Goal: Task Accomplishment & Management: Use online tool/utility

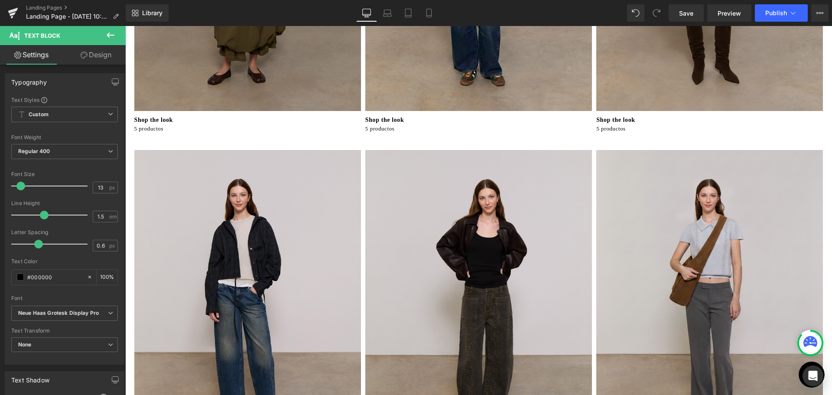
scroll to position [260, 0]
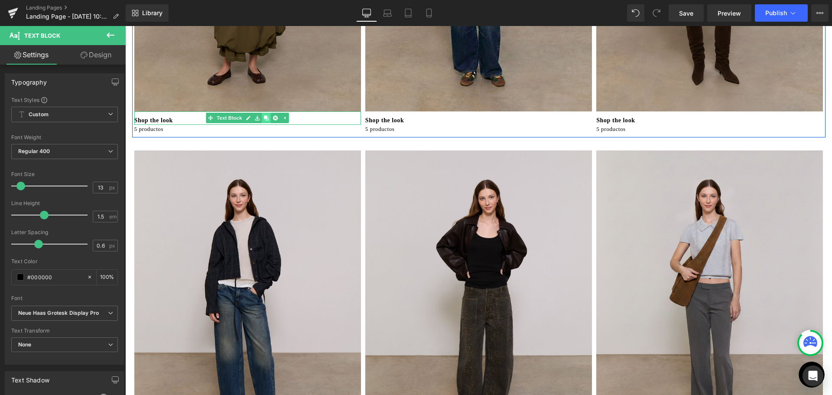
click at [264, 117] on icon at bounding box center [266, 118] width 5 height 5
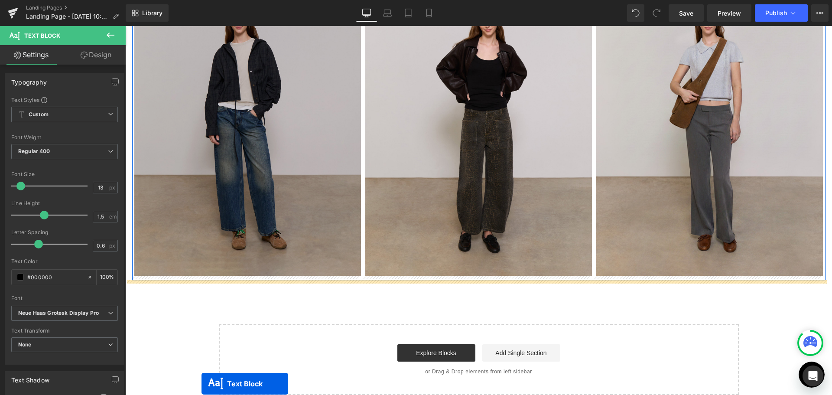
scroll to position [468, 0]
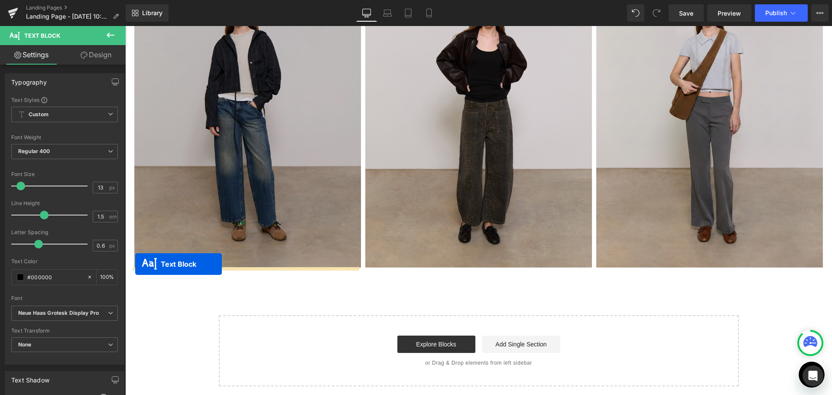
drag, startPoint x: 221, startPoint y: 130, endPoint x: 135, endPoint y: 264, distance: 158.8
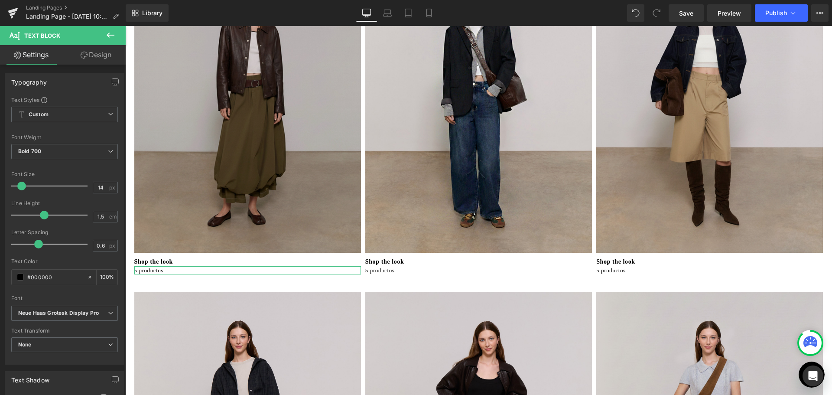
scroll to position [100, 0]
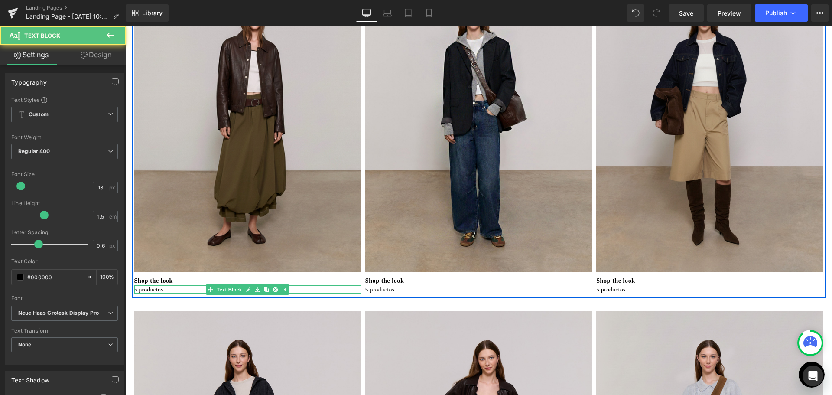
click at [159, 290] on p "5 productos" at bounding box center [247, 289] width 227 height 9
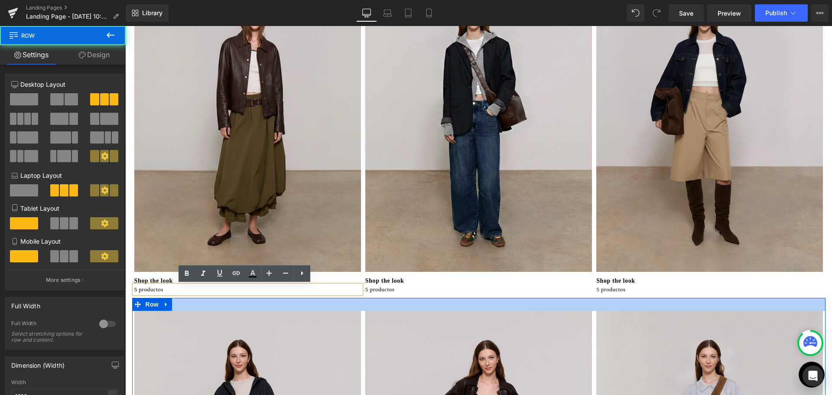
click at [182, 303] on div at bounding box center [478, 304] width 693 height 13
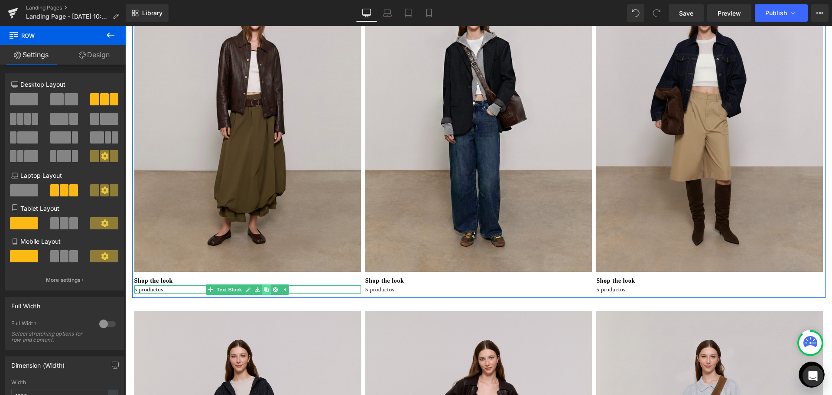
click at [264, 290] on icon at bounding box center [266, 289] width 5 height 5
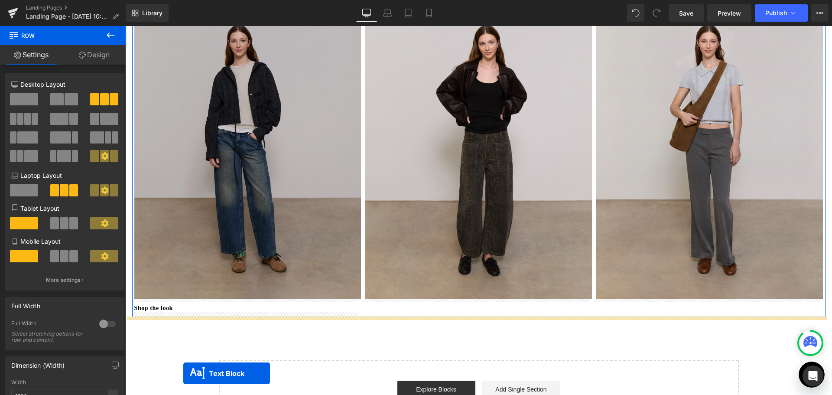
scroll to position [454, 0]
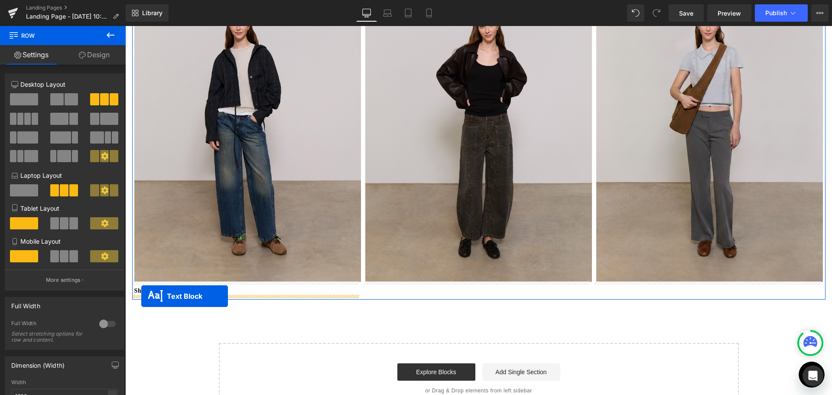
drag, startPoint x: 222, startPoint y: 65, endPoint x: 141, endPoint y: 296, distance: 244.1
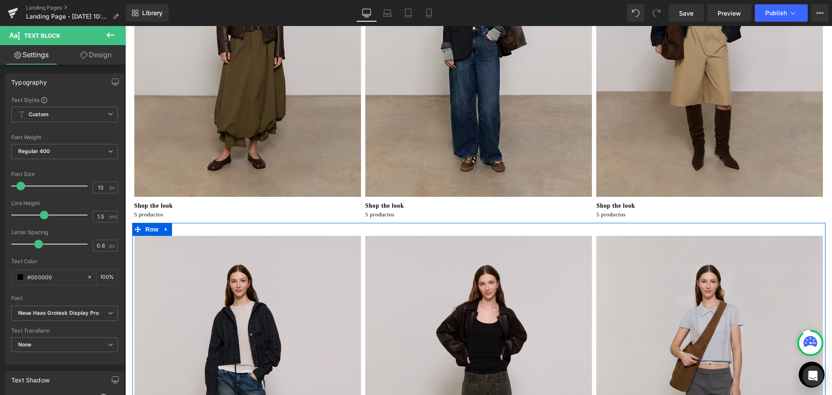
scroll to position [172, 0]
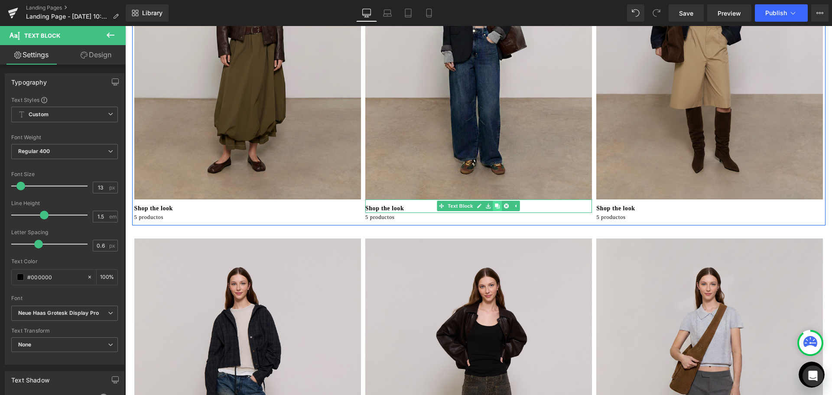
click at [495, 207] on icon at bounding box center [497, 206] width 5 height 5
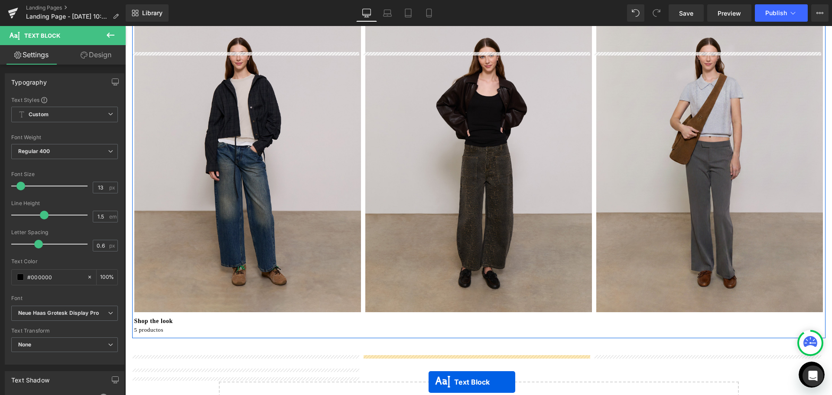
scroll to position [492, 0]
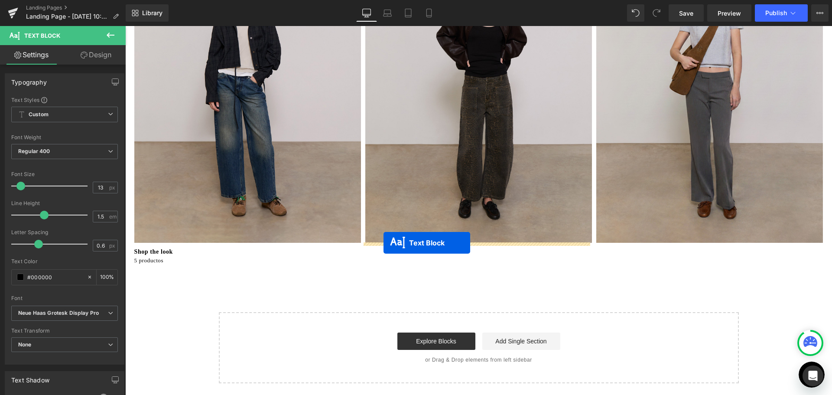
drag, startPoint x: 450, startPoint y: 220, endPoint x: 383, endPoint y: 243, distance: 70.5
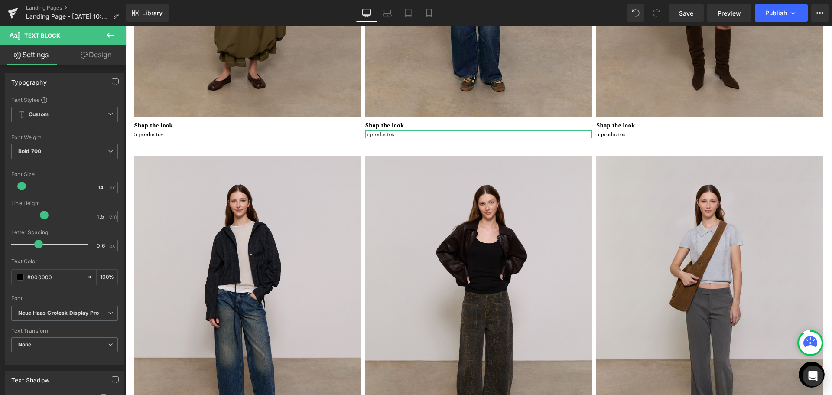
scroll to position [254, 0]
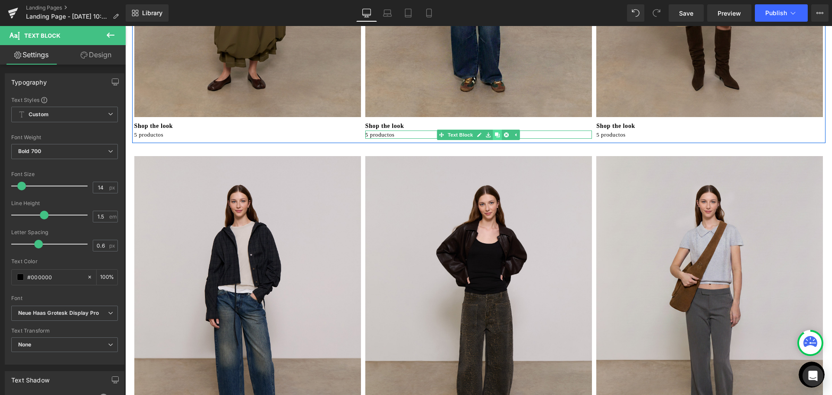
click at [495, 136] on icon at bounding box center [497, 134] width 5 height 5
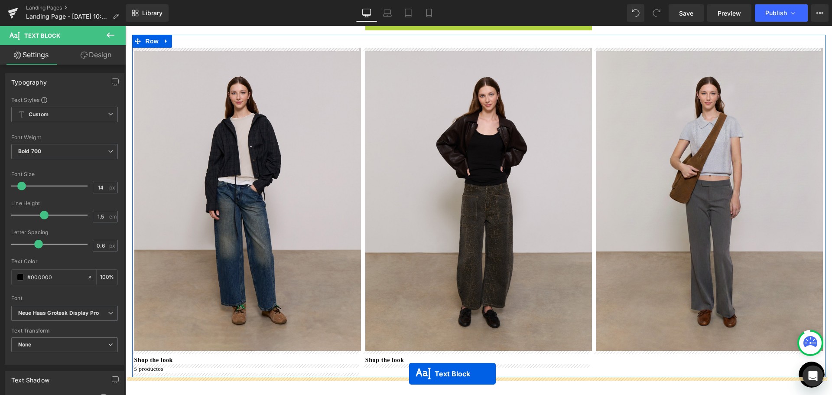
scroll to position [419, 0]
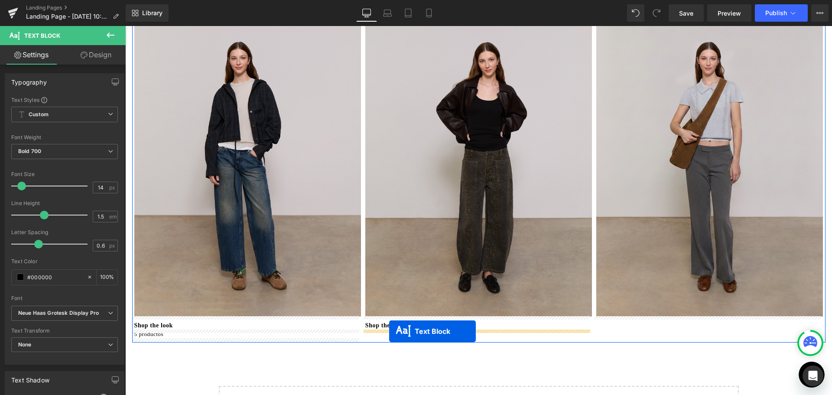
drag, startPoint x: 453, startPoint y: 143, endPoint x: 389, endPoint y: 331, distance: 198.2
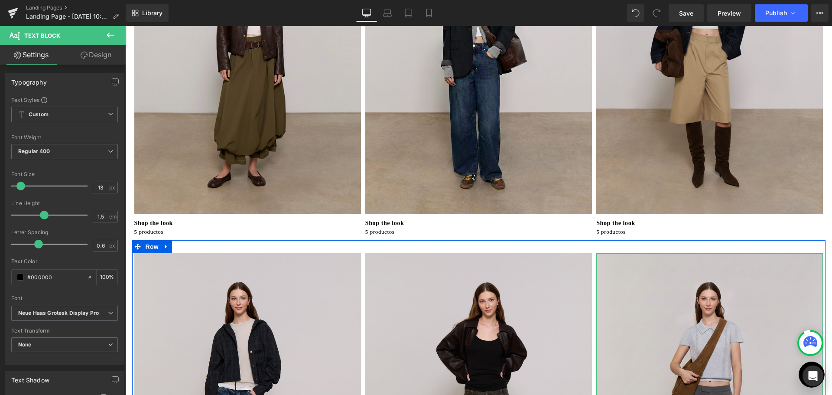
scroll to position [137, 0]
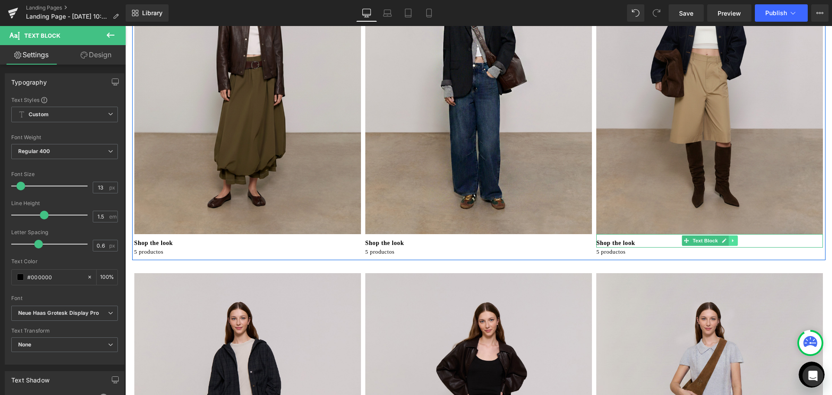
click at [732, 243] on link at bounding box center [732, 240] width 9 height 10
click at [726, 242] on icon at bounding box center [728, 240] width 5 height 5
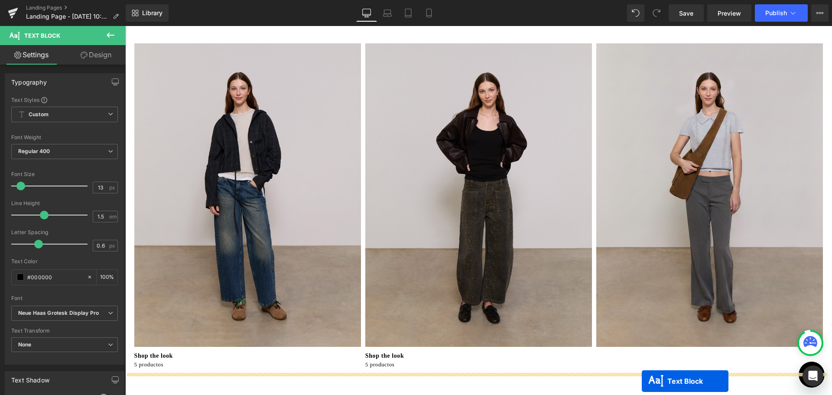
scroll to position [423, 0]
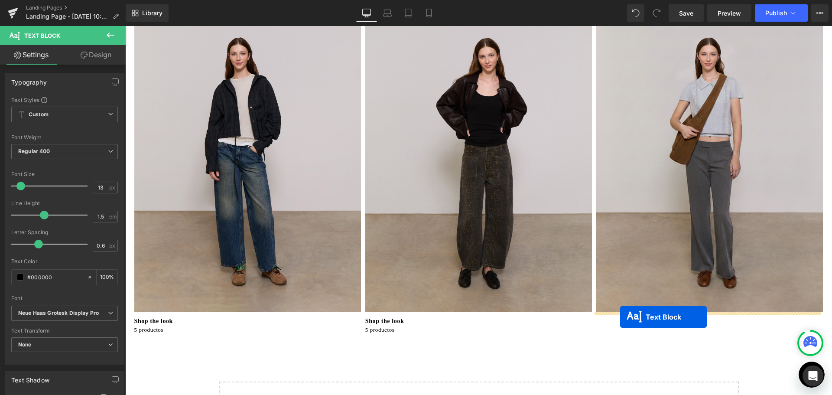
drag, startPoint x: 683, startPoint y: 252, endPoint x: 620, endPoint y: 317, distance: 90.4
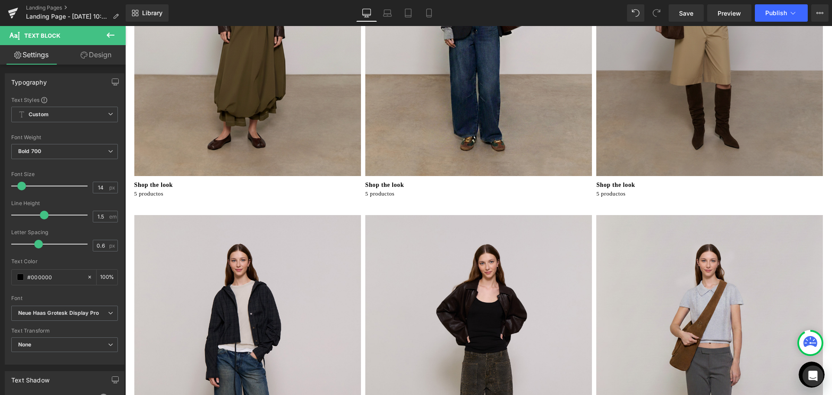
scroll to position [185, 0]
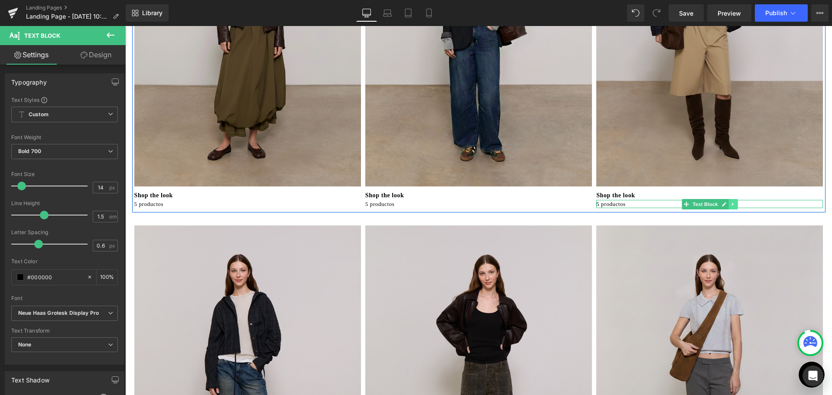
click at [732, 200] on link at bounding box center [732, 204] width 9 height 10
click at [724, 201] on link at bounding box center [728, 204] width 9 height 10
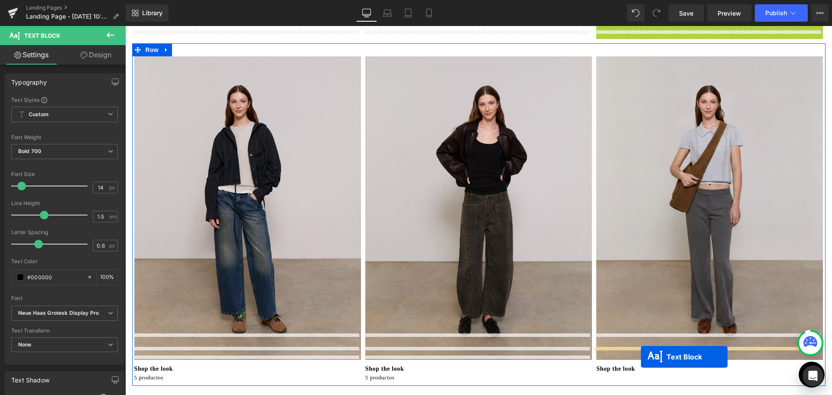
scroll to position [410, 0]
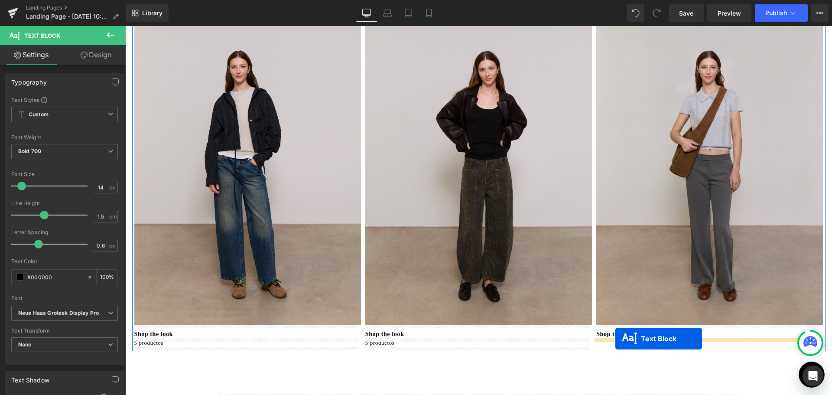
drag, startPoint x: 684, startPoint y: 210, endPoint x: 615, endPoint y: 338, distance: 145.7
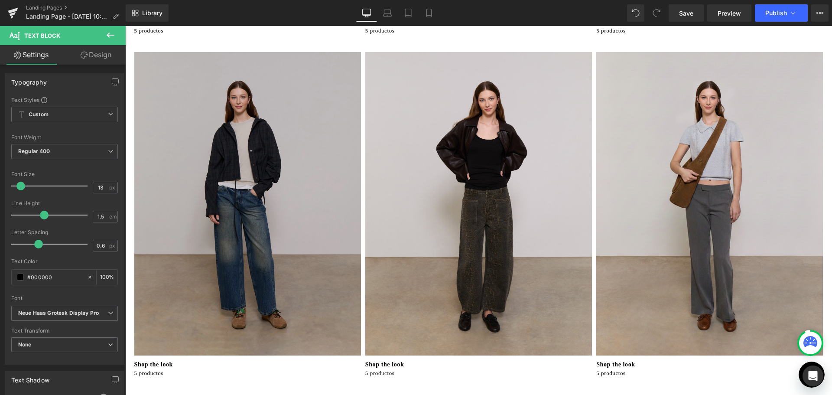
scroll to position [433, 0]
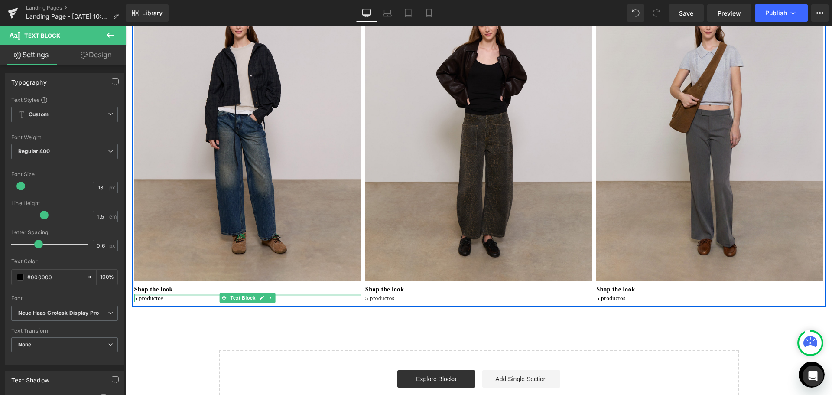
click at [137, 295] on div "5 productos Text Block" at bounding box center [247, 298] width 227 height 9
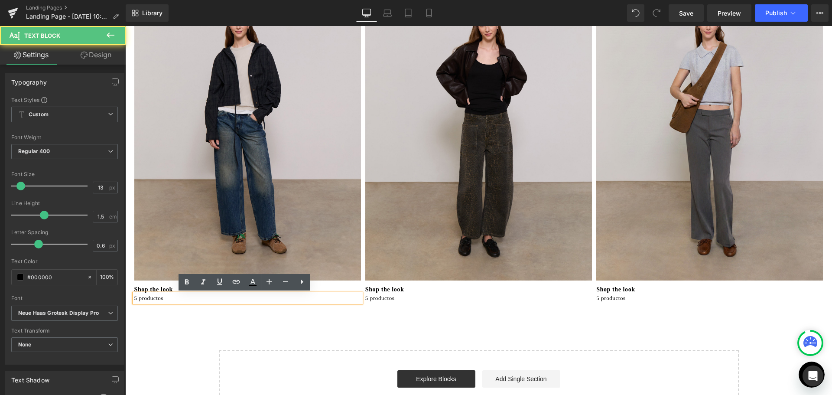
drag, startPoint x: 132, startPoint y: 298, endPoint x: 126, endPoint y: 300, distance: 6.4
click at [126, 300] on div "Image Shop the look Text Block 5 productos Text Block Image Shop the look Text …" at bounding box center [478, 21] width 706 height 799
click at [134, 298] on p "5 productos" at bounding box center [247, 298] width 227 height 9
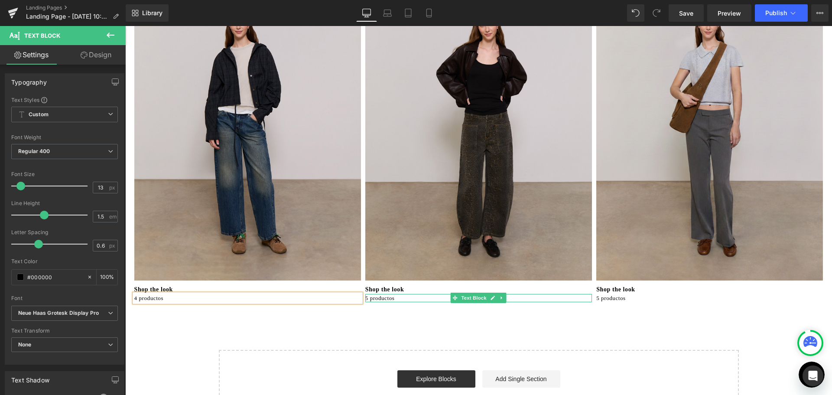
click at [368, 296] on p "5 productos" at bounding box center [478, 298] width 227 height 9
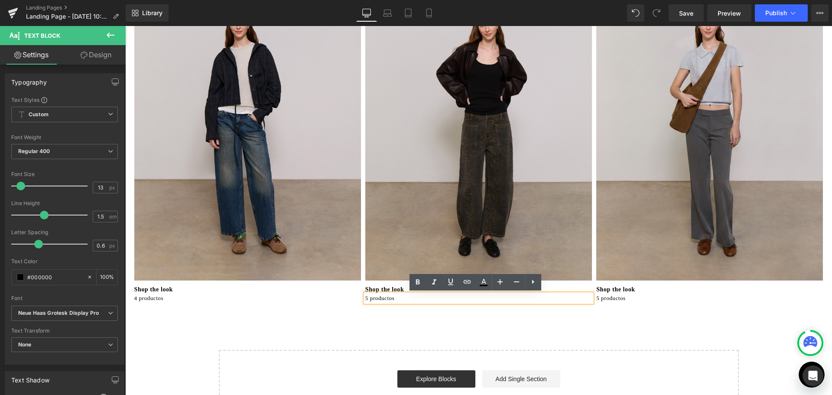
click at [366, 298] on p "5 productos" at bounding box center [478, 298] width 227 height 9
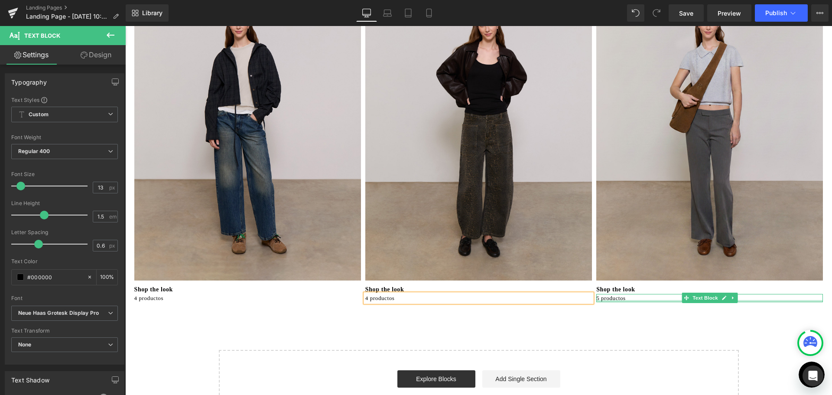
click at [598, 297] on p "5 productos" at bounding box center [709, 298] width 227 height 9
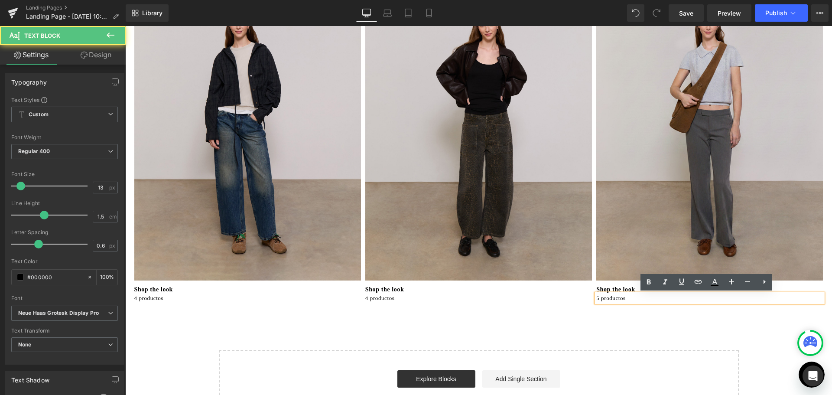
click at [596, 298] on p "5 productos" at bounding box center [709, 298] width 227 height 9
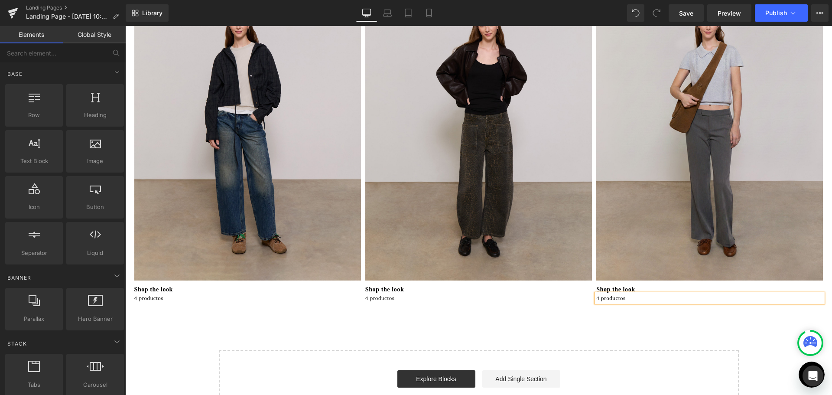
click at [582, 326] on div "Image Shop the look Text Block 5 productos Text Block Image Shop the look Text …" at bounding box center [478, 21] width 706 height 799
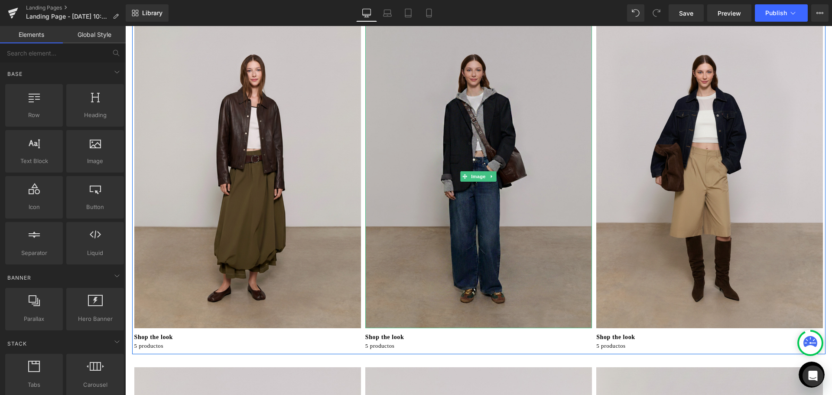
scroll to position [0, 0]
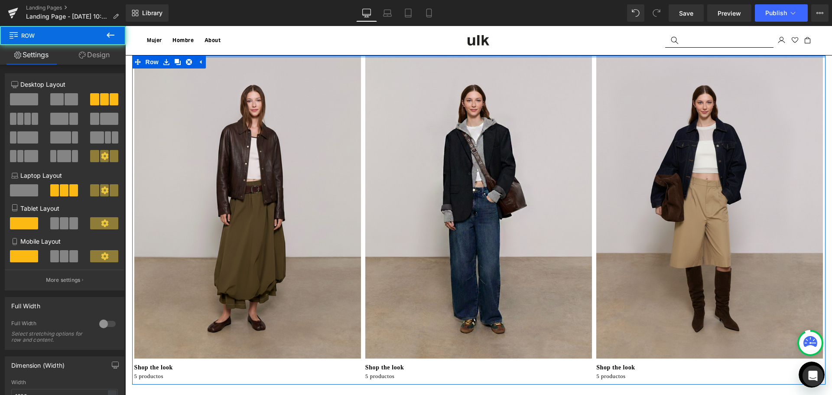
drag, startPoint x: 612, startPoint y: 63, endPoint x: 606, endPoint y: 39, distance: 25.4
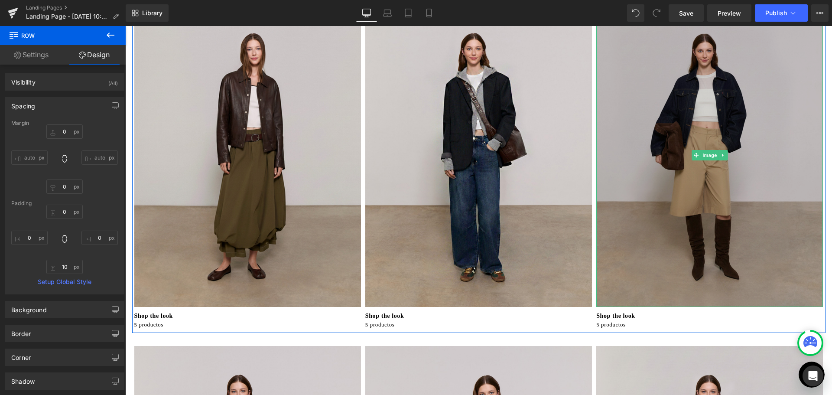
scroll to position [43, 0]
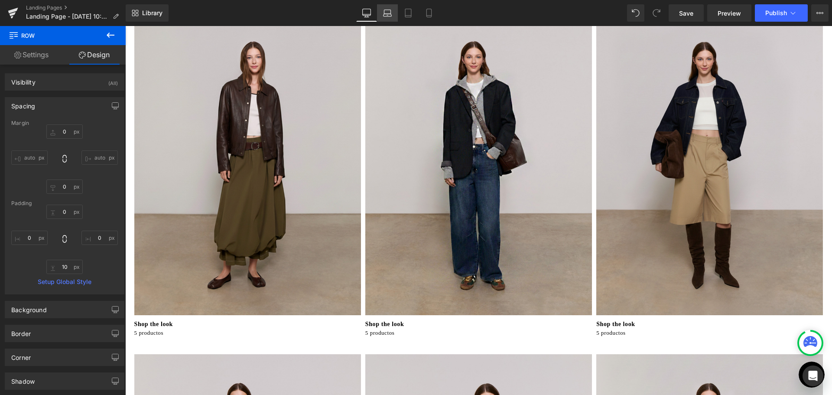
click at [385, 15] on icon at bounding box center [387, 13] width 9 height 9
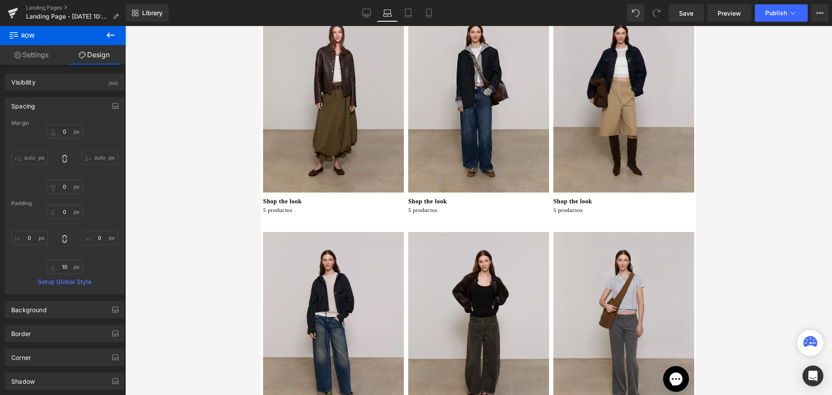
type input "0"
type input "10"
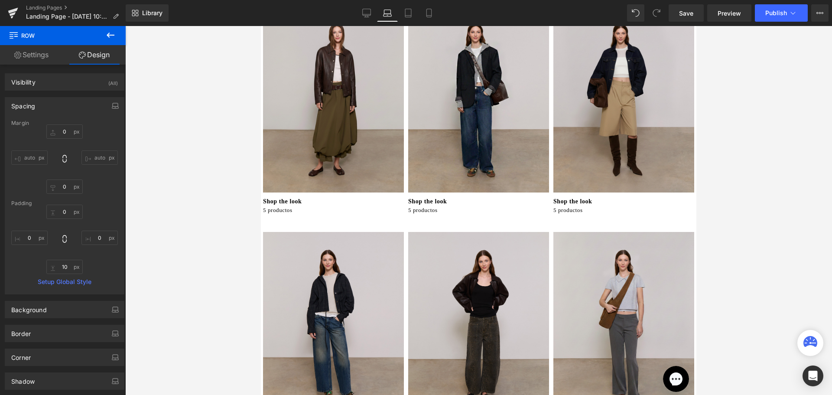
type input "0"
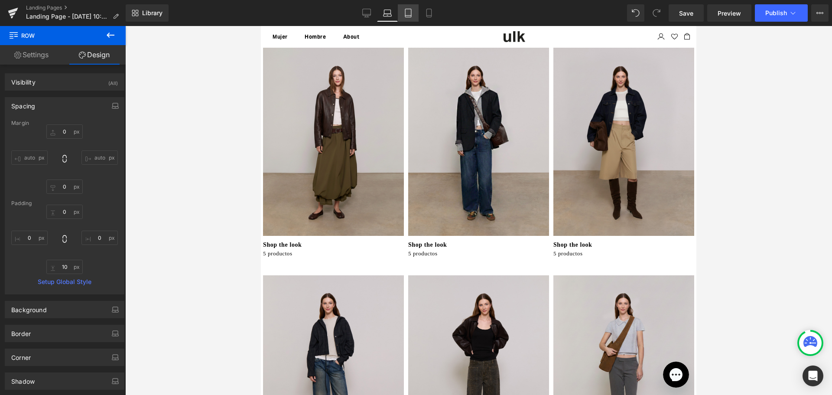
click at [406, 10] on icon at bounding box center [408, 13] width 9 height 9
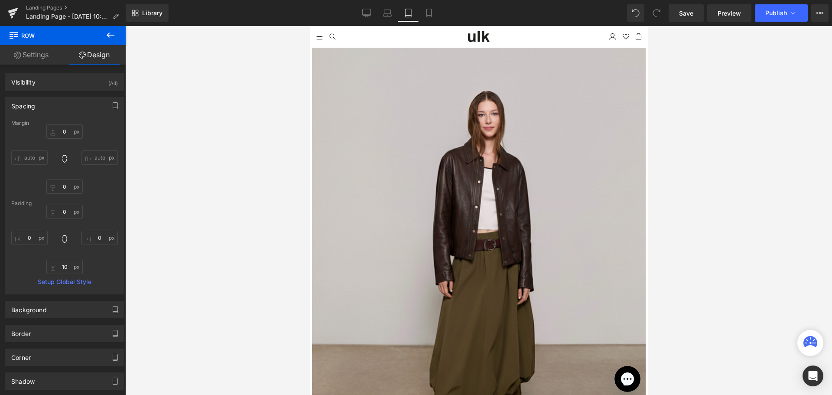
type input "0"
type input "10"
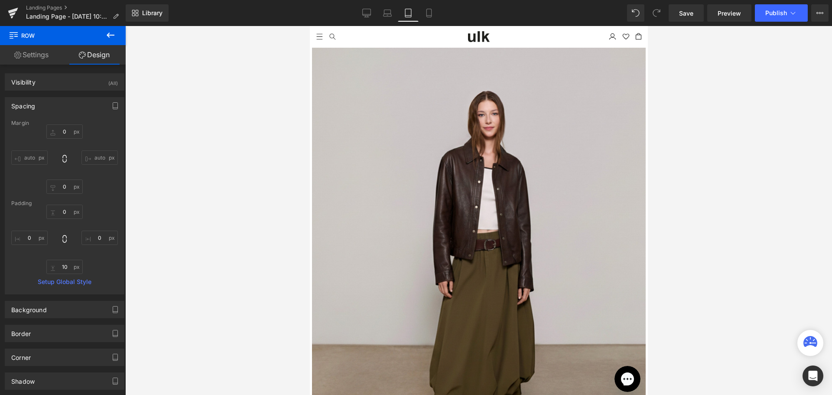
type input "0"
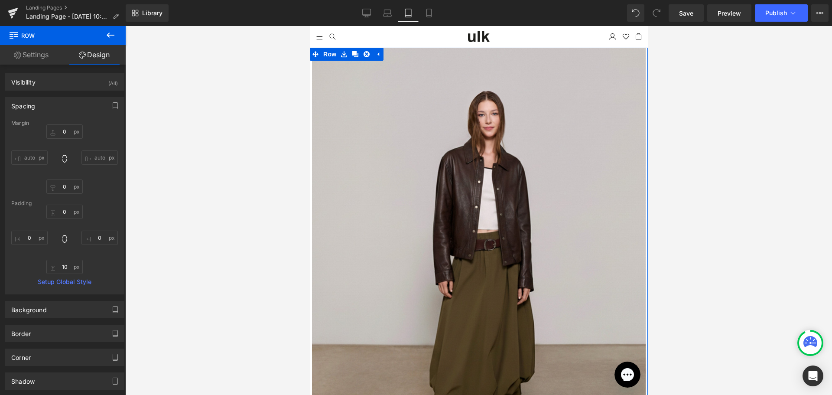
click at [42, 54] on link "Settings" at bounding box center [31, 54] width 63 height 19
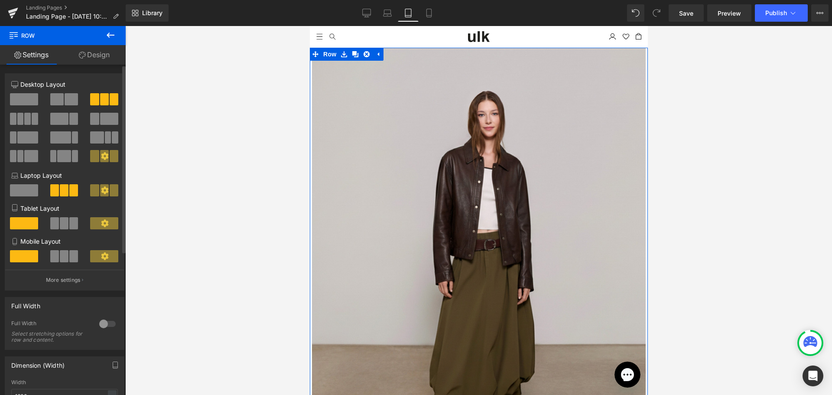
click at [61, 222] on span at bounding box center [64, 223] width 9 height 12
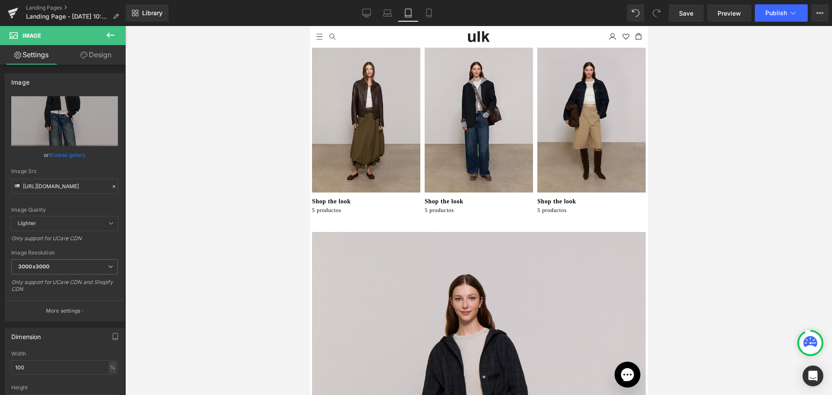
click at [110, 34] on icon at bounding box center [110, 35] width 10 height 10
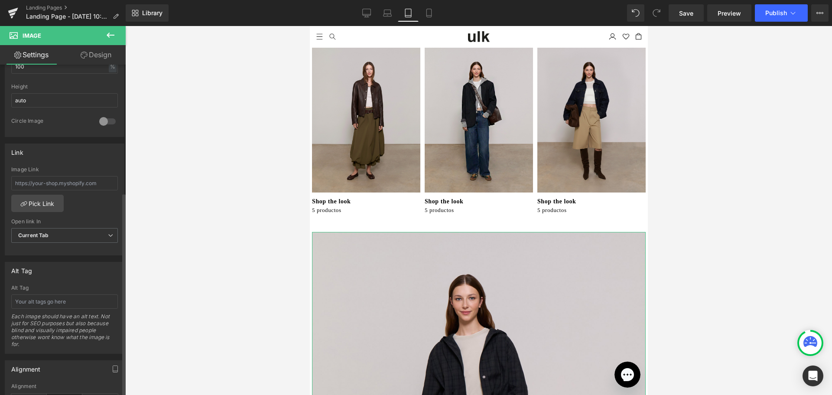
scroll to position [303, 0]
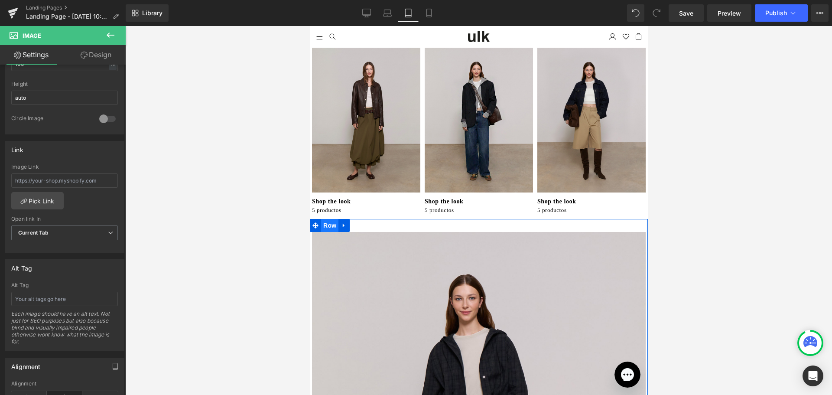
click at [330, 225] on span "Row" at bounding box center [329, 225] width 17 height 13
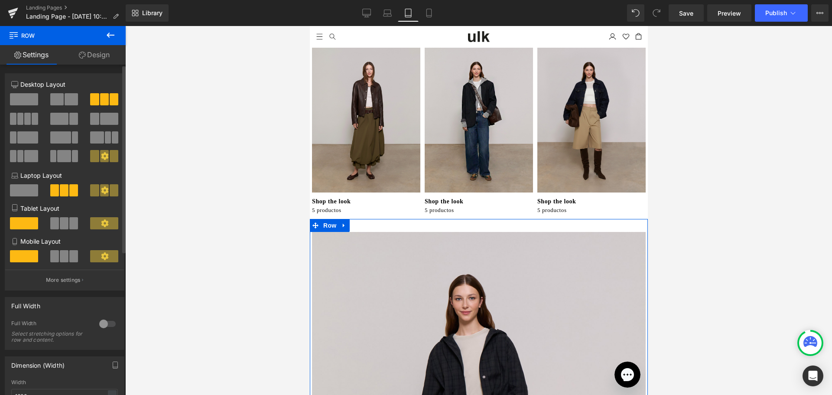
click at [70, 254] on span at bounding box center [73, 256] width 9 height 12
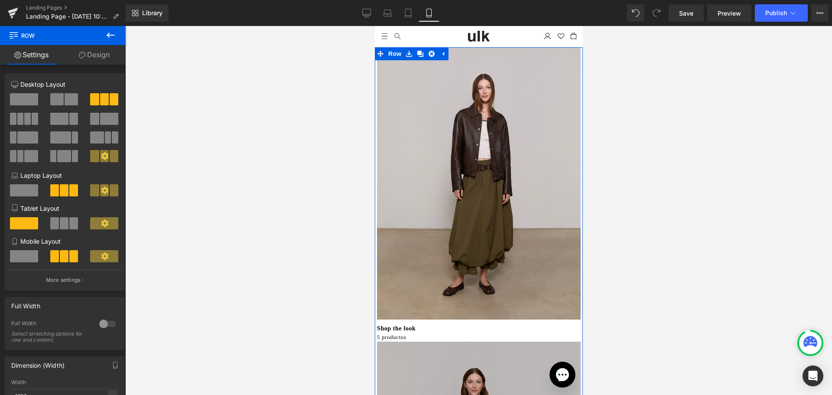
scroll to position [0, 0]
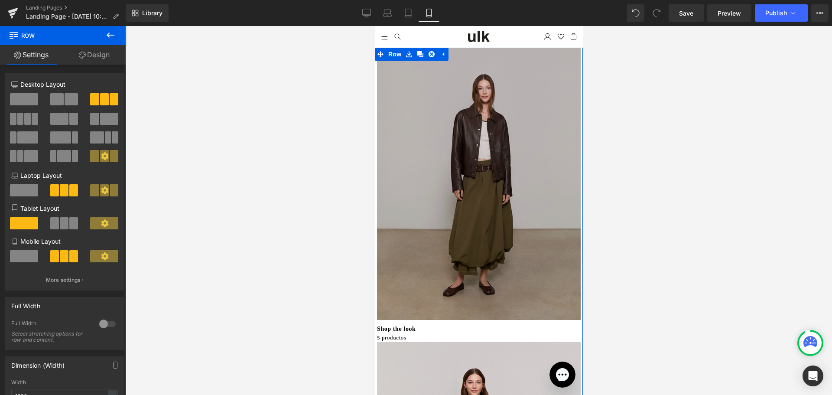
click at [428, 91] on img at bounding box center [478, 184] width 204 height 272
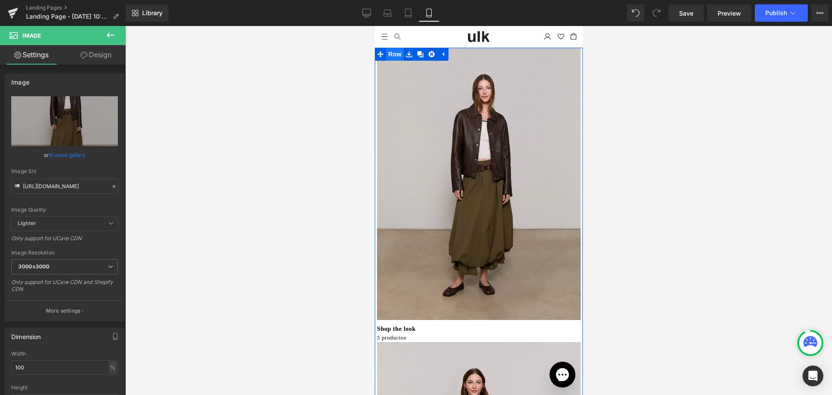
click at [389, 54] on span "Row" at bounding box center [394, 54] width 17 height 13
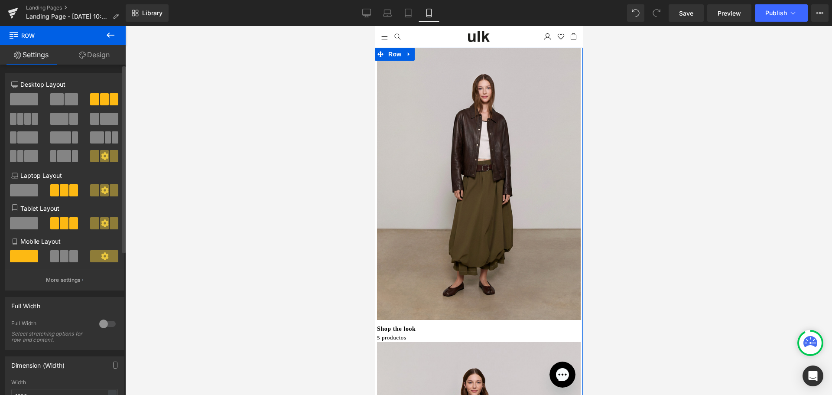
click at [60, 256] on span at bounding box center [64, 256] width 9 height 12
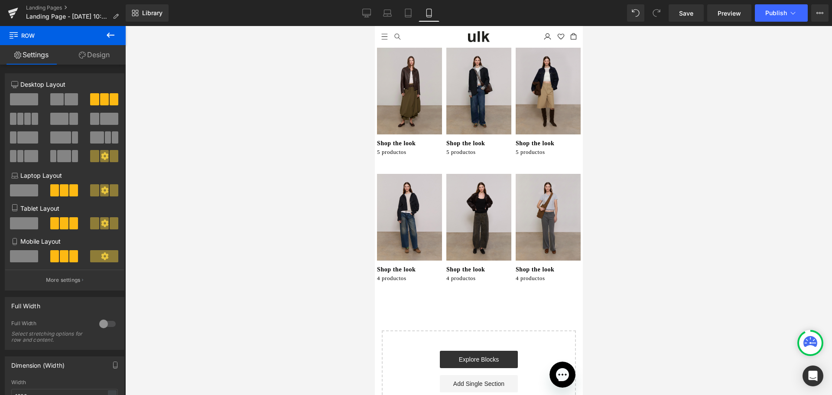
click at [310, 126] on div at bounding box center [478, 210] width 706 height 369
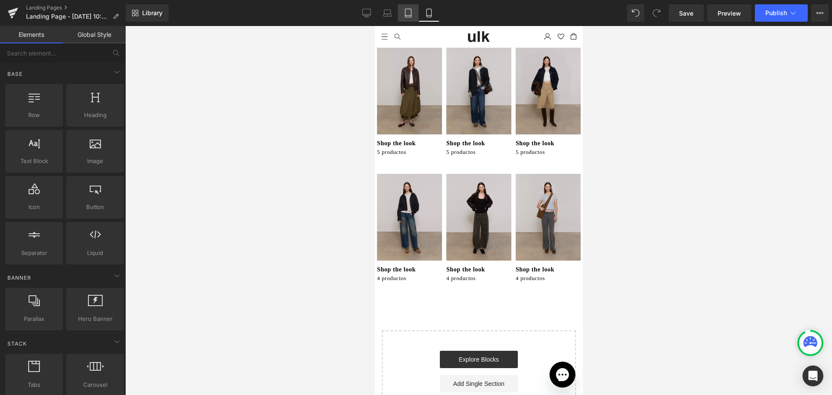
click at [408, 15] on icon at bounding box center [408, 13] width 9 height 9
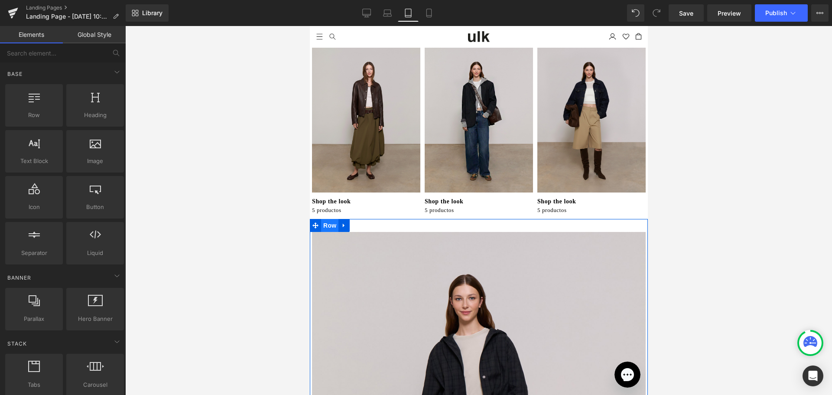
click at [331, 219] on span "Row" at bounding box center [329, 225] width 17 height 13
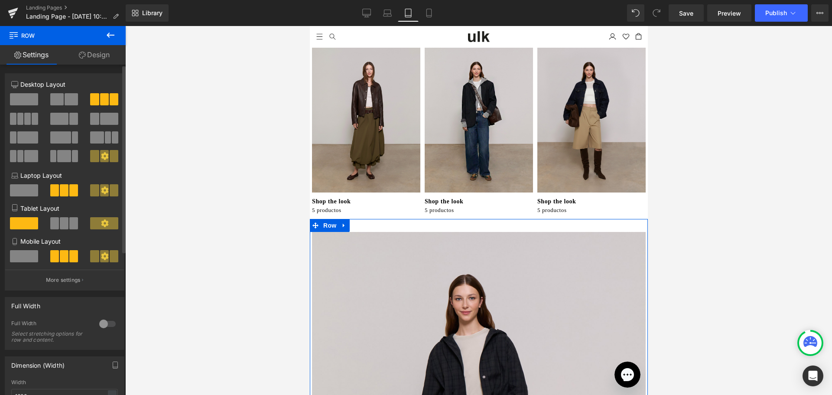
click at [54, 222] on span at bounding box center [54, 223] width 9 height 12
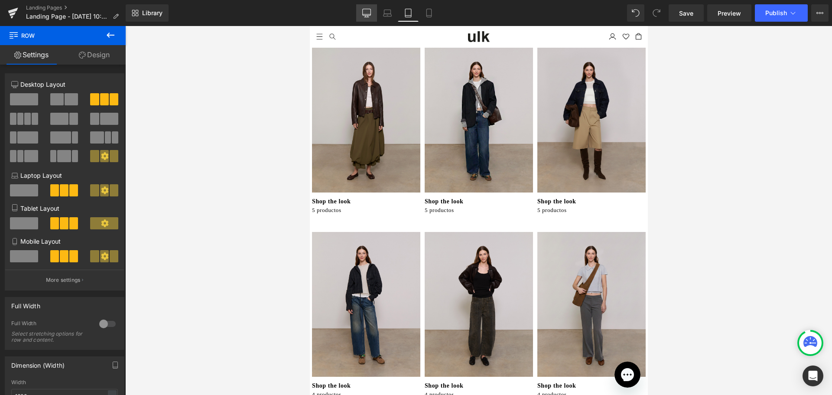
click at [367, 12] on icon at bounding box center [366, 13] width 9 height 9
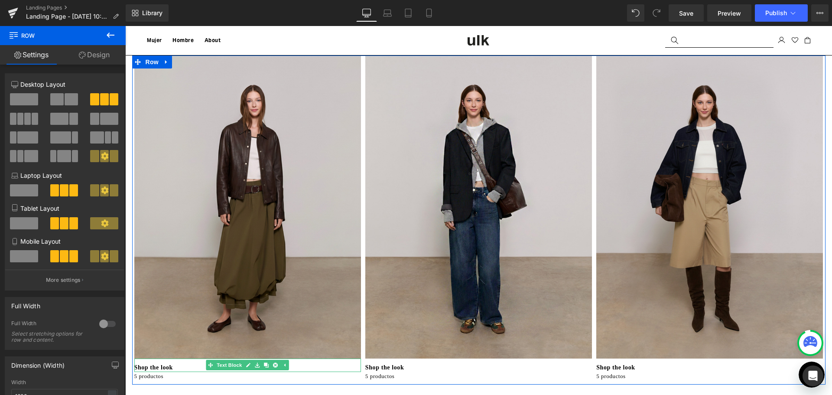
click at [180, 366] on p "Shop the look" at bounding box center [247, 367] width 227 height 9
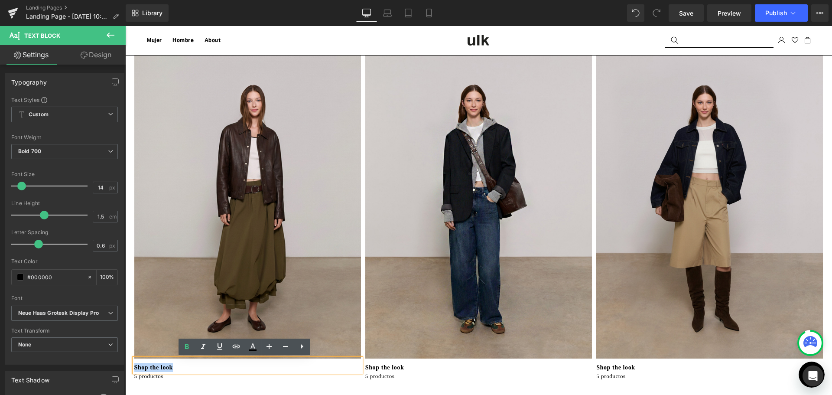
drag, startPoint x: 180, startPoint y: 366, endPoint x: 250, endPoint y: 388, distance: 73.6
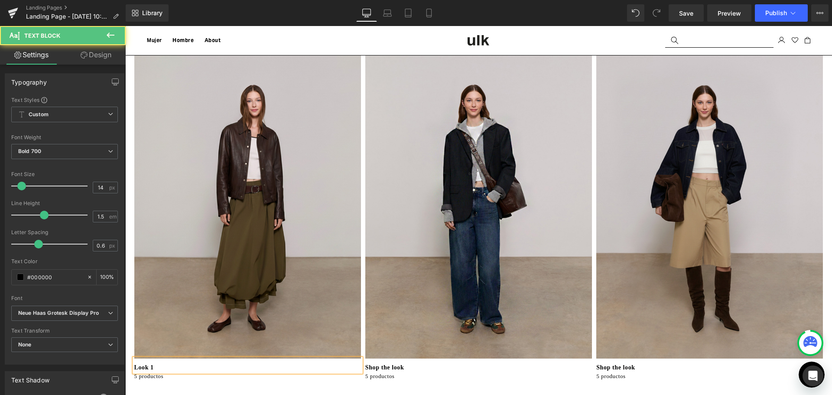
click at [141, 365] on p "Look 1" at bounding box center [247, 367] width 227 height 9
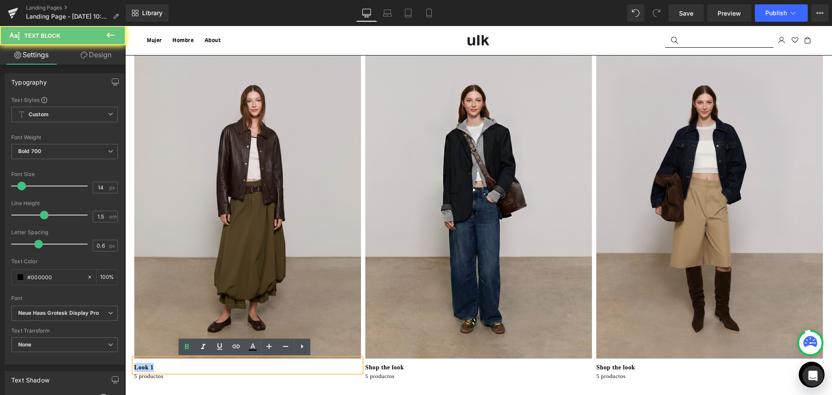
click at [141, 365] on p "Look 1" at bounding box center [247, 367] width 227 height 9
copy p "Look 1"
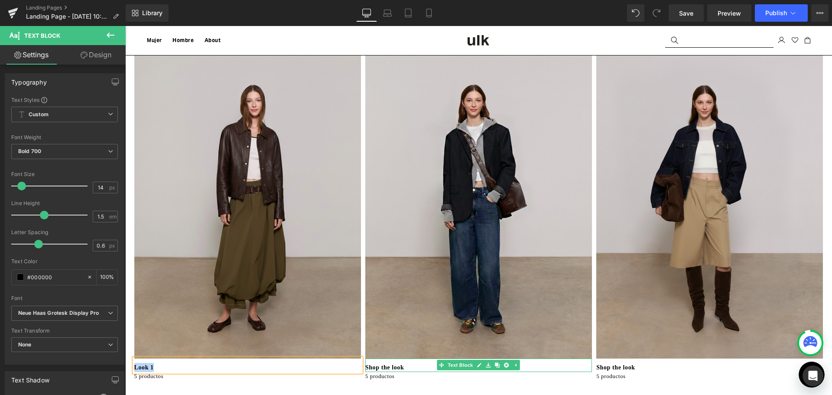
click at [399, 366] on p "Shop the look" at bounding box center [478, 367] width 227 height 9
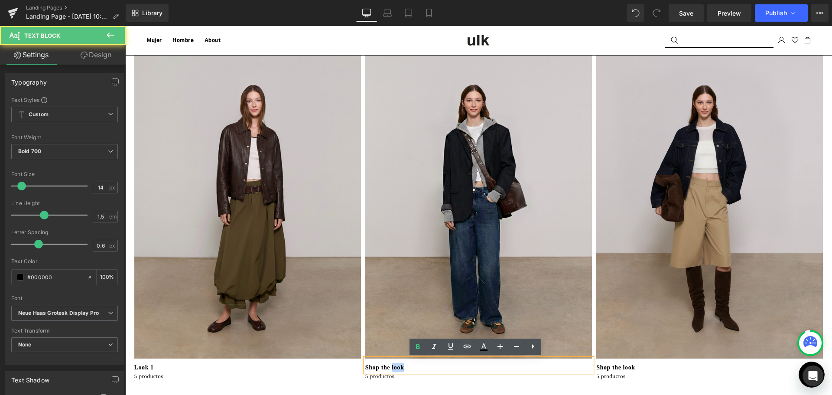
click at [399, 366] on p "Shop the look" at bounding box center [478, 367] width 227 height 9
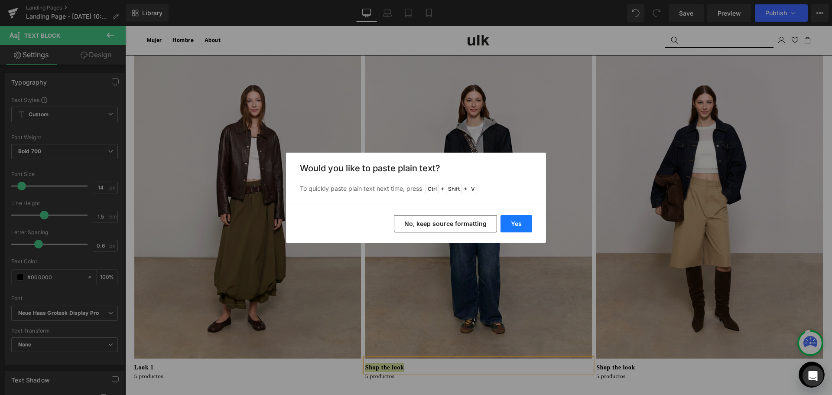
click at [516, 225] on button "Yes" at bounding box center [516, 223] width 32 height 17
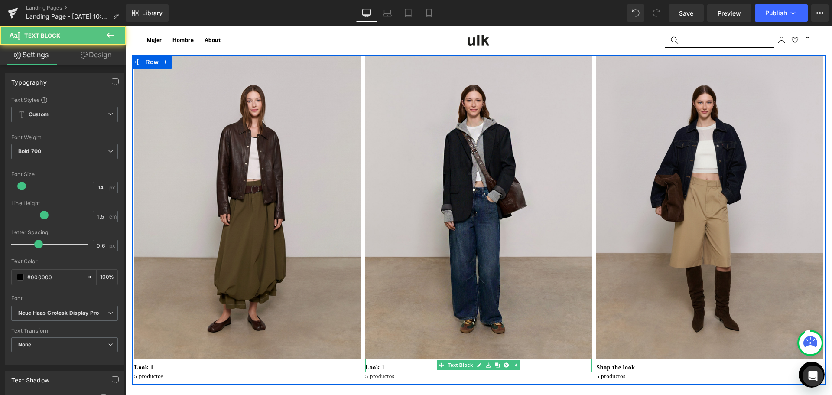
click at [395, 368] on p "Look 1" at bounding box center [478, 367] width 227 height 9
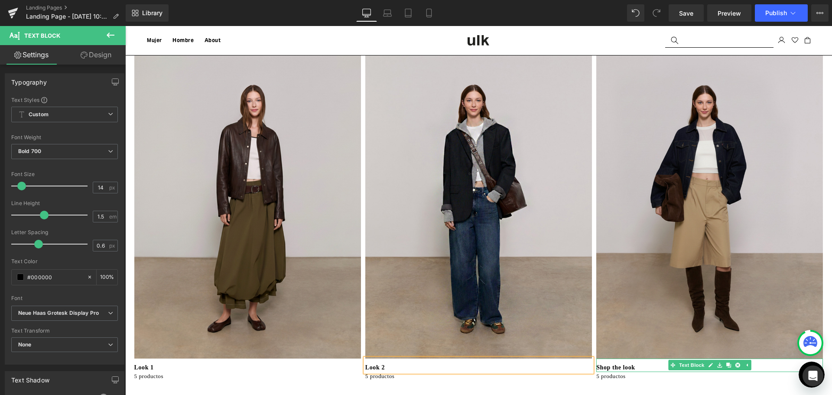
click at [630, 368] on p "Shop the look" at bounding box center [709, 367] width 227 height 9
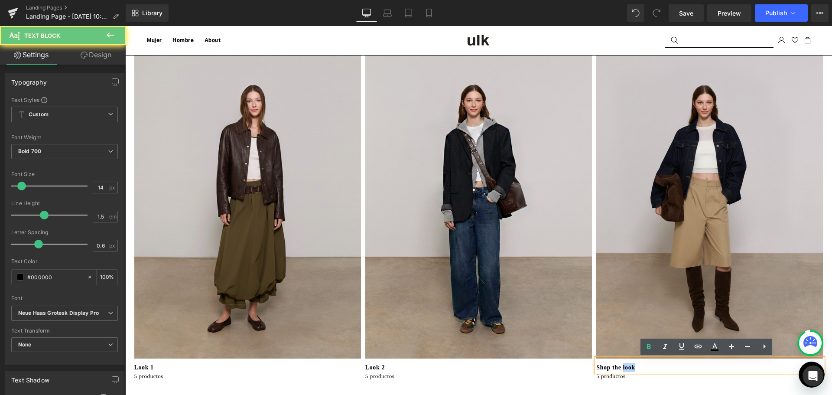
click at [630, 368] on p "Shop the look" at bounding box center [709, 367] width 227 height 9
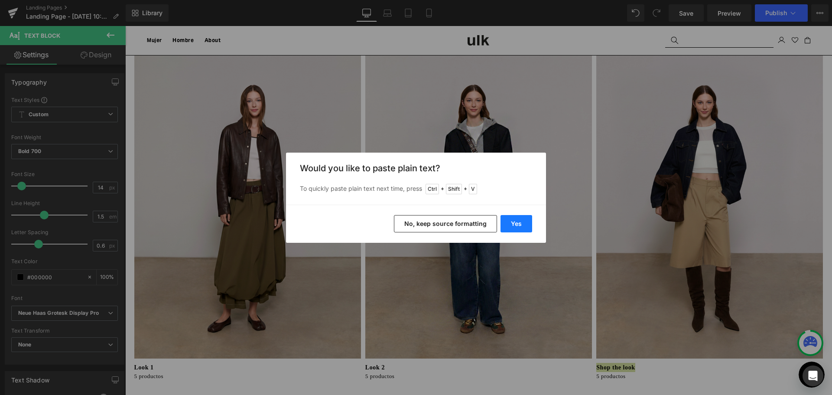
click at [516, 227] on button "Yes" at bounding box center [516, 223] width 32 height 17
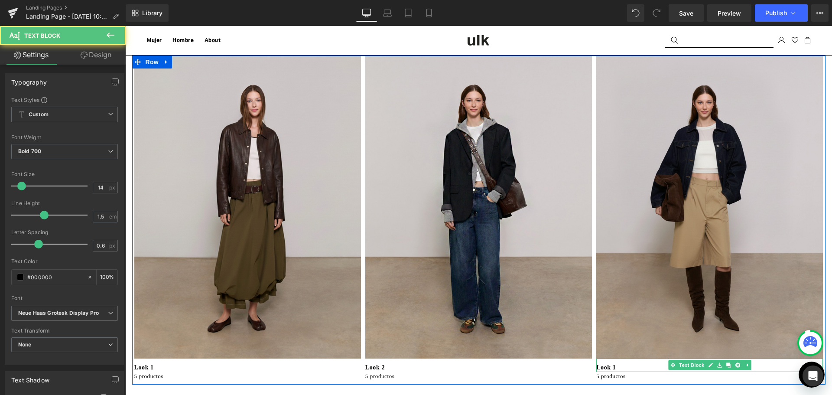
click at [613, 367] on p "Look 1" at bounding box center [709, 367] width 227 height 9
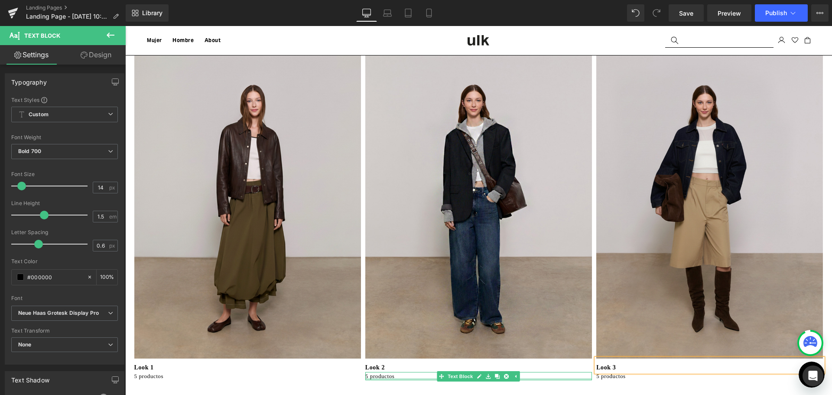
click at [552, 380] on div at bounding box center [478, 379] width 227 height 2
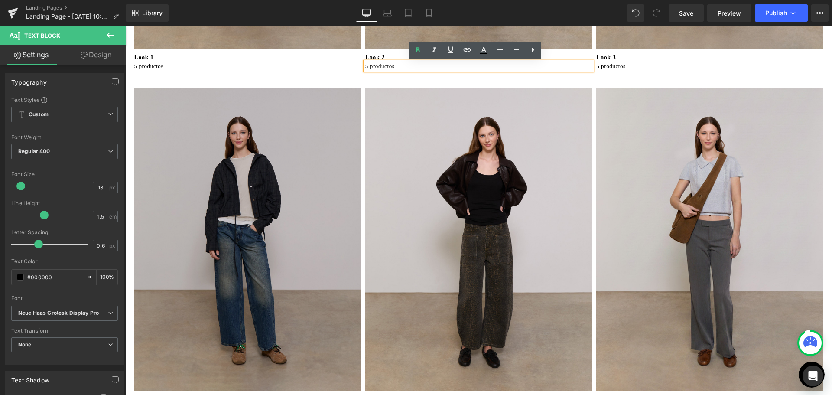
scroll to position [390, 0]
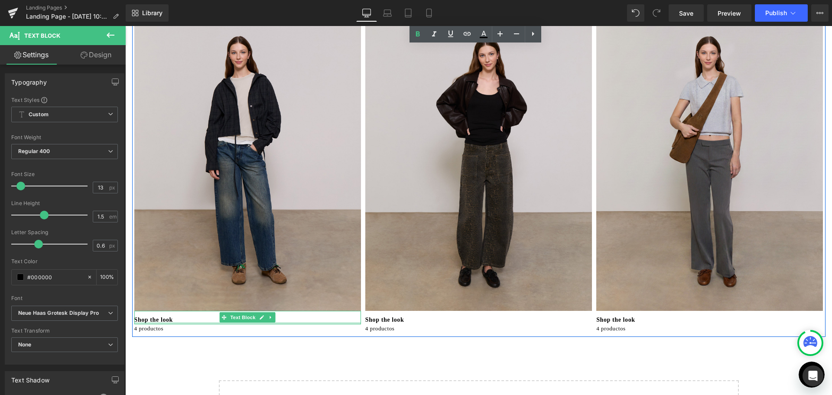
click at [164, 323] on div at bounding box center [247, 323] width 227 height 2
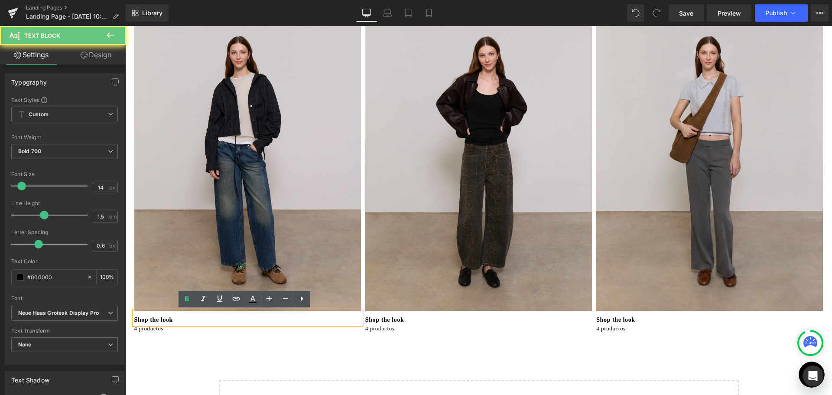
click at [167, 318] on p "Shop the look" at bounding box center [247, 319] width 227 height 9
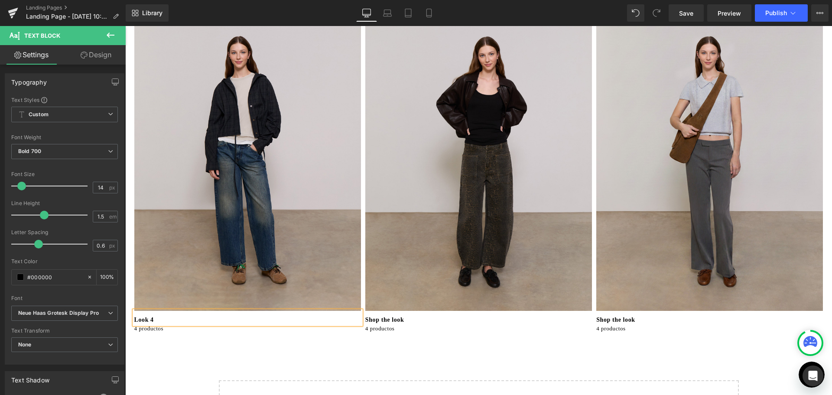
click at [379, 319] on p "Shop the look" at bounding box center [478, 319] width 227 height 9
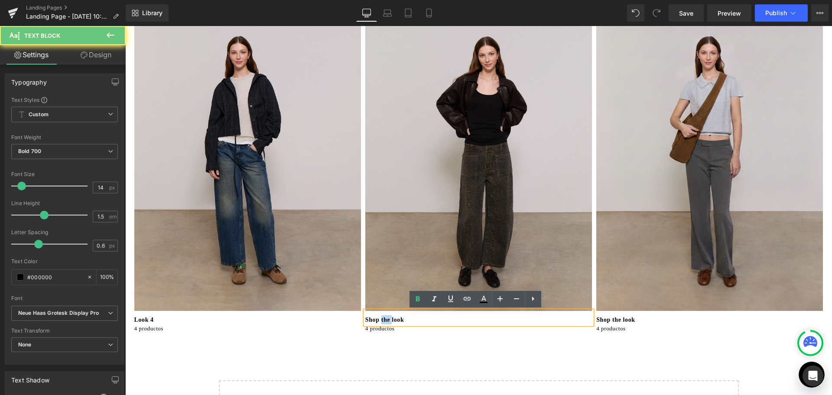
click at [379, 319] on p "Shop the look" at bounding box center [478, 319] width 227 height 9
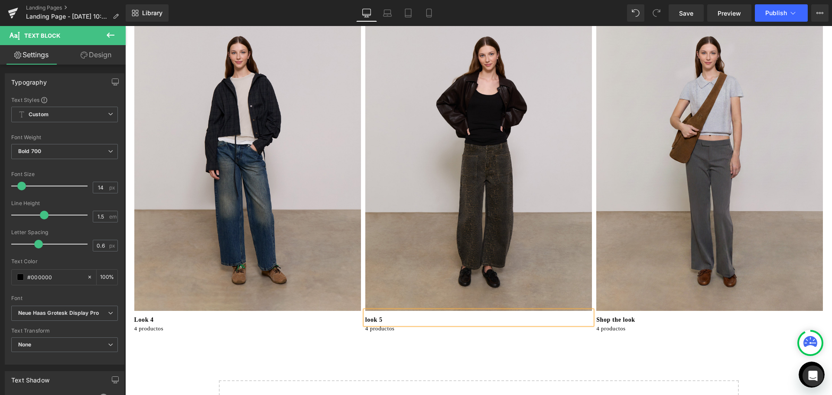
click at [365, 317] on p "look 5" at bounding box center [478, 319] width 227 height 9
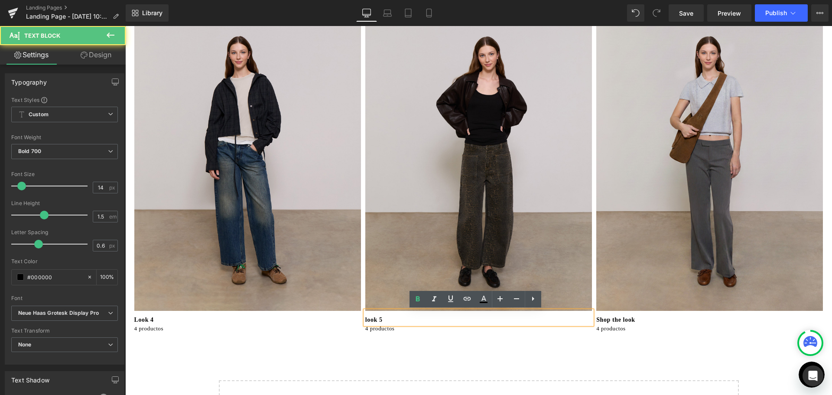
click at [365, 319] on p "look 5" at bounding box center [478, 319] width 227 height 9
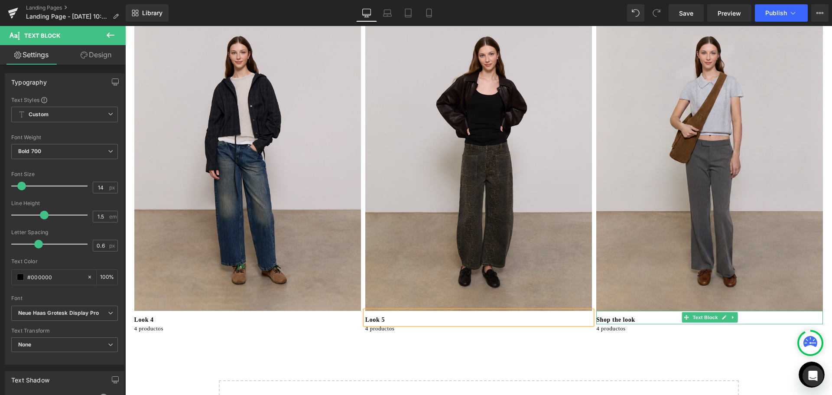
click at [632, 318] on p "Shop the look" at bounding box center [709, 319] width 227 height 9
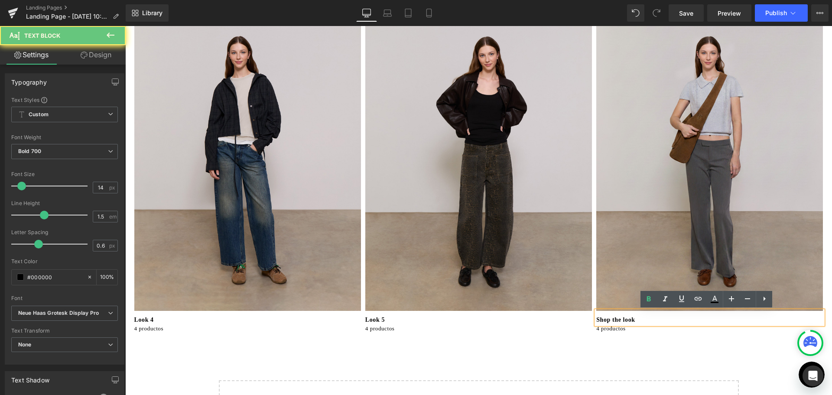
click at [632, 318] on p "Shop the look" at bounding box center [709, 319] width 227 height 9
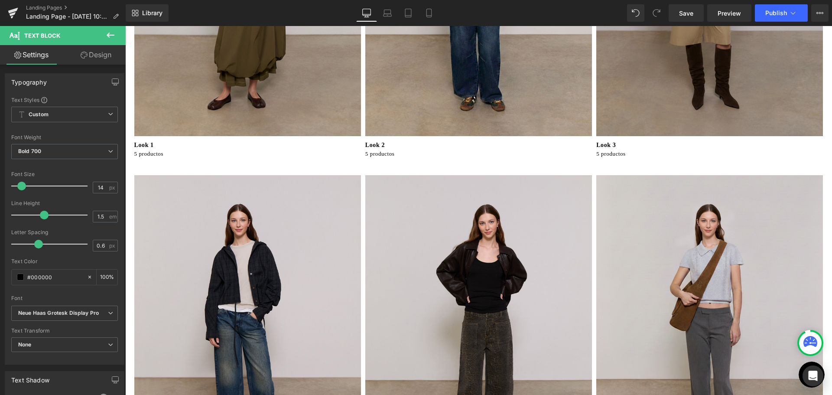
scroll to position [303, 0]
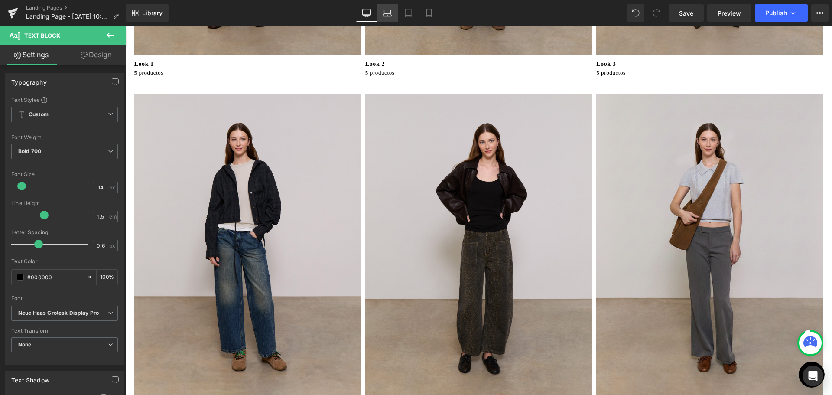
click at [390, 13] on icon at bounding box center [387, 13] width 9 height 9
type input "100"
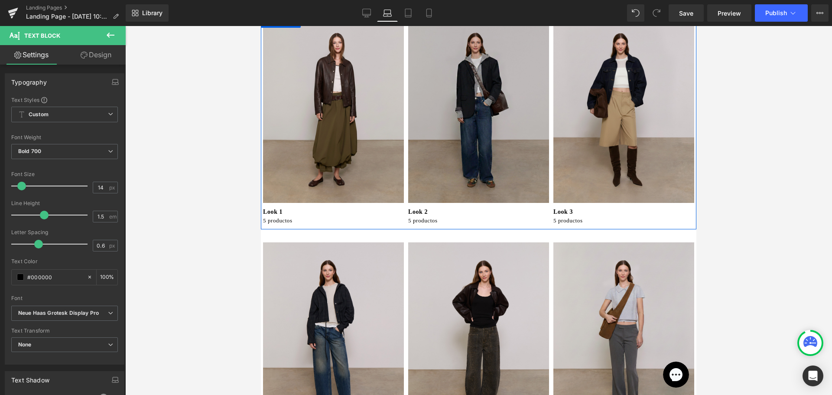
scroll to position [0, 0]
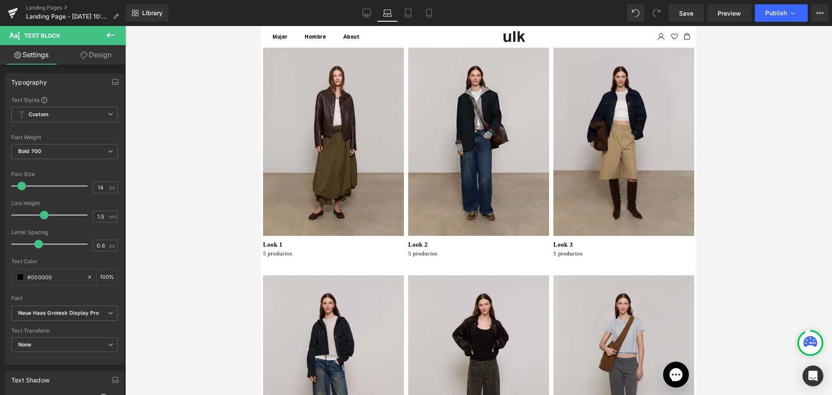
click at [120, 29] on button at bounding box center [110, 35] width 30 height 19
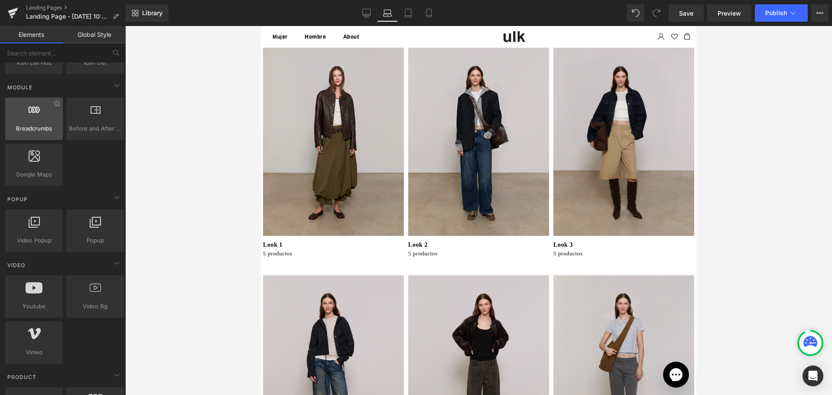
scroll to position [563, 0]
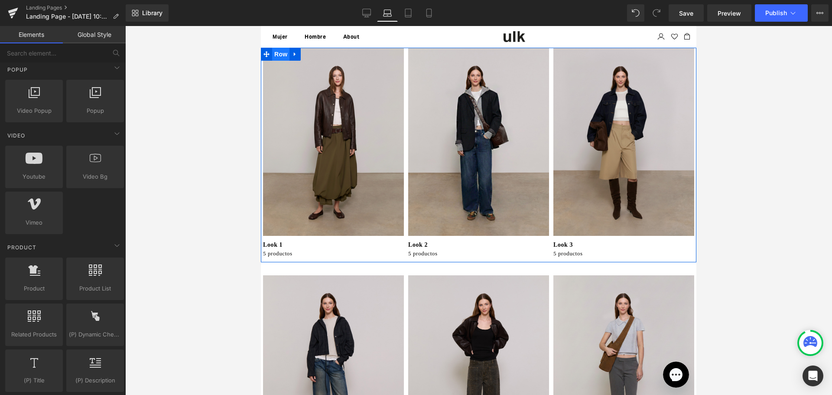
click at [281, 54] on span "Row" at bounding box center [280, 54] width 17 height 13
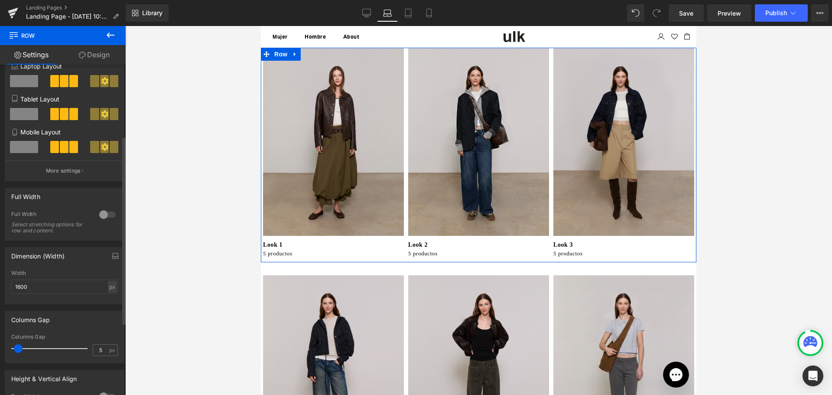
scroll to position [130, 0]
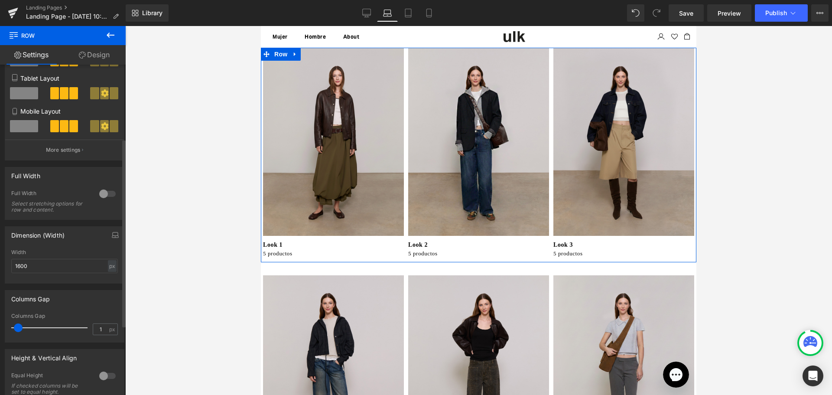
type input "0"
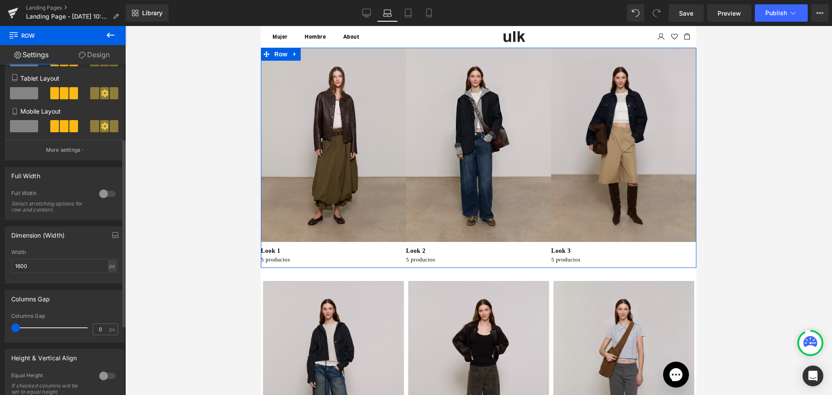
drag, startPoint x: 17, startPoint y: 327, endPoint x: 9, endPoint y: 326, distance: 7.9
click at [9, 326] on div "0px Columns Gap 0 px" at bounding box center [64, 327] width 119 height 29
click at [361, 13] on link "Desktop" at bounding box center [366, 12] width 21 height 17
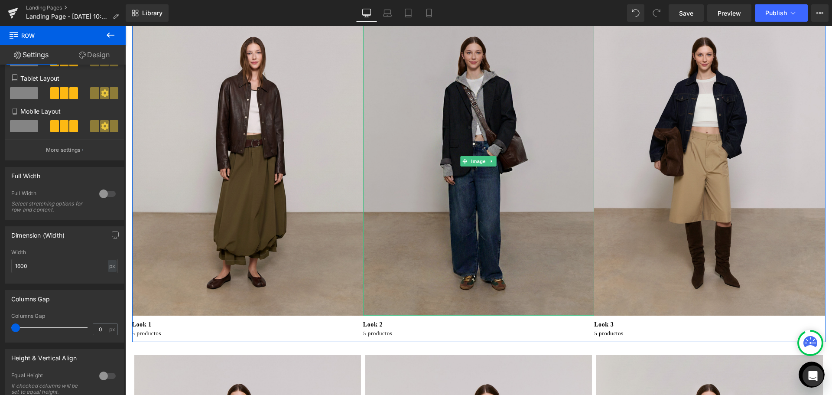
scroll to position [224, 0]
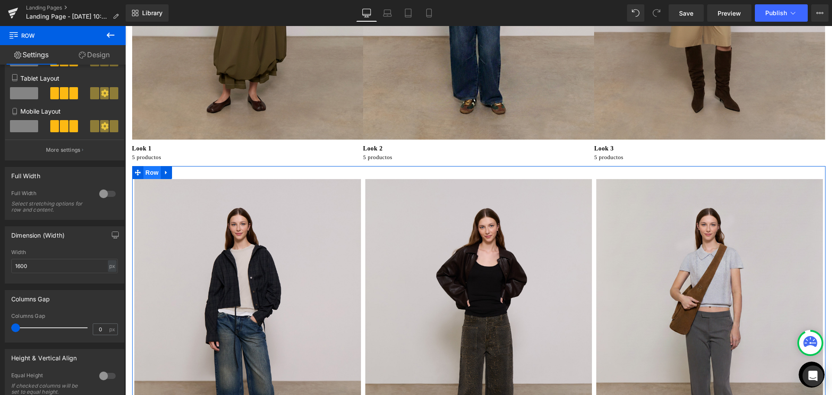
click at [145, 170] on span "Row" at bounding box center [151, 172] width 17 height 13
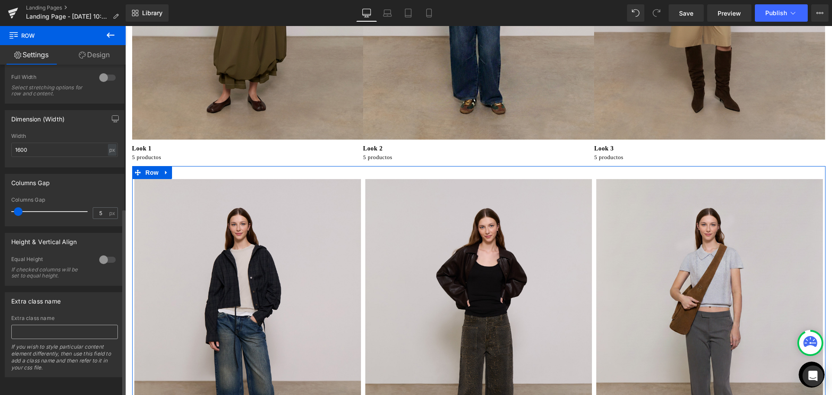
scroll to position [253, 0]
type input "0"
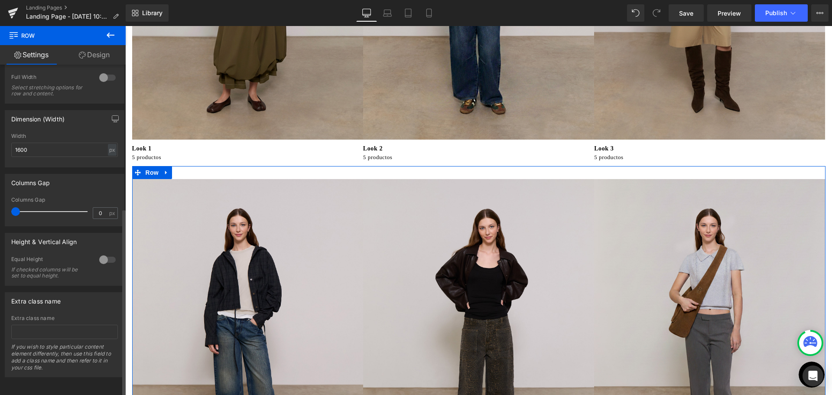
drag, startPoint x: 17, startPoint y: 204, endPoint x: 0, endPoint y: 207, distance: 17.7
click at [0, 207] on div "Columns Gap 0px Columns Gap 0 px" at bounding box center [65, 196] width 130 height 59
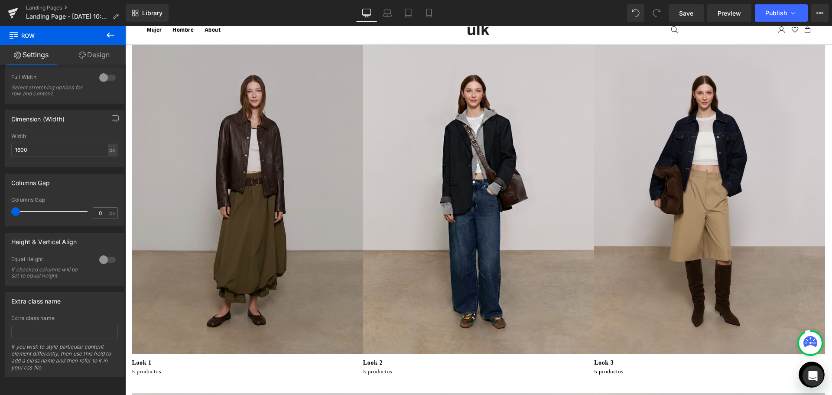
scroll to position [0, 0]
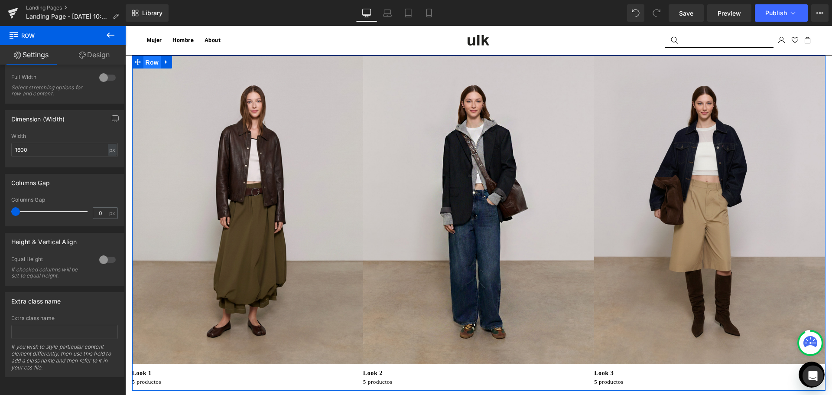
click at [145, 62] on span "Row" at bounding box center [151, 62] width 17 height 13
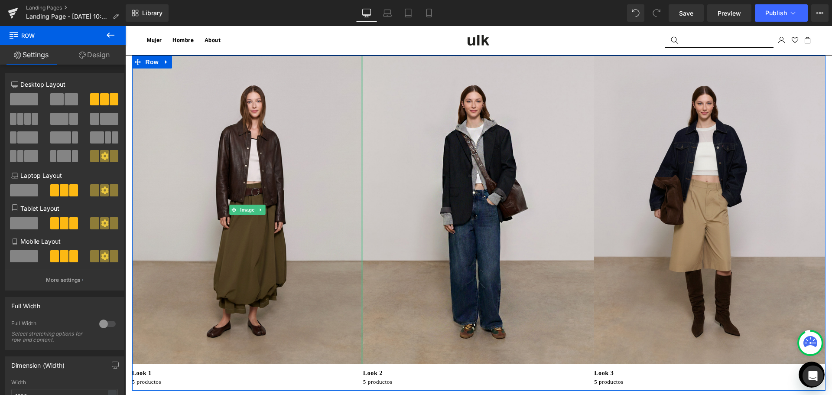
click at [361, 157] on div at bounding box center [362, 209] width 2 height 309
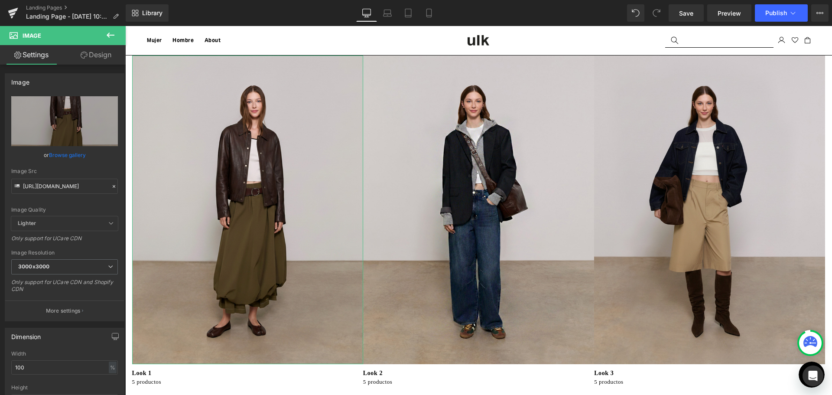
click at [86, 52] on icon at bounding box center [84, 55] width 7 height 7
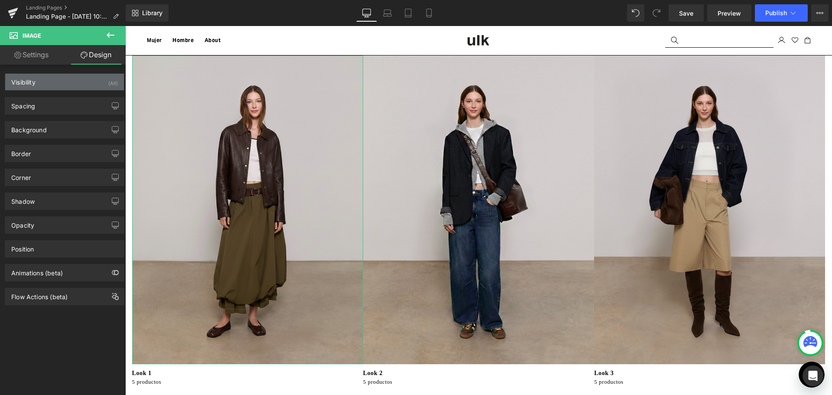
type input "0"
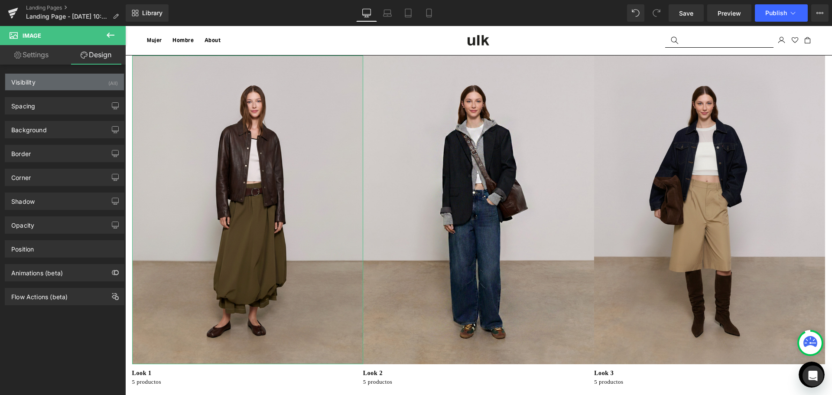
type input "0"
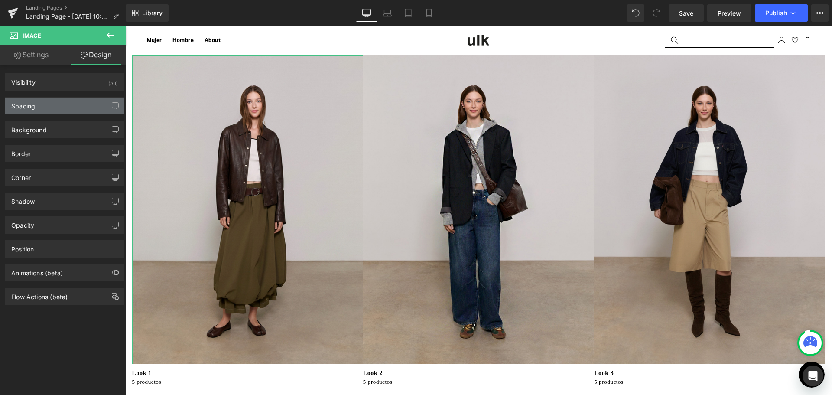
click at [96, 103] on div "Spacing" at bounding box center [64, 105] width 119 height 16
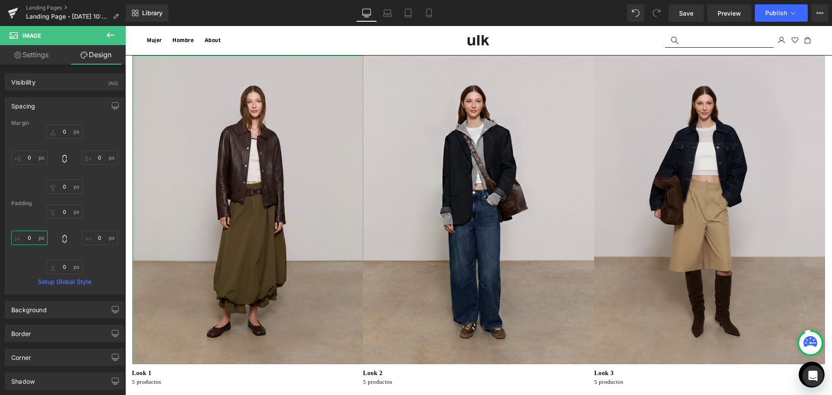
click at [33, 235] on input "0" at bounding box center [29, 237] width 36 height 14
type input "5"
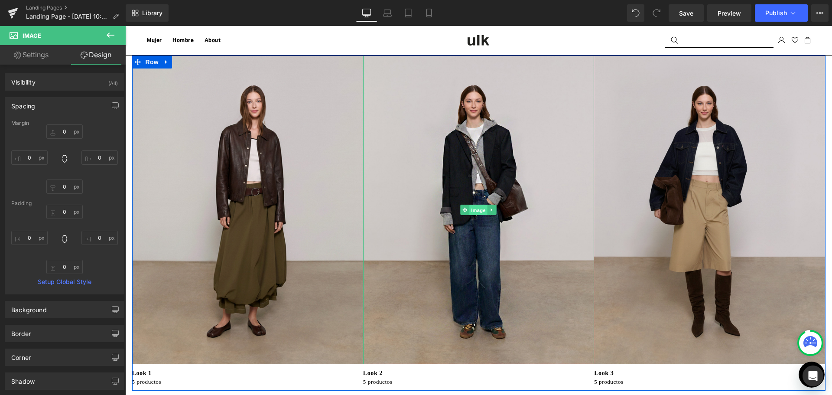
click at [470, 210] on span "Image" at bounding box center [479, 210] width 18 height 10
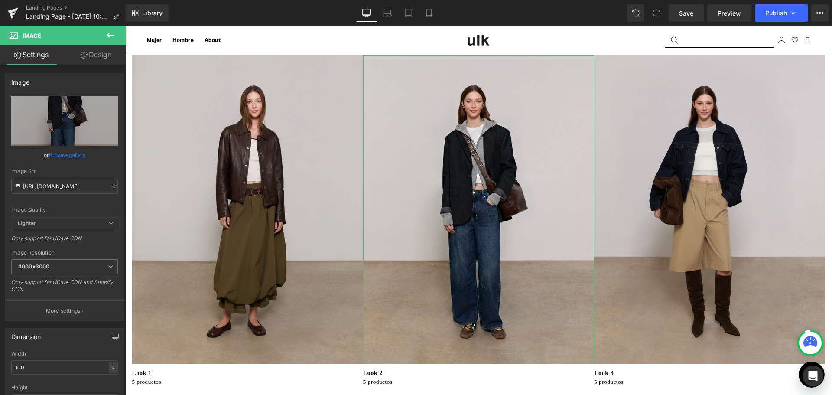
click at [91, 49] on link "Design" at bounding box center [96, 54] width 63 height 19
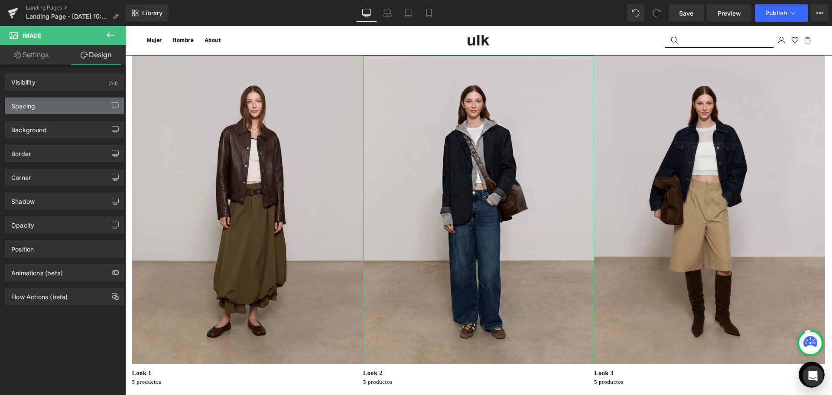
click at [66, 100] on div "Spacing" at bounding box center [64, 105] width 119 height 16
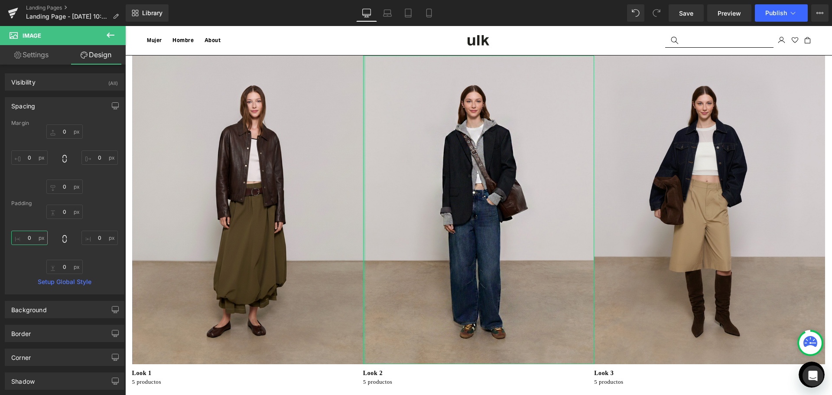
click at [31, 241] on input "0" at bounding box center [29, 237] width 36 height 14
type input "3"
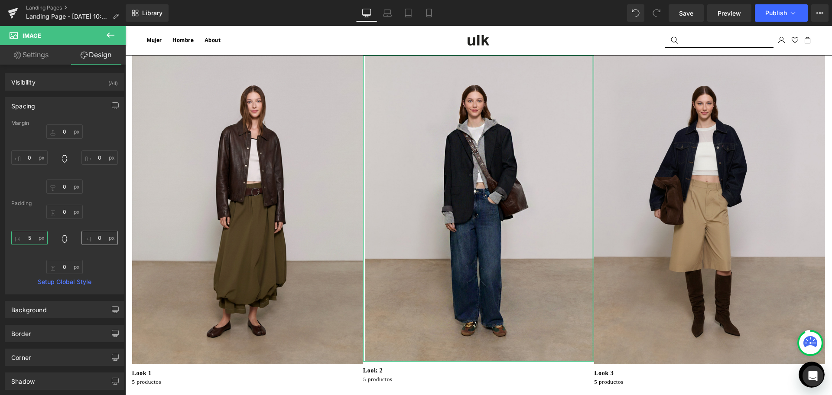
type input "5"
click at [100, 239] on input "0" at bounding box center [99, 237] width 36 height 14
type input "5"
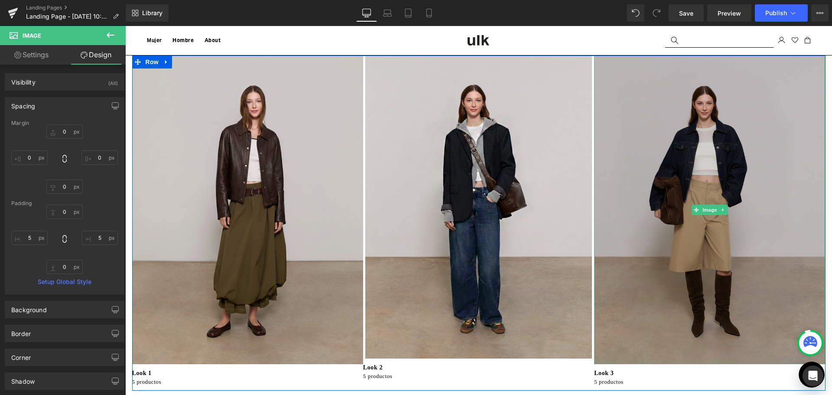
click at [677, 222] on img at bounding box center [709, 209] width 231 height 309
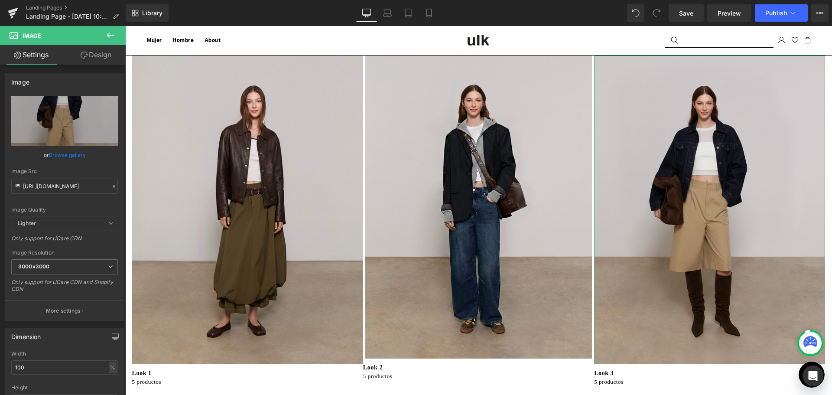
click at [103, 47] on link "Design" at bounding box center [96, 54] width 63 height 19
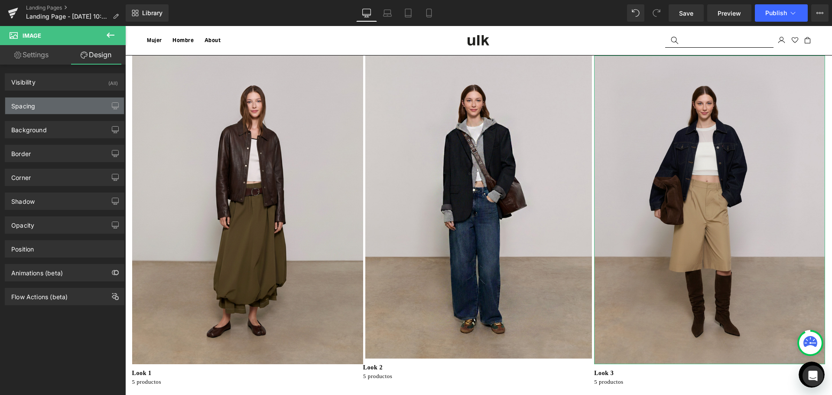
click at [81, 98] on div "Spacing" at bounding box center [64, 105] width 119 height 16
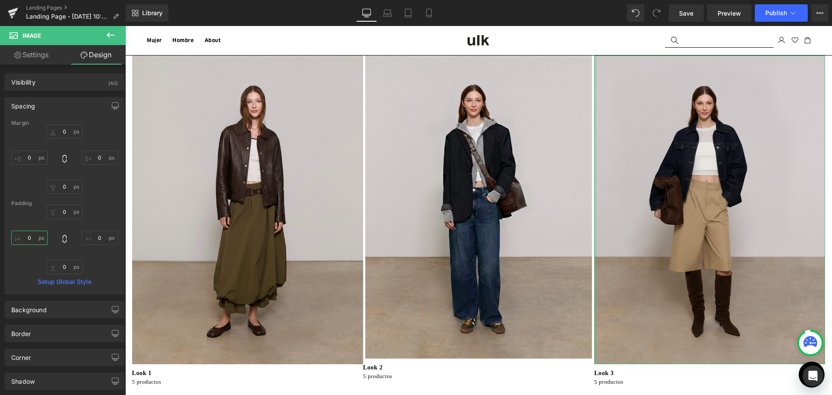
click at [30, 238] on input "0" at bounding box center [29, 237] width 36 height 14
type input "5"
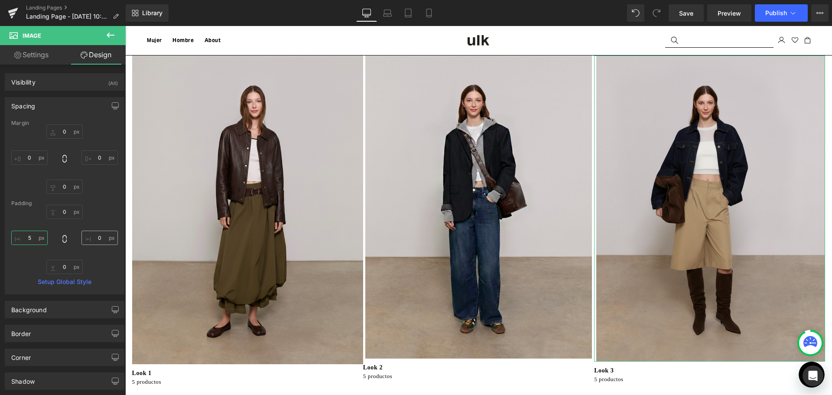
type input "5"
click at [106, 234] on input "0" at bounding box center [99, 237] width 36 height 14
type input "5"
click at [109, 236] on input "text" at bounding box center [99, 237] width 36 height 14
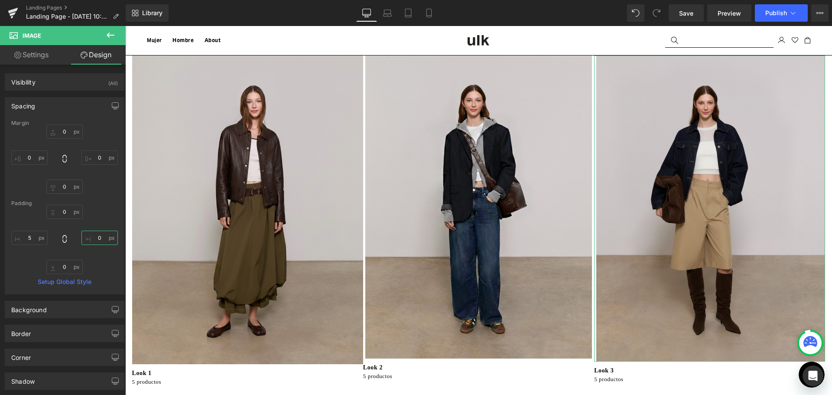
click at [109, 236] on input "text" at bounding box center [99, 237] width 36 height 14
type input "5"
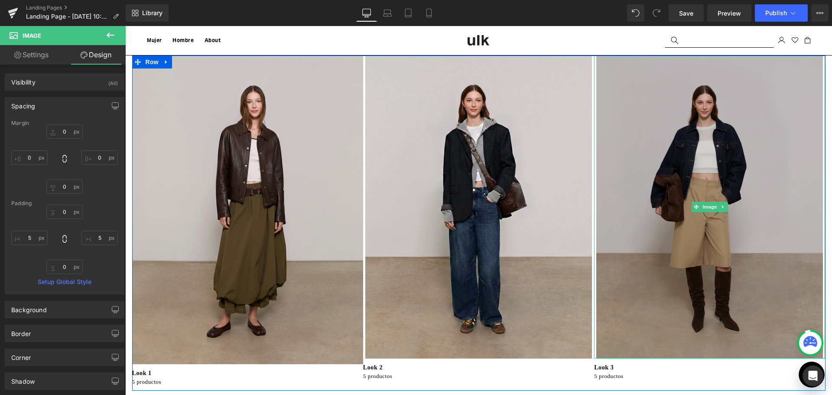
click at [601, 157] on img at bounding box center [709, 206] width 231 height 303
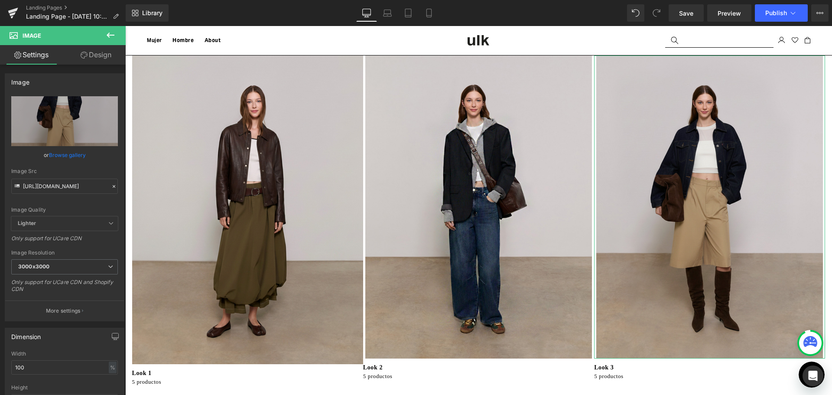
click at [97, 52] on link "Design" at bounding box center [96, 54] width 63 height 19
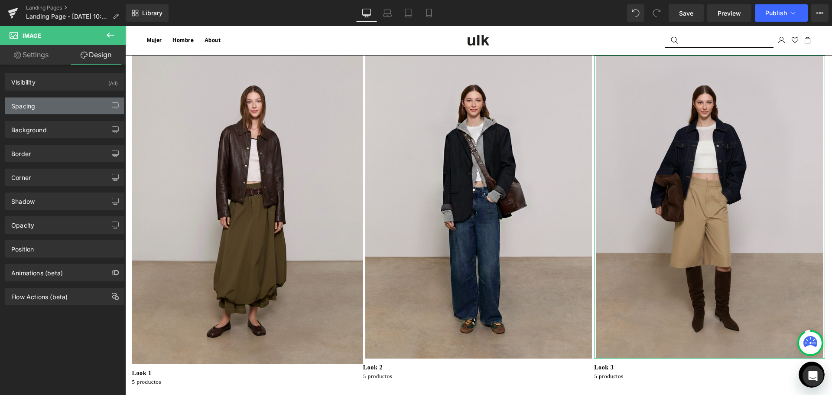
click at [81, 102] on div "Spacing" at bounding box center [64, 105] width 119 height 16
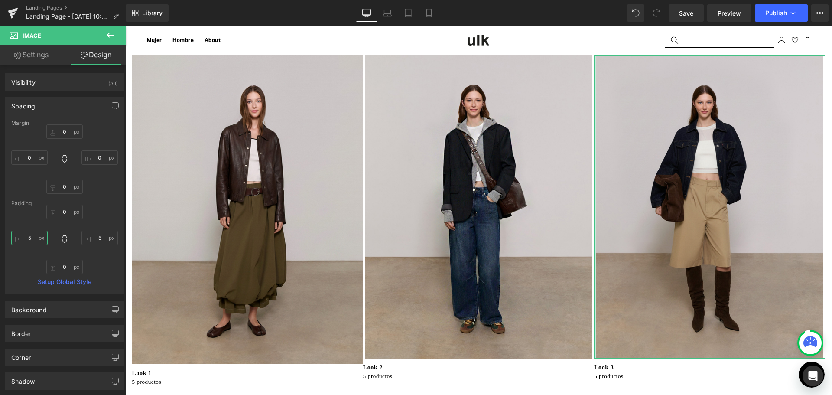
click at [34, 239] on input "5" at bounding box center [29, 237] width 36 height 14
type input "3"
click at [92, 237] on input "5" at bounding box center [99, 237] width 36 height 14
type input "3"
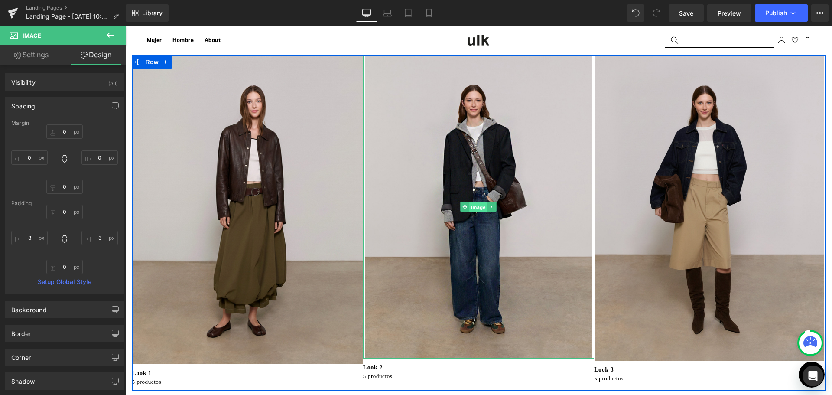
click at [470, 208] on span "Image" at bounding box center [479, 207] width 18 height 10
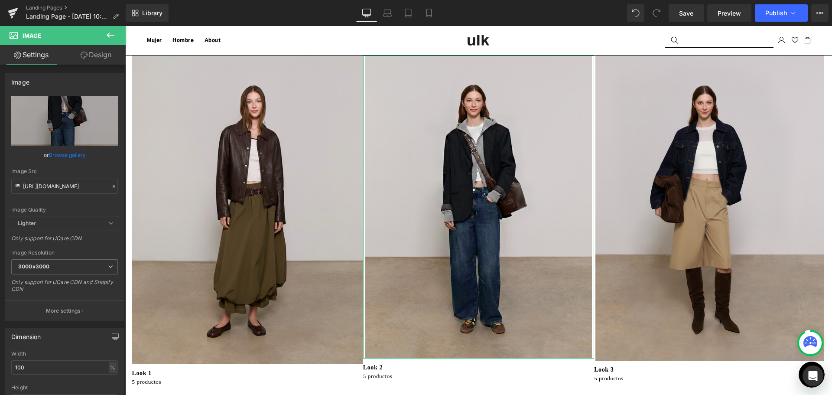
click at [89, 54] on link "Design" at bounding box center [96, 54] width 63 height 19
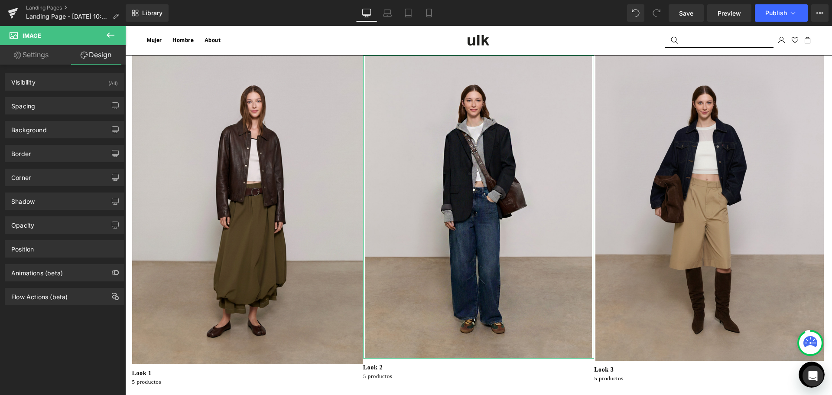
type input "0"
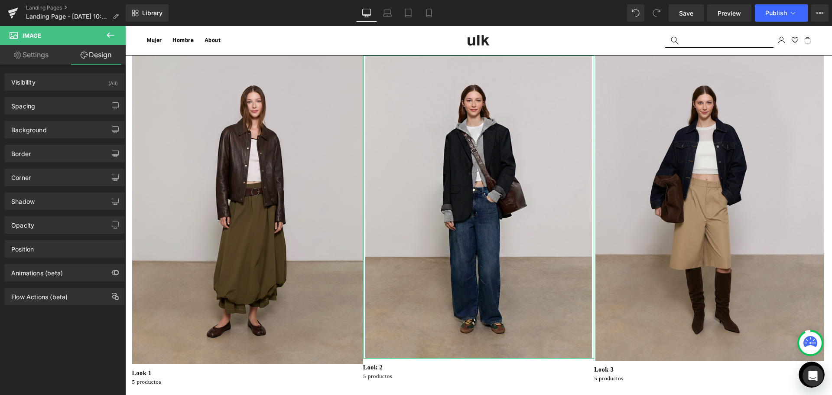
type input "5"
type input "0"
click at [61, 109] on div "Spacing" at bounding box center [64, 105] width 119 height 16
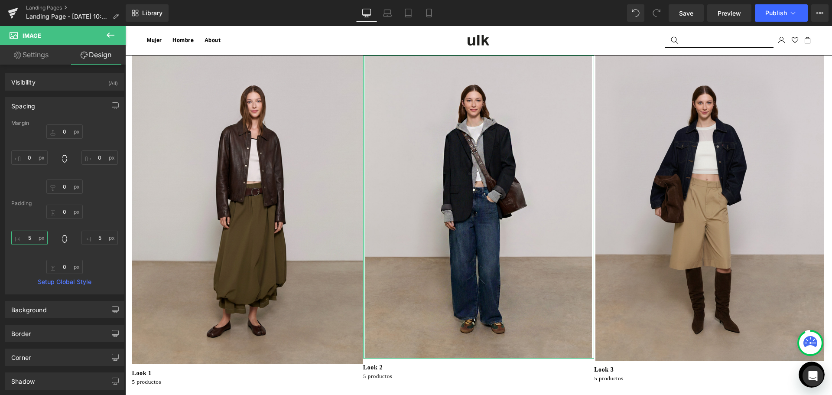
click at [39, 243] on input "5" at bounding box center [29, 237] width 36 height 14
type input "3"
click at [90, 237] on input "5" at bounding box center [99, 237] width 36 height 14
type input "3"
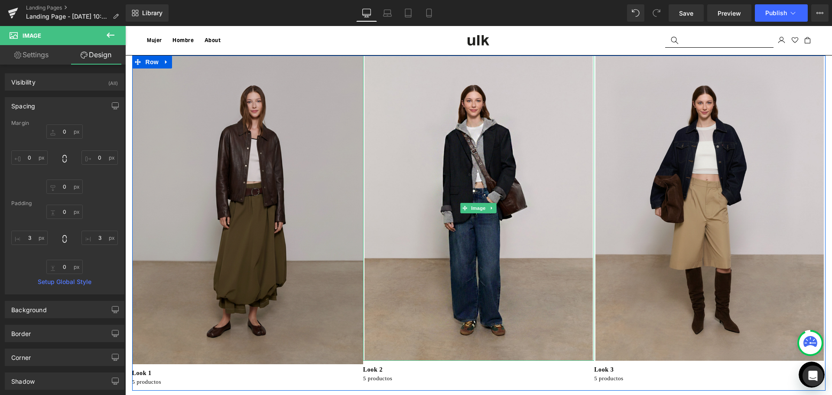
click at [255, 231] on img at bounding box center [247, 209] width 231 height 309
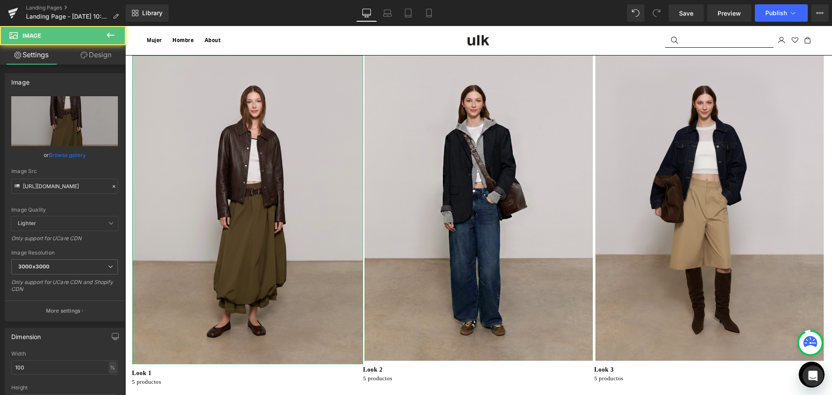
click at [106, 54] on link "Design" at bounding box center [96, 54] width 63 height 19
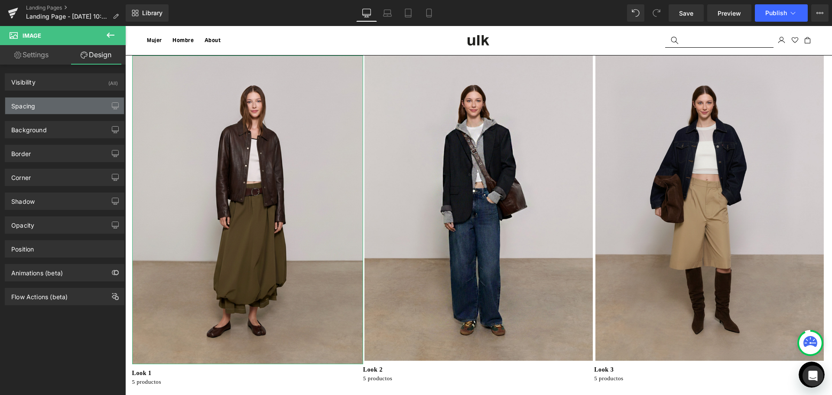
click at [71, 111] on div "Spacing" at bounding box center [64, 105] width 119 height 16
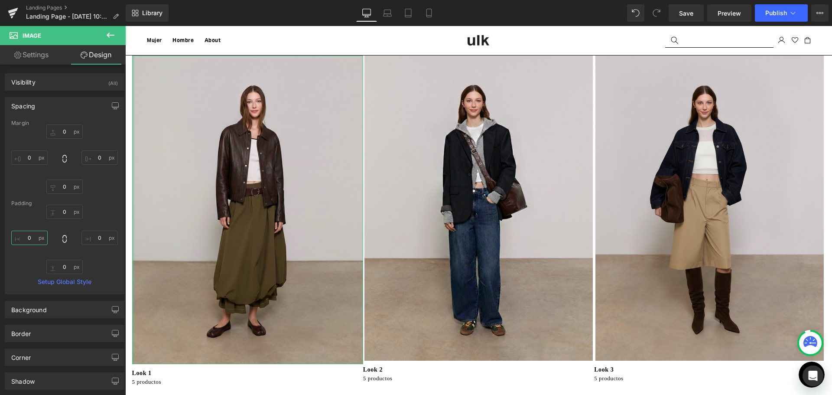
click at [34, 233] on input "0" at bounding box center [29, 237] width 36 height 14
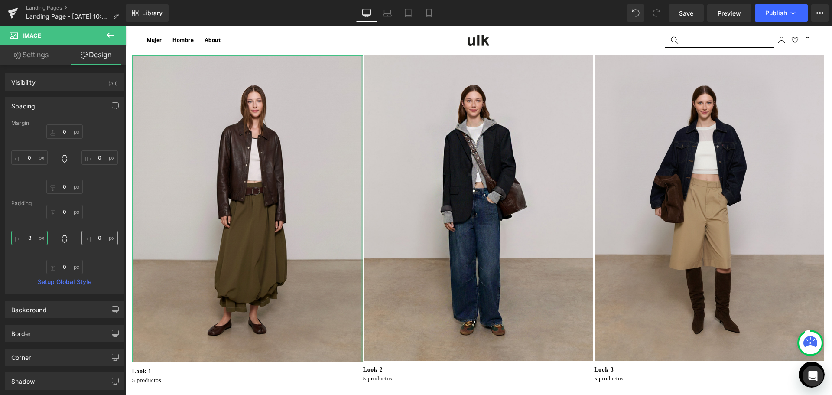
type input "3"
click at [98, 235] on input "0" at bounding box center [99, 237] width 36 height 14
type input "3"
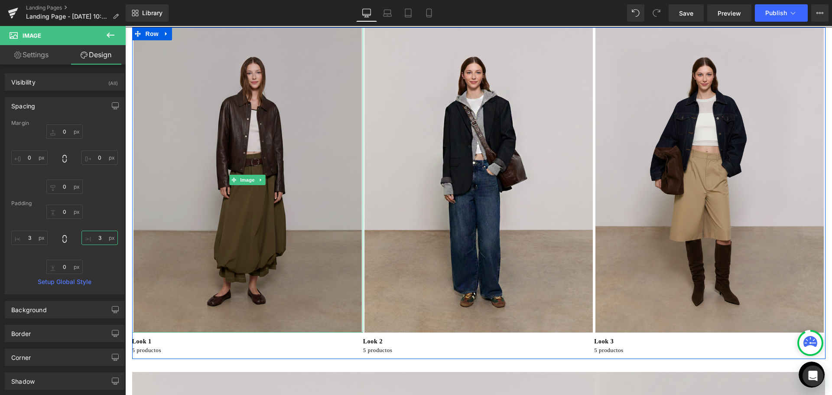
scroll to position [43, 0]
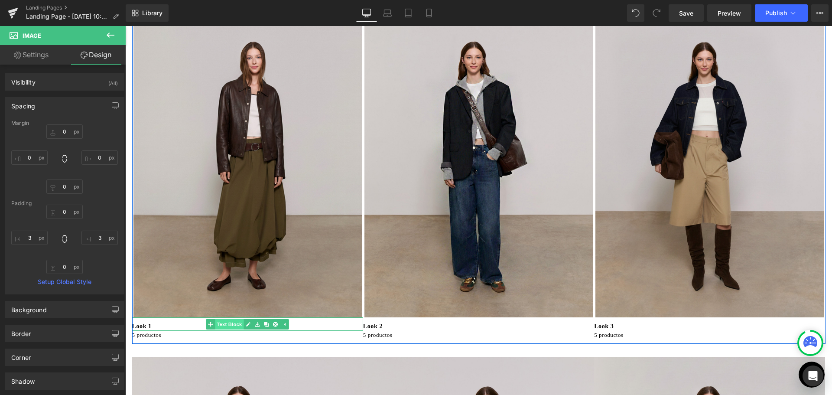
click at [224, 325] on link "Text Block" at bounding box center [225, 324] width 38 height 10
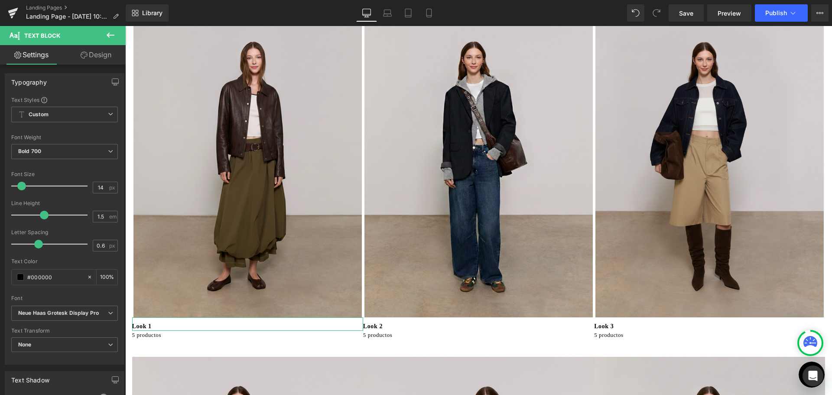
click at [95, 56] on link "Design" at bounding box center [96, 54] width 63 height 19
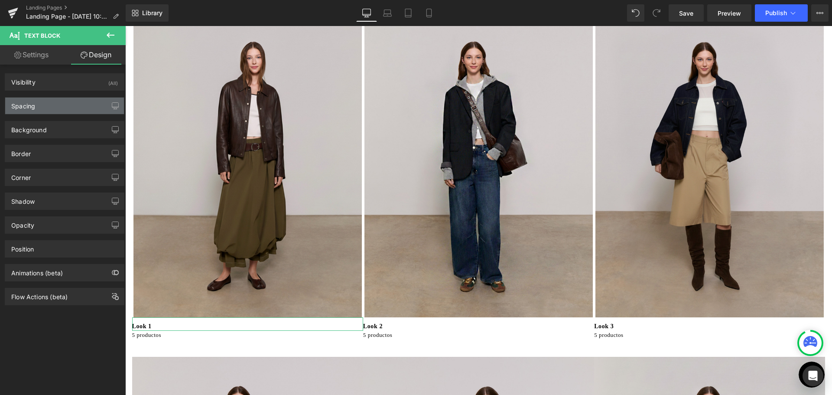
click at [33, 104] on div "Spacing" at bounding box center [23, 103] width 24 height 12
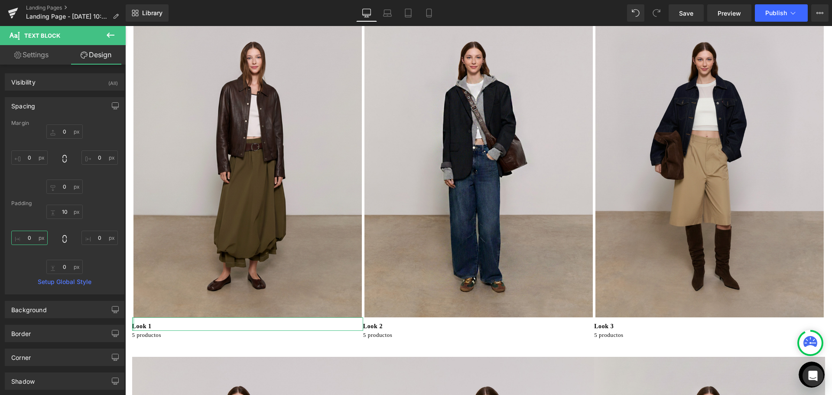
click at [29, 235] on input "0" at bounding box center [29, 237] width 36 height 14
type input "3"
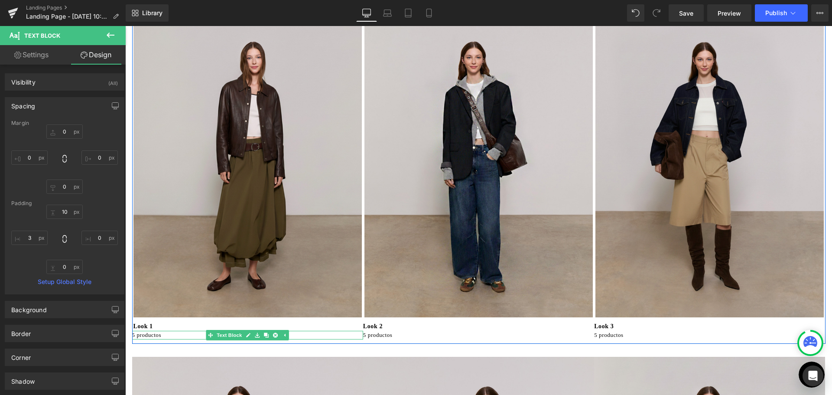
click at [143, 335] on p "5 productos" at bounding box center [247, 334] width 231 height 9
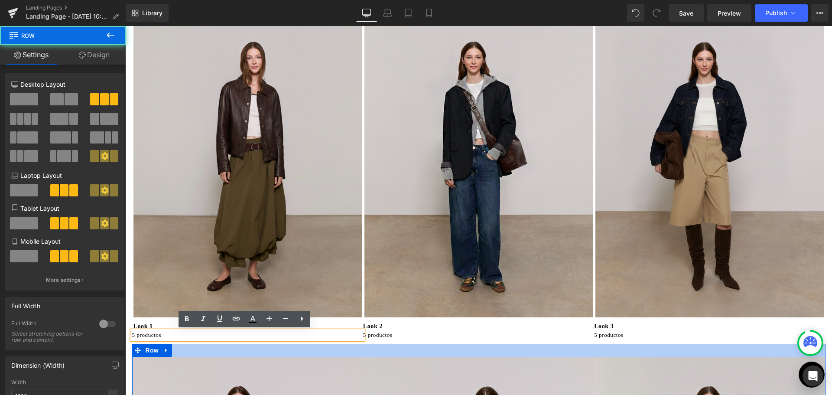
click at [179, 352] on div at bounding box center [478, 349] width 693 height 13
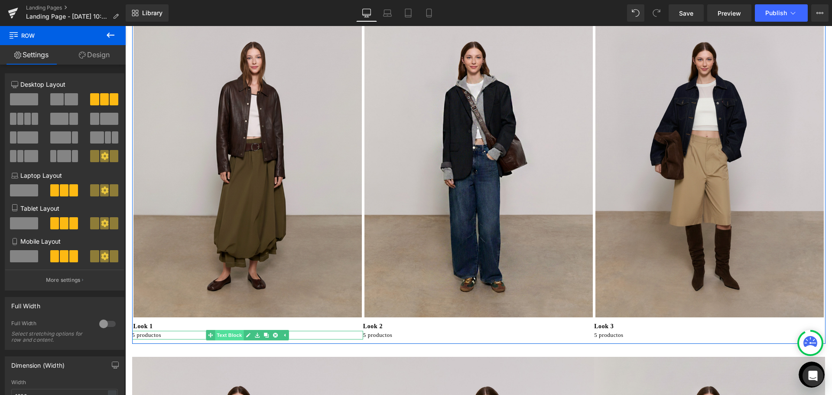
click at [217, 334] on link "Text Block" at bounding box center [225, 335] width 38 height 10
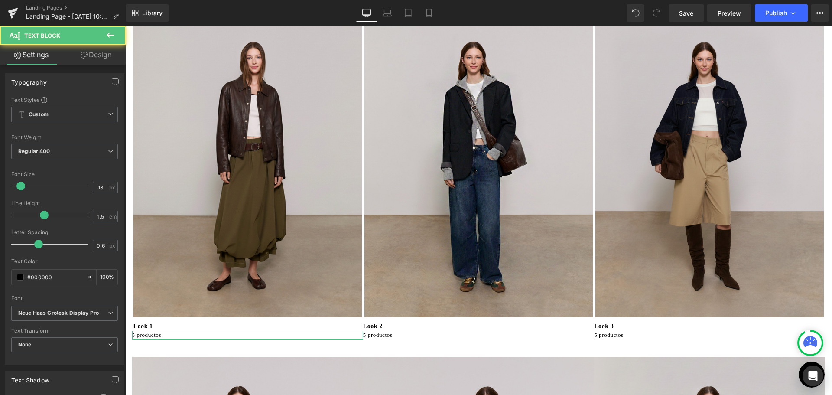
click at [81, 55] on icon at bounding box center [84, 55] width 7 height 7
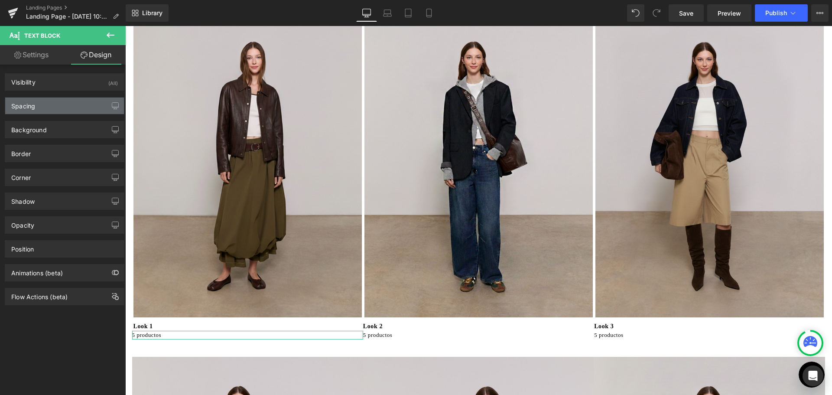
click at [68, 105] on div "Spacing" at bounding box center [64, 105] width 119 height 16
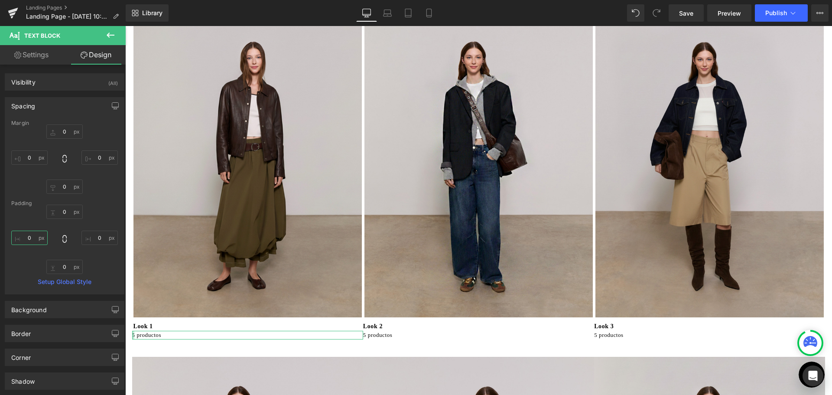
click at [31, 240] on input "0" at bounding box center [29, 237] width 36 height 14
type input "3"
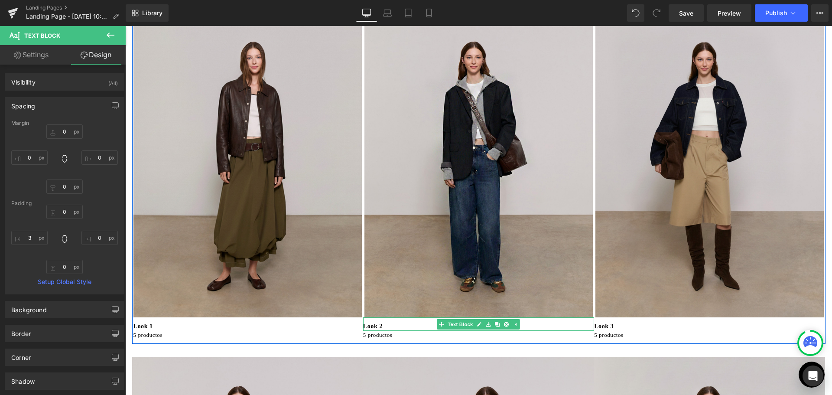
click at [374, 324] on p "Look 2" at bounding box center [478, 325] width 231 height 9
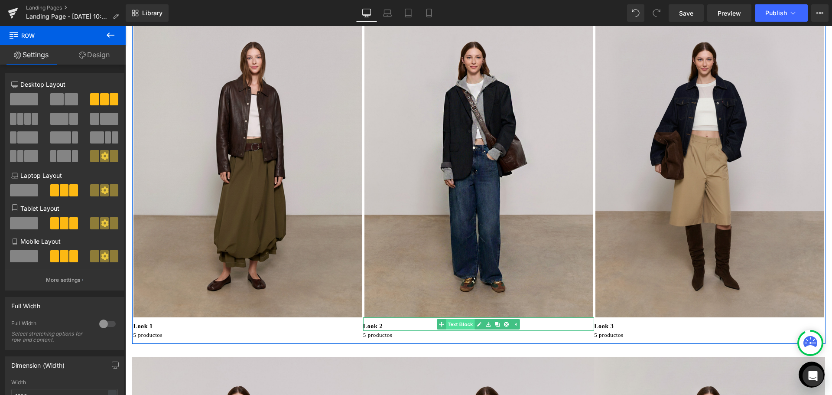
click at [456, 321] on link "Text Block" at bounding box center [456, 324] width 38 height 10
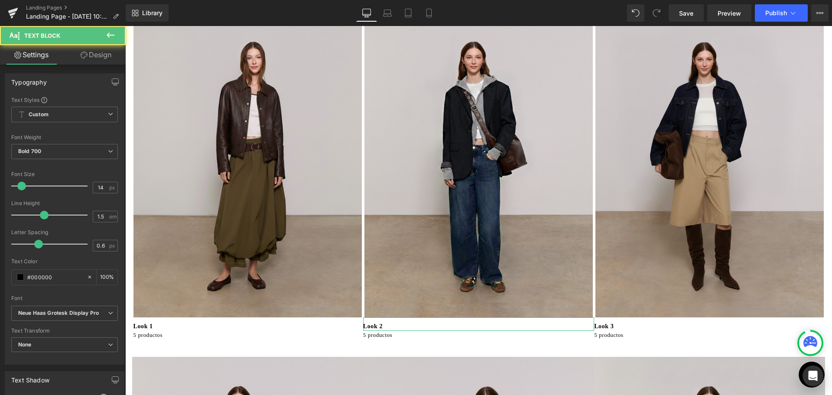
click at [91, 51] on link "Design" at bounding box center [96, 54] width 63 height 19
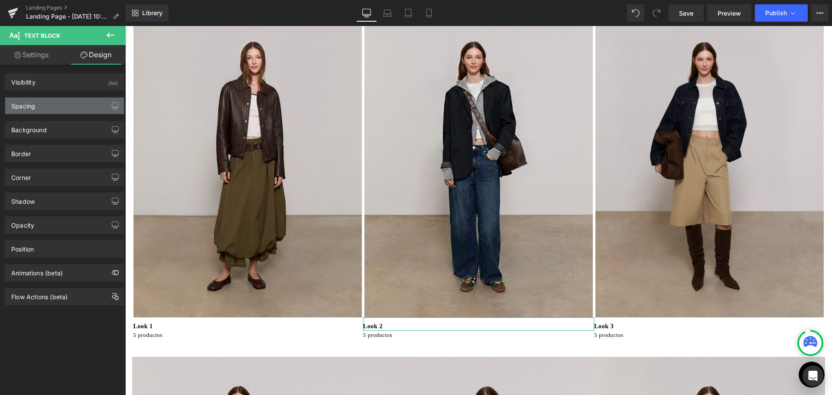
click at [33, 108] on div "Spacing" at bounding box center [23, 103] width 24 height 12
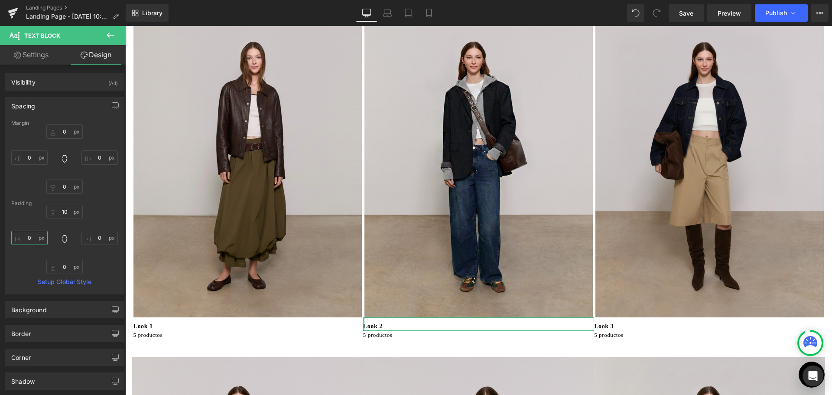
click at [32, 237] on input "0" at bounding box center [29, 237] width 36 height 14
type input "3"
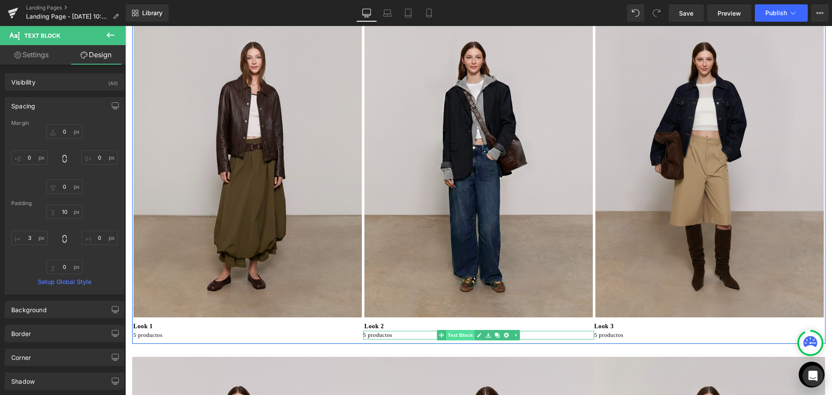
click at [463, 334] on span "Text Block" at bounding box center [460, 335] width 29 height 10
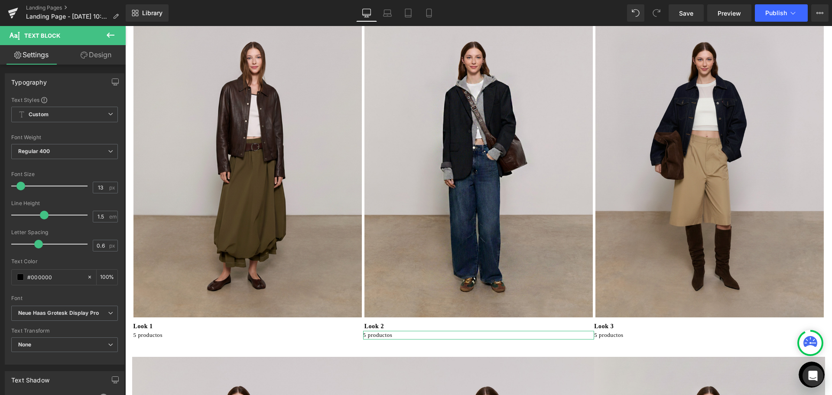
click at [102, 51] on link "Design" at bounding box center [96, 54] width 63 height 19
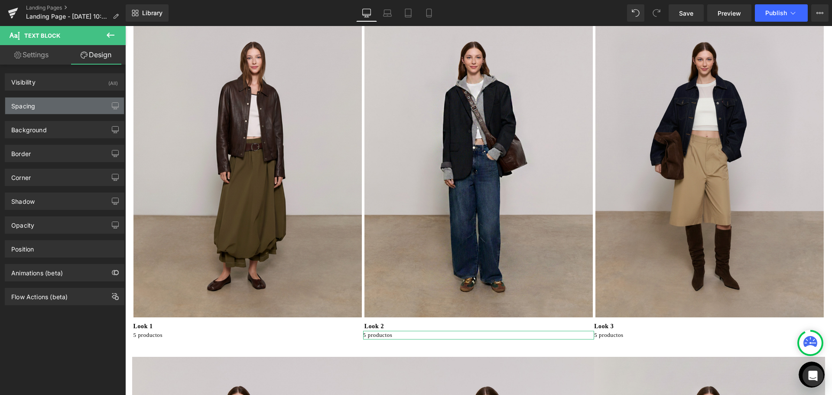
click at [67, 97] on div "Spacing" at bounding box center [64, 105] width 119 height 16
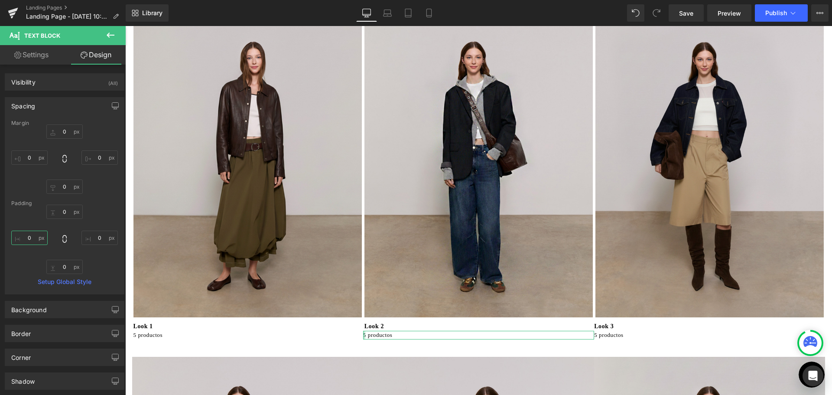
click at [29, 241] on input "0" at bounding box center [29, 237] width 36 height 14
type input "3"
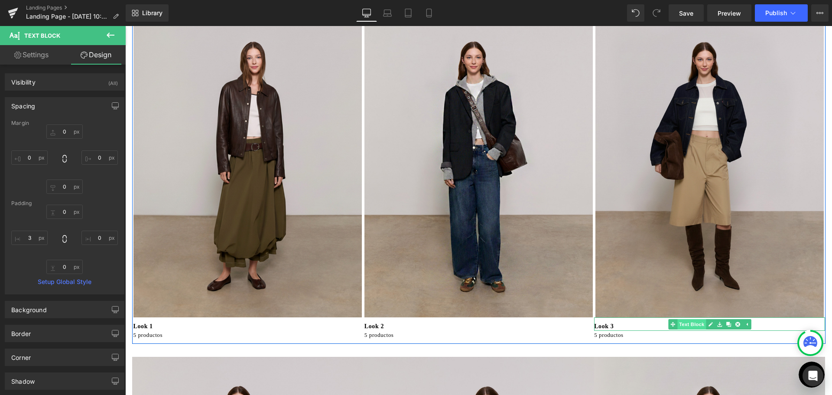
click at [679, 327] on link "Text Block" at bounding box center [687, 324] width 38 height 10
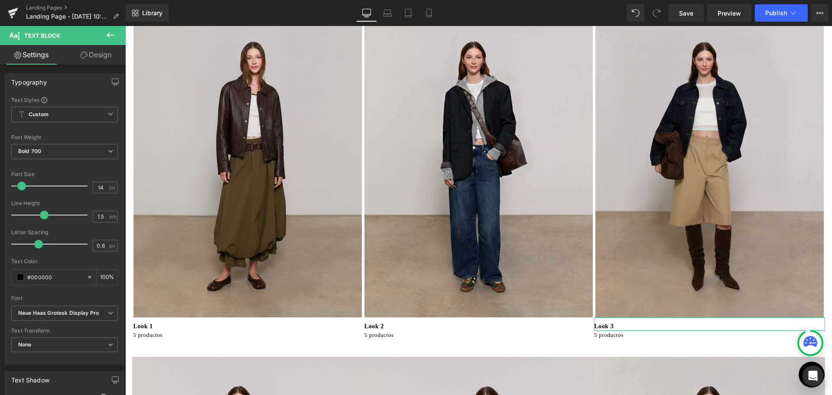
click at [93, 53] on link "Design" at bounding box center [96, 54] width 63 height 19
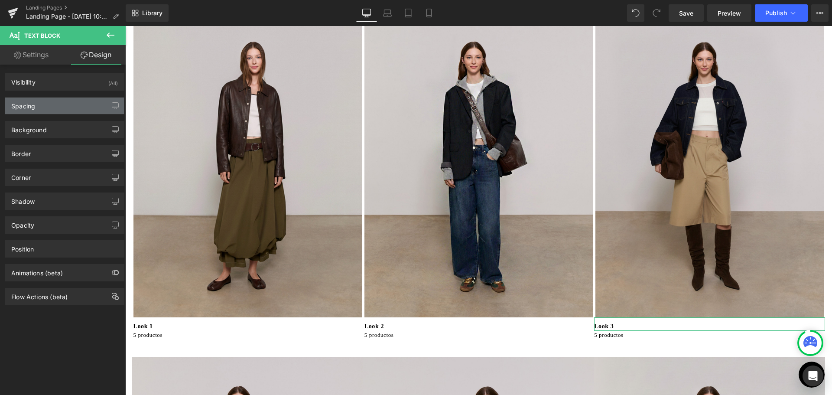
click at [55, 106] on div "Spacing" at bounding box center [64, 105] width 119 height 16
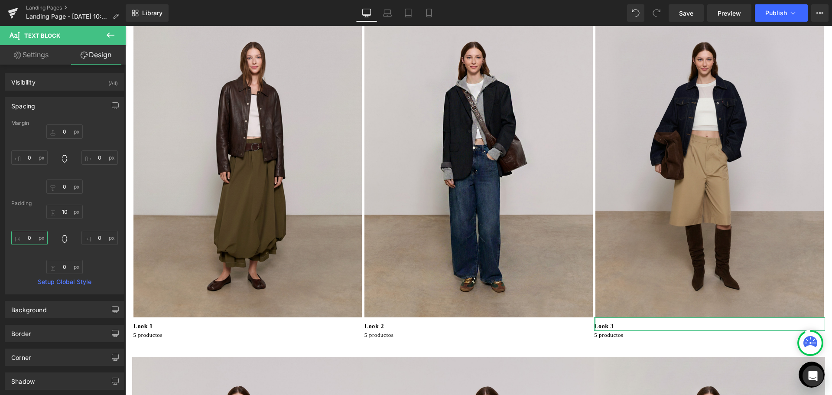
click at [32, 240] on input "0" at bounding box center [29, 237] width 36 height 14
type input "3"
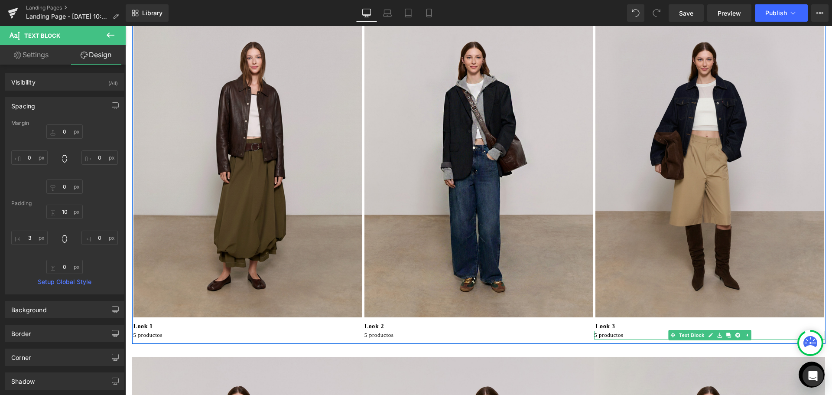
click at [606, 336] on p "5 productos" at bounding box center [709, 334] width 231 height 9
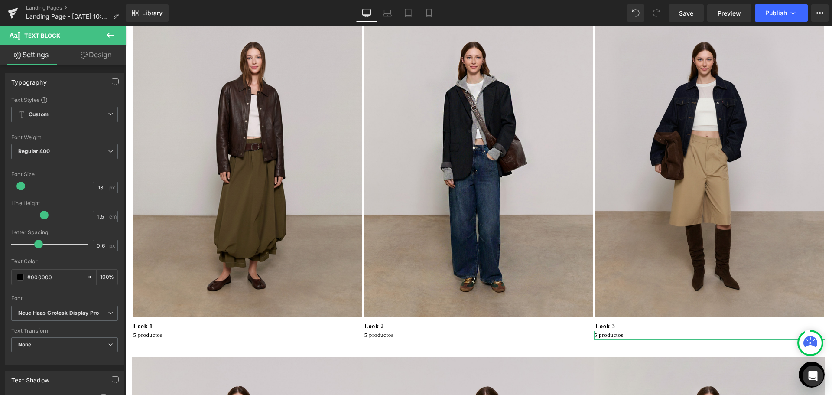
click at [100, 56] on link "Design" at bounding box center [96, 54] width 63 height 19
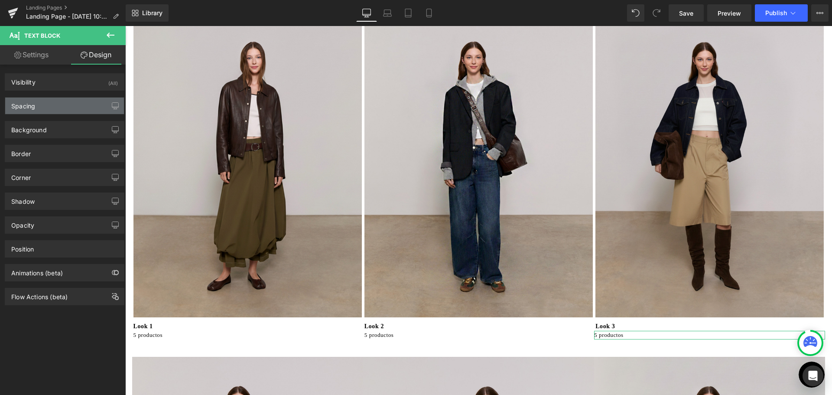
click at [38, 102] on div "Spacing" at bounding box center [64, 105] width 119 height 16
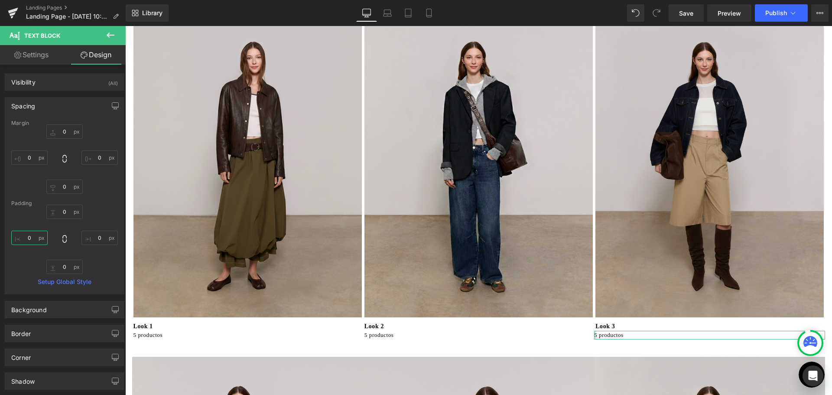
click at [26, 241] on input "0" at bounding box center [29, 237] width 36 height 14
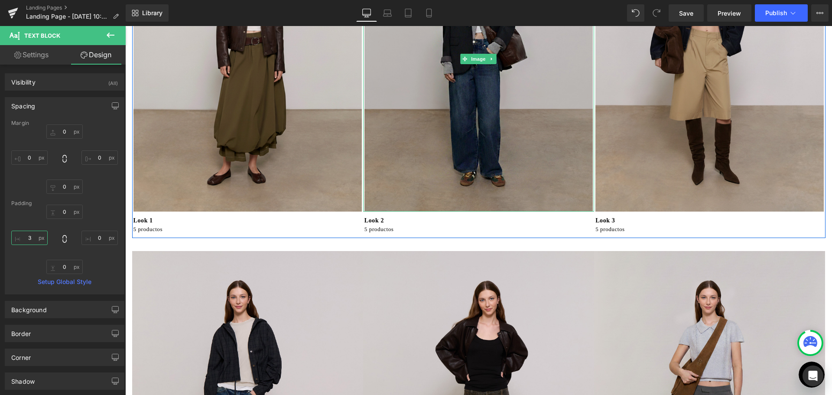
scroll to position [217, 0]
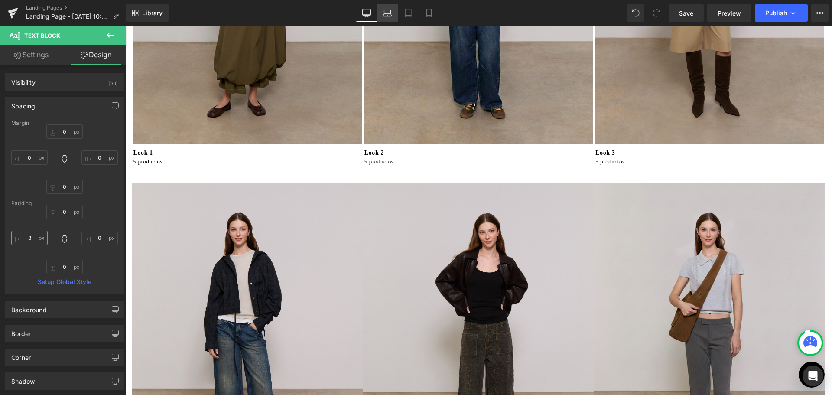
type input "3"
click at [389, 17] on icon at bounding box center [387, 13] width 9 height 9
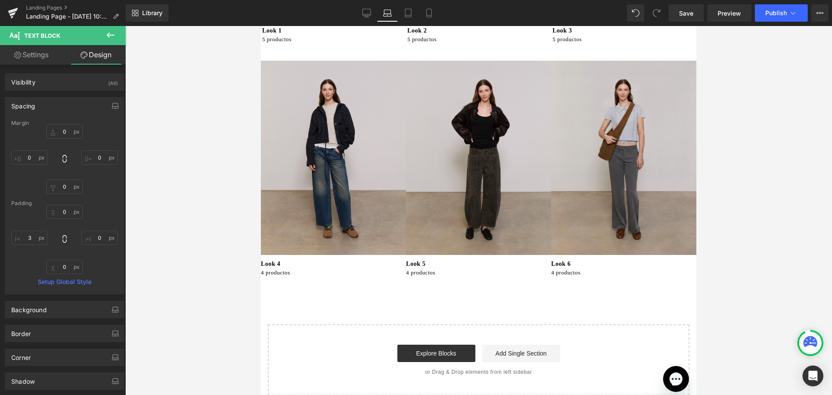
type input "0"
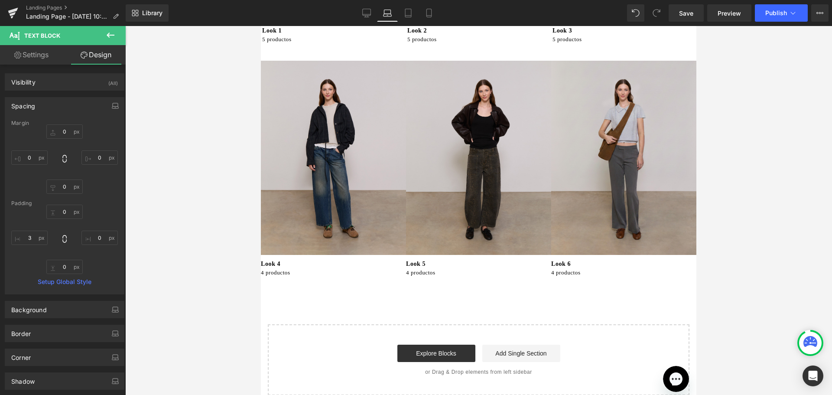
type input "0"
type input "3"
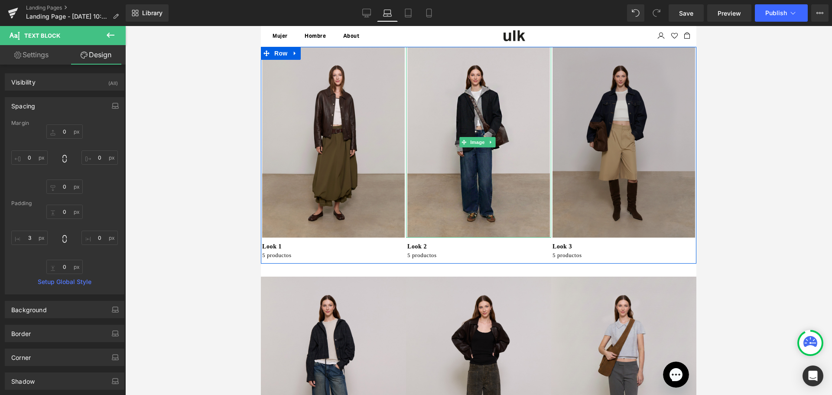
scroll to position [0, 0]
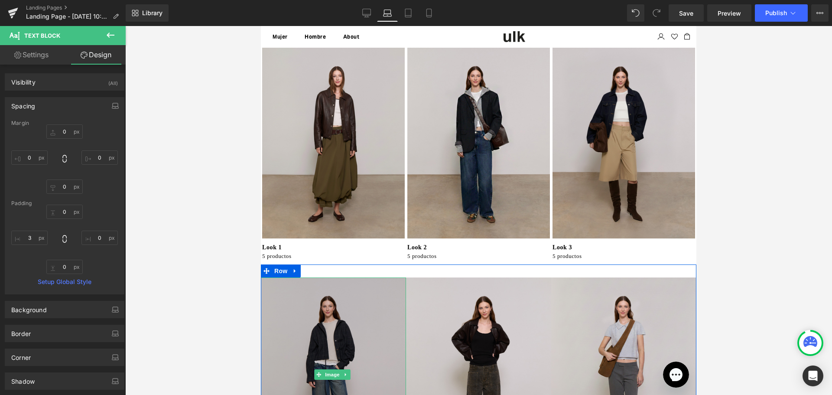
click at [358, 307] on img at bounding box center [333, 374] width 145 height 194
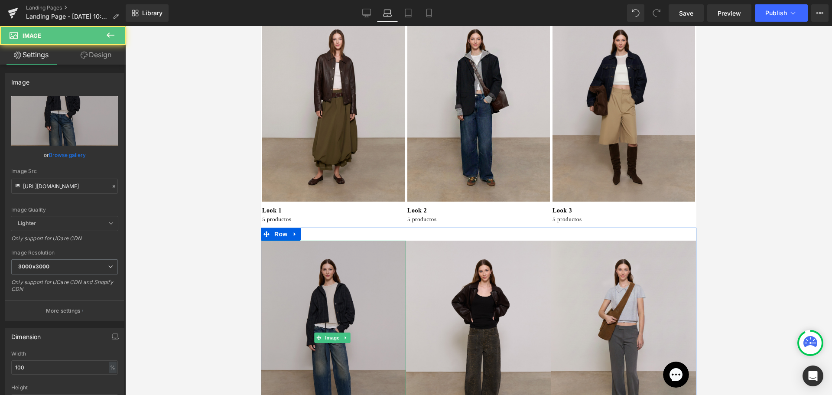
scroll to position [87, 0]
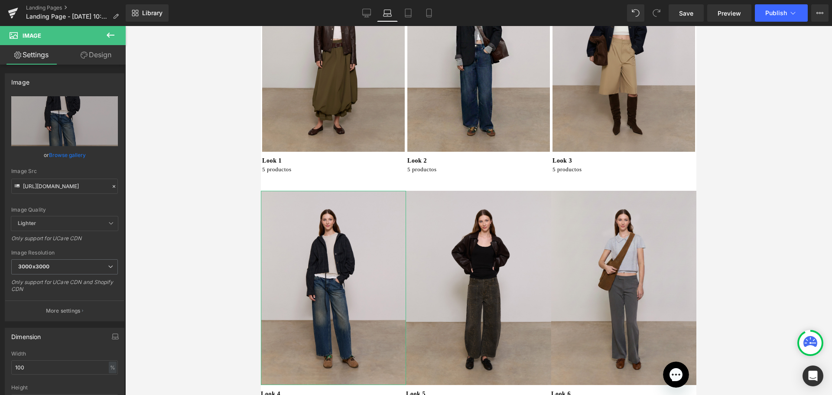
click at [108, 55] on link "Design" at bounding box center [96, 54] width 63 height 19
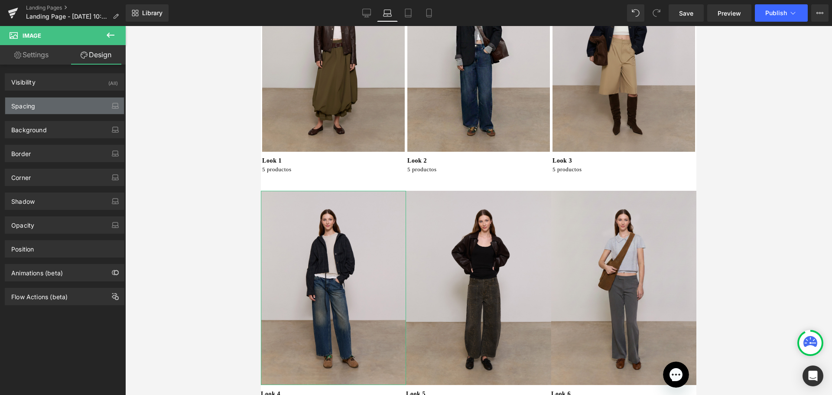
click at [75, 112] on div "Spacing" at bounding box center [64, 105] width 119 height 16
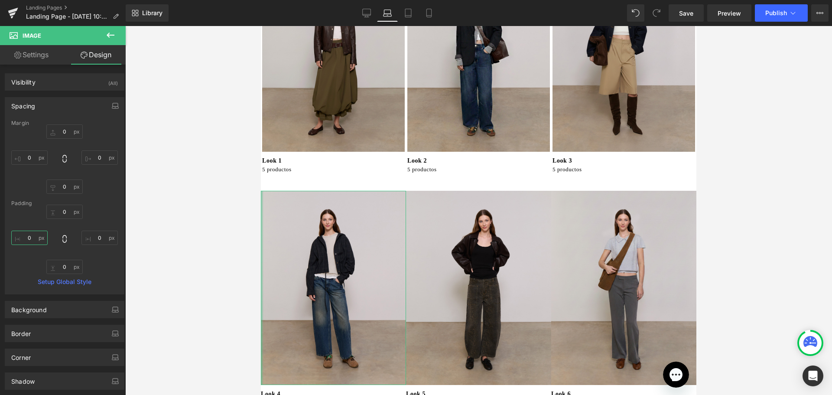
click at [38, 238] on input "0" at bounding box center [29, 237] width 36 height 14
type input "3"
click at [86, 234] on input "0" at bounding box center [99, 237] width 36 height 14
type input "3"
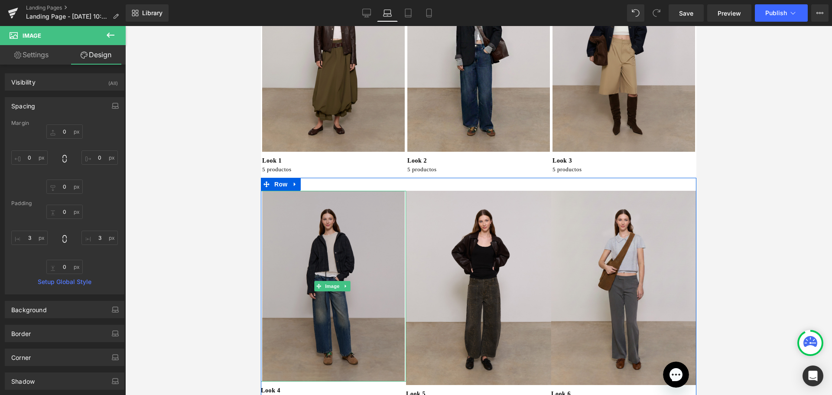
click at [385, 269] on img at bounding box center [333, 286] width 145 height 191
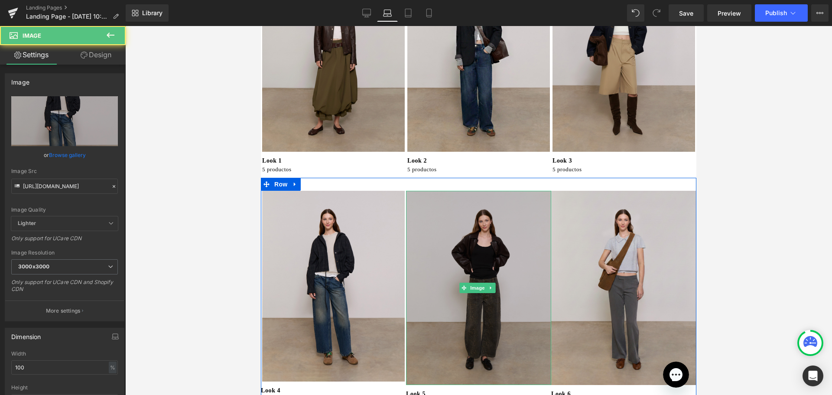
click at [482, 268] on img at bounding box center [478, 288] width 145 height 194
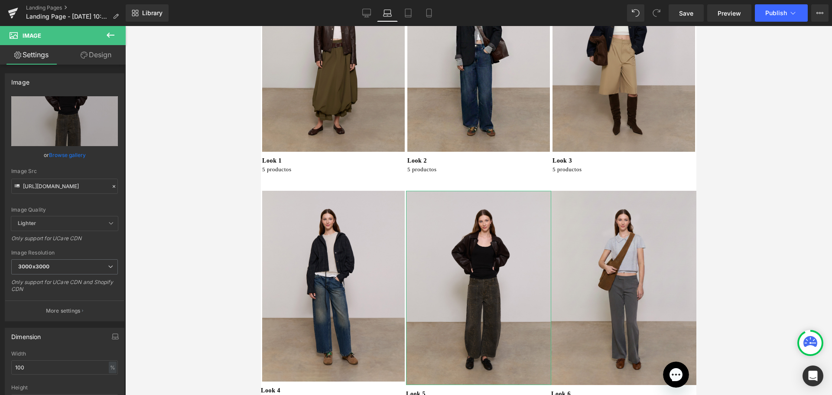
click at [95, 61] on link "Design" at bounding box center [96, 54] width 63 height 19
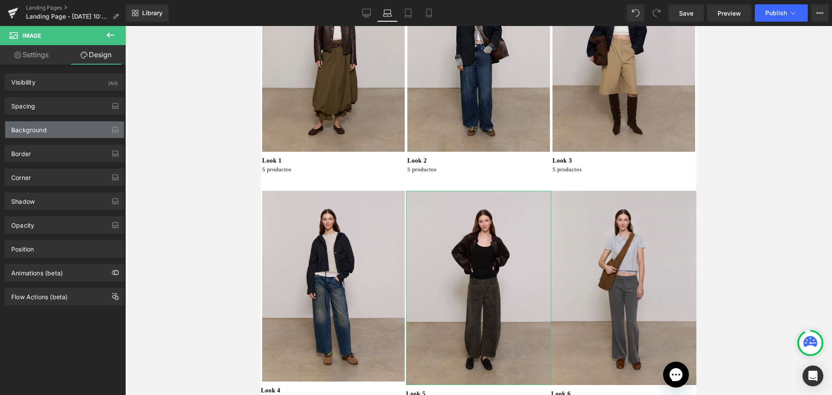
type input "0"
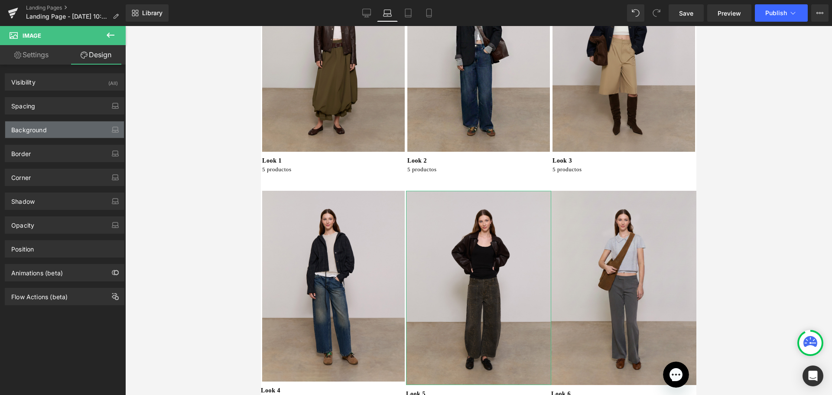
type input "0"
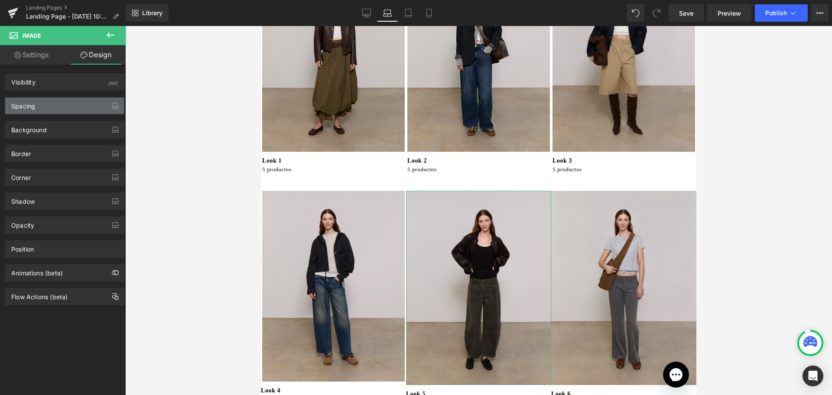
click at [47, 108] on div "Spacing" at bounding box center [64, 105] width 119 height 16
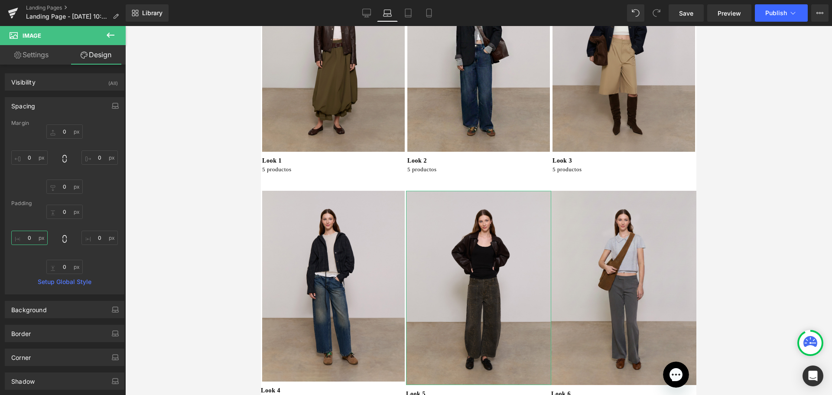
click at [25, 235] on input "0" at bounding box center [29, 237] width 36 height 14
type input "3"
click at [96, 237] on input "0" at bounding box center [99, 237] width 36 height 14
type input "3"
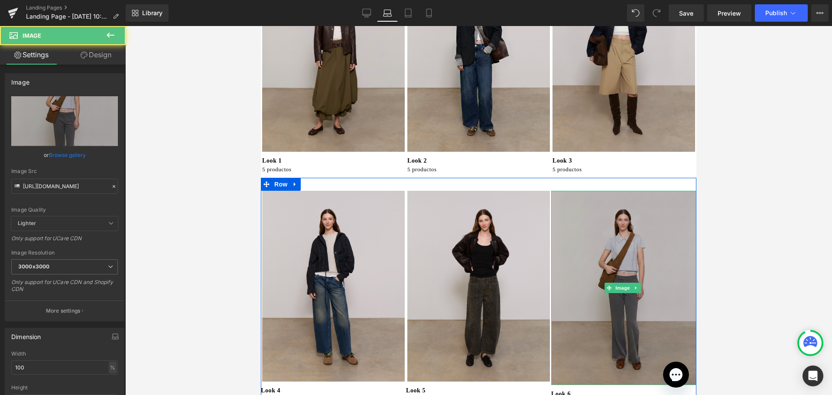
click at [616, 272] on img at bounding box center [623, 288] width 145 height 194
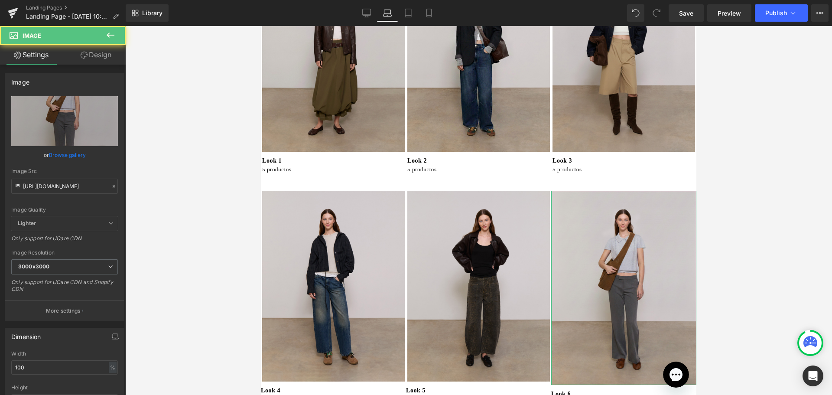
click at [88, 53] on link "Design" at bounding box center [96, 54] width 63 height 19
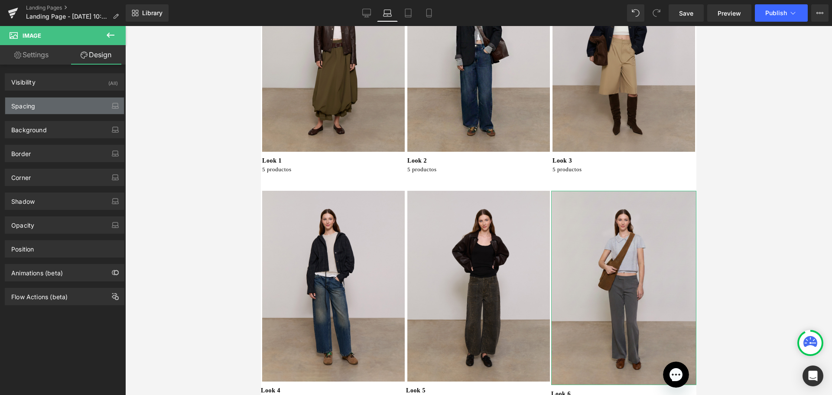
click at [42, 105] on div "Spacing" at bounding box center [64, 105] width 119 height 16
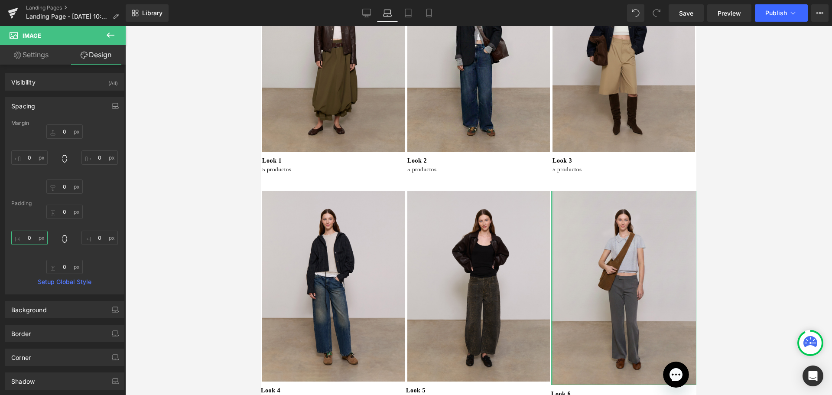
click at [33, 230] on input "0" at bounding box center [29, 237] width 36 height 14
type input "3"
click at [98, 237] on input "0" at bounding box center [99, 237] width 36 height 14
type input "3"
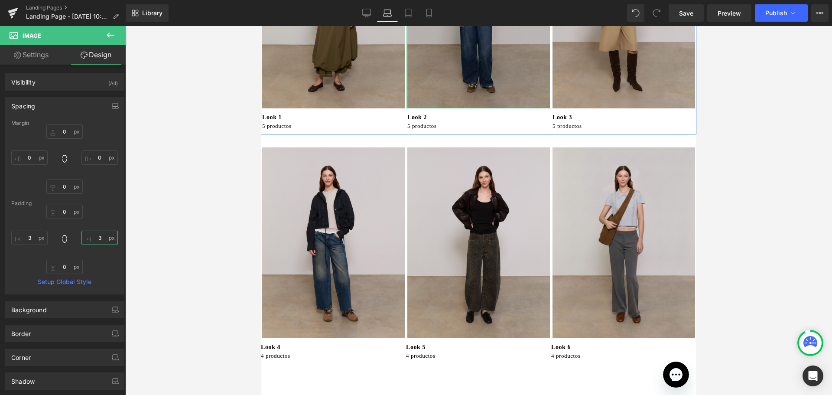
scroll to position [173, 0]
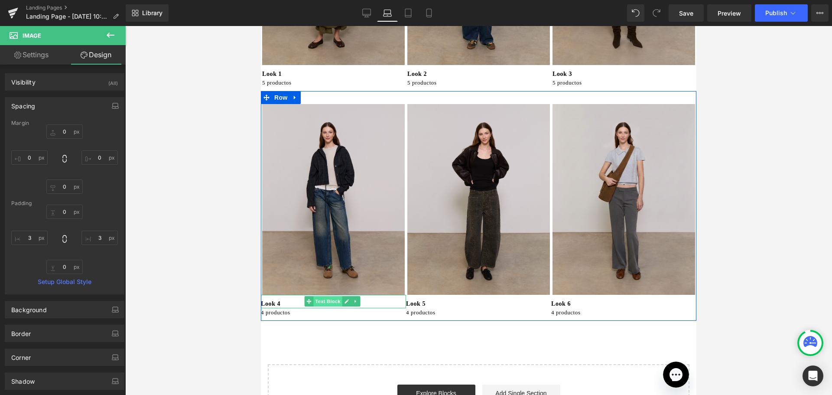
click at [321, 296] on span "Text Block" at bounding box center [327, 301] width 29 height 10
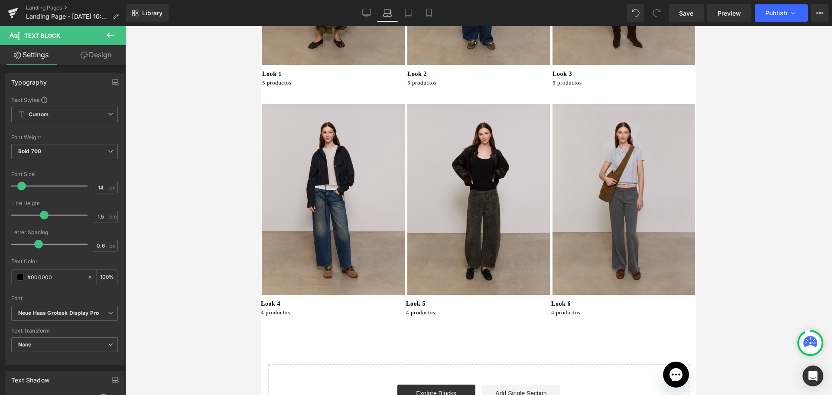
click at [99, 58] on link "Design" at bounding box center [96, 54] width 63 height 19
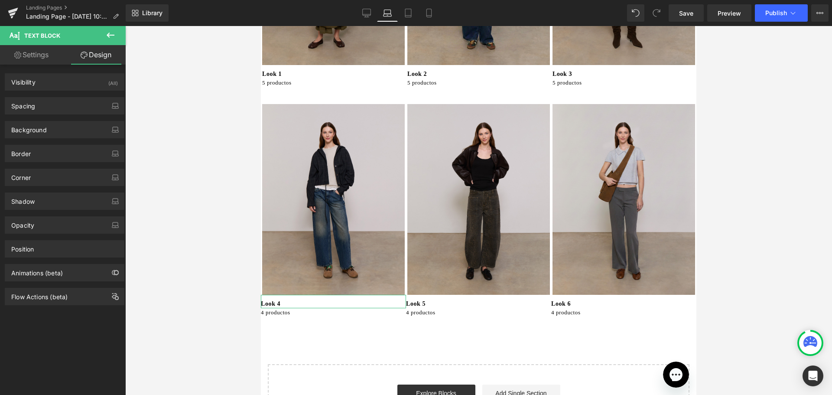
type input "0"
type input "10"
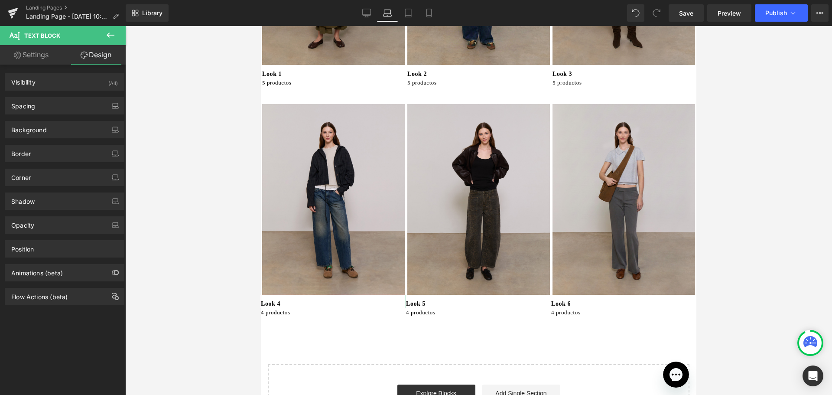
type input "0"
click at [27, 115] on div "Background Color & Image color transparent Color transparent 0 % Image Replace …" at bounding box center [65, 126] width 130 height 24
click at [32, 107] on div "Spacing" at bounding box center [23, 103] width 24 height 12
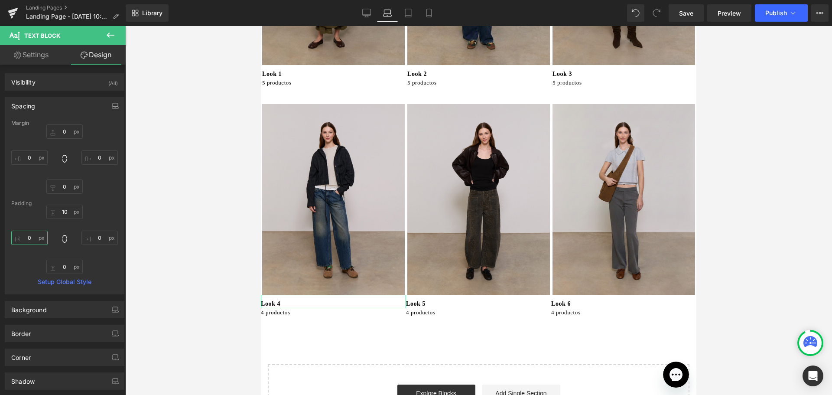
click at [35, 231] on input "0" at bounding box center [29, 237] width 36 height 14
type input "3"
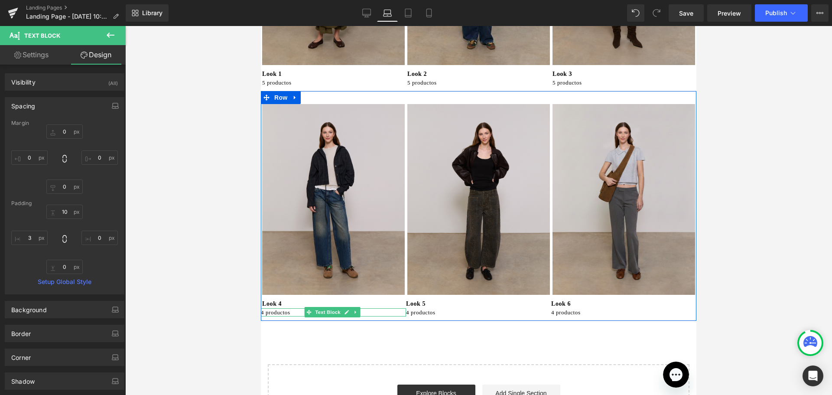
click at [289, 308] on p "4 productos" at bounding box center [333, 312] width 145 height 9
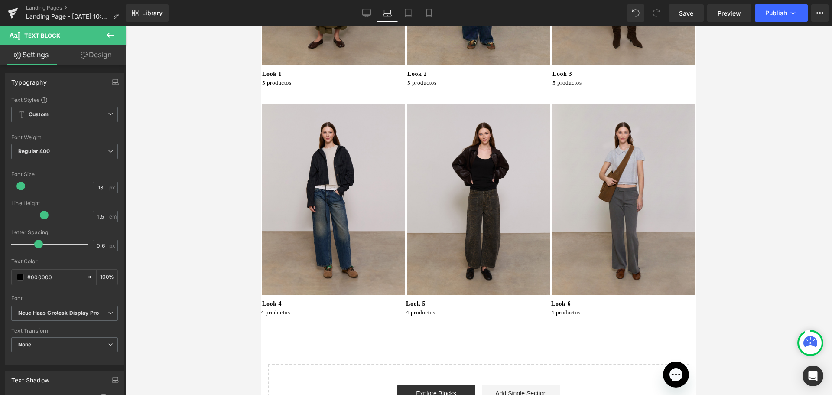
click at [90, 51] on link "Design" at bounding box center [96, 54] width 63 height 19
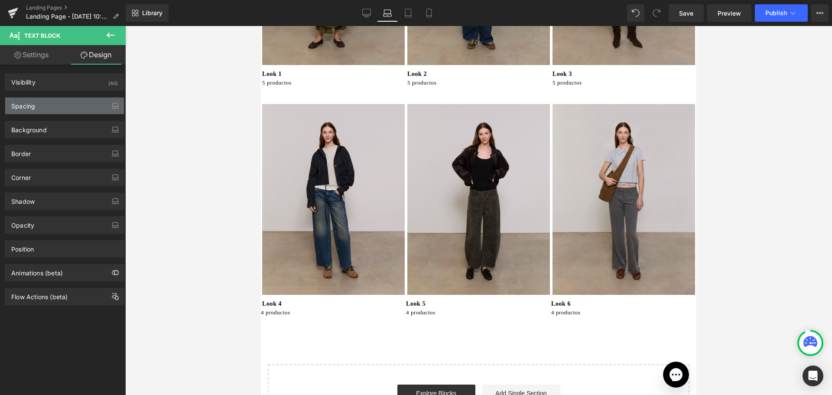
click at [33, 100] on div "Spacing" at bounding box center [23, 103] width 24 height 12
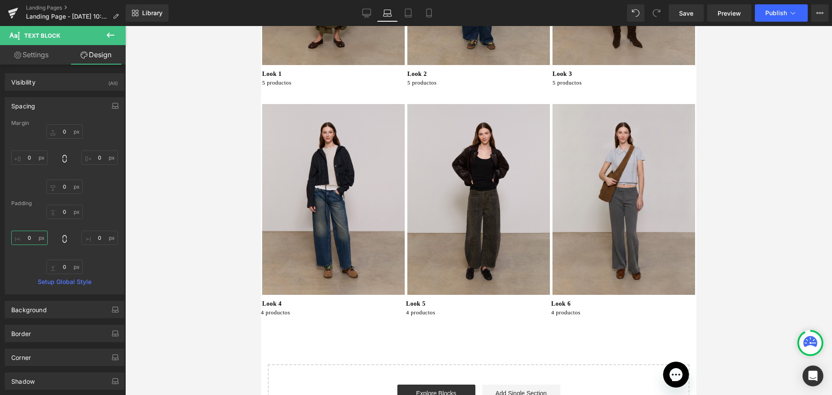
click at [44, 235] on input "0" at bounding box center [29, 237] width 36 height 14
type input "3"
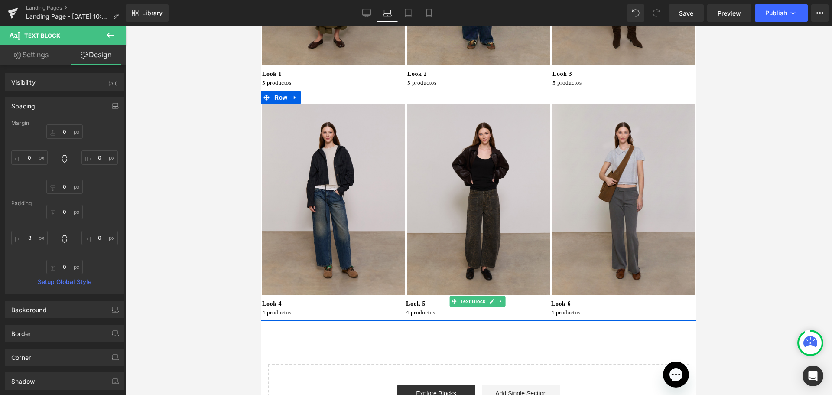
click at [423, 299] on p "Look 5" at bounding box center [478, 303] width 145 height 9
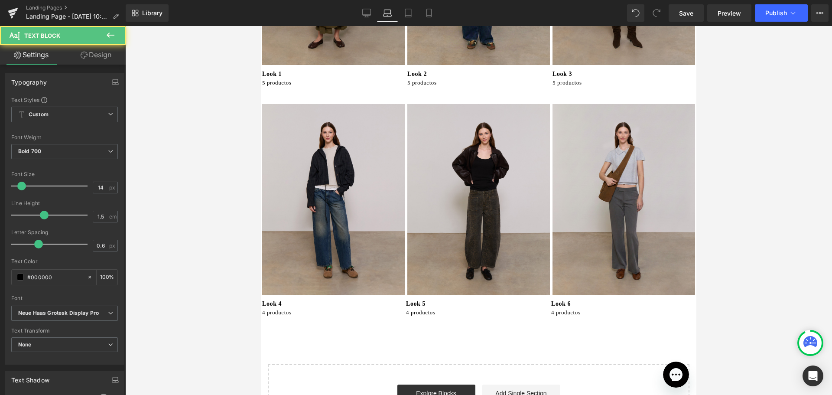
click at [105, 47] on link "Design" at bounding box center [96, 54] width 63 height 19
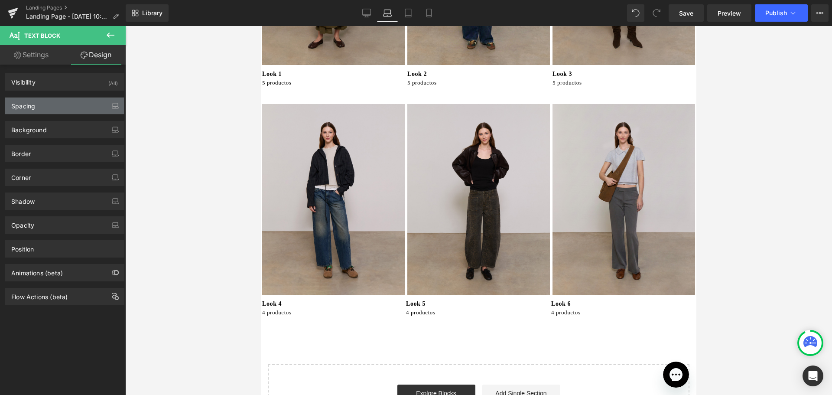
click at [44, 104] on div "Spacing" at bounding box center [64, 105] width 119 height 16
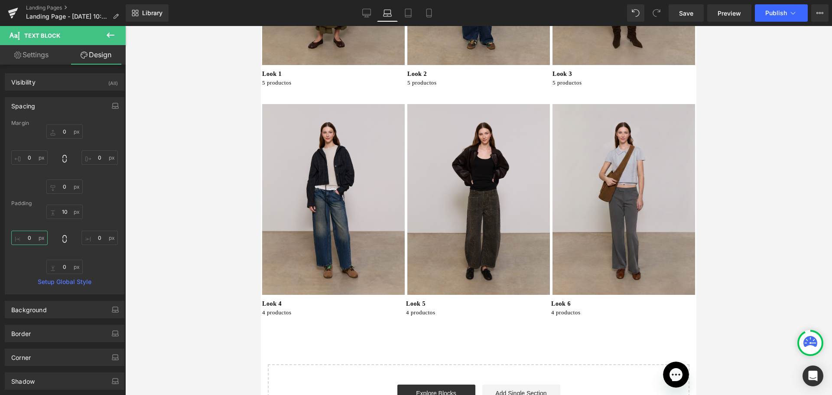
click at [39, 237] on input "0" at bounding box center [29, 237] width 36 height 14
type input "3"
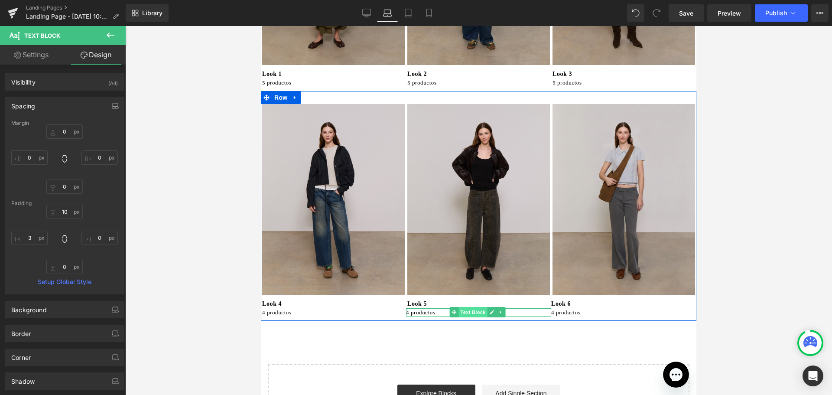
click at [464, 307] on span "Text Block" at bounding box center [472, 312] width 29 height 10
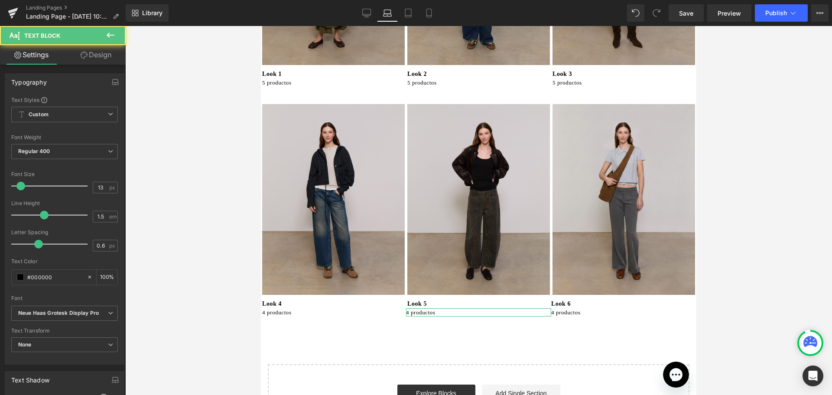
click at [100, 56] on link "Design" at bounding box center [96, 54] width 63 height 19
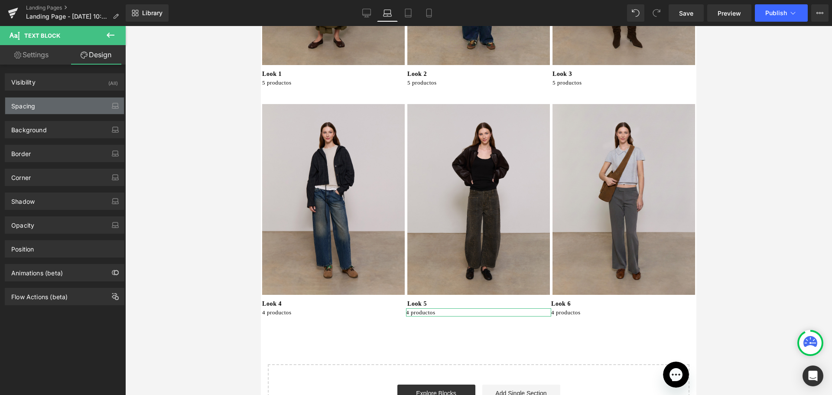
click at [75, 106] on div "Spacing" at bounding box center [64, 105] width 119 height 16
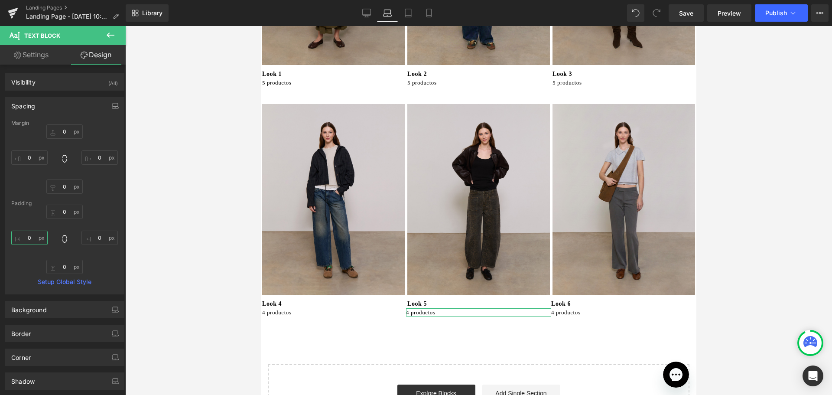
click at [40, 236] on input "0" at bounding box center [29, 237] width 36 height 14
type input "3"
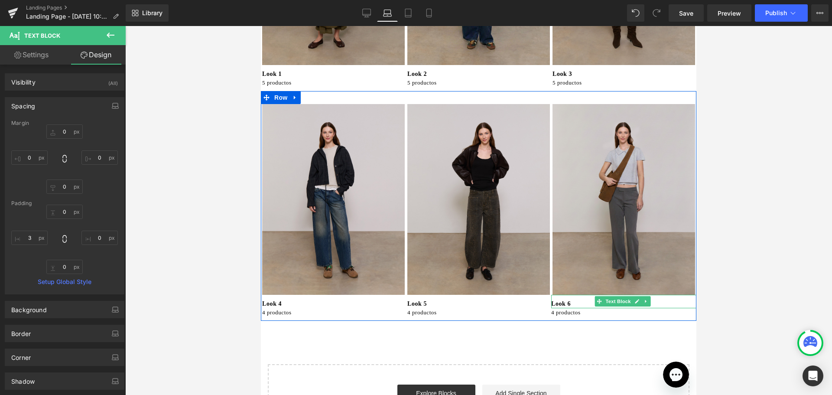
click at [606, 296] on span "Text Block" at bounding box center [617, 301] width 29 height 10
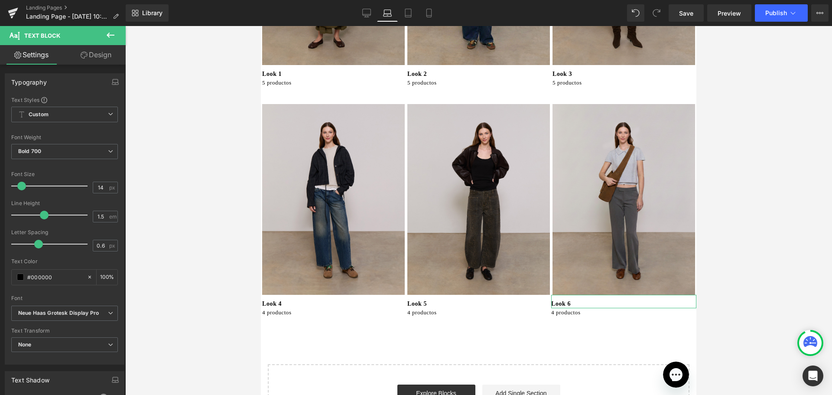
click at [97, 49] on link "Design" at bounding box center [96, 54] width 63 height 19
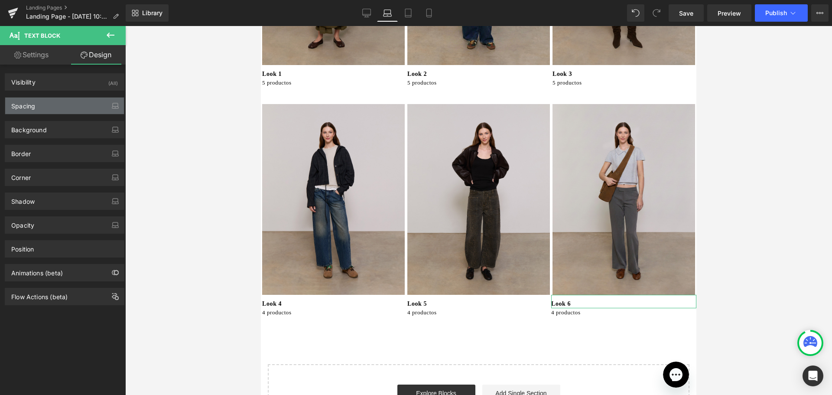
type input "0"
type input "10"
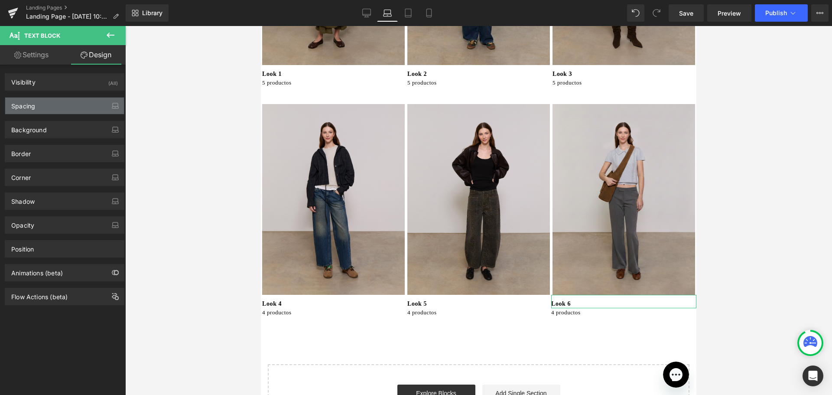
type input "0"
click at [54, 110] on div "Spacing" at bounding box center [64, 105] width 119 height 16
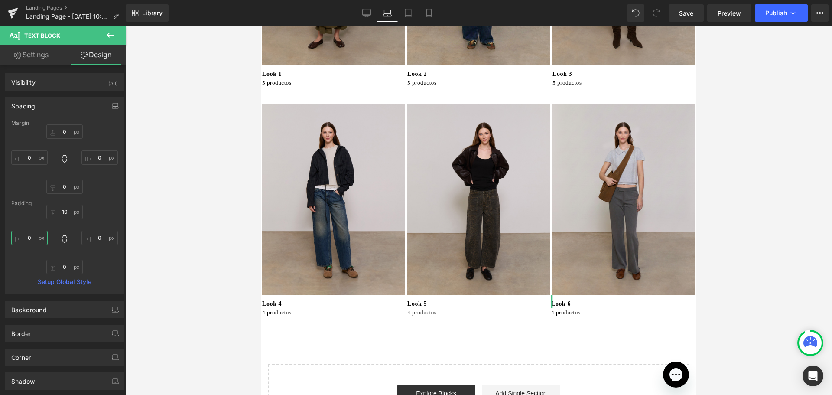
click at [28, 235] on input "0" at bounding box center [29, 237] width 36 height 14
type input "3"
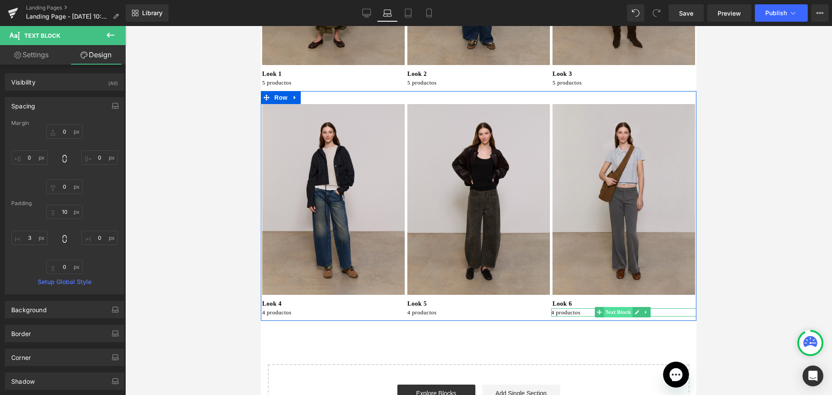
click at [608, 307] on span "Text Block" at bounding box center [617, 312] width 29 height 10
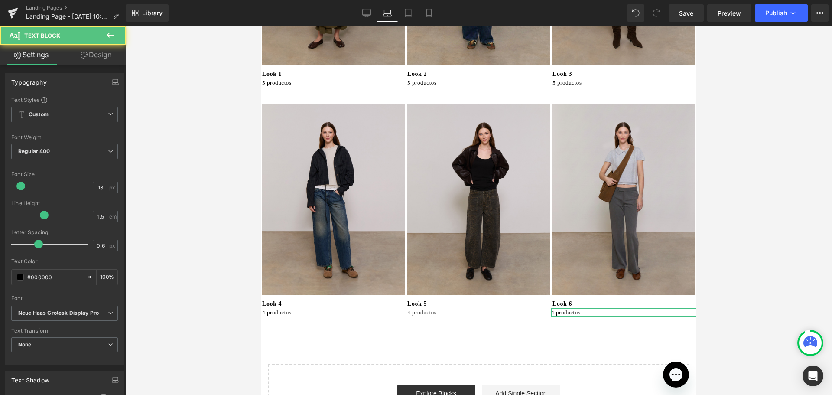
click at [86, 57] on icon at bounding box center [84, 55] width 7 height 7
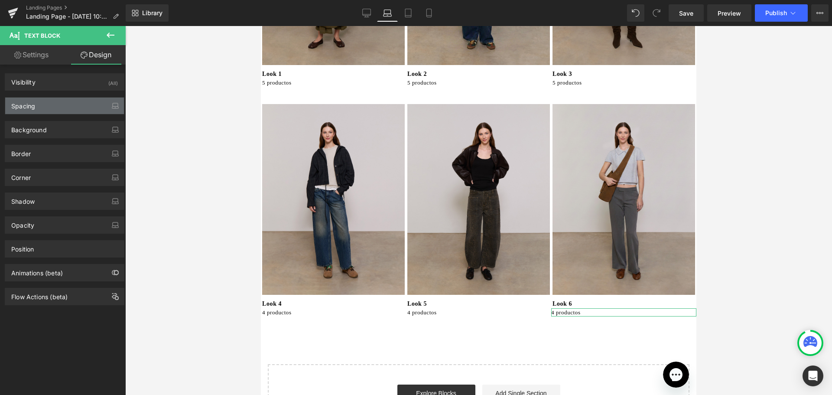
click at [36, 107] on div "Spacing" at bounding box center [64, 105] width 119 height 16
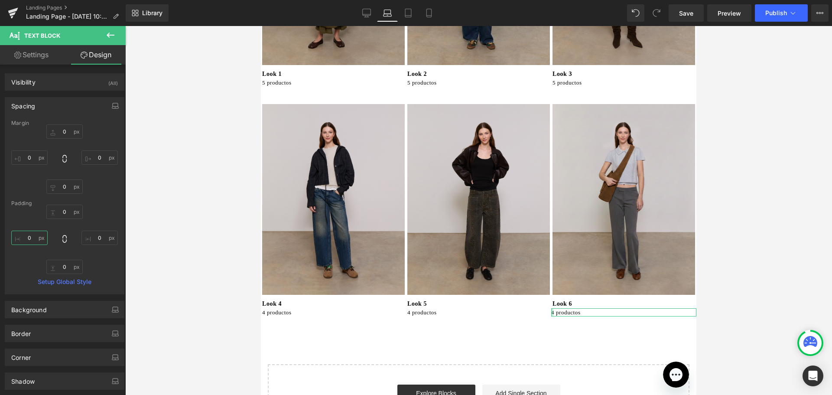
click at [23, 235] on input "0" at bounding box center [29, 237] width 36 height 14
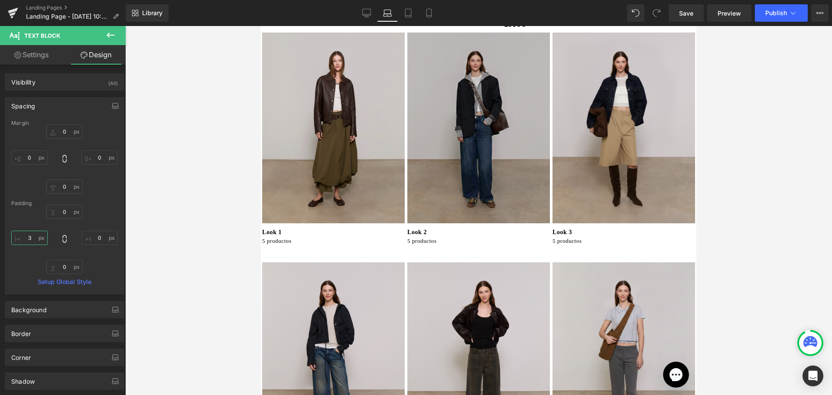
scroll to position [0, 0]
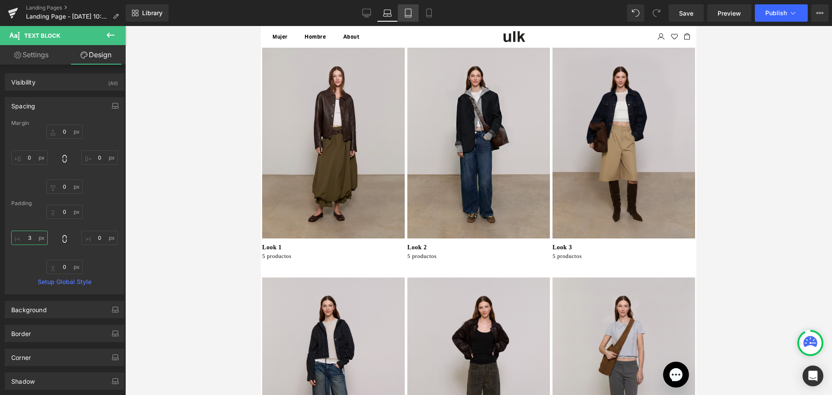
type input "3"
click at [408, 14] on icon at bounding box center [408, 13] width 9 height 9
type input "0"
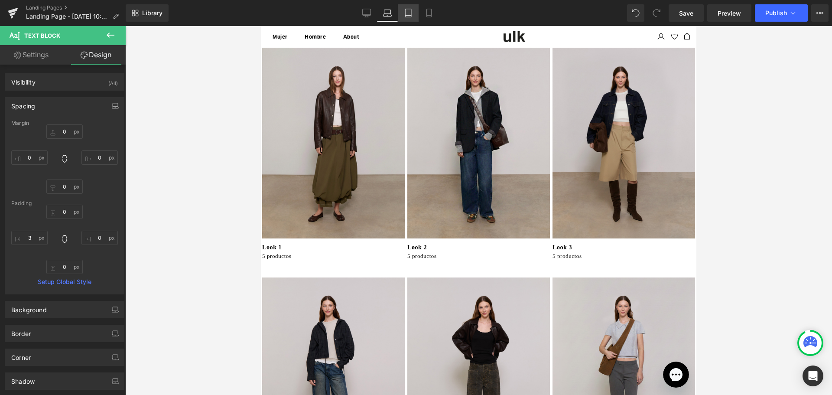
type input "0"
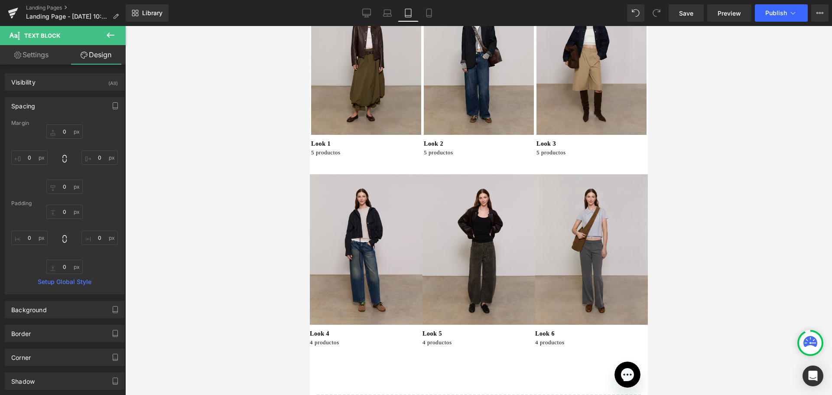
scroll to position [87, 0]
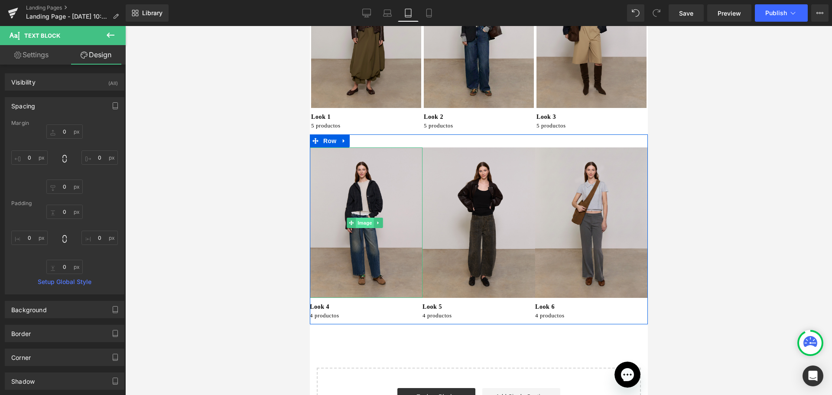
click at [363, 217] on span "Image" at bounding box center [365, 222] width 18 height 10
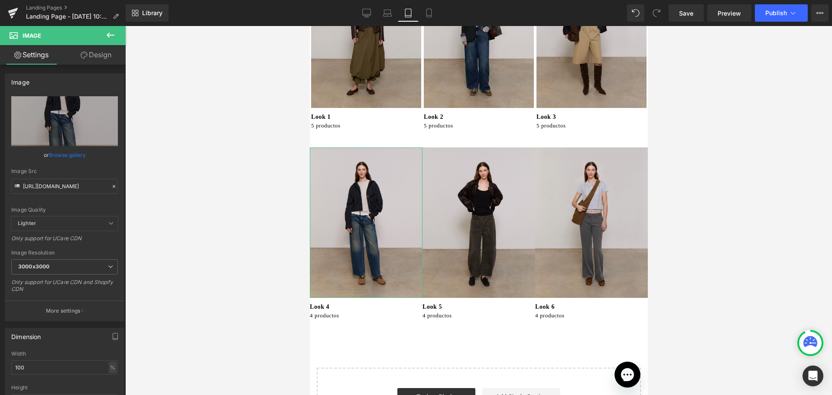
click at [87, 55] on link "Design" at bounding box center [96, 54] width 63 height 19
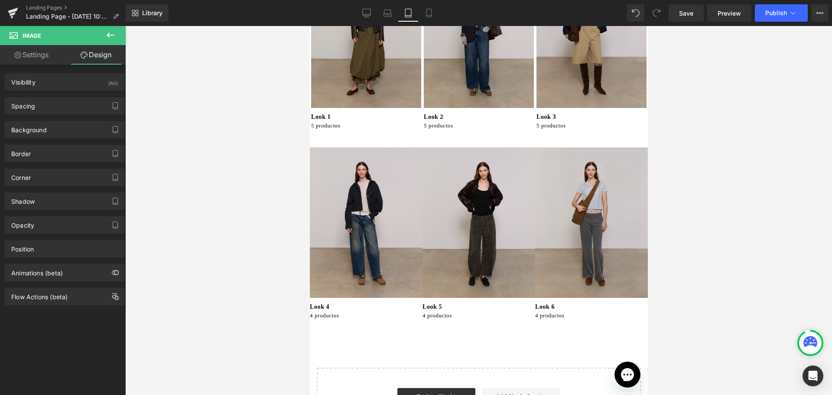
click at [354, 8] on div "Library Tablet Desktop Laptop Tablet Mobile Save Preview Publish Scheduled View…" at bounding box center [479, 12] width 706 height 17
click at [361, 13] on link "Desktop" at bounding box center [366, 12] width 21 height 17
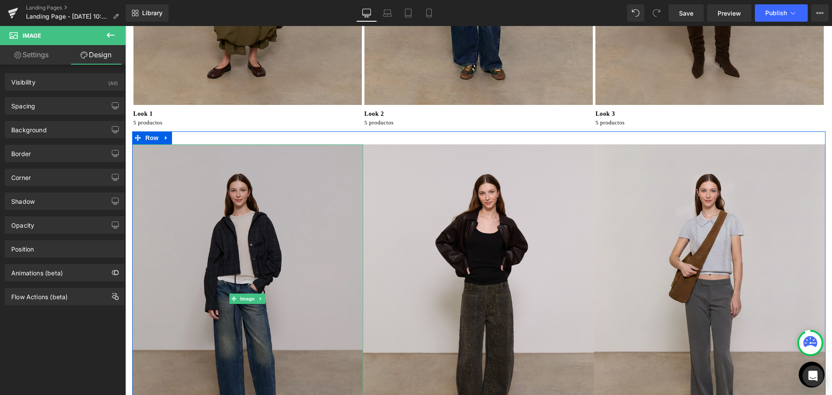
click at [319, 204] on img at bounding box center [247, 298] width 231 height 309
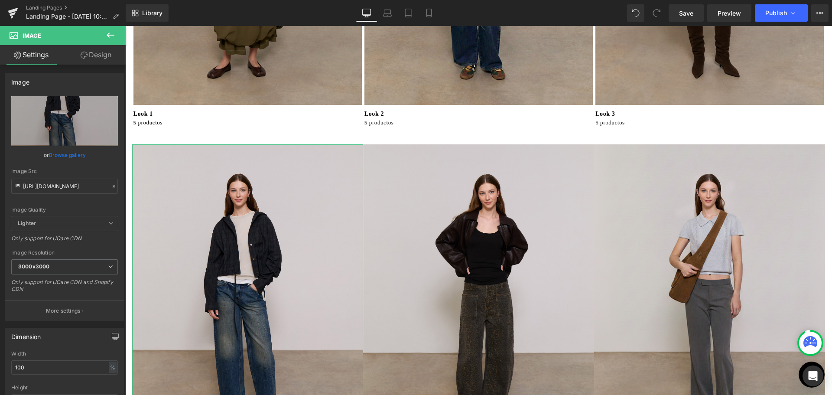
click at [94, 57] on link "Design" at bounding box center [96, 54] width 63 height 19
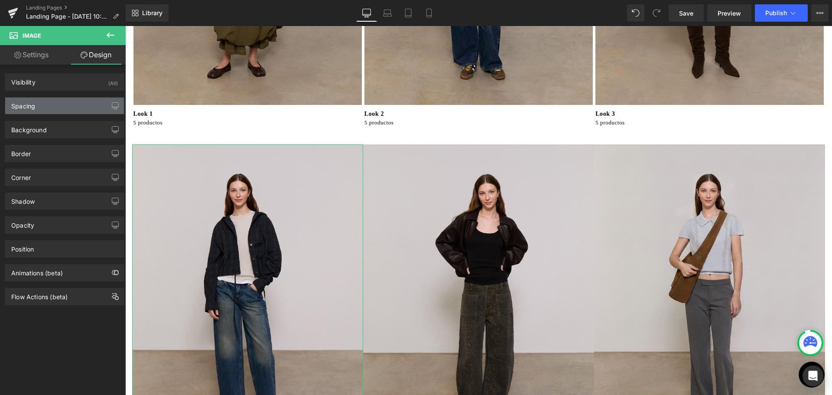
click at [41, 109] on div "Spacing" at bounding box center [64, 105] width 119 height 16
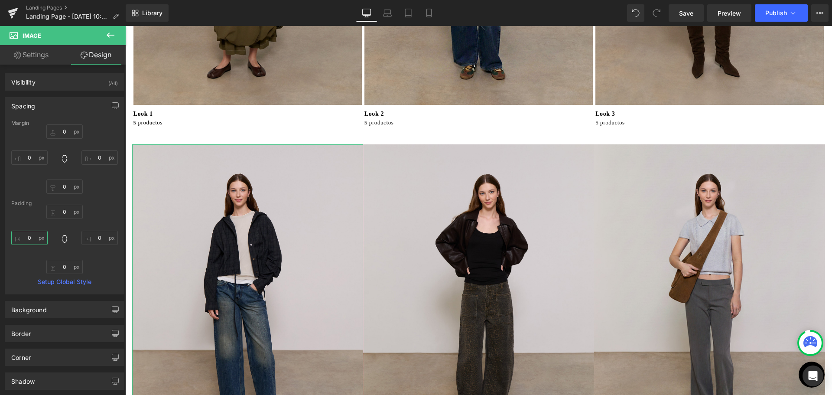
click at [37, 233] on input "0" at bounding box center [29, 237] width 36 height 14
type input "3"
click at [87, 237] on input "0" at bounding box center [99, 237] width 36 height 14
type input "3"
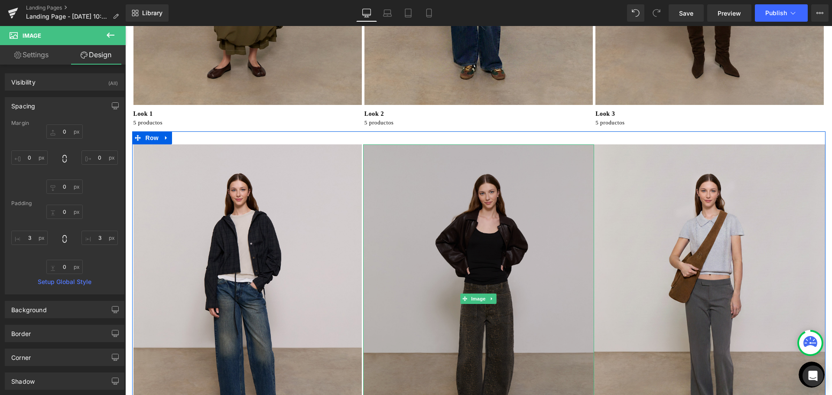
click at [424, 222] on img at bounding box center [478, 298] width 231 height 309
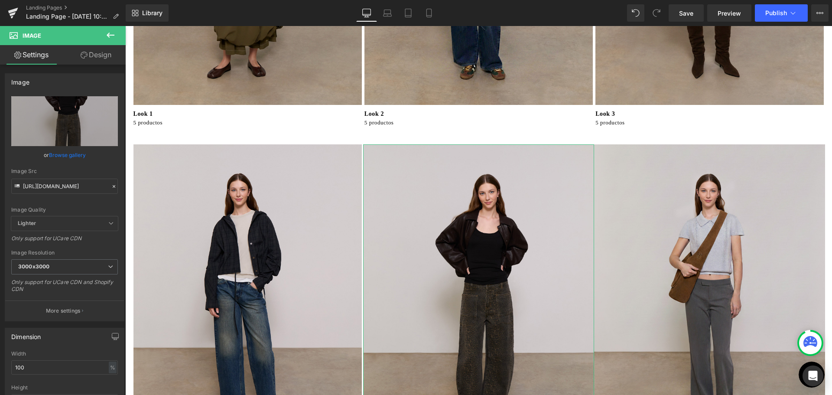
click at [94, 58] on link "Design" at bounding box center [96, 54] width 63 height 19
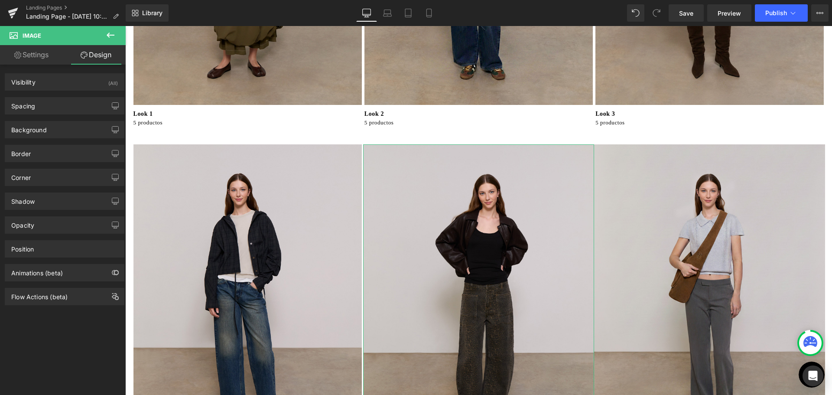
type input "0"
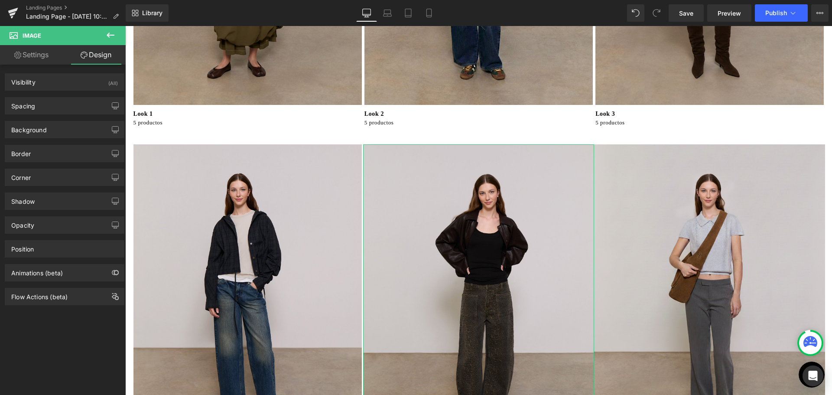
type input "0"
click at [32, 114] on div "Background Color & Image color transparent Color transparent 0 % Image Replace …" at bounding box center [65, 126] width 130 height 24
click at [32, 109] on div "Spacing" at bounding box center [23, 103] width 24 height 12
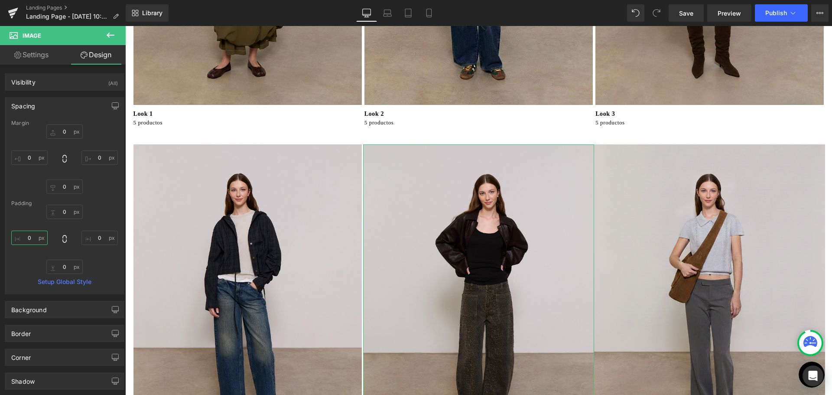
click at [33, 234] on input "0" at bounding box center [29, 237] width 36 height 14
type input "3"
click at [98, 234] on input "0" at bounding box center [99, 237] width 36 height 14
type input "3"
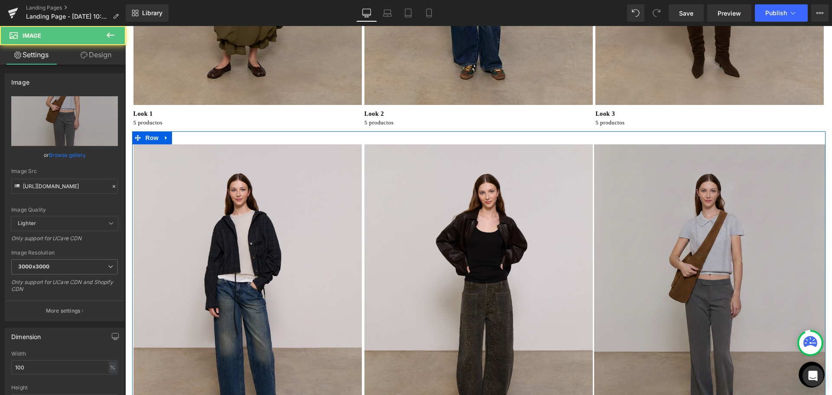
click at [665, 157] on img at bounding box center [709, 298] width 231 height 309
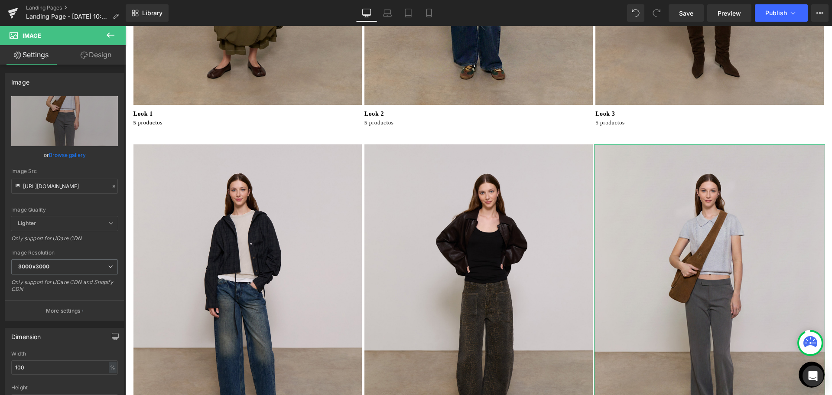
click at [105, 58] on link "Design" at bounding box center [96, 54] width 63 height 19
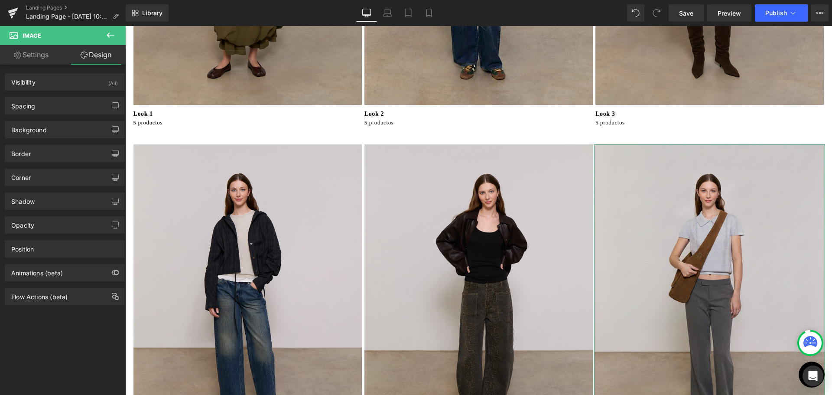
type input "0"
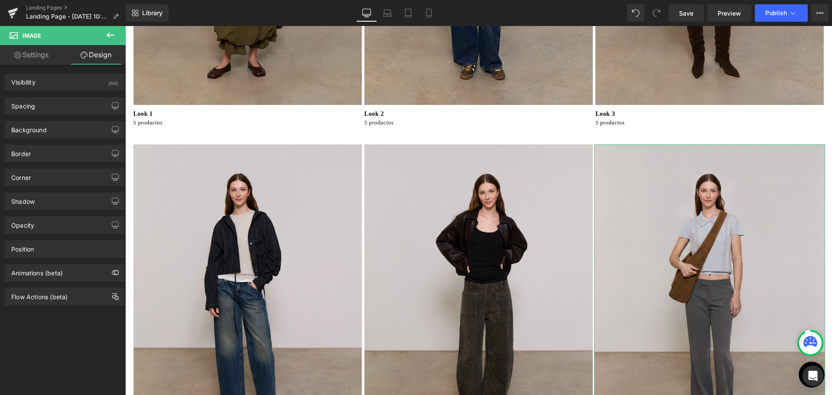
type input "0"
click at [45, 107] on div "Spacing" at bounding box center [64, 105] width 119 height 16
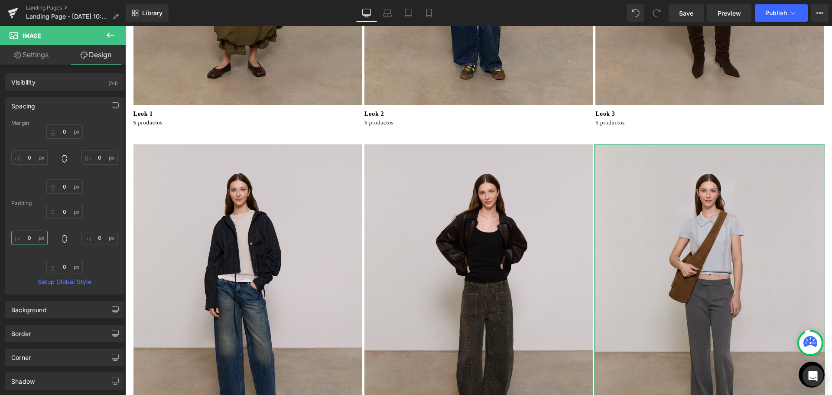
click at [35, 240] on input "0" at bounding box center [29, 237] width 36 height 14
type input "3"
click at [97, 241] on input "0" at bounding box center [99, 237] width 36 height 14
type input "3"
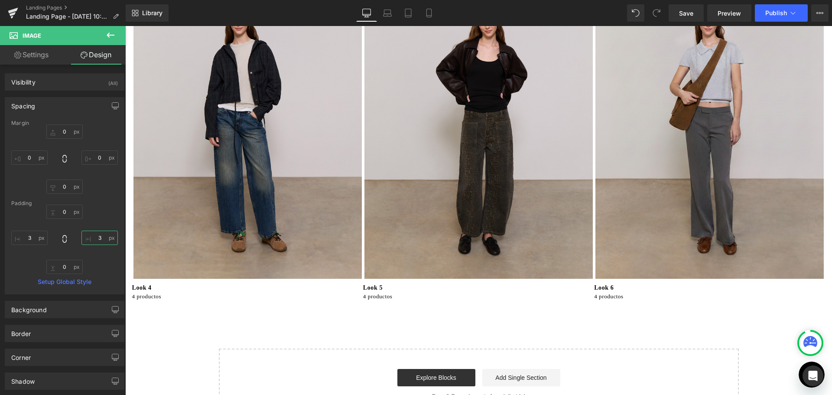
scroll to position [429, 0]
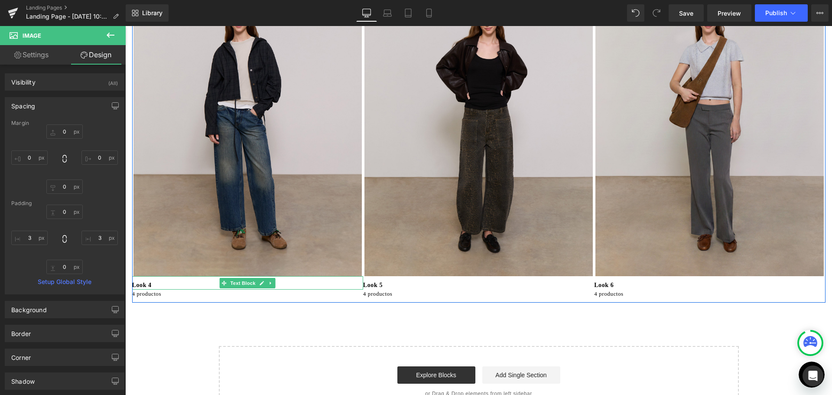
click at [143, 282] on p "Look 4" at bounding box center [247, 284] width 231 height 9
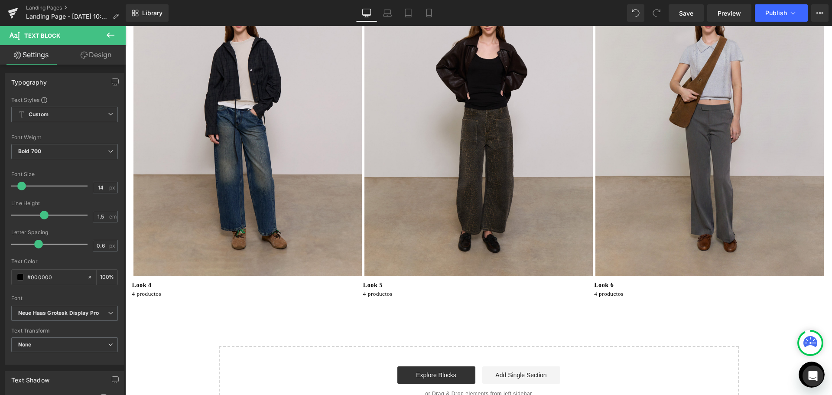
click at [91, 57] on link "Design" at bounding box center [96, 54] width 63 height 19
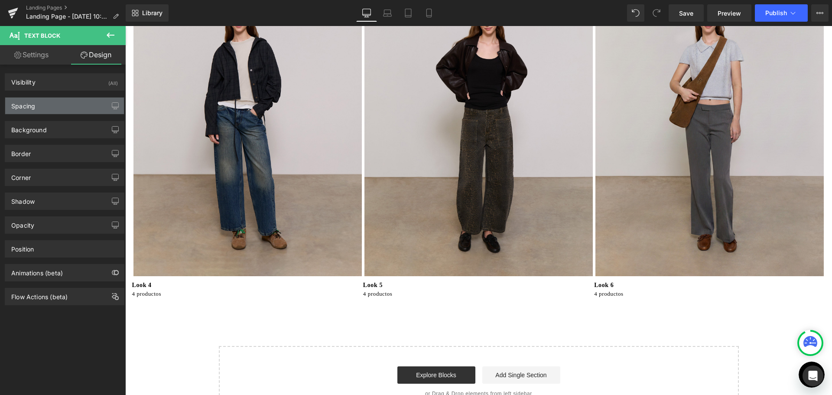
click at [39, 99] on div "Spacing" at bounding box center [64, 105] width 119 height 16
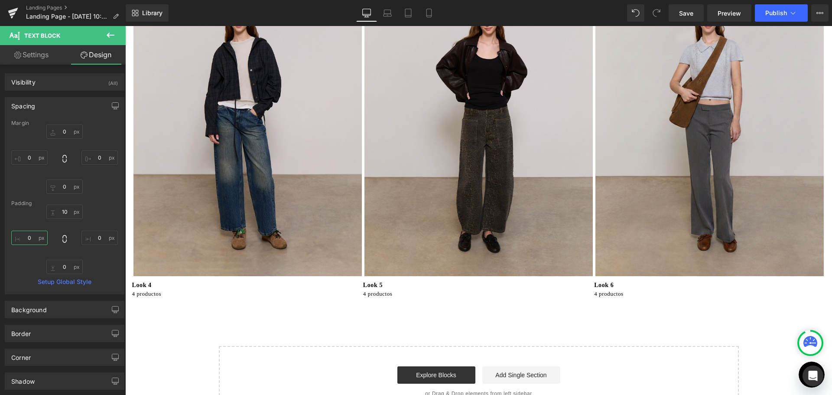
click at [25, 239] on input "0" at bounding box center [29, 237] width 36 height 14
type input "3"
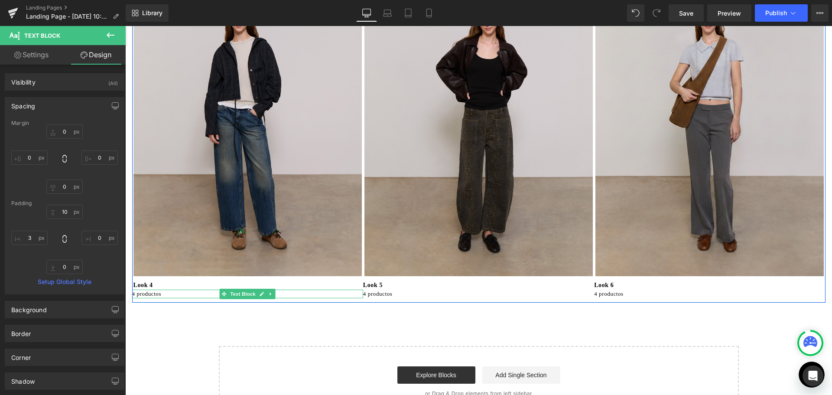
click at [145, 294] on p "4 productos" at bounding box center [247, 293] width 231 height 9
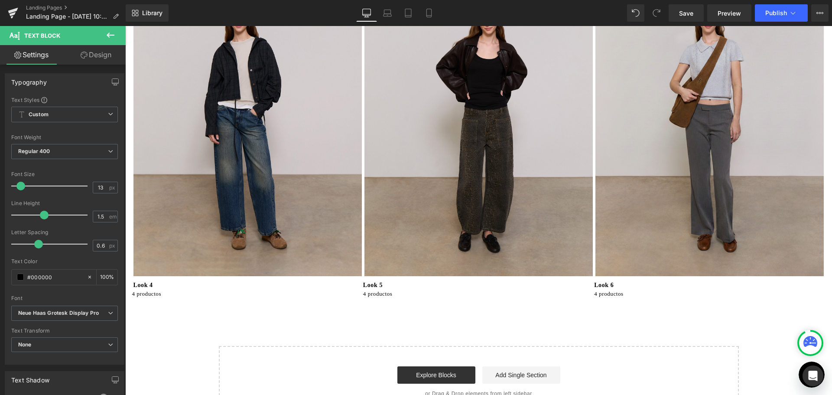
click at [90, 56] on link "Design" at bounding box center [96, 54] width 63 height 19
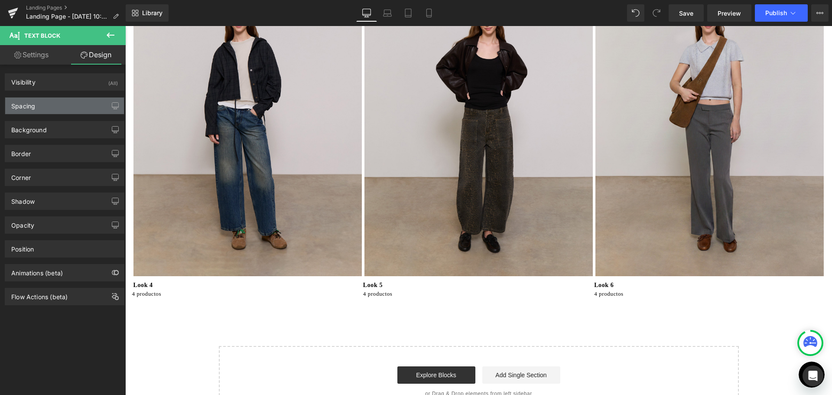
click at [64, 102] on div "Spacing" at bounding box center [64, 105] width 119 height 16
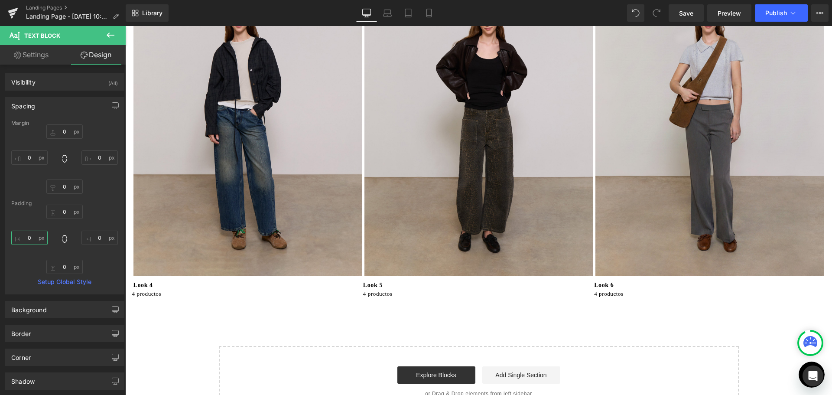
click at [29, 238] on input "0" at bounding box center [29, 237] width 36 height 14
type input "3"
click at [383, 283] on p "Look 5" at bounding box center [478, 284] width 231 height 9
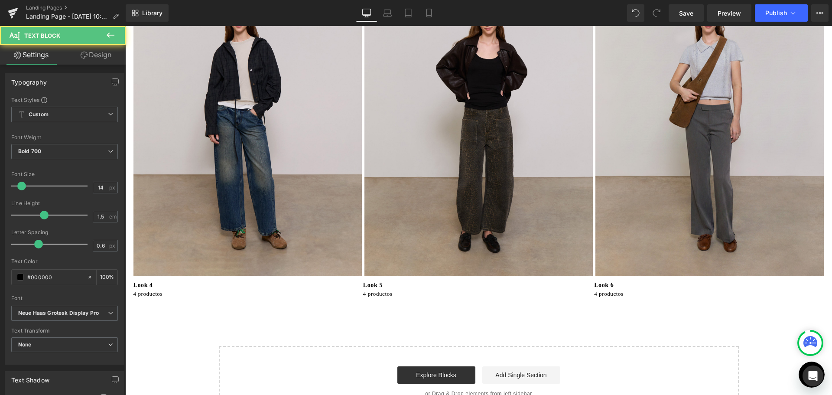
click at [103, 55] on link "Design" at bounding box center [96, 54] width 63 height 19
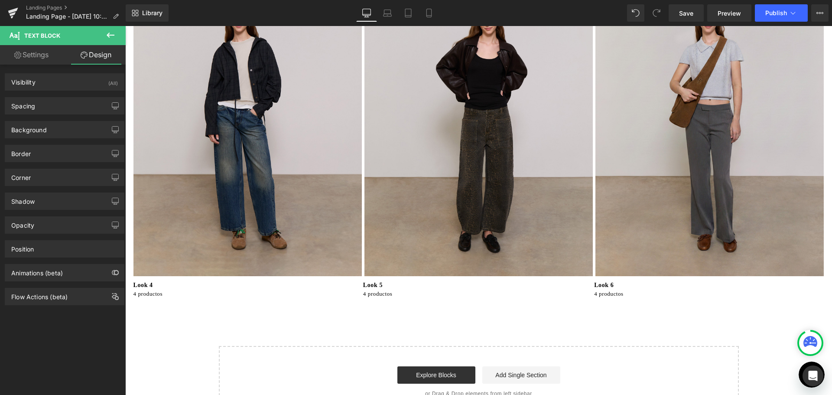
click at [43, 115] on div "Background Color & Image color transparent Color transparent 0 % Image Replace …" at bounding box center [65, 126] width 130 height 24
click at [41, 106] on div "Spacing" at bounding box center [64, 105] width 119 height 16
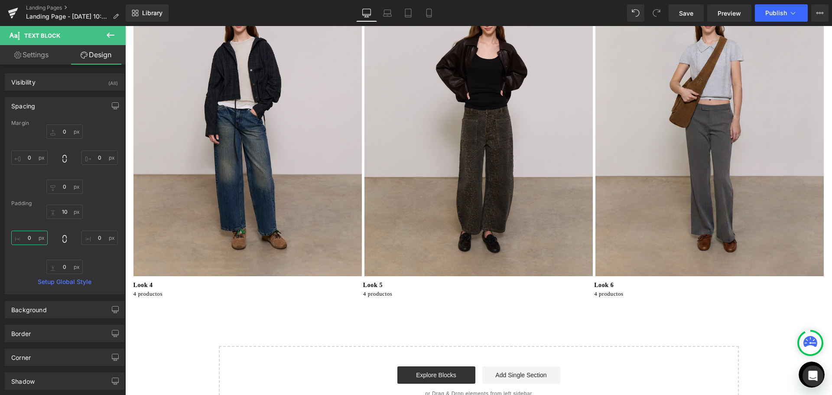
click at [35, 240] on input "0" at bounding box center [29, 237] width 36 height 14
type input "3"
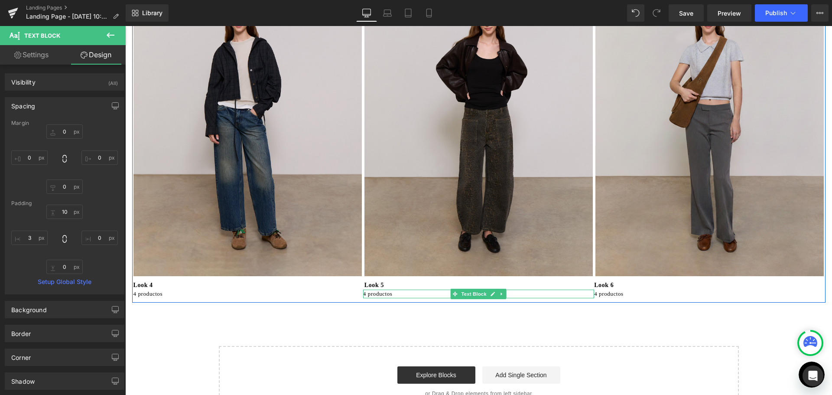
click at [390, 294] on p "4 productos" at bounding box center [478, 293] width 231 height 9
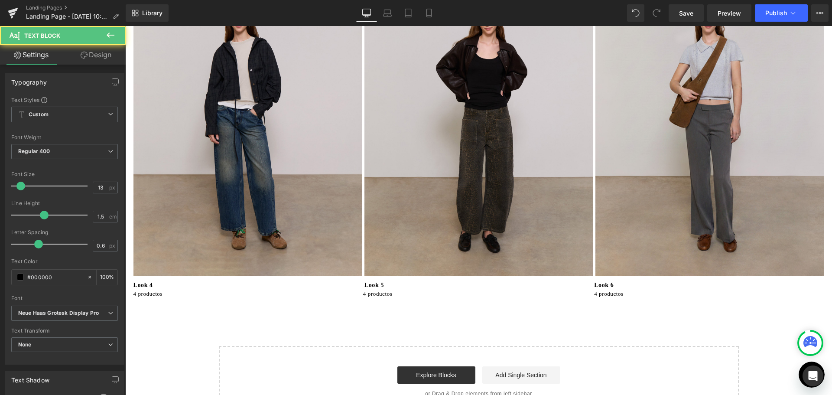
click at [80, 47] on link "Design" at bounding box center [96, 54] width 63 height 19
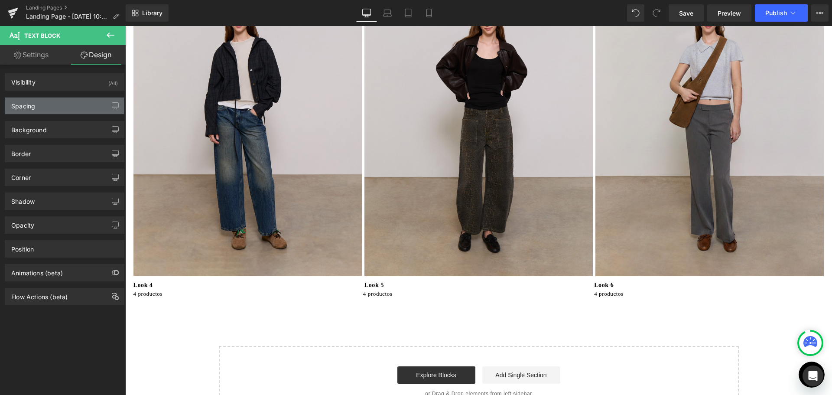
click at [30, 111] on div "Spacing" at bounding box center [64, 105] width 119 height 16
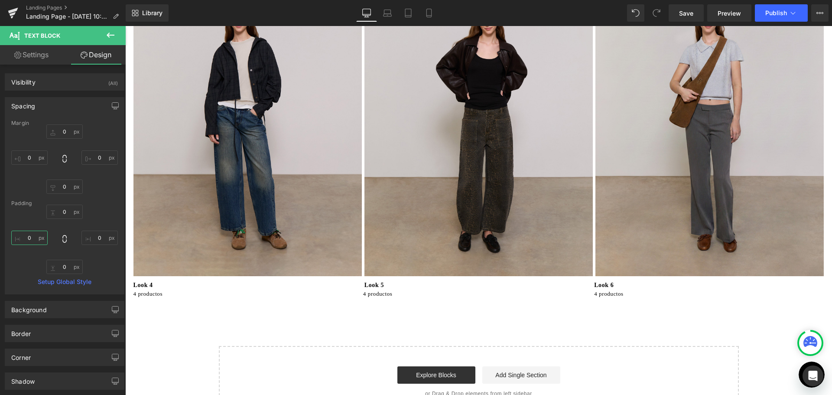
click at [41, 232] on input "0" at bounding box center [29, 237] width 36 height 14
type input "3"
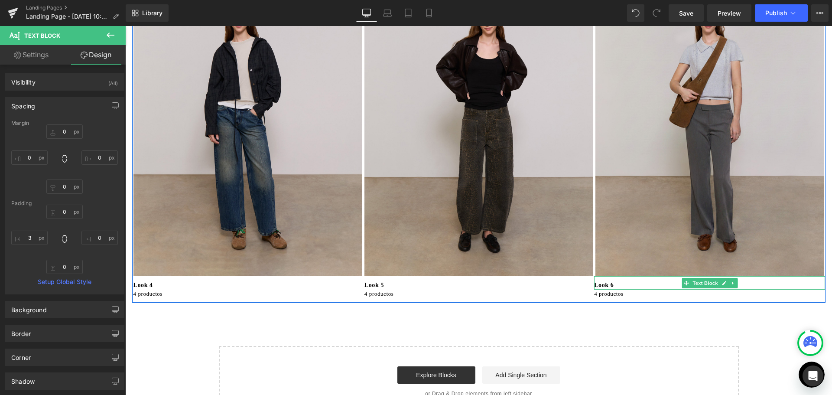
click at [599, 279] on div "Look 6" at bounding box center [709, 282] width 231 height 13
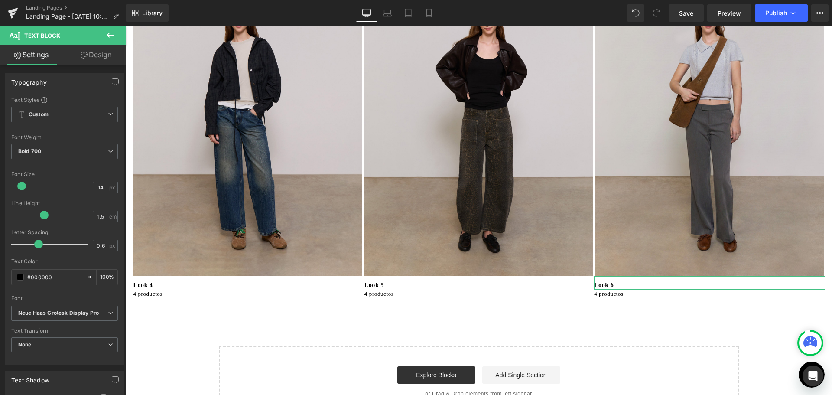
click at [95, 55] on link "Design" at bounding box center [96, 54] width 63 height 19
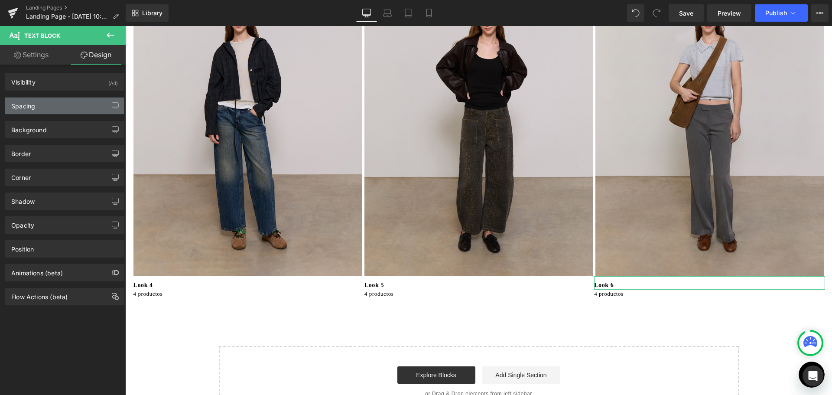
click at [65, 107] on div "Spacing" at bounding box center [64, 105] width 119 height 16
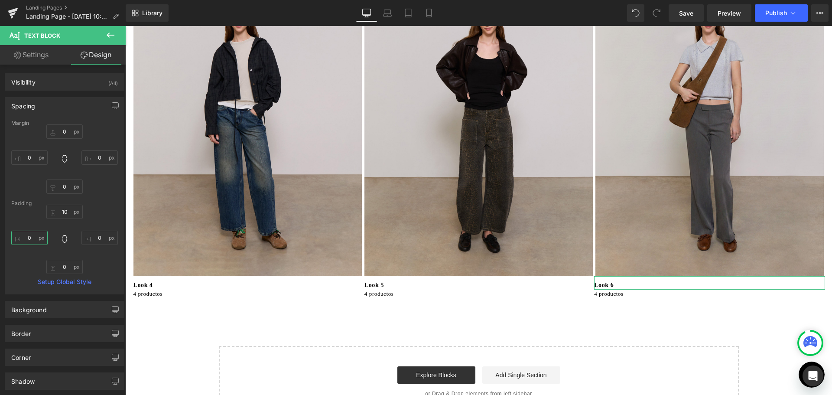
click at [39, 237] on input "0" at bounding box center [29, 237] width 36 height 14
type input "3"
click at [125, 26] on div at bounding box center [125, 26] width 0 height 0
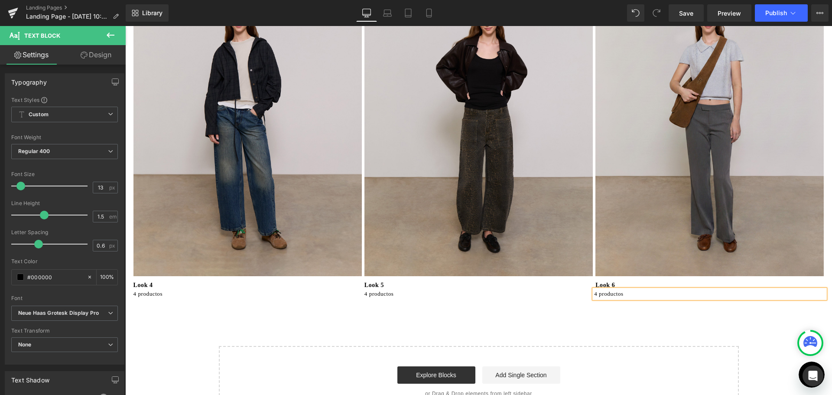
click at [104, 50] on link "Design" at bounding box center [96, 54] width 63 height 19
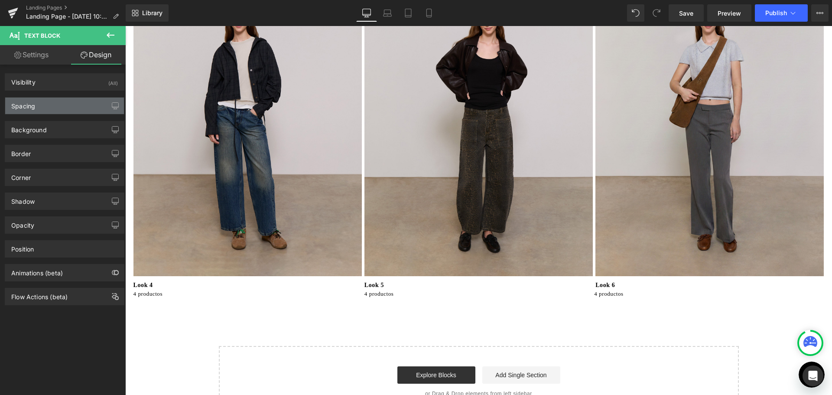
click at [28, 103] on div "Spacing" at bounding box center [23, 103] width 24 height 12
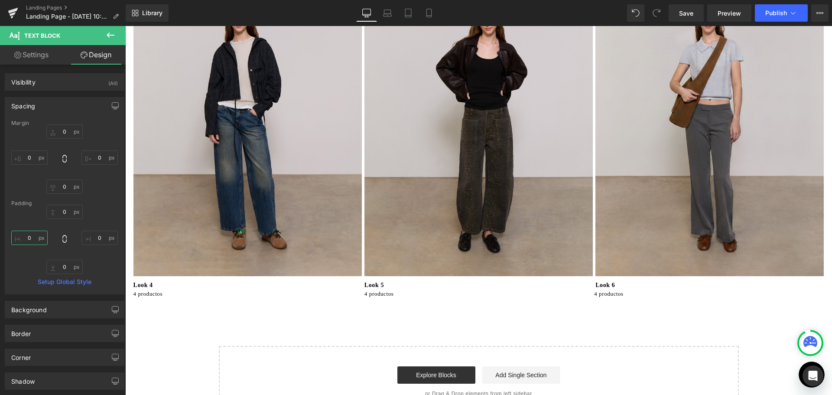
click at [41, 235] on input "0" at bounding box center [29, 237] width 36 height 14
type input "3"
click at [382, 17] on link "Laptop" at bounding box center [387, 12] width 21 height 17
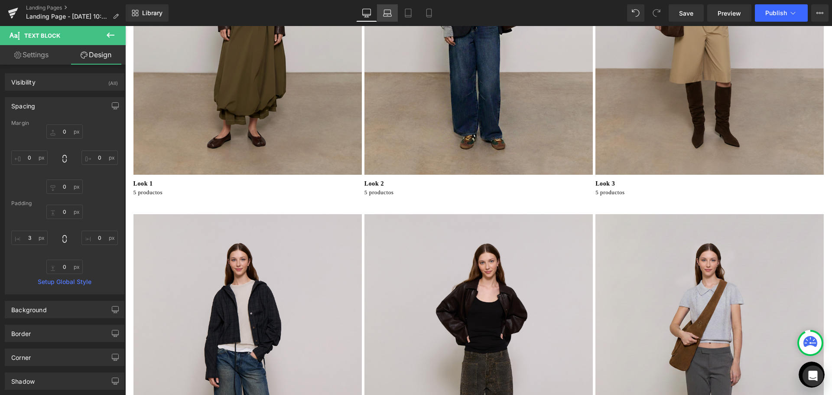
type input "0"
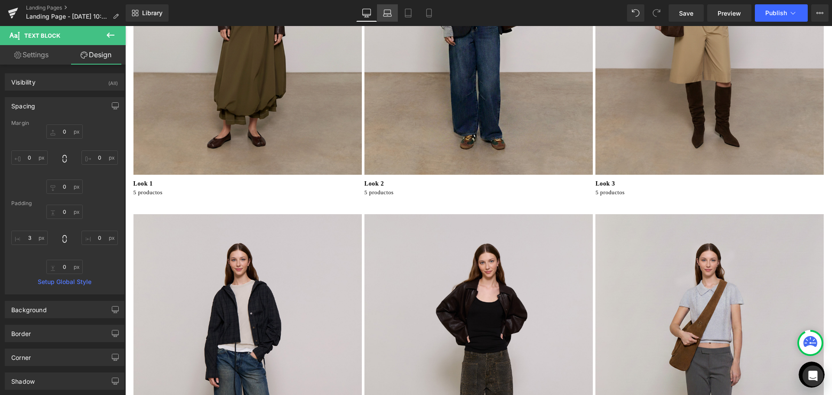
type input "0"
type input "3"
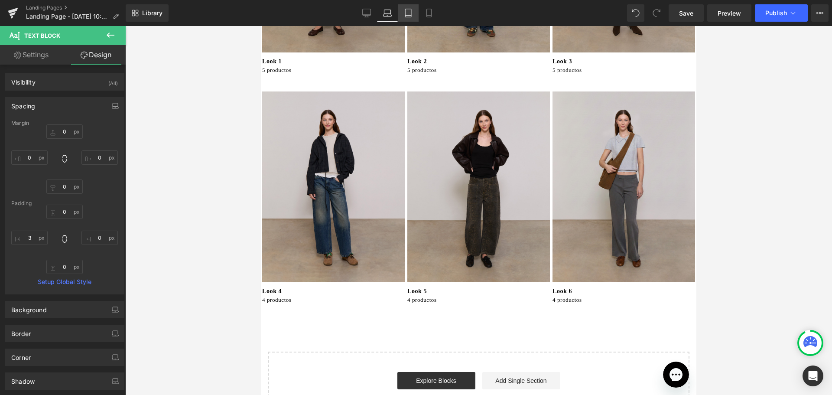
click at [407, 14] on icon at bounding box center [408, 13] width 9 height 9
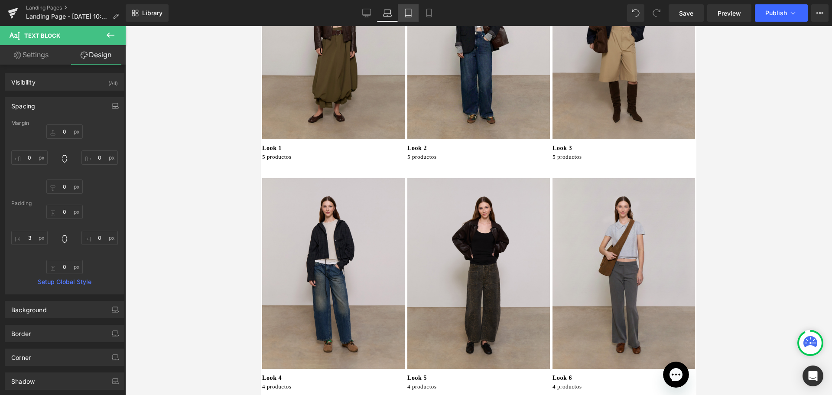
type input "0"
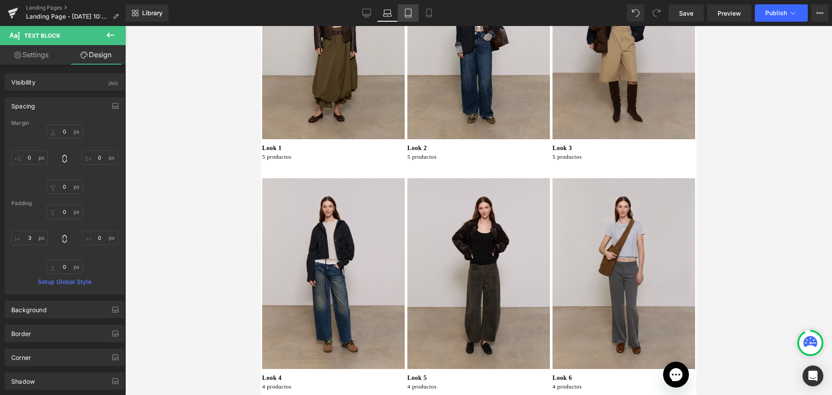
type input "0"
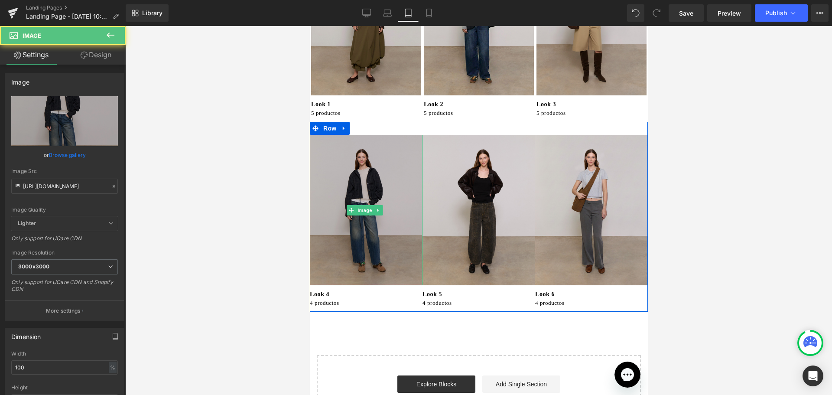
click at [405, 214] on img at bounding box center [365, 210] width 113 height 150
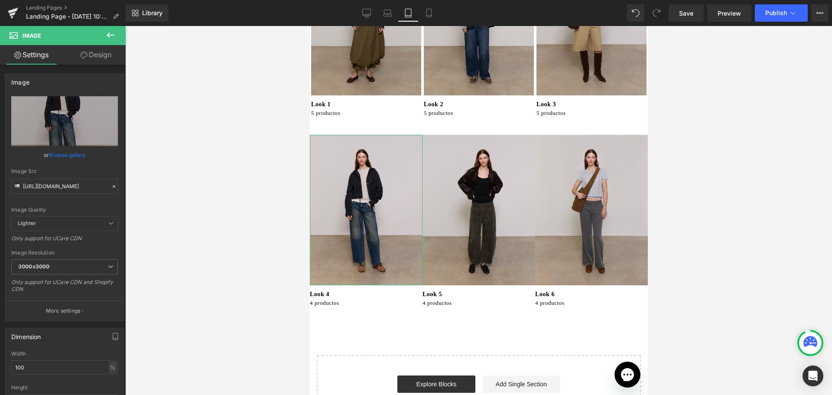
click at [84, 57] on icon at bounding box center [84, 55] width 7 height 7
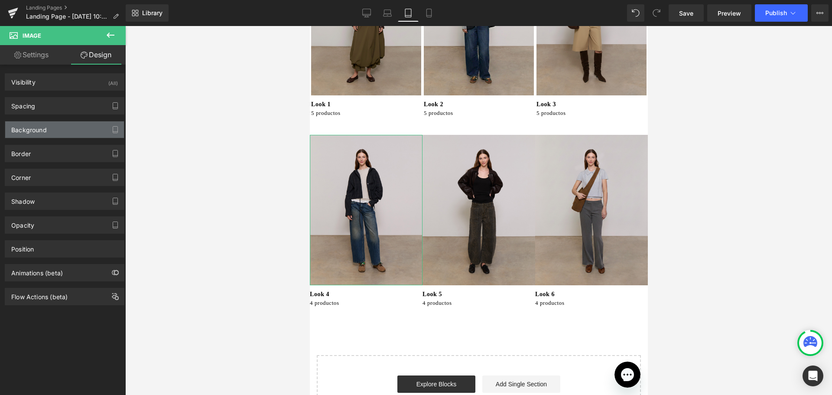
type input "0"
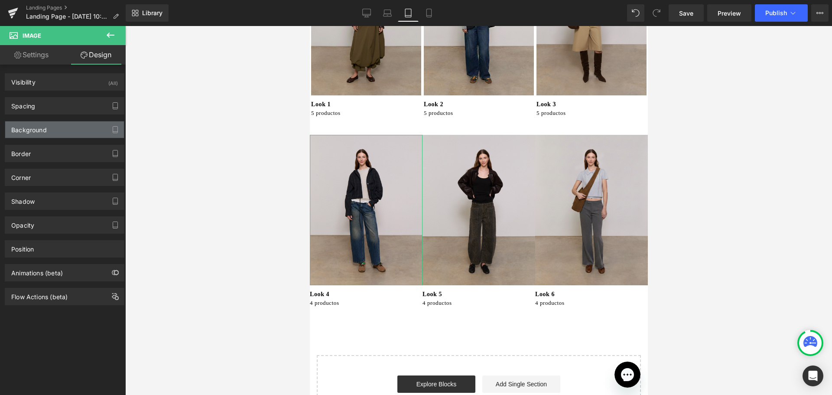
type input "0"
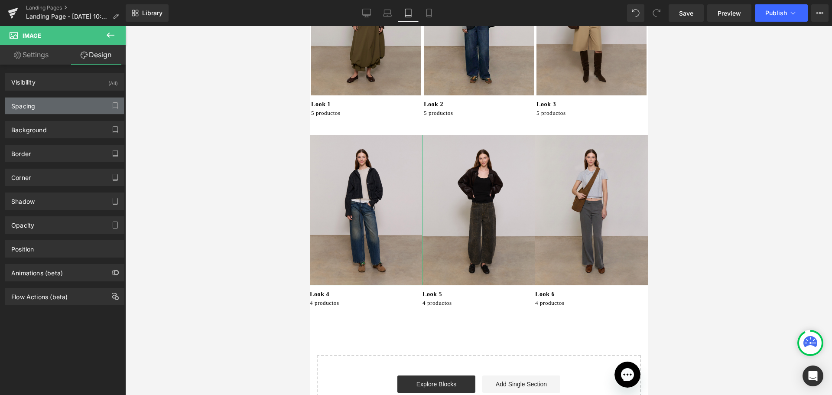
click at [23, 107] on div "Spacing" at bounding box center [23, 103] width 24 height 12
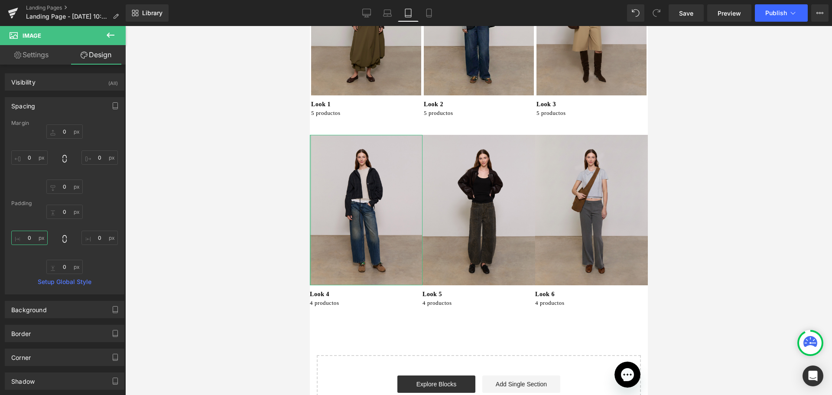
click at [31, 236] on input "0" at bounding box center [29, 237] width 36 height 14
type input "3"
click at [94, 238] on input "0" at bounding box center [99, 237] width 36 height 14
type input "3"
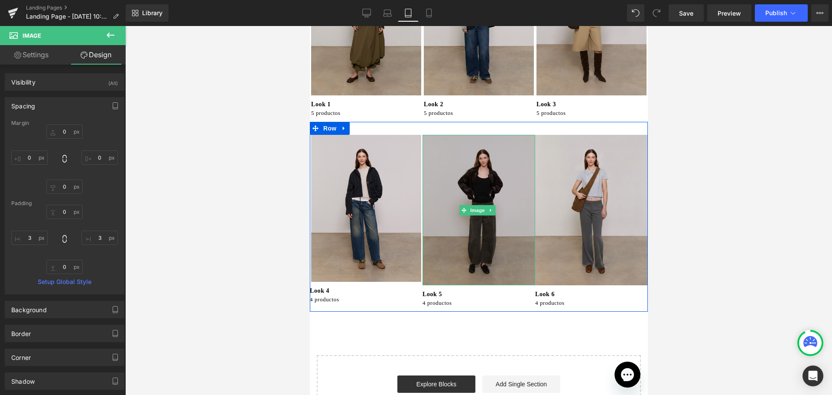
click at [476, 217] on img at bounding box center [478, 210] width 113 height 150
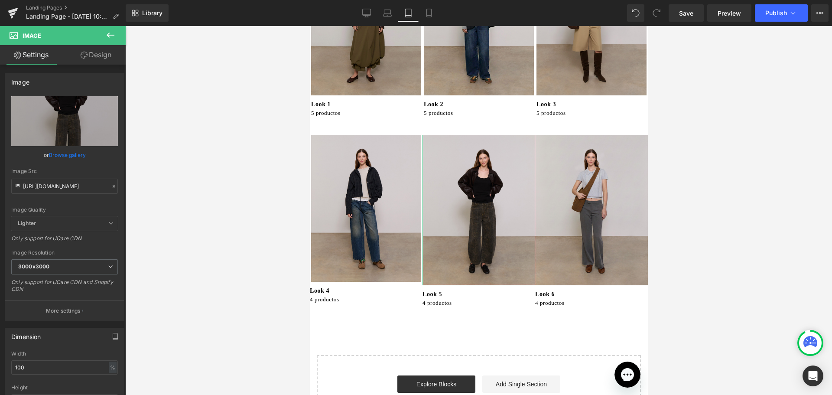
click at [103, 55] on link "Design" at bounding box center [96, 54] width 63 height 19
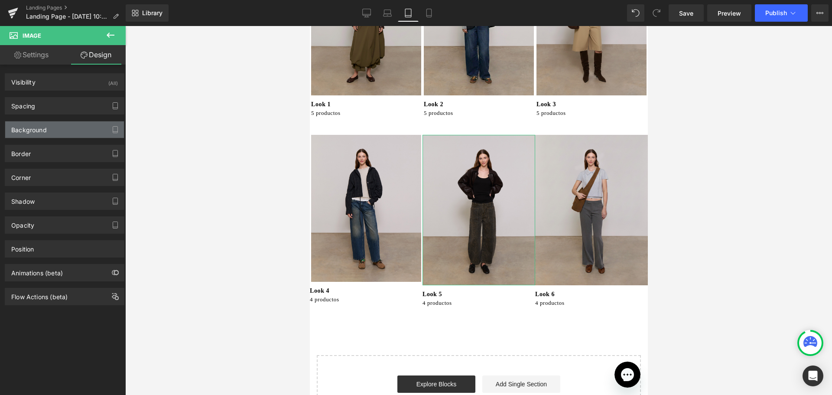
type input "0"
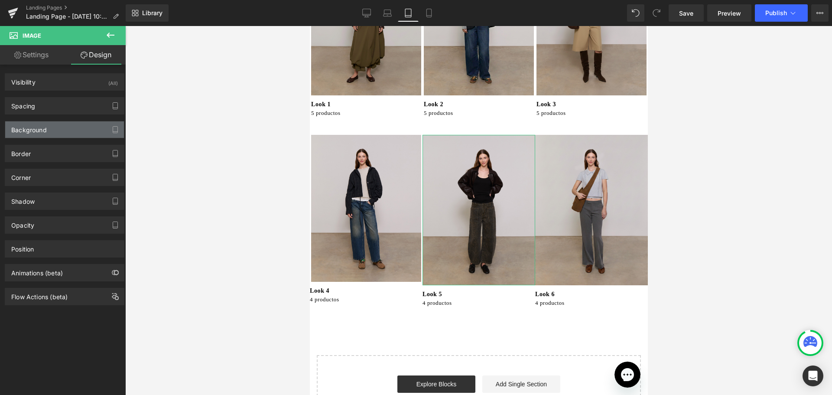
type input "0"
click at [26, 97] on div "Spacing [GEOGRAPHIC_DATA] 0px 0 0px 0 0px 0 0px 0 [GEOGRAPHIC_DATA] 0px 0 0px 0…" at bounding box center [65, 105] width 120 height 17
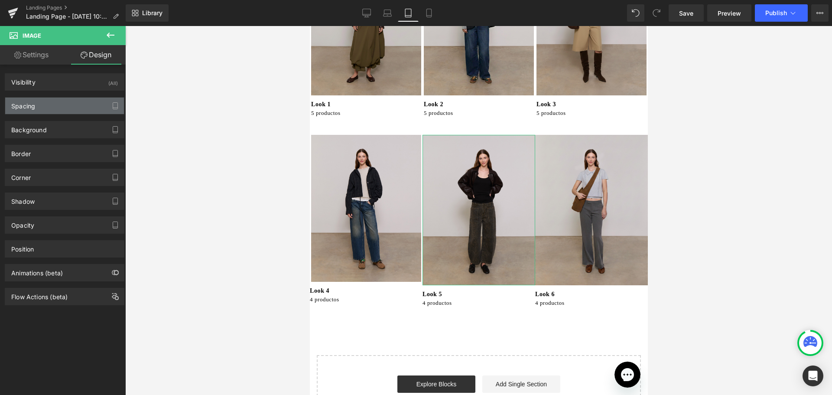
click at [25, 100] on div "Spacing" at bounding box center [23, 103] width 24 height 12
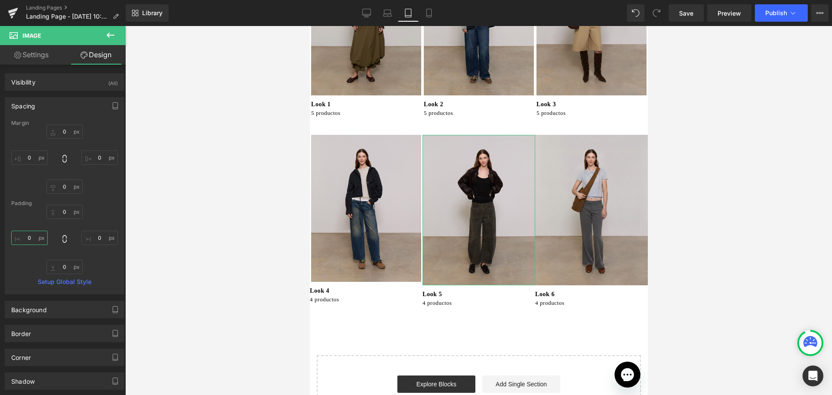
click at [30, 236] on input "0" at bounding box center [29, 237] width 36 height 14
type input "3"
click at [84, 236] on input "0" at bounding box center [99, 237] width 36 height 14
type input "3"
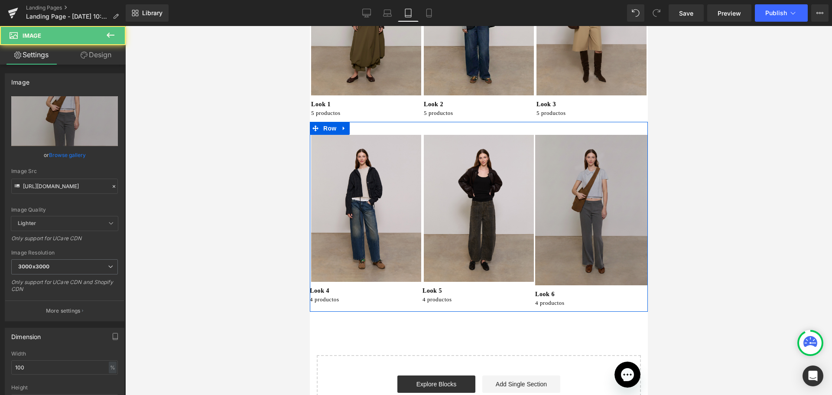
click at [543, 205] on img at bounding box center [591, 210] width 113 height 150
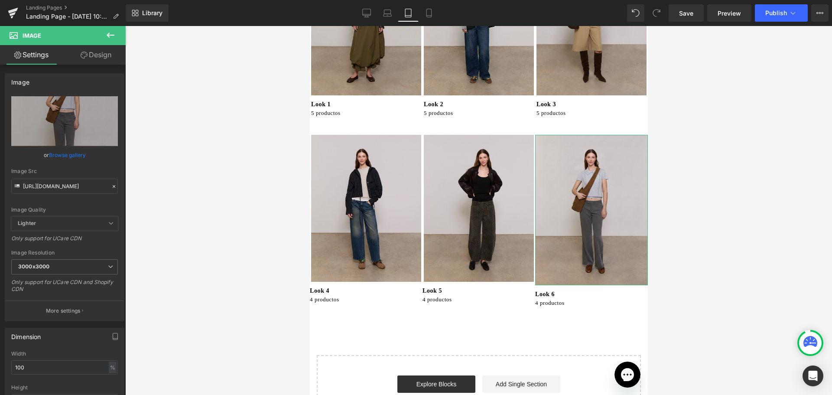
click at [100, 59] on link "Design" at bounding box center [96, 54] width 63 height 19
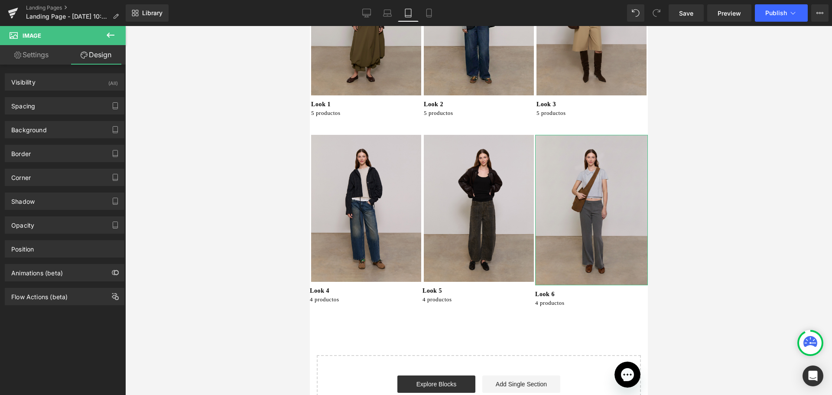
type input "0"
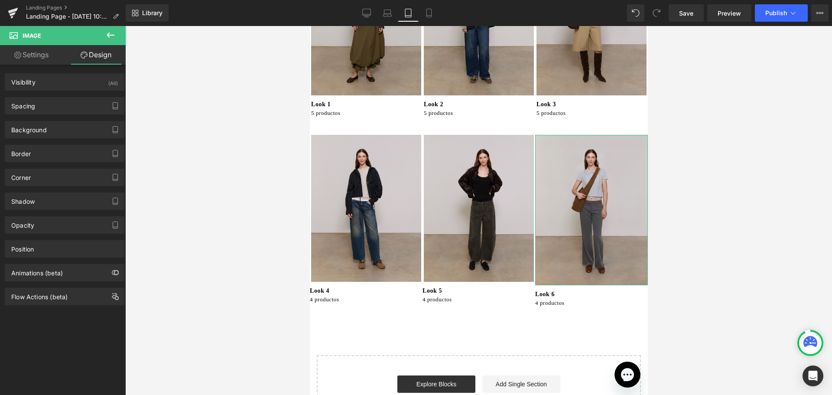
type input "0"
click at [31, 97] on div "Spacing [GEOGRAPHIC_DATA] 0px 0 0px 0 0px 0 0px 0 [GEOGRAPHIC_DATA] 0px 0 0px 0…" at bounding box center [65, 105] width 120 height 17
click at [33, 102] on div "Spacing" at bounding box center [23, 103] width 24 height 12
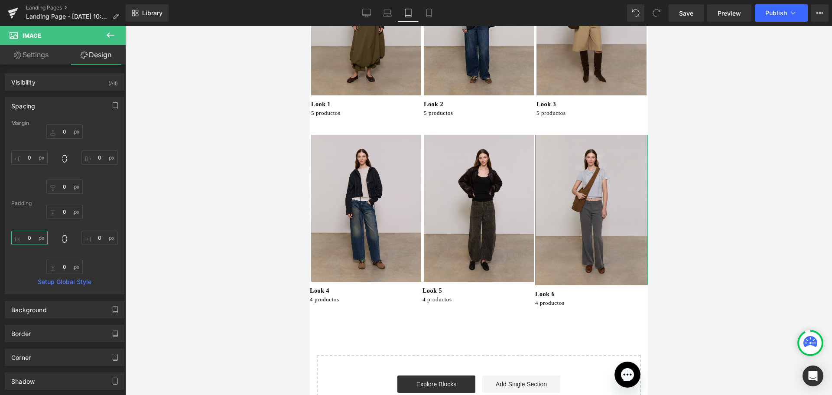
click at [35, 239] on input "0" at bounding box center [29, 237] width 36 height 14
type input "3"
click at [91, 237] on input "0" at bounding box center [99, 237] width 36 height 14
type input "3"
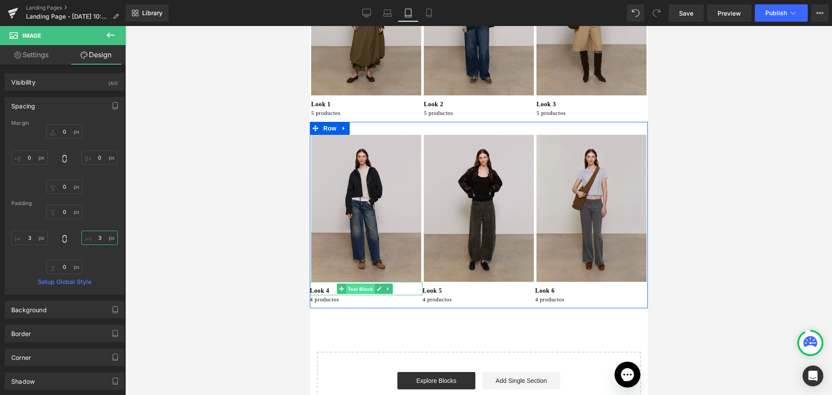
drag, startPoint x: 366, startPoint y: 284, endPoint x: 535, endPoint y: 219, distance: 181.6
click at [366, 284] on span "Text Block" at bounding box center [360, 289] width 29 height 10
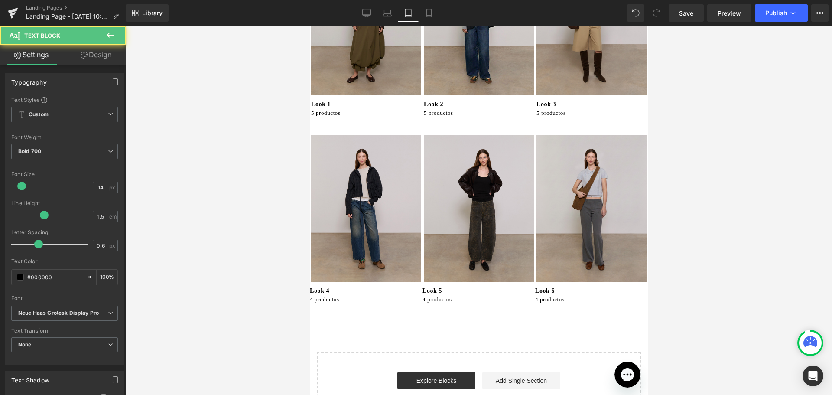
click at [95, 55] on link "Design" at bounding box center [96, 54] width 63 height 19
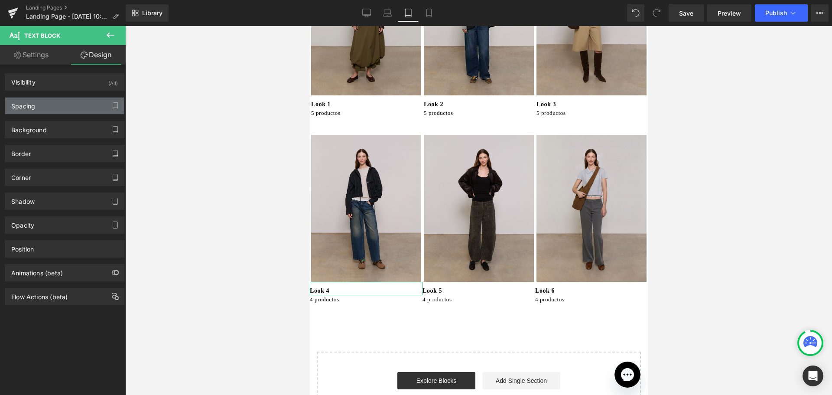
click at [29, 104] on div "Spacing" at bounding box center [23, 103] width 24 height 12
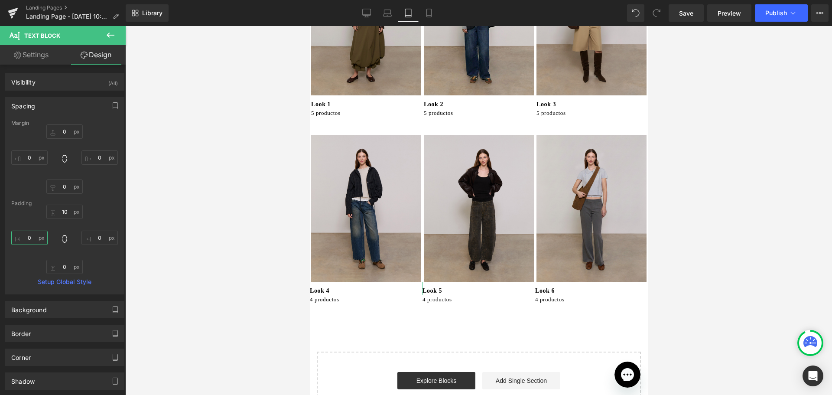
click at [21, 236] on input "0" at bounding box center [29, 237] width 36 height 14
click at [29, 234] on input "0" at bounding box center [29, 237] width 36 height 14
type input "3"
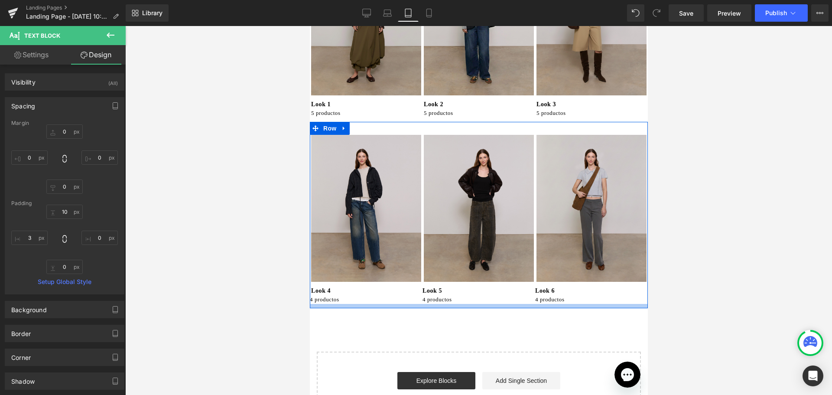
click at [335, 304] on div at bounding box center [478, 306] width 338 height 4
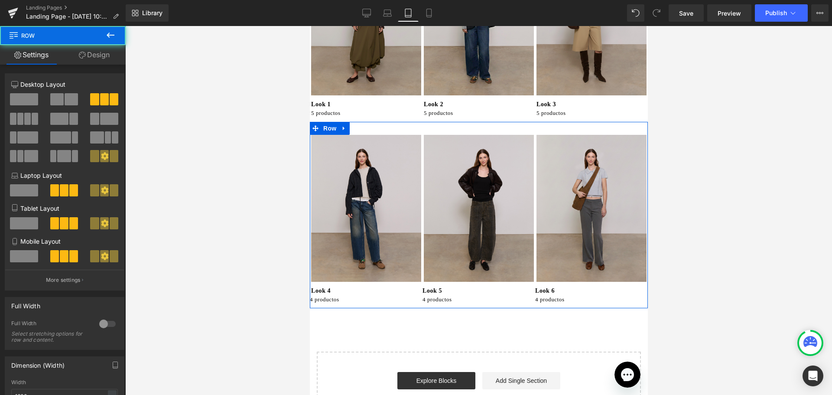
click at [309, 26] on div at bounding box center [309, 26] width 0 height 0
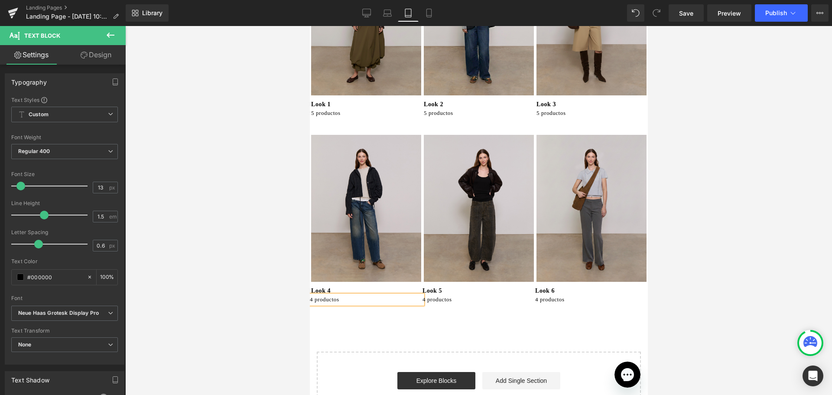
click at [107, 57] on link "Design" at bounding box center [96, 54] width 63 height 19
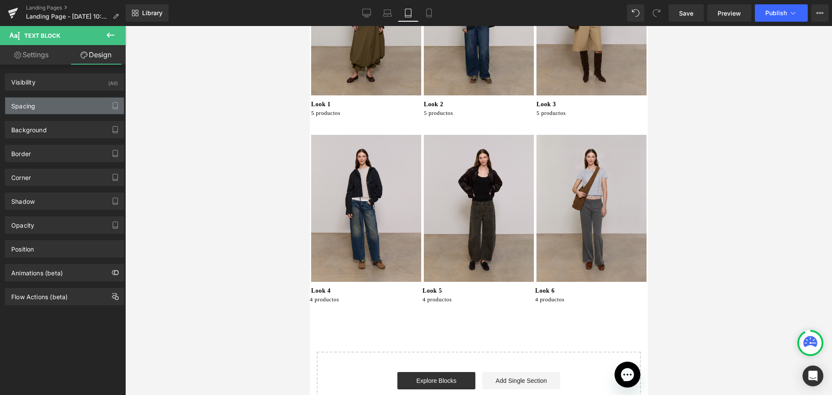
click at [56, 105] on div "Spacing" at bounding box center [64, 105] width 119 height 16
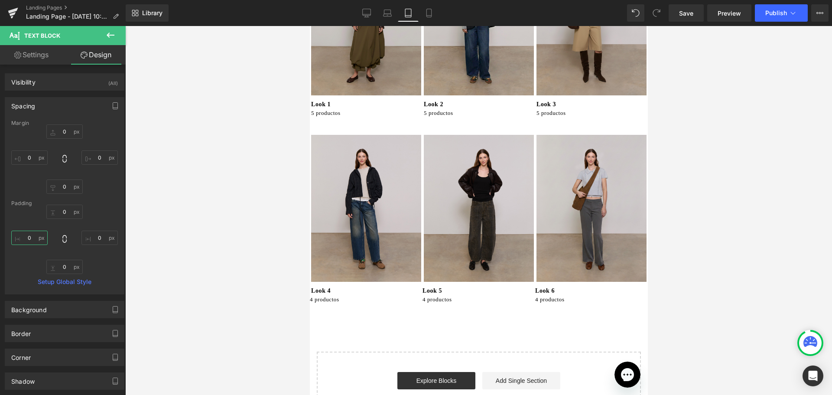
click at [30, 236] on input "0" at bounding box center [29, 237] width 36 height 14
type input "3"
click at [403, 309] on div "Image Look 1 Text Block 5 productos Text Block Image Look 2 Text Block 5 produc…" at bounding box center [478, 185] width 338 height 474
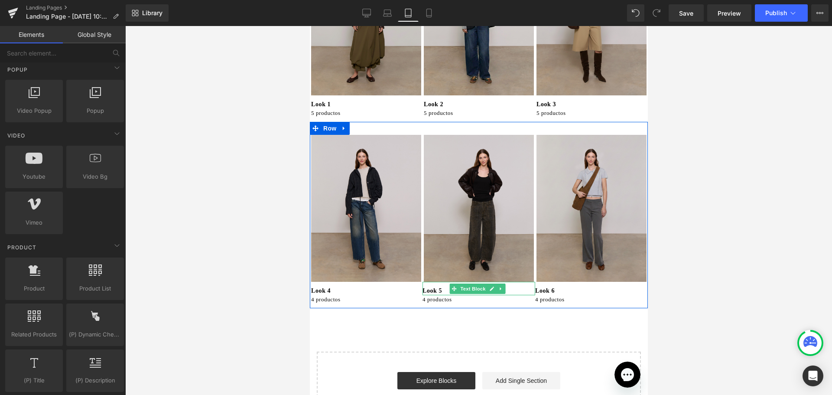
click at [432, 286] on p "Look 5" at bounding box center [478, 290] width 113 height 9
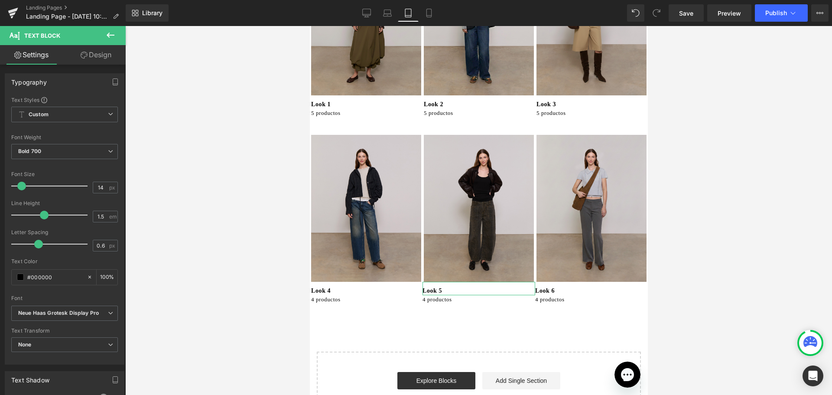
click at [91, 52] on link "Design" at bounding box center [96, 54] width 63 height 19
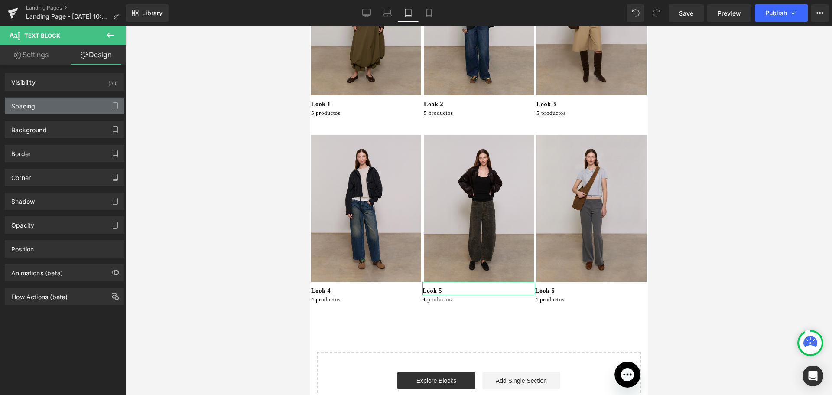
click at [46, 104] on div "Spacing" at bounding box center [64, 105] width 119 height 16
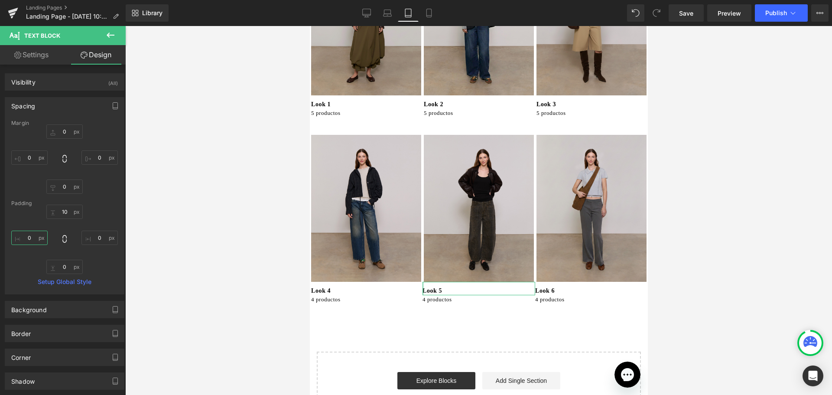
click at [29, 230] on input "0" at bounding box center [29, 237] width 36 height 14
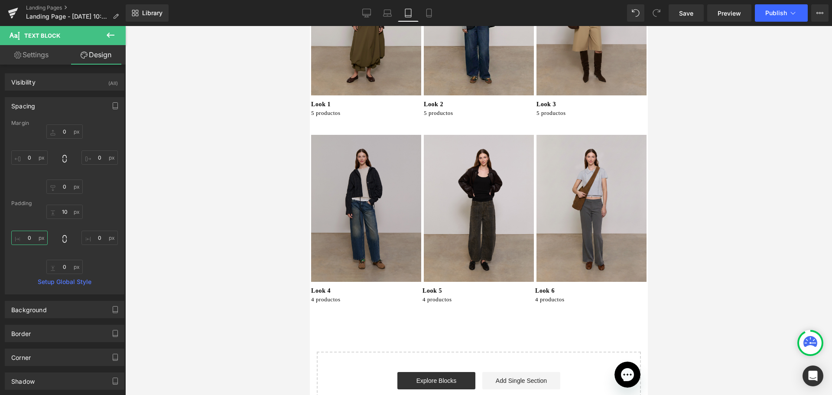
type input "3"
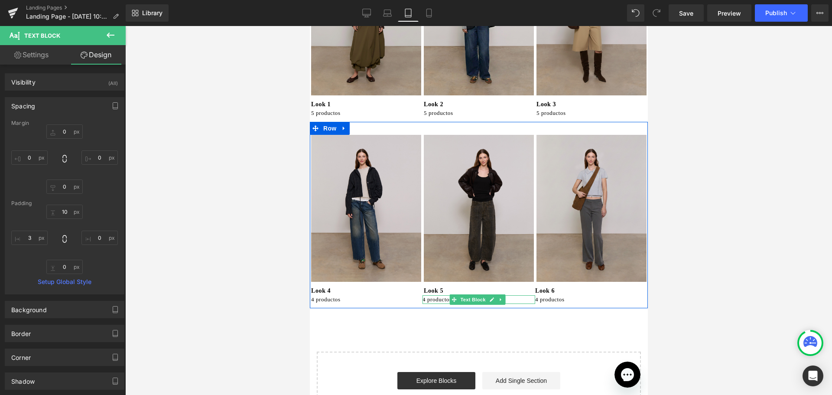
click at [434, 295] on p "4 productos" at bounding box center [478, 299] width 113 height 9
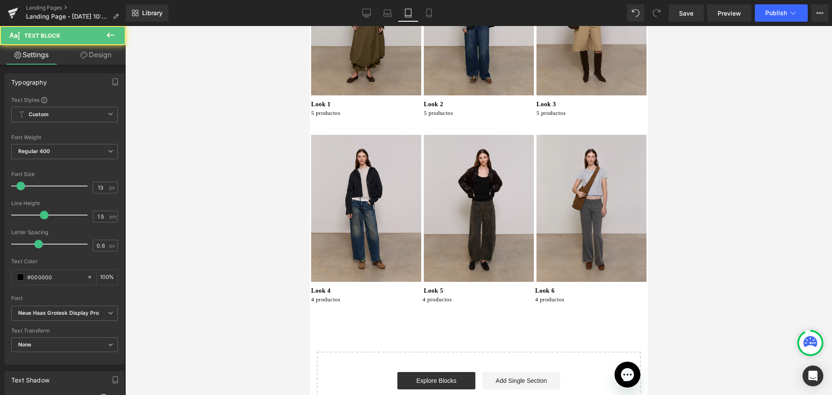
click at [86, 51] on link "Design" at bounding box center [96, 54] width 63 height 19
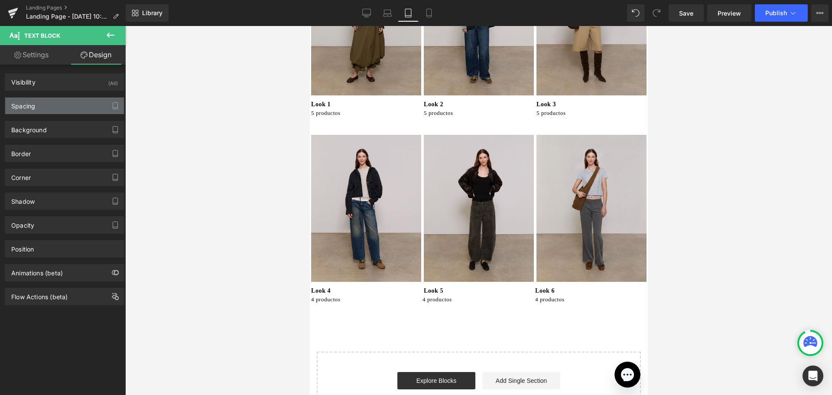
click at [23, 109] on div "Spacing" at bounding box center [23, 103] width 24 height 12
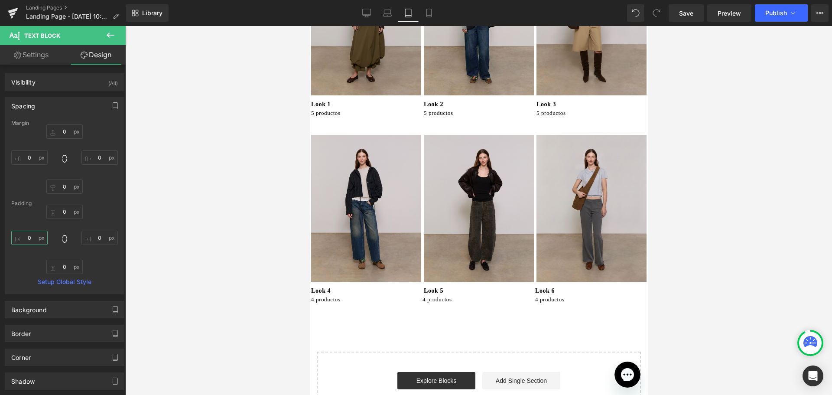
click at [30, 236] on input "0" at bounding box center [29, 237] width 36 height 14
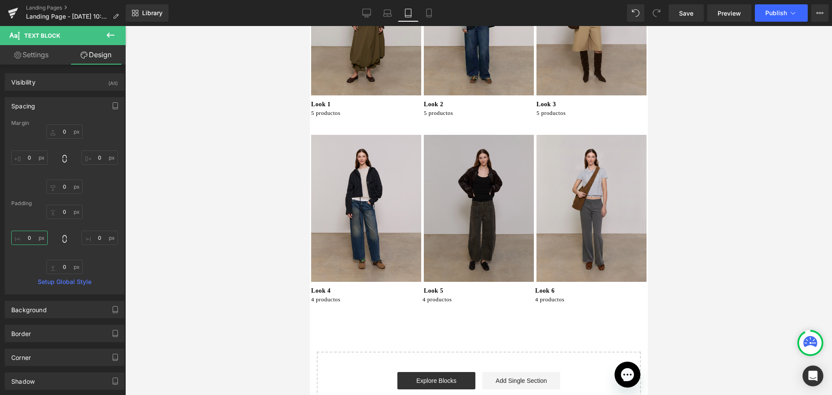
type input "3"
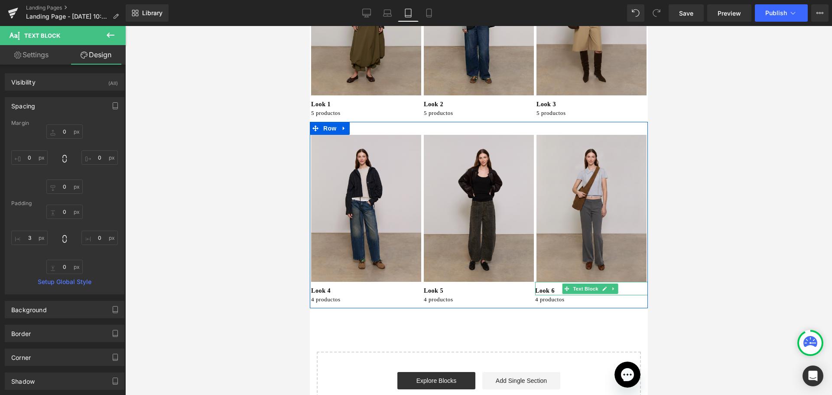
click at [536, 286] on p "Look 6" at bounding box center [591, 290] width 113 height 9
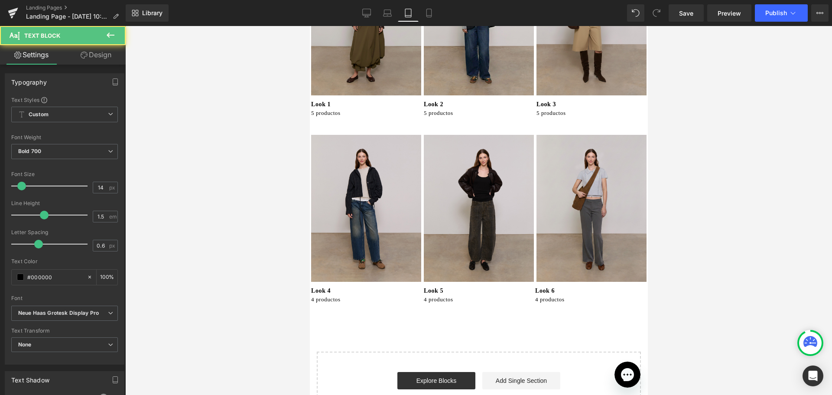
click at [102, 57] on link "Design" at bounding box center [96, 54] width 63 height 19
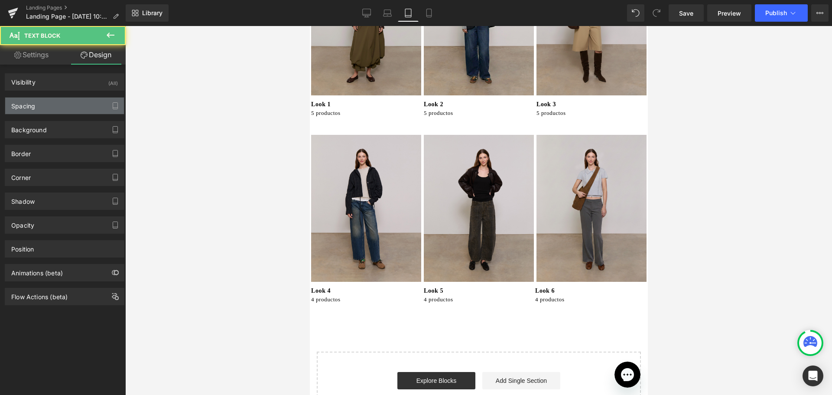
click at [40, 106] on div "Spacing" at bounding box center [64, 105] width 119 height 16
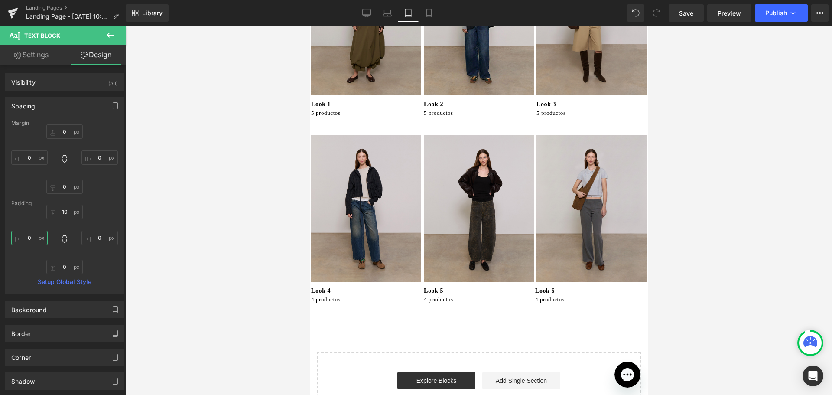
click at [26, 238] on input "0" at bounding box center [29, 237] width 36 height 14
type input "3"
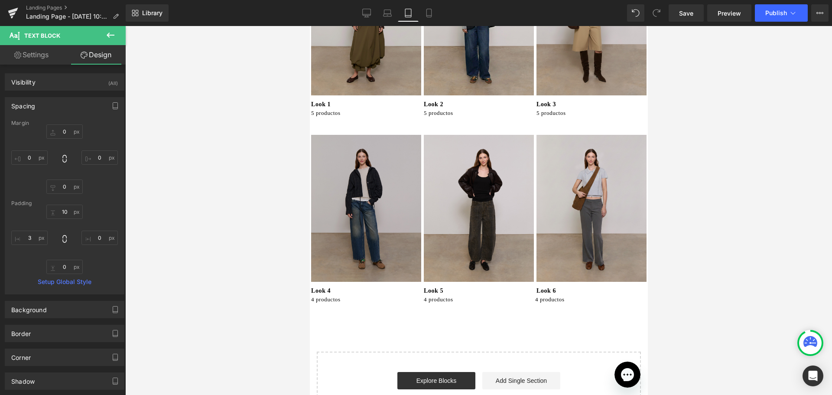
drag, startPoint x: 537, startPoint y: 291, endPoint x: 393, endPoint y: 216, distance: 162.2
click at [536, 295] on div "4 productos Text Block" at bounding box center [591, 299] width 113 height 9
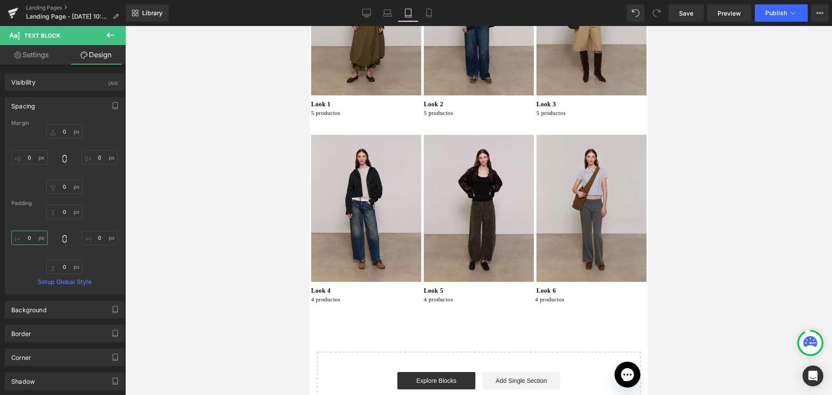
click at [30, 236] on input "0" at bounding box center [29, 237] width 36 height 14
type input "3"
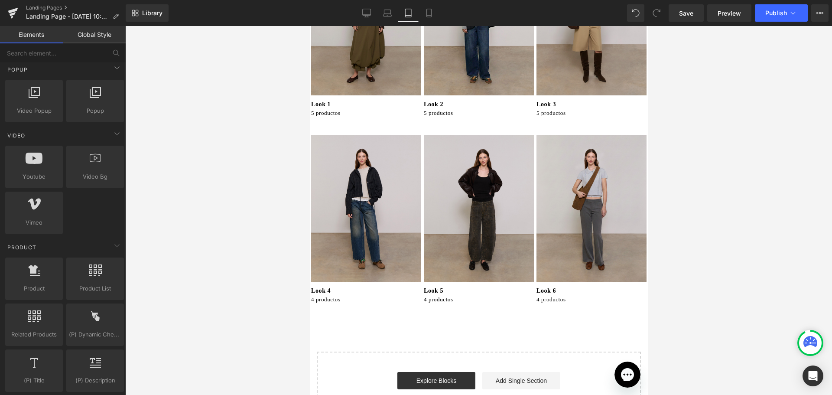
click at [673, 196] on div at bounding box center [478, 210] width 706 height 369
click at [431, 15] on icon at bounding box center [428, 13] width 9 height 9
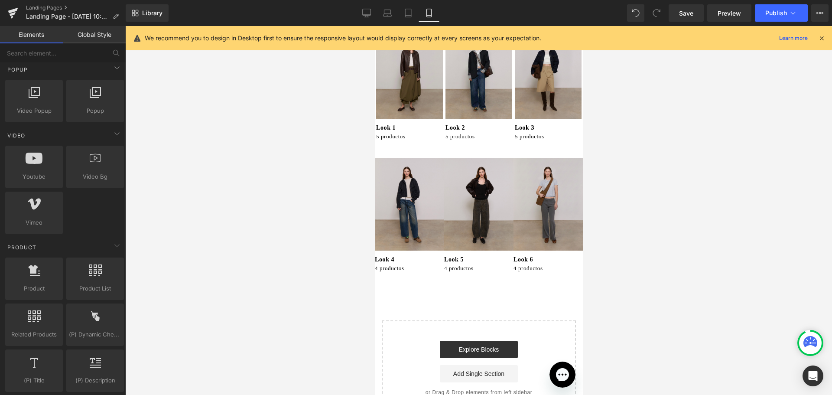
scroll to position [0, 0]
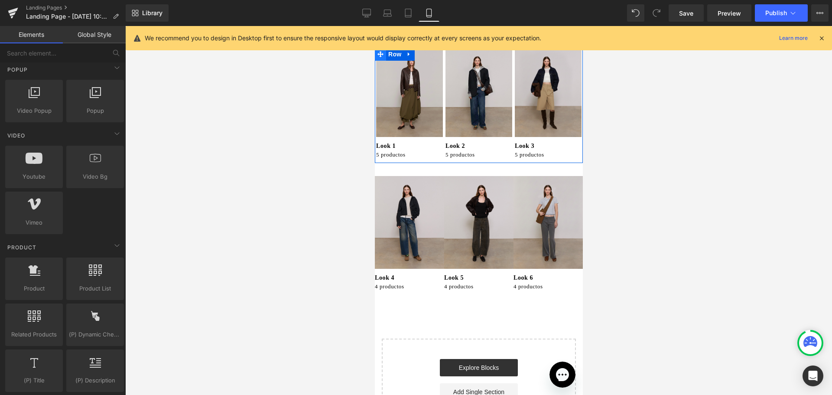
drag, startPoint x: 395, startPoint y: 53, endPoint x: 381, endPoint y: 53, distance: 14.7
click at [395, 53] on span "Row" at bounding box center [394, 54] width 17 height 13
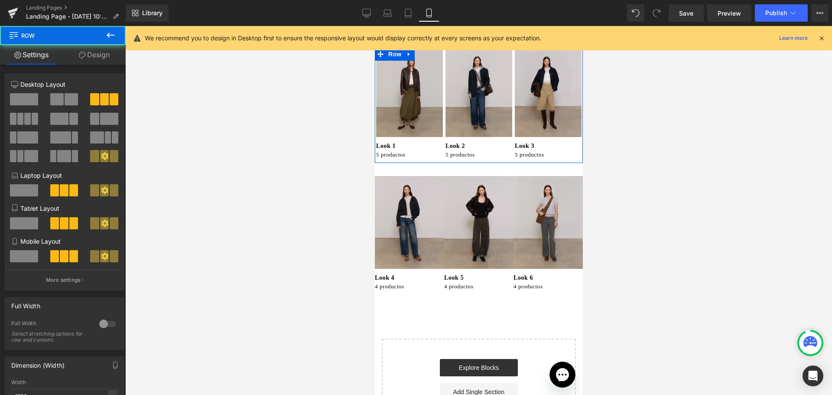
drag, startPoint x: 97, startPoint y: 52, endPoint x: 80, endPoint y: 109, distance: 60.2
click at [97, 52] on link "Design" at bounding box center [94, 54] width 63 height 19
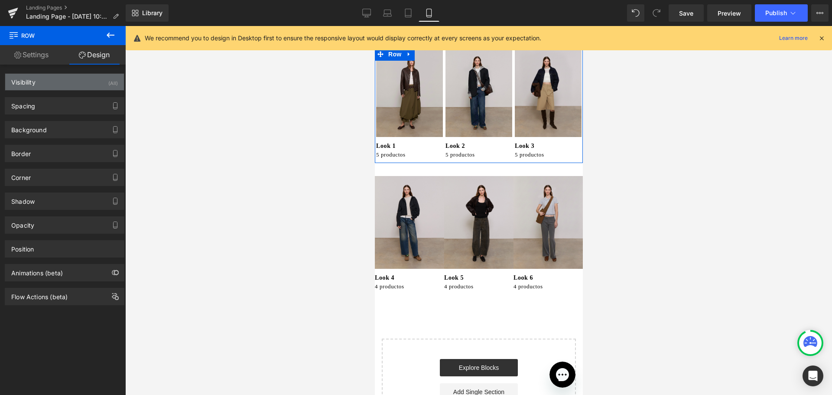
click at [75, 84] on div "Visibility (All)" at bounding box center [64, 82] width 119 height 16
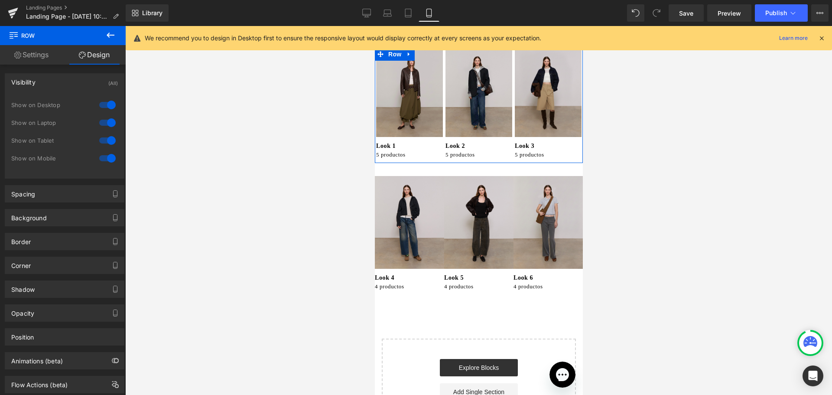
click at [104, 142] on div at bounding box center [107, 140] width 21 height 14
click at [108, 157] on div at bounding box center [107, 158] width 21 height 14
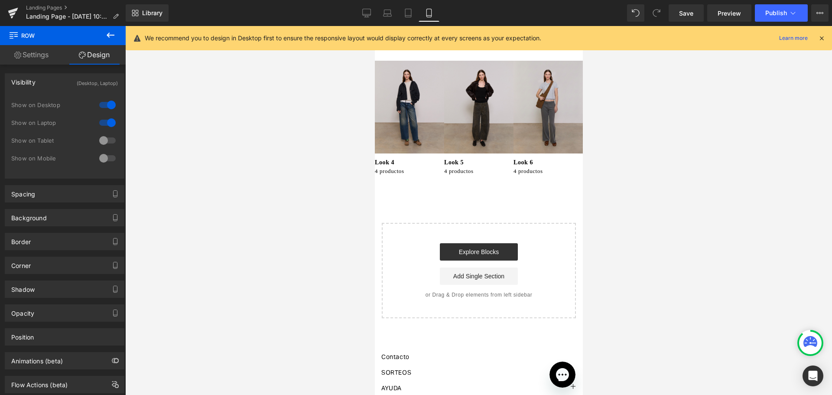
click at [108, 140] on div at bounding box center [107, 140] width 21 height 14
click at [400, 58] on span "Row" at bounding box center [394, 54] width 17 height 13
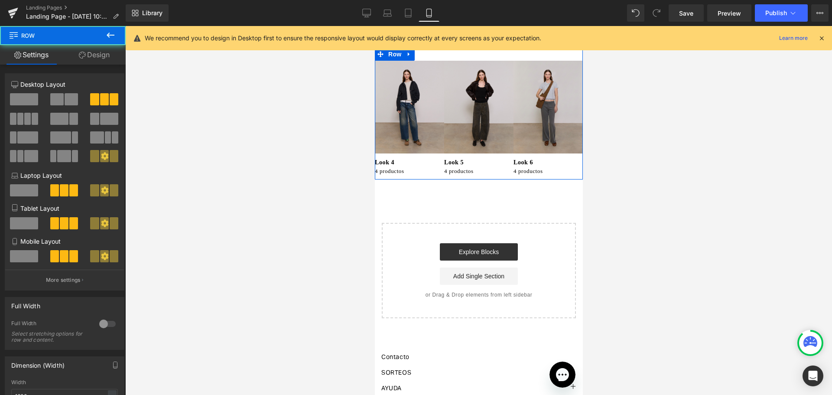
click at [97, 54] on link "Design" at bounding box center [94, 54] width 63 height 19
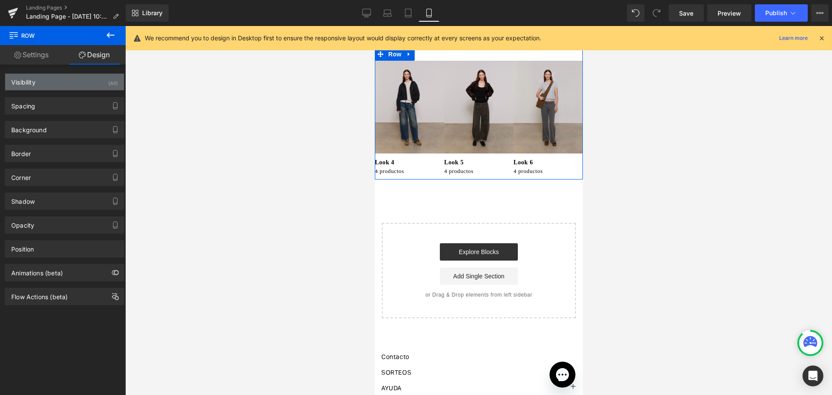
click at [81, 85] on div "Visibility (All)" at bounding box center [64, 82] width 119 height 16
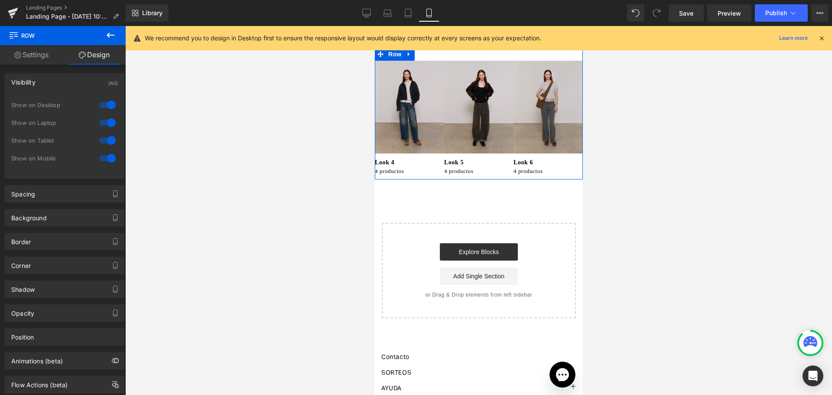
click at [113, 160] on div at bounding box center [107, 158] width 21 height 14
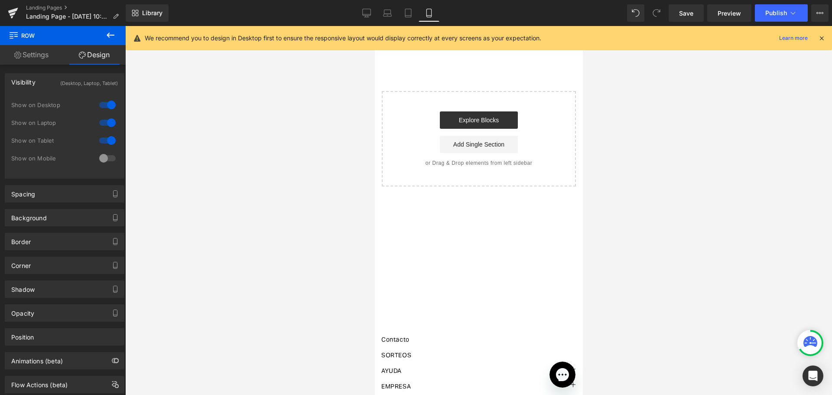
click at [822, 42] on div at bounding box center [821, 38] width 7 height 10
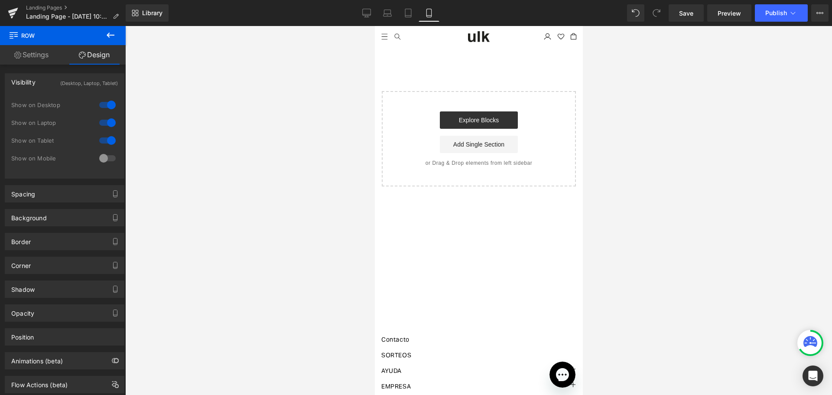
click at [108, 32] on icon at bounding box center [110, 35] width 10 height 10
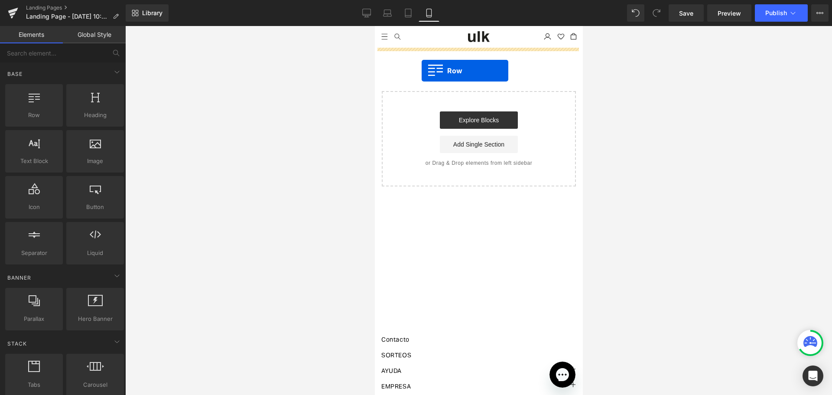
drag, startPoint x: 414, startPoint y: 140, endPoint x: 421, endPoint y: 71, distance: 69.7
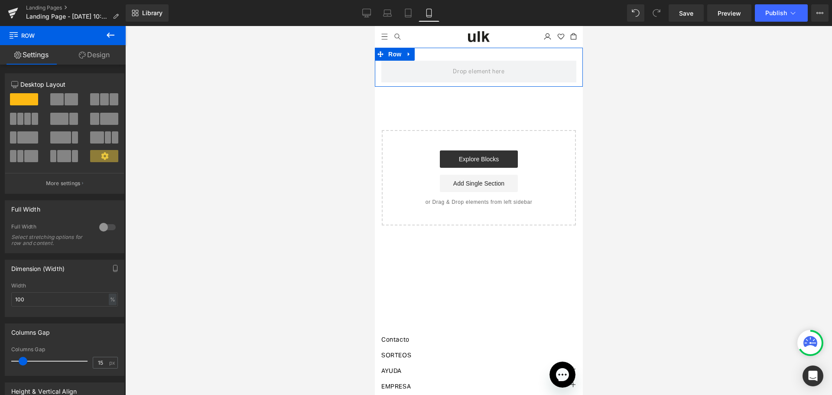
click at [57, 104] on span at bounding box center [56, 99] width 13 height 12
type input "1200"
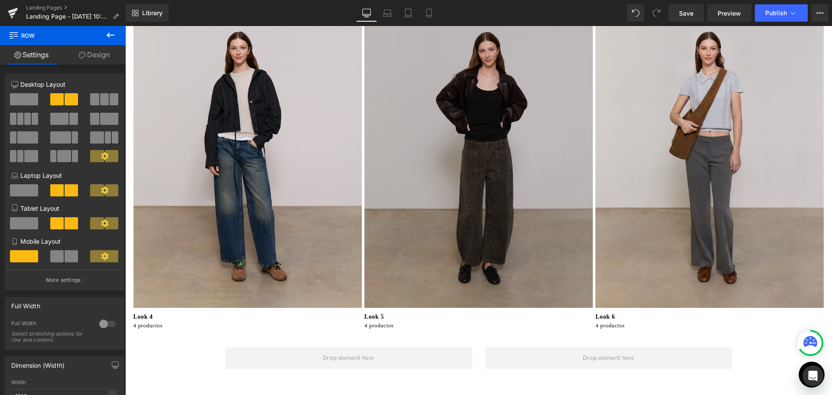
scroll to position [520, 0]
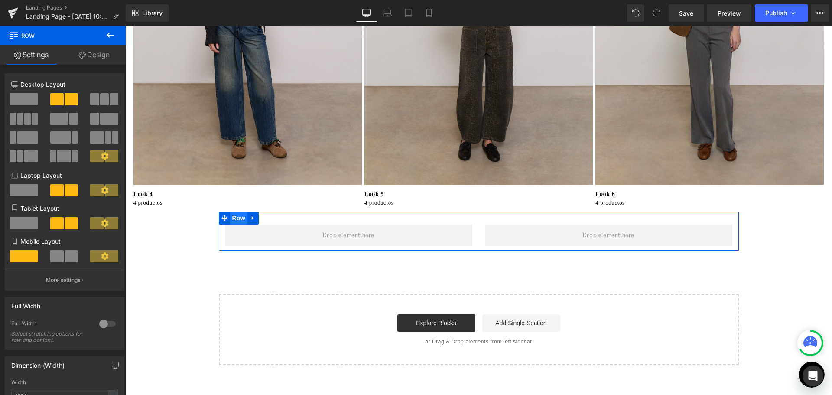
click at [233, 217] on span "Row" at bounding box center [238, 217] width 17 height 13
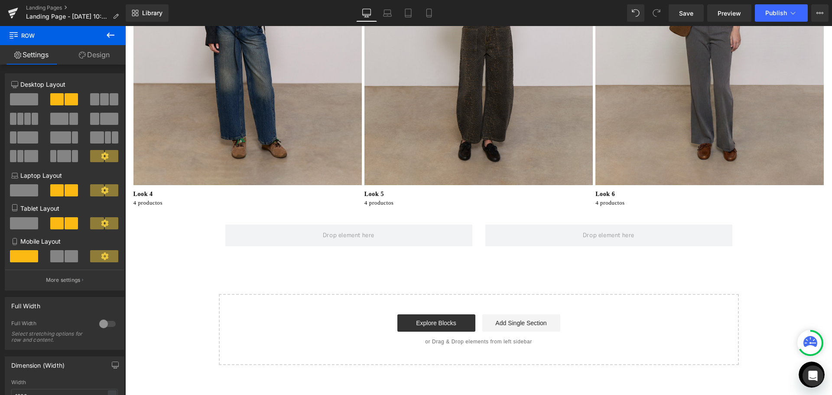
click at [110, 33] on icon at bounding box center [110, 35] width 10 height 10
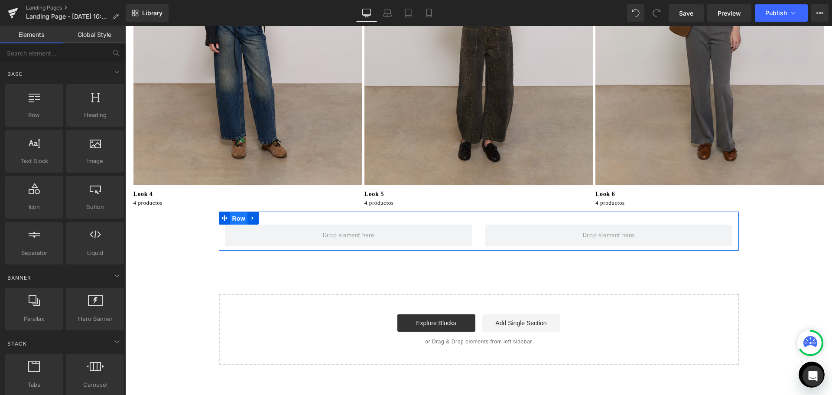
click at [237, 218] on span "Row" at bounding box center [238, 218] width 17 height 13
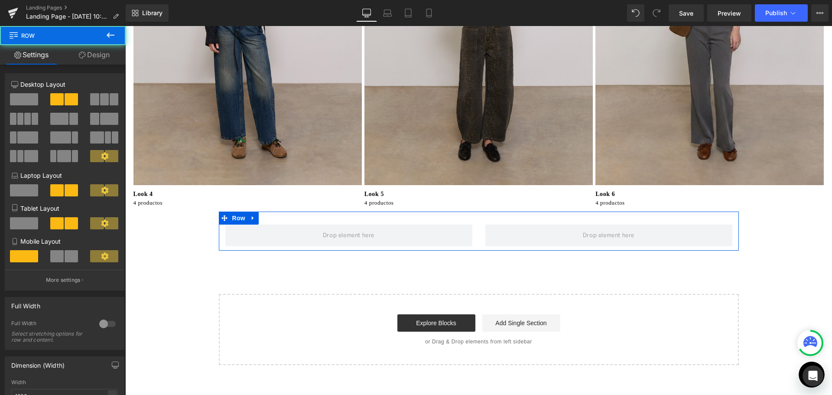
click at [107, 52] on link "Design" at bounding box center [94, 54] width 63 height 19
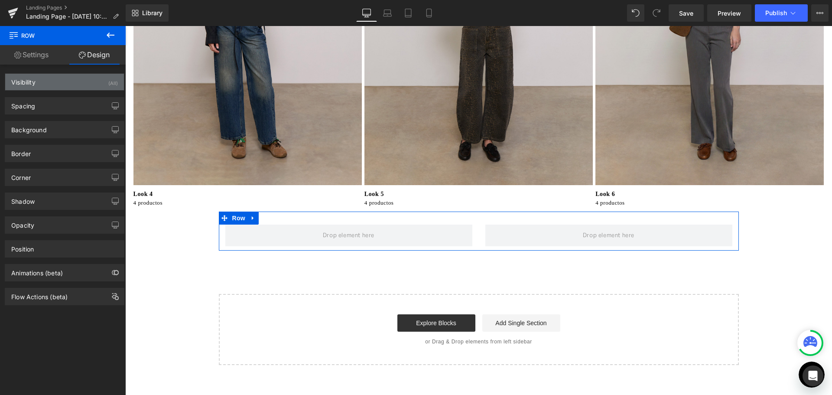
click at [59, 82] on div "Visibility (All)" at bounding box center [64, 82] width 119 height 16
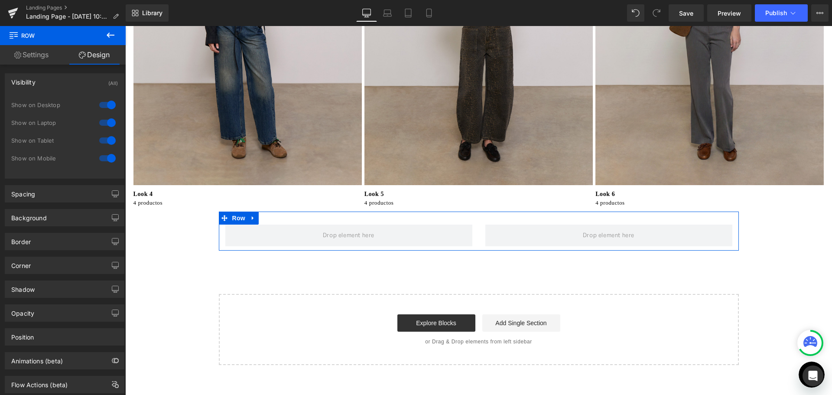
click at [107, 138] on div at bounding box center [107, 140] width 21 height 14
click at [107, 124] on div at bounding box center [107, 123] width 21 height 14
click at [108, 104] on div at bounding box center [107, 105] width 21 height 14
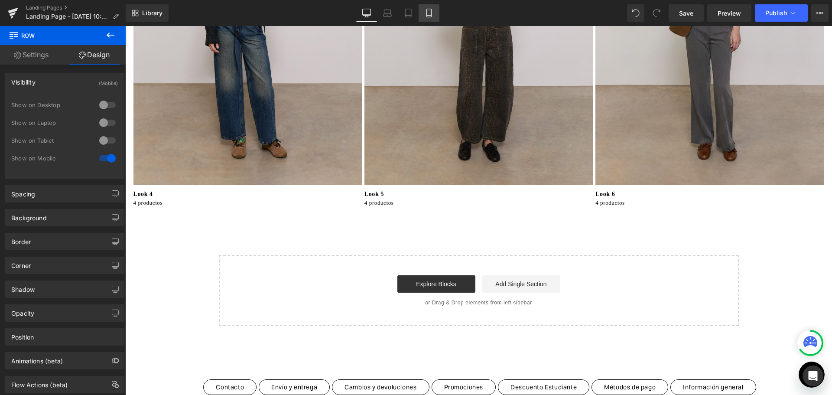
click at [428, 12] on icon at bounding box center [428, 13] width 9 height 9
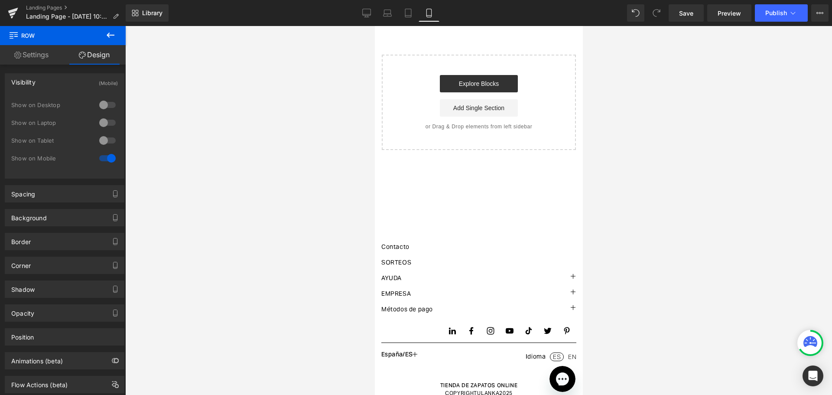
scroll to position [0, 0]
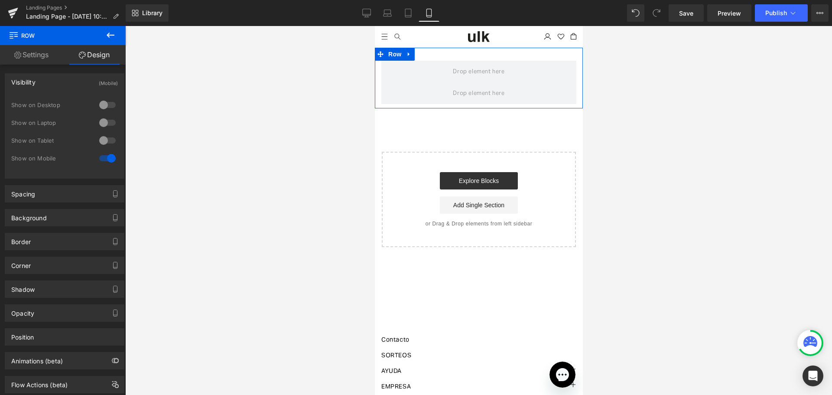
click at [30, 52] on link "Settings" at bounding box center [31, 54] width 63 height 19
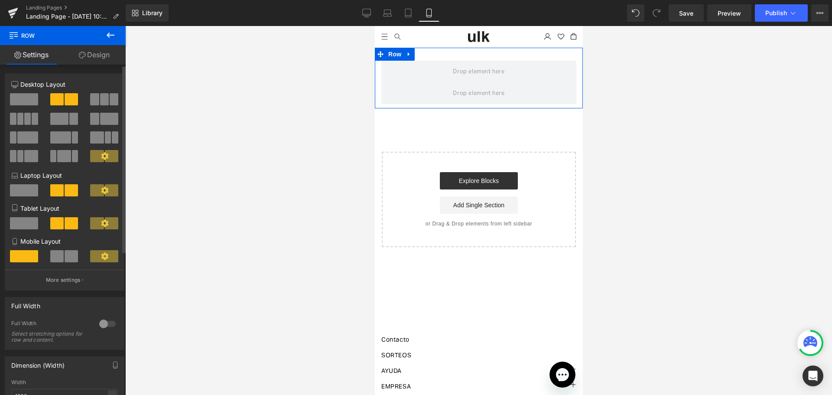
click at [65, 261] on span at bounding box center [71, 256] width 13 height 12
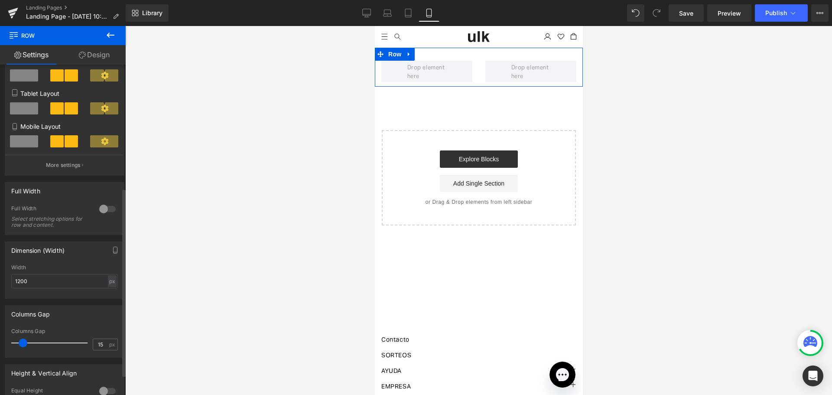
scroll to position [217, 0]
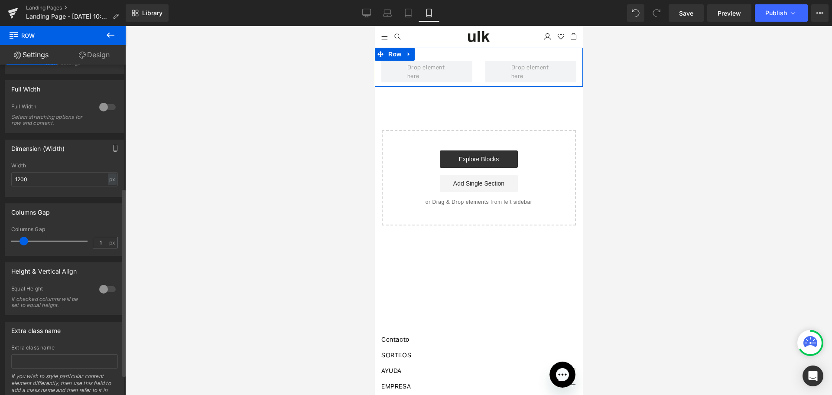
type input "0"
drag, startPoint x: 23, startPoint y: 233, endPoint x: 111, endPoint y: 114, distance: 148.1
click at [0, 224] on div "Columns Gap 0px Columns Gap 0 px" at bounding box center [65, 226] width 130 height 59
click at [113, 107] on div at bounding box center [107, 107] width 21 height 14
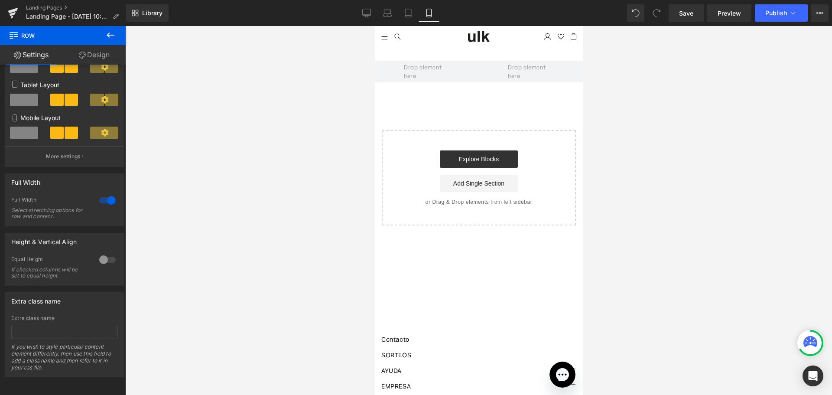
click at [117, 33] on button at bounding box center [110, 35] width 30 height 19
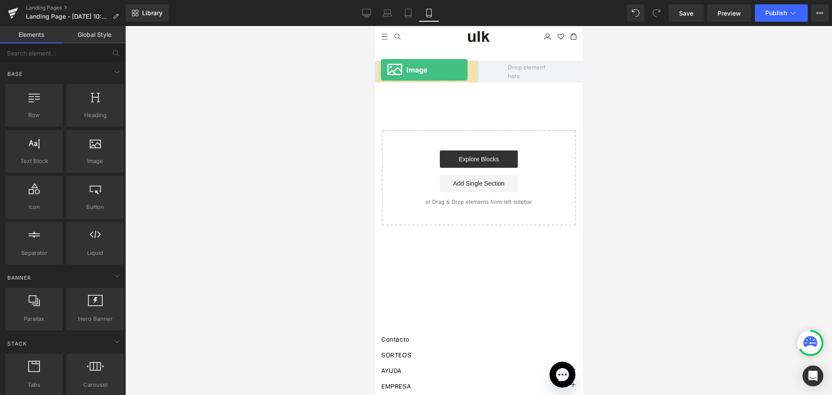
drag, startPoint x: 467, startPoint y: 181, endPoint x: 380, endPoint y: 70, distance: 141.3
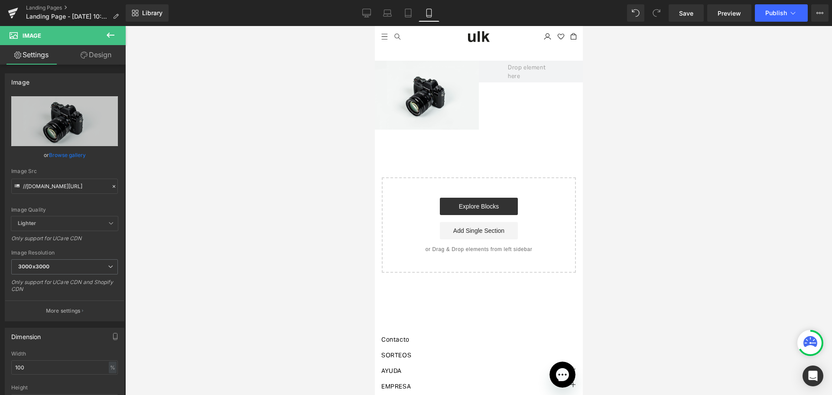
click at [114, 32] on icon at bounding box center [110, 35] width 10 height 10
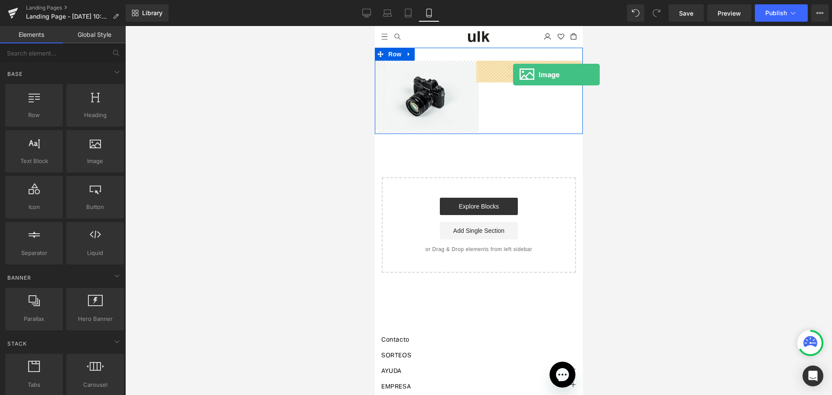
drag, startPoint x: 473, startPoint y: 182, endPoint x: 511, endPoint y: 75, distance: 113.7
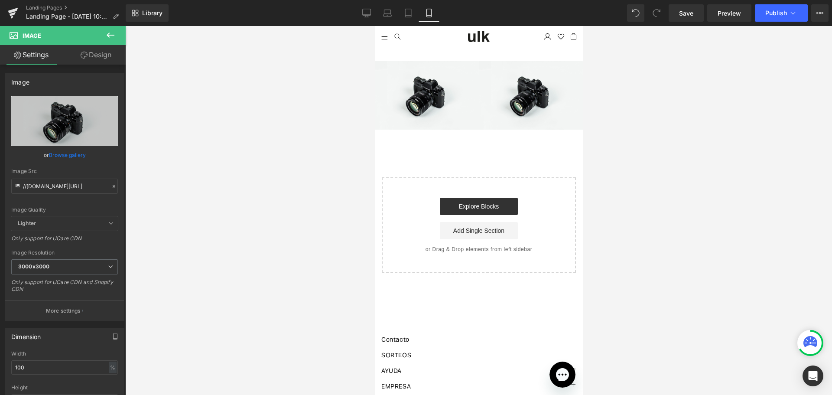
click at [115, 41] on button at bounding box center [110, 35] width 30 height 19
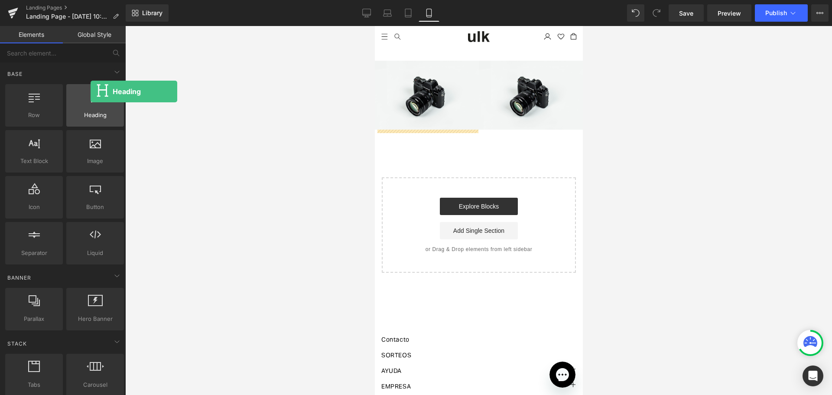
drag, startPoint x: 101, startPoint y: 117, endPoint x: 78, endPoint y: 110, distance: 24.7
click at [91, 92] on div "Heading headings, titles, h1,h2,h3,h4,h5,h6" at bounding box center [95, 105] width 58 height 42
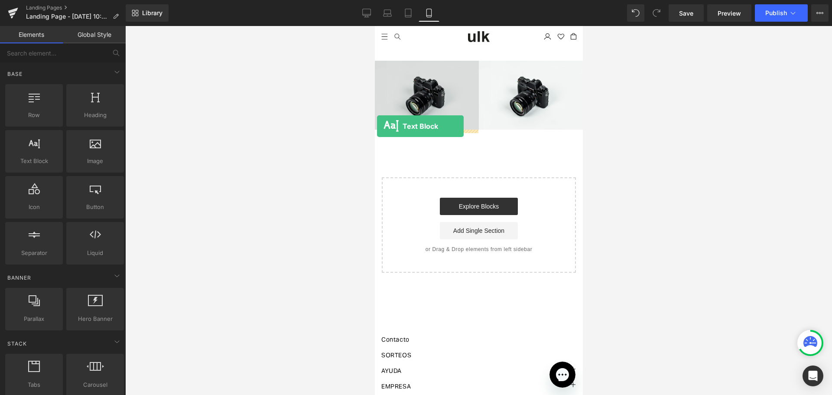
drag, startPoint x: 496, startPoint y: 193, endPoint x: 376, endPoint y: 126, distance: 136.7
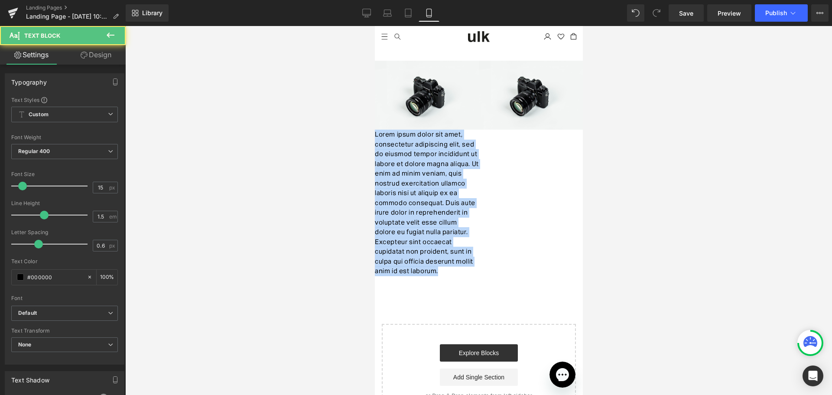
drag, startPoint x: 437, startPoint y: 270, endPoint x: 285, endPoint y: 56, distance: 263.0
click at [374, 56] on html "Ir directamente al contenido Tu carrito esta vacío Cerrar SEGUIR COMPRANDO ¿Tie…" at bounding box center [478, 210] width 208 height 369
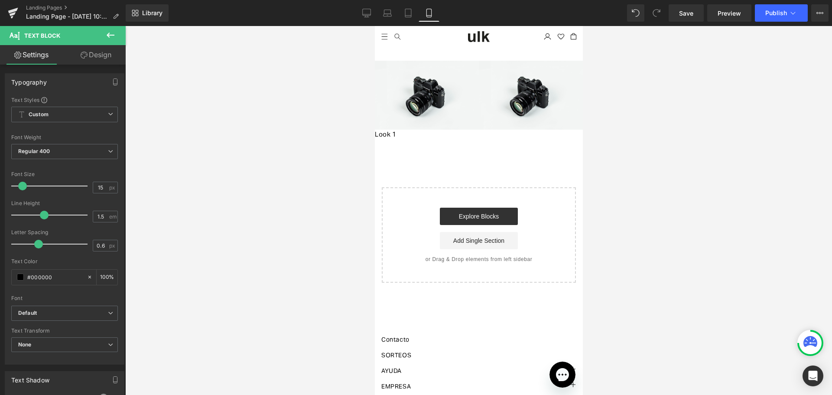
click at [498, 147] on div "Image Look 1 Text Block 5 productos Text Block Image Look 2 Text Block 5 produc…" at bounding box center [478, 165] width 208 height 235
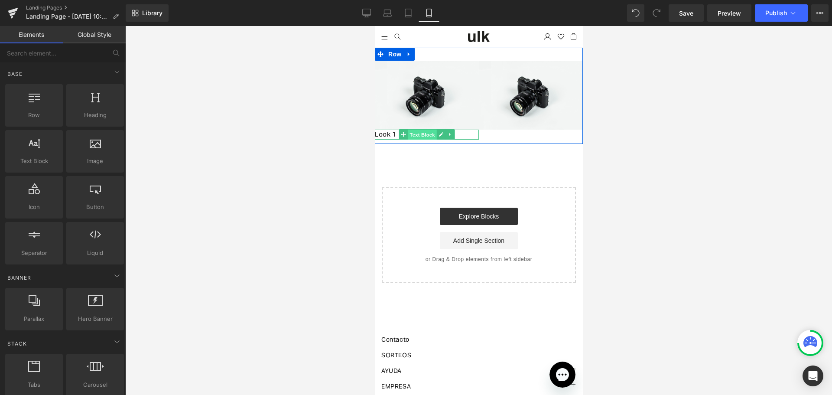
click at [417, 136] on span "Text Block" at bounding box center [421, 135] width 29 height 10
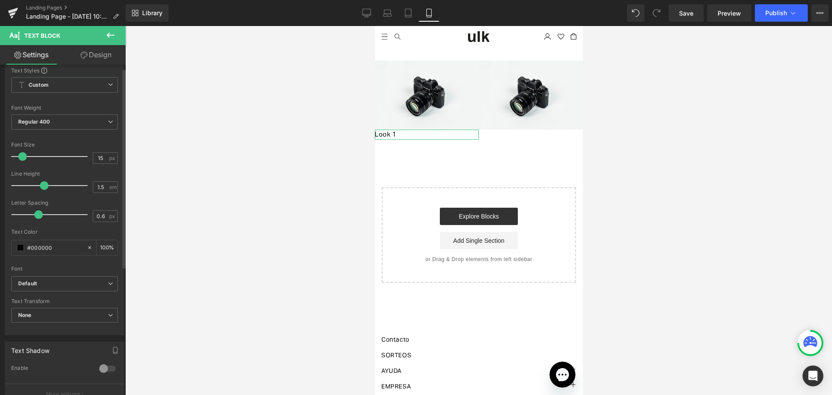
scroll to position [87, 0]
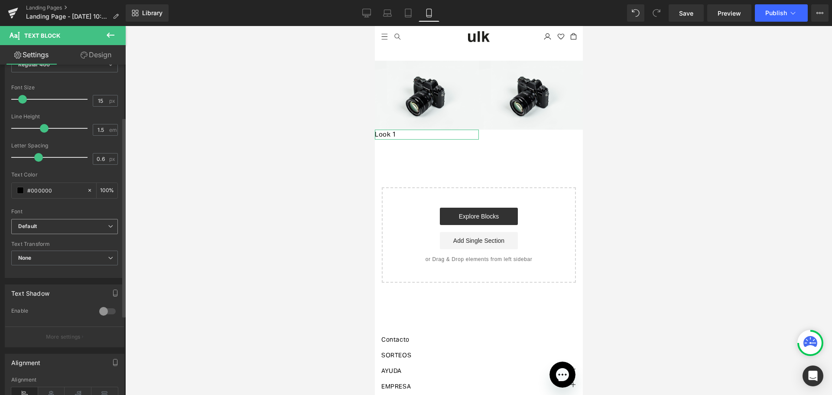
click at [89, 224] on b "Default" at bounding box center [63, 226] width 90 height 7
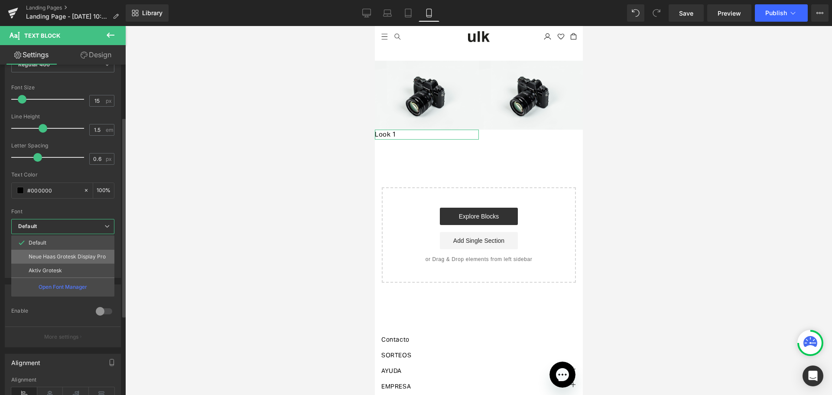
click at [81, 259] on p "Neue Haas Grotesk Display Pro" at bounding box center [67, 256] width 77 height 6
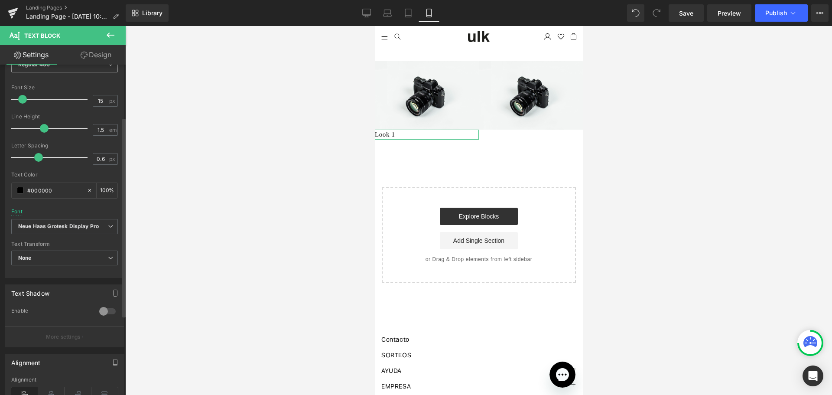
click at [76, 69] on span "Regular 400" at bounding box center [64, 64] width 107 height 15
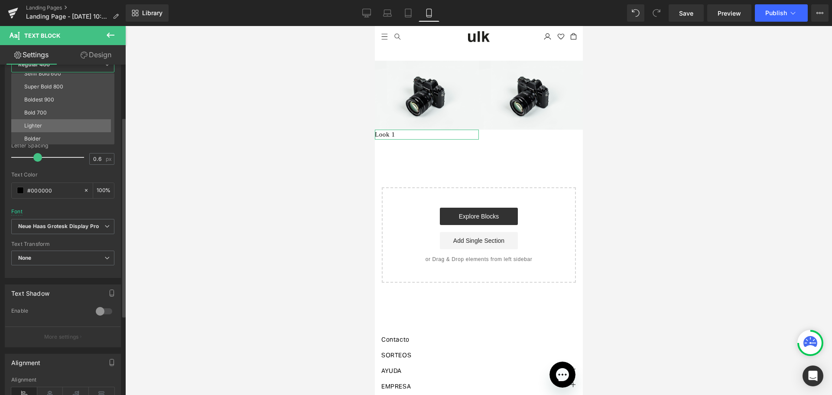
scroll to position [72, 0]
click at [59, 101] on li "Boldest 900" at bounding box center [64, 98] width 107 height 13
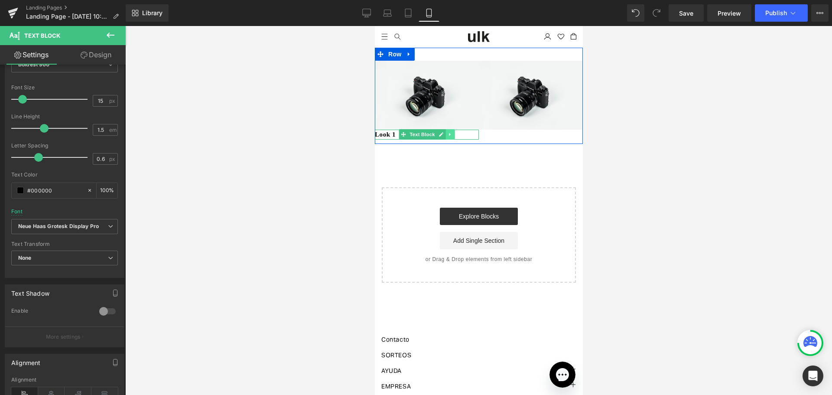
click at [447, 132] on icon at bounding box center [449, 134] width 5 height 5
click at [443, 133] on icon at bounding box center [445, 134] width 5 height 5
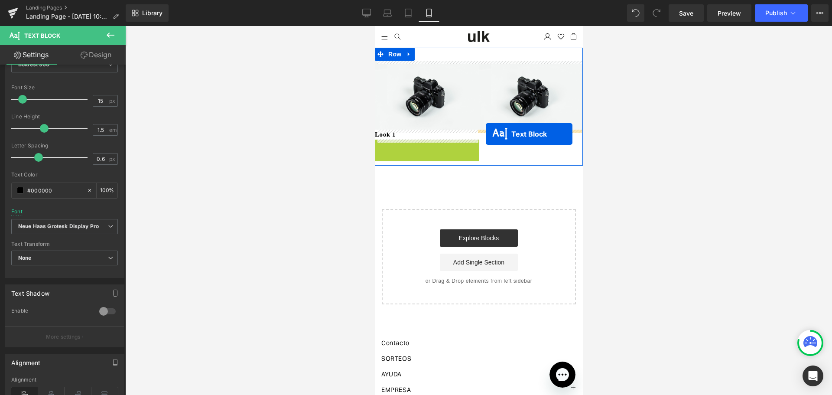
drag, startPoint x: 400, startPoint y: 145, endPoint x: 485, endPoint y: 134, distance: 86.0
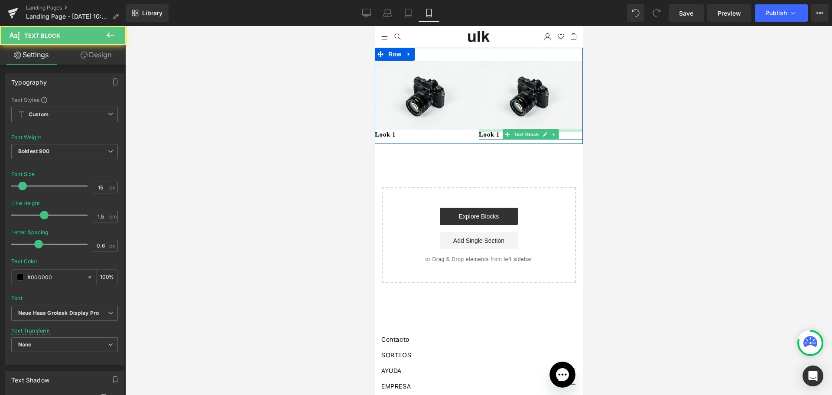
click at [496, 131] on div at bounding box center [530, 131] width 104 height 2
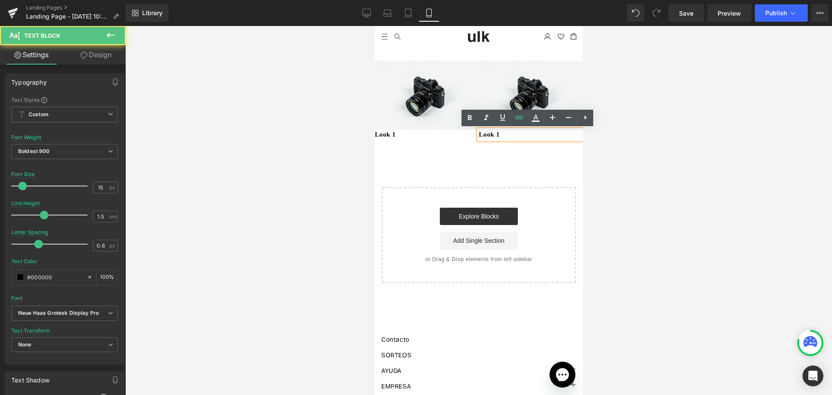
click at [497, 135] on p "Look 1" at bounding box center [530, 135] width 104 height 10
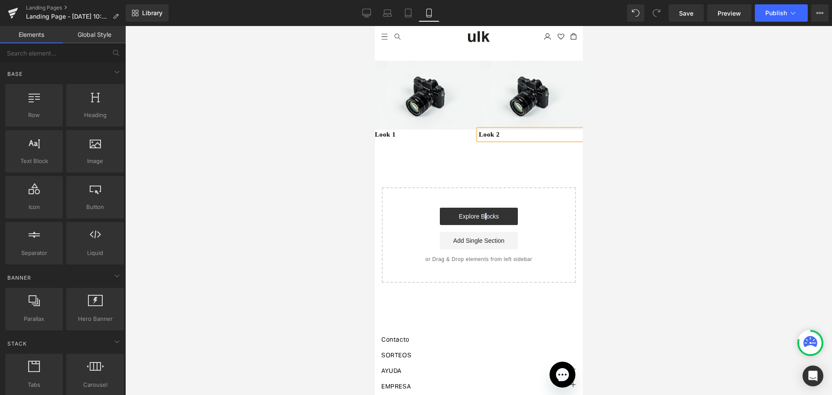
click at [481, 171] on div "Image Look 1 Text Block 5 productos Text Block Image Look 2 Text Block 5 produc…" at bounding box center [478, 165] width 208 height 235
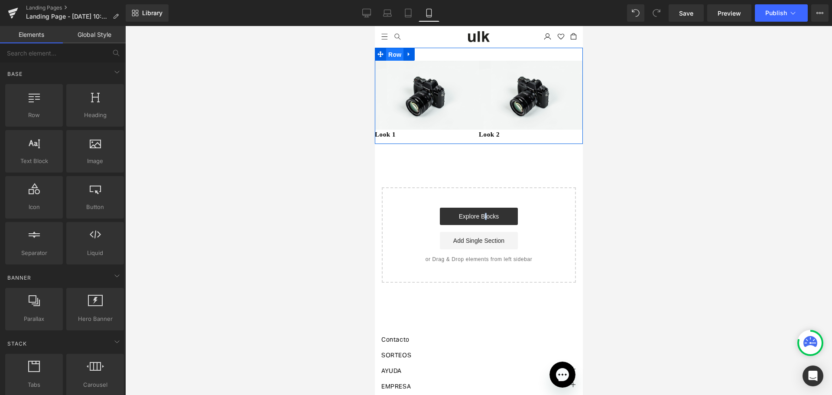
click at [388, 51] on span "Row" at bounding box center [394, 54] width 17 height 13
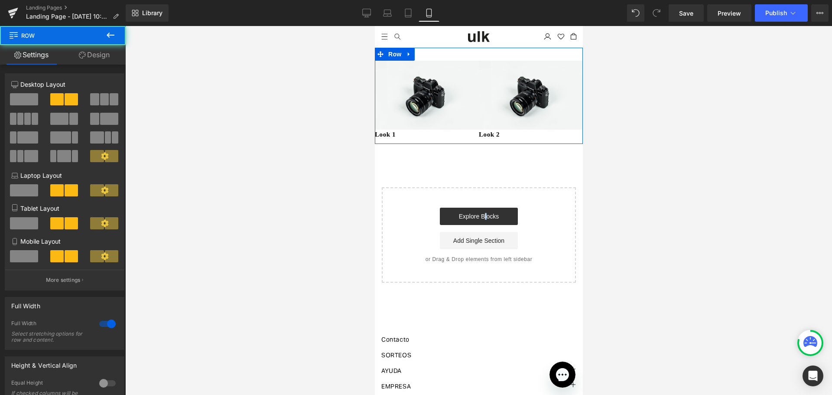
click at [99, 51] on link "Design" at bounding box center [94, 54] width 63 height 19
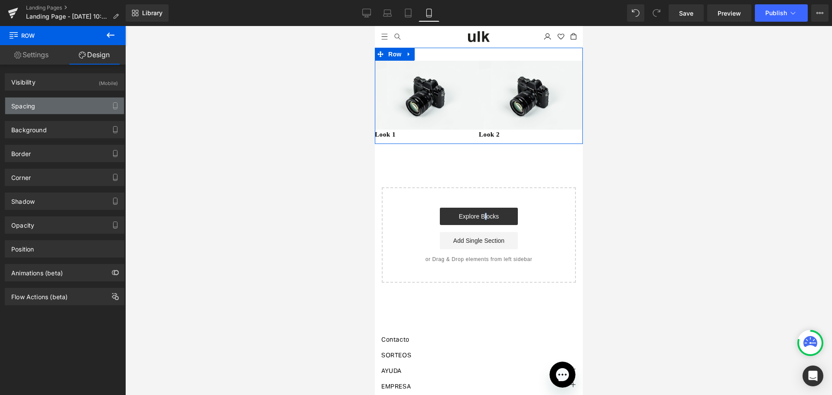
type input "0"
type input "30"
type input "0"
type input "10"
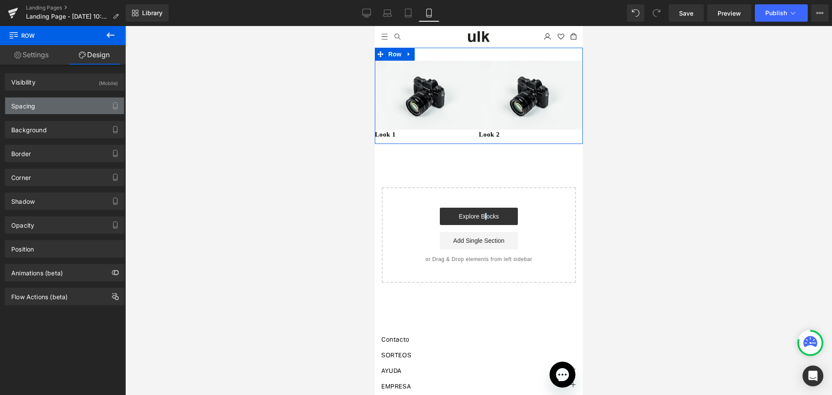
click at [74, 102] on div "Spacing" at bounding box center [64, 105] width 119 height 16
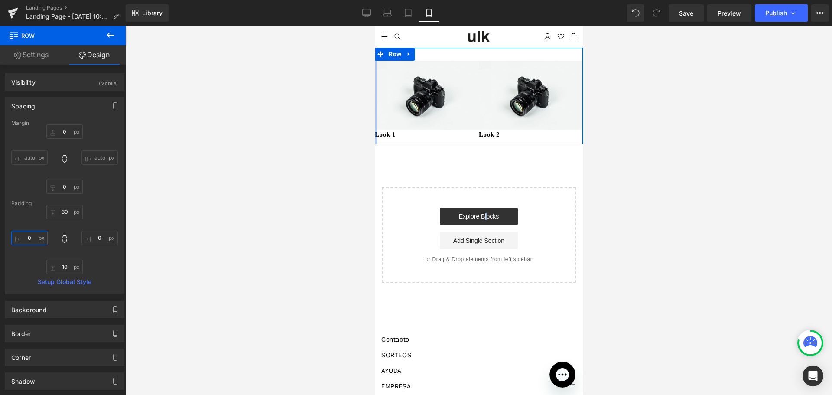
click at [34, 241] on input "0" at bounding box center [29, 237] width 36 height 14
type input "1'"
click at [39, 239] on input "text" at bounding box center [29, 237] width 36 height 14
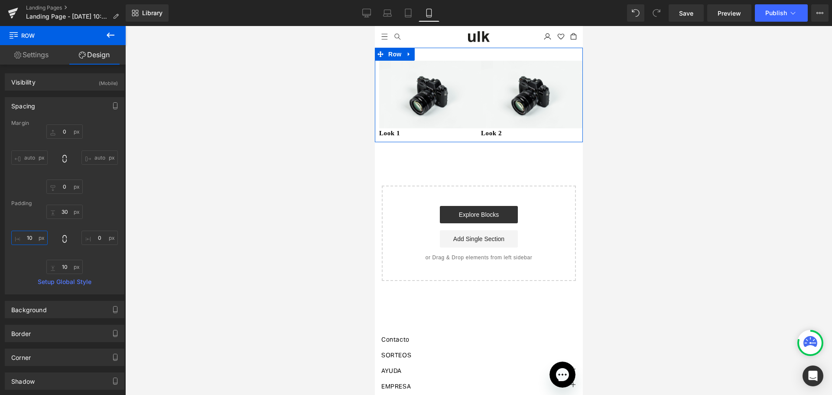
click at [39, 239] on input "10" at bounding box center [29, 237] width 36 height 14
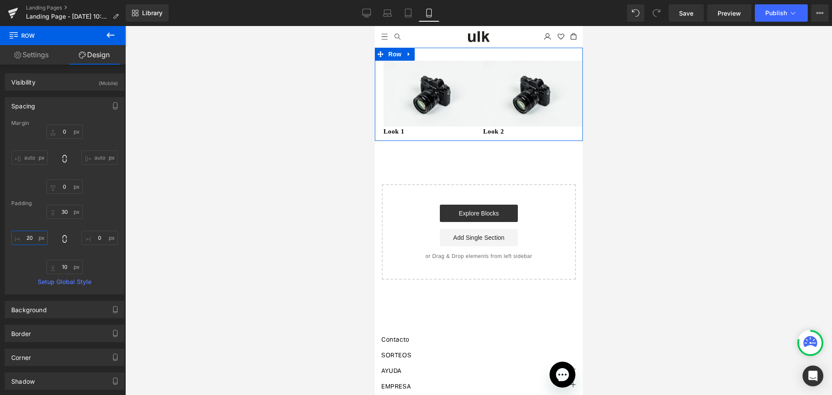
type input "2"
type input "15"
click at [98, 237] on input "0" at bounding box center [99, 237] width 36 height 14
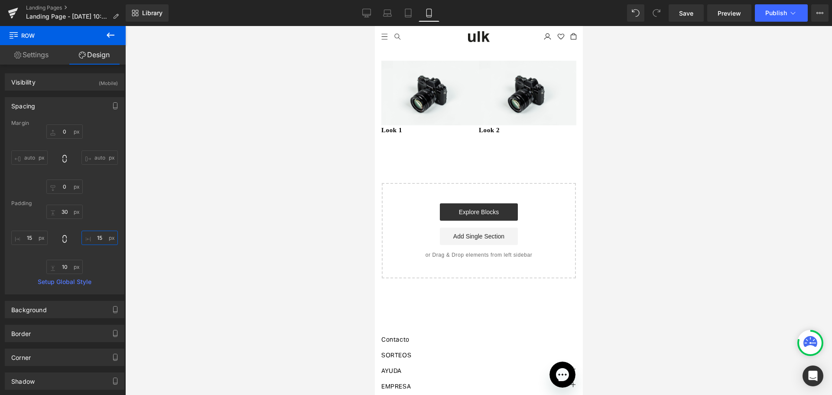
type input "15"
click at [113, 35] on icon at bounding box center [111, 34] width 8 height 5
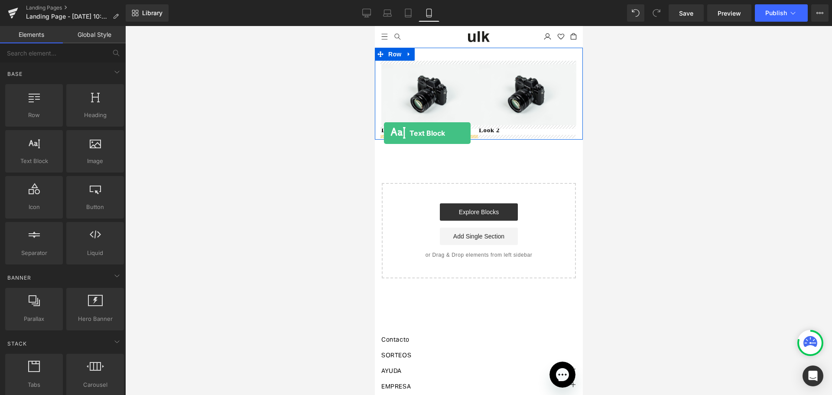
drag, startPoint x: 404, startPoint y: 177, endPoint x: 383, endPoint y: 133, distance: 48.4
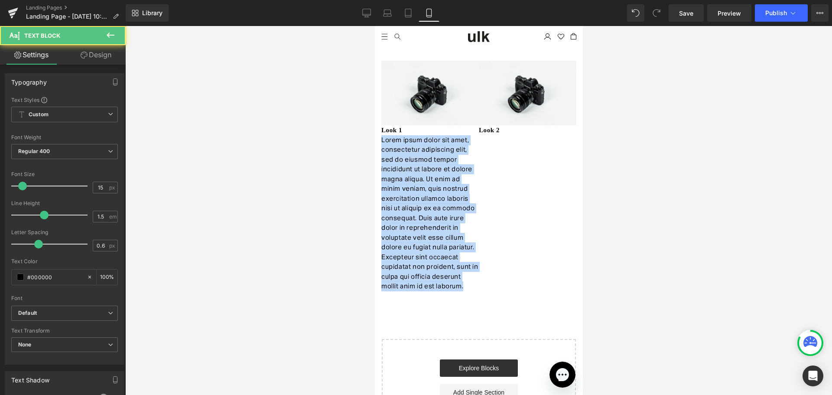
drag, startPoint x: 462, startPoint y: 285, endPoint x: 287, endPoint y: 143, distance: 225.4
click at [374, 143] on html "Ir directamente al contenido Tu carrito esta vacío Cerrar SEGUIR COMPRANDO ¿Tie…" at bounding box center [478, 210] width 208 height 369
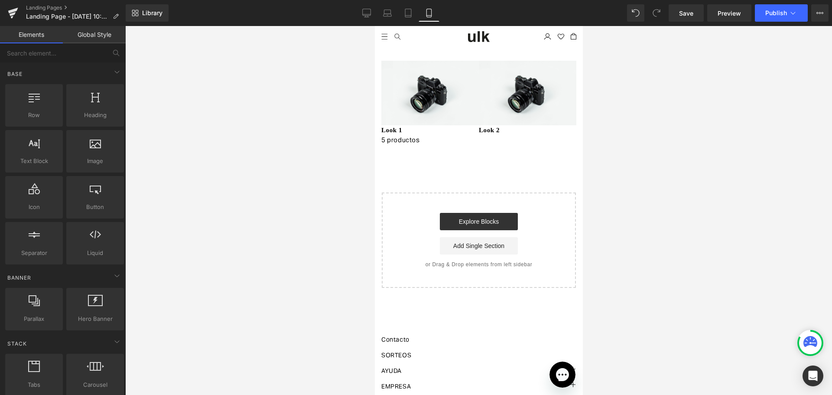
click at [288, 125] on div at bounding box center [478, 210] width 706 height 369
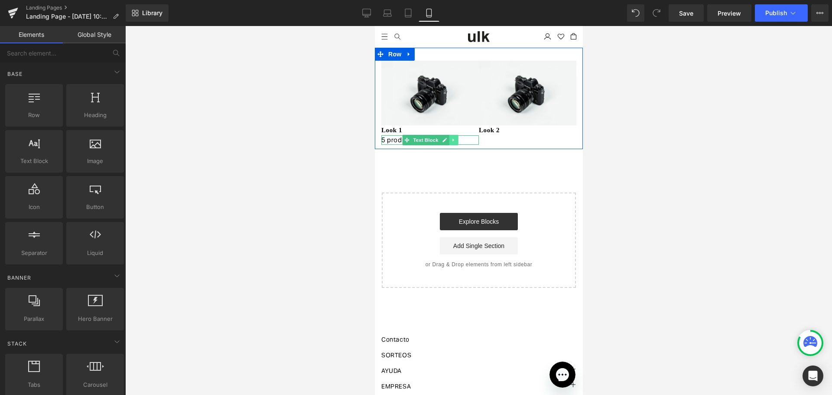
click at [450, 140] on icon at bounding box center [452, 139] width 5 height 5
click at [446, 140] on icon at bounding box center [448, 139] width 5 height 5
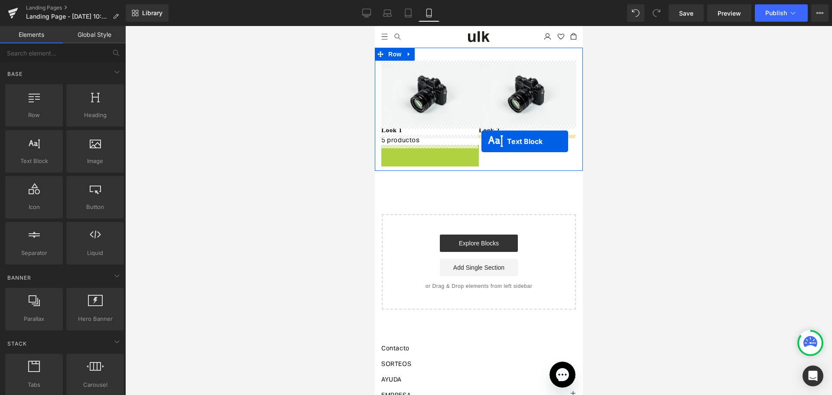
drag, startPoint x: 407, startPoint y: 151, endPoint x: 480, endPoint y: 141, distance: 73.9
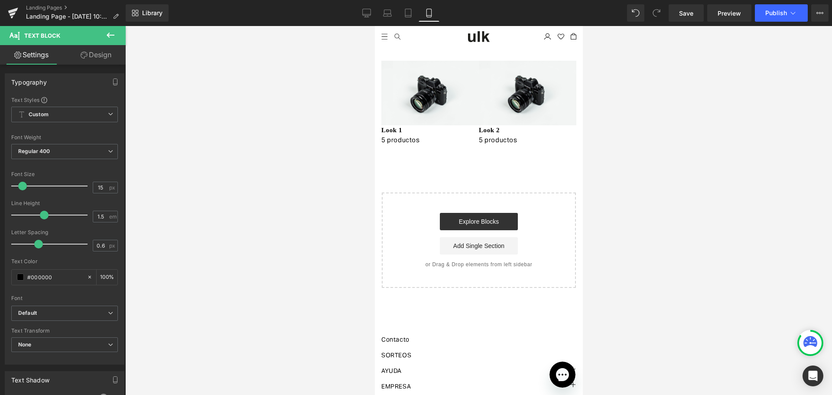
drag, startPoint x: 114, startPoint y: 29, endPoint x: 119, endPoint y: 32, distance: 5.6
click at [114, 29] on button at bounding box center [110, 35] width 30 height 19
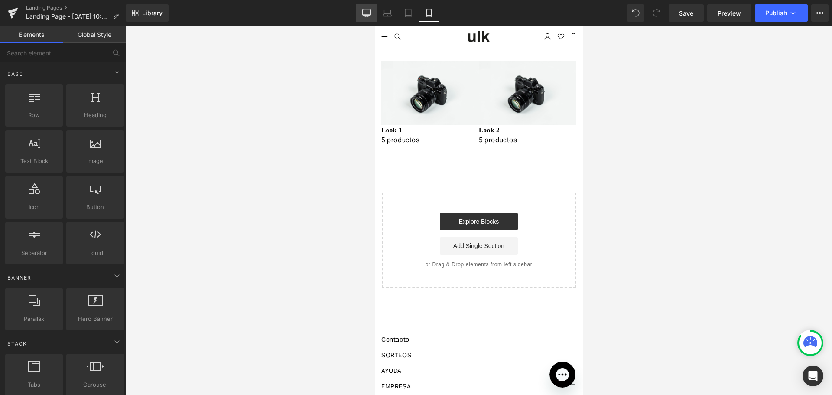
click at [367, 11] on icon at bounding box center [366, 13] width 9 height 9
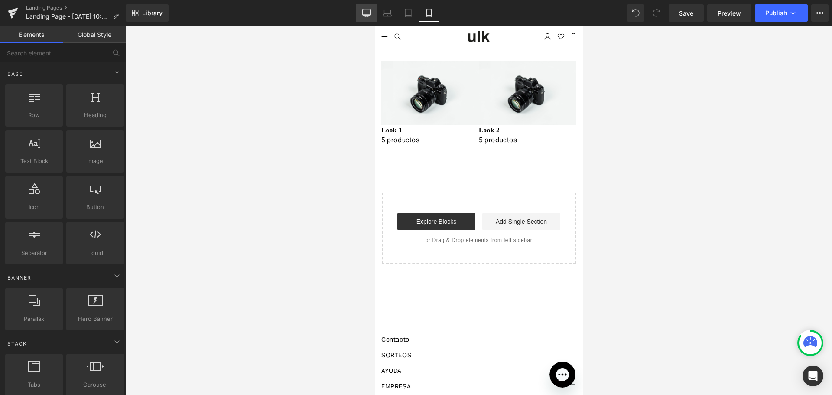
scroll to position [29, 0]
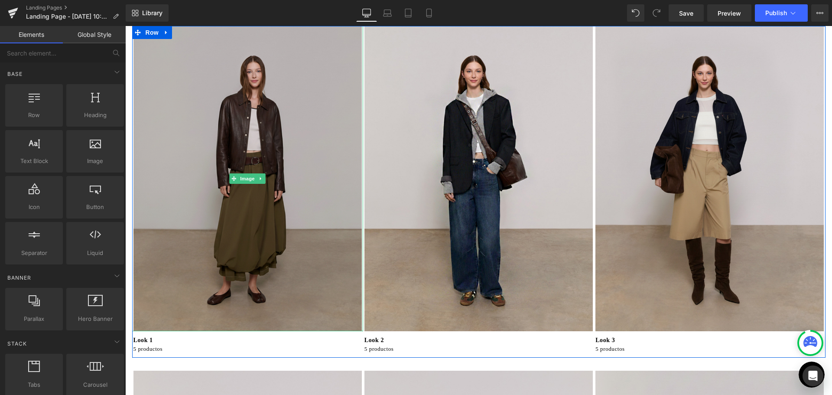
click at [181, 112] on img at bounding box center [247, 178] width 231 height 305
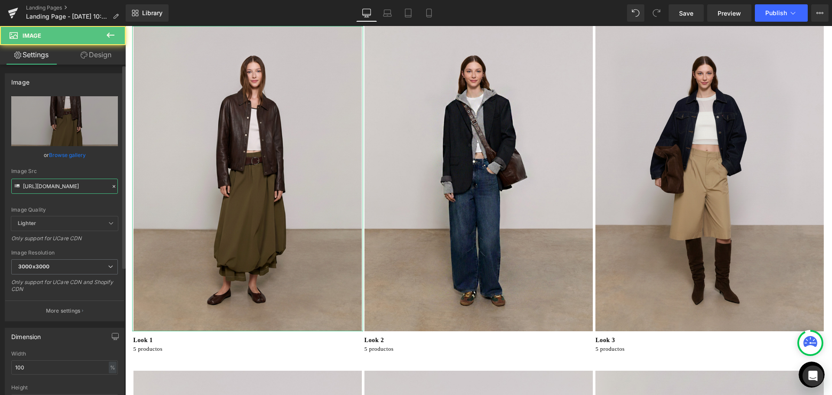
click at [61, 187] on input "[URL][DOMAIN_NAME]" at bounding box center [64, 185] width 107 height 15
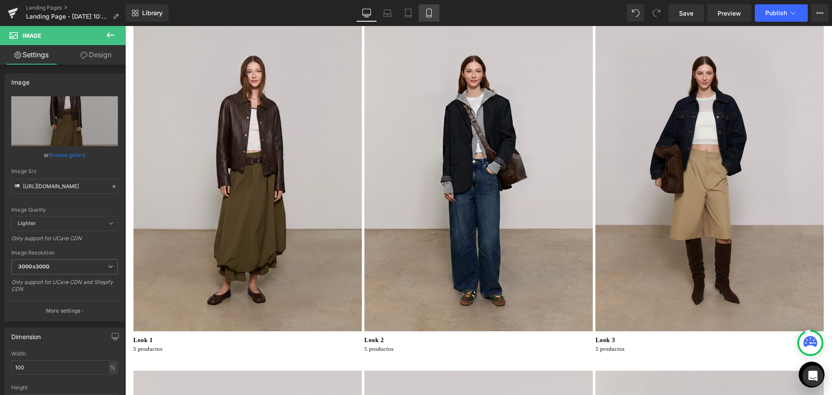
click at [432, 18] on link "Mobile" at bounding box center [428, 12] width 21 height 17
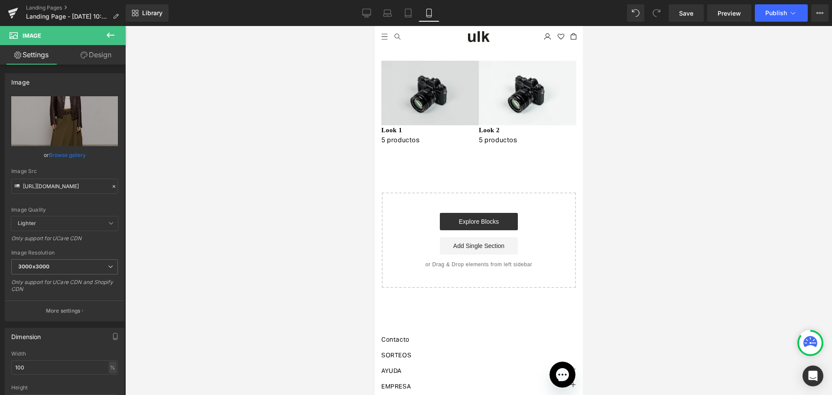
click at [419, 98] on img at bounding box center [429, 93] width 97 height 65
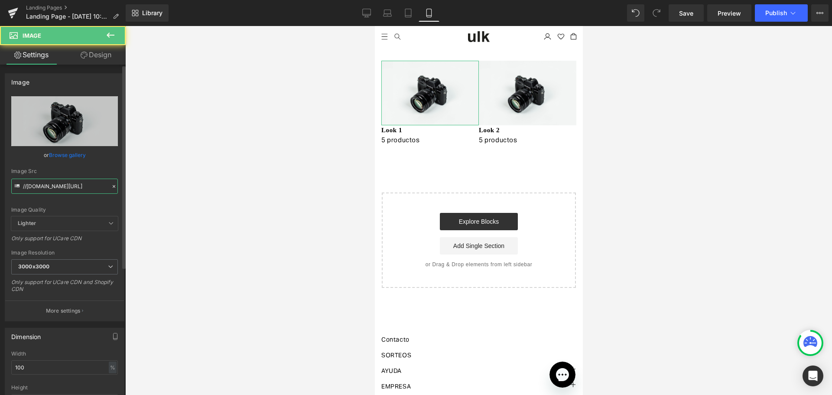
click at [48, 182] on input "//[DOMAIN_NAME][URL]" at bounding box center [64, 185] width 107 height 15
type input "[URL][DOMAIN_NAME]"
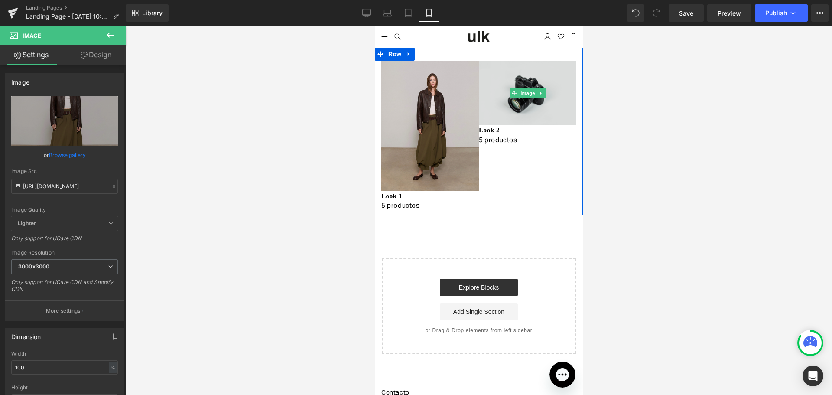
click at [516, 81] on img at bounding box center [526, 93] width 97 height 65
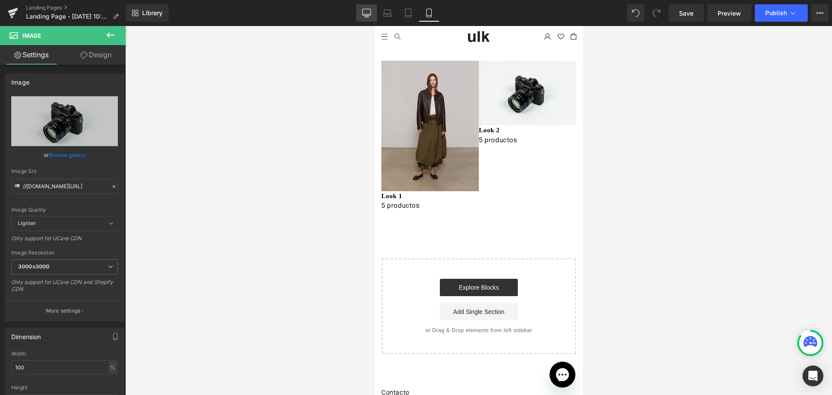
click at [364, 12] on icon at bounding box center [366, 13] width 9 height 9
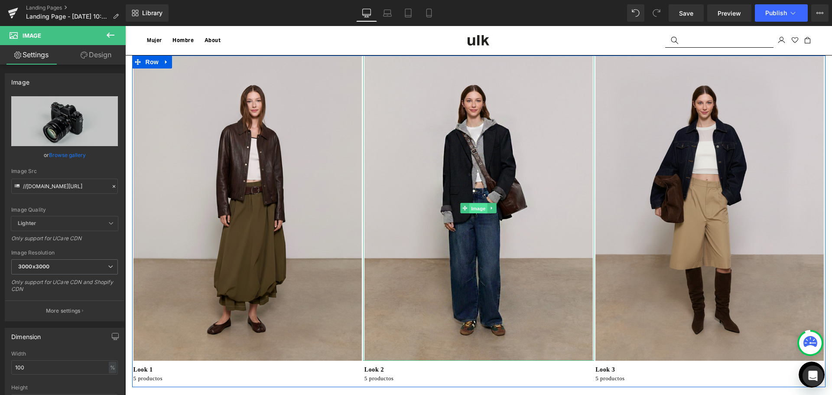
click at [473, 204] on span "Image" at bounding box center [479, 208] width 18 height 10
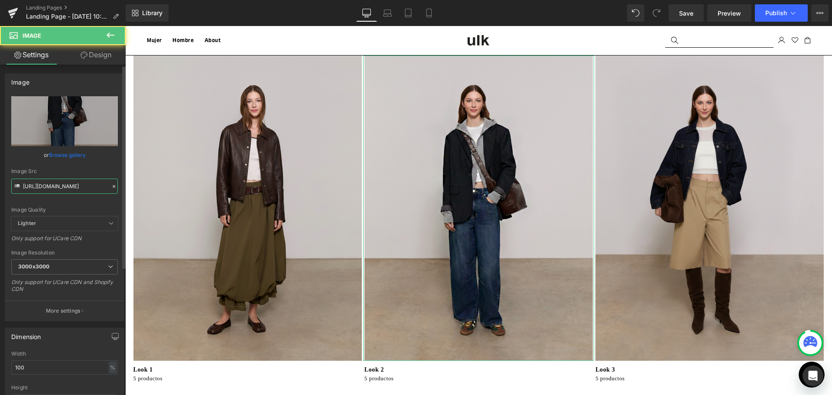
click at [57, 188] on input "[URL][DOMAIN_NAME]" at bounding box center [64, 185] width 107 height 15
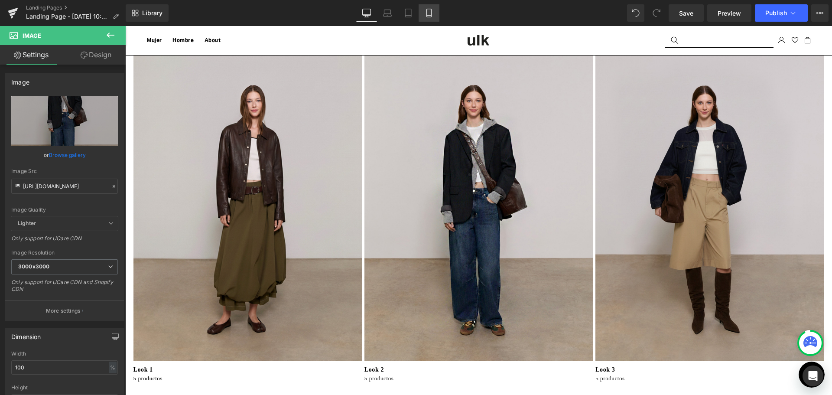
click at [427, 12] on icon at bounding box center [428, 13] width 5 height 8
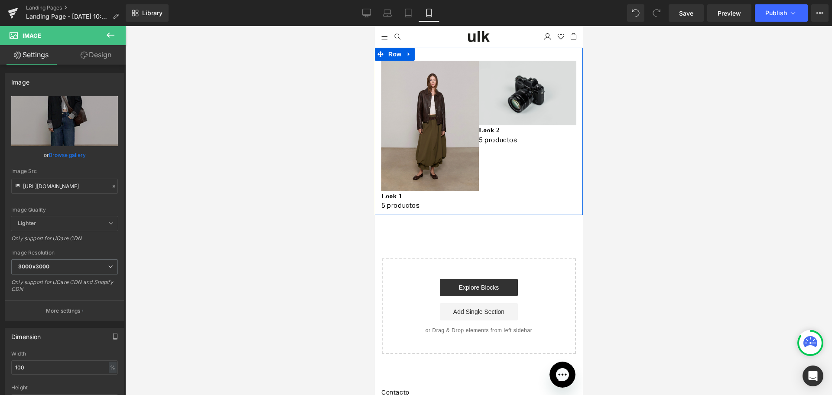
click at [528, 100] on img at bounding box center [526, 93] width 97 height 65
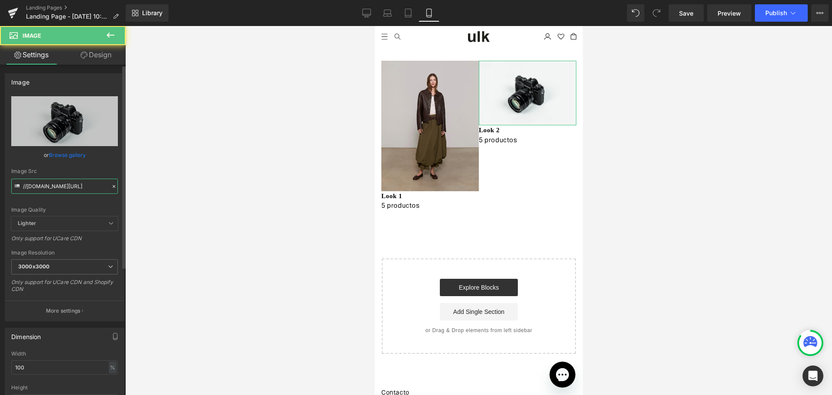
click at [32, 180] on input "//[DOMAIN_NAME][URL]" at bounding box center [64, 185] width 107 height 15
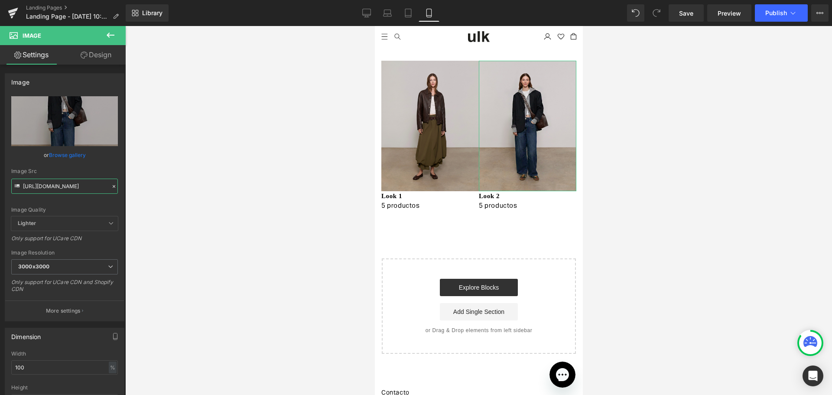
type input "[URL][DOMAIN_NAME]"
click at [92, 58] on link "Design" at bounding box center [96, 54] width 63 height 19
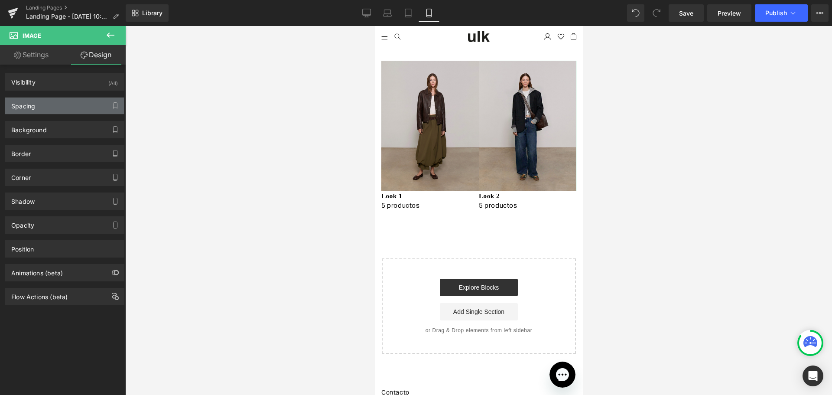
click at [61, 109] on div "Spacing" at bounding box center [64, 105] width 119 height 16
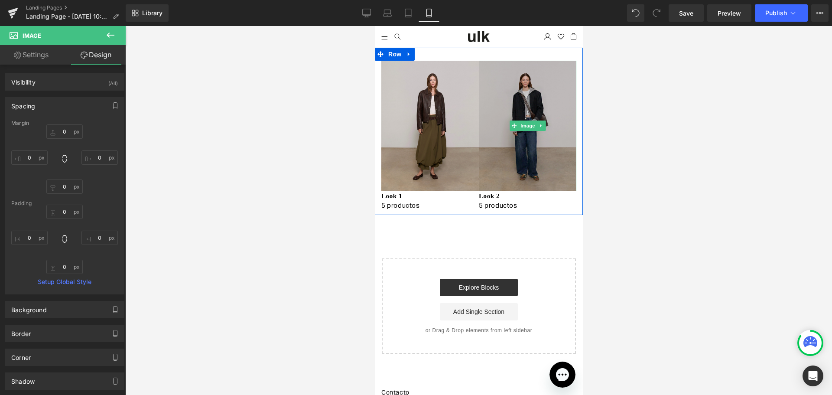
click at [532, 108] on img at bounding box center [526, 126] width 97 height 130
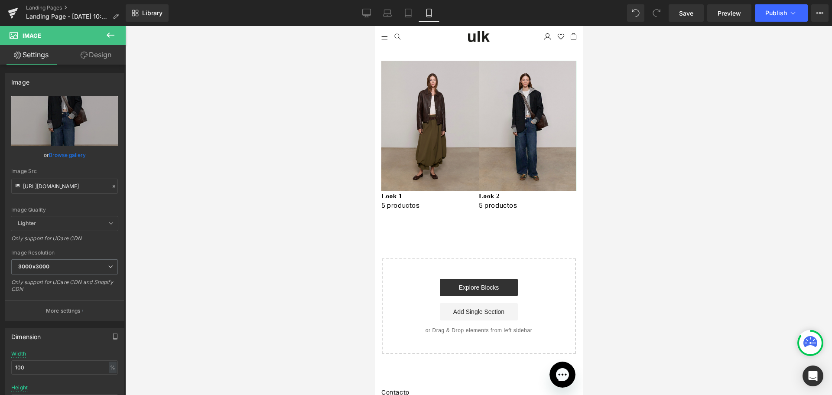
click at [110, 64] on link "Design" at bounding box center [96, 54] width 63 height 19
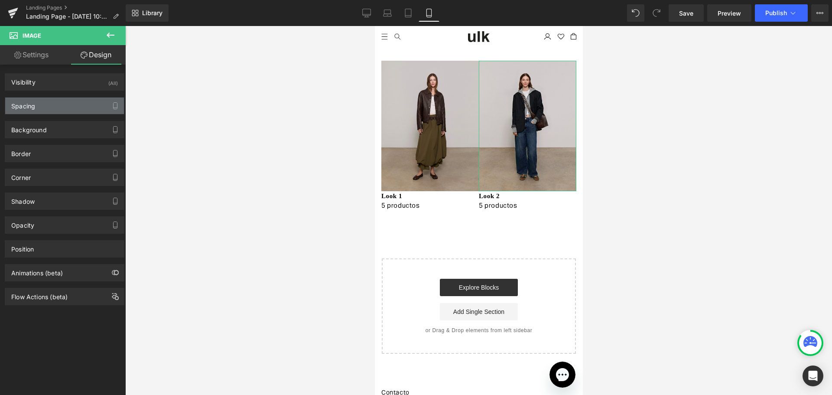
click at [78, 106] on div "Spacing" at bounding box center [64, 105] width 119 height 16
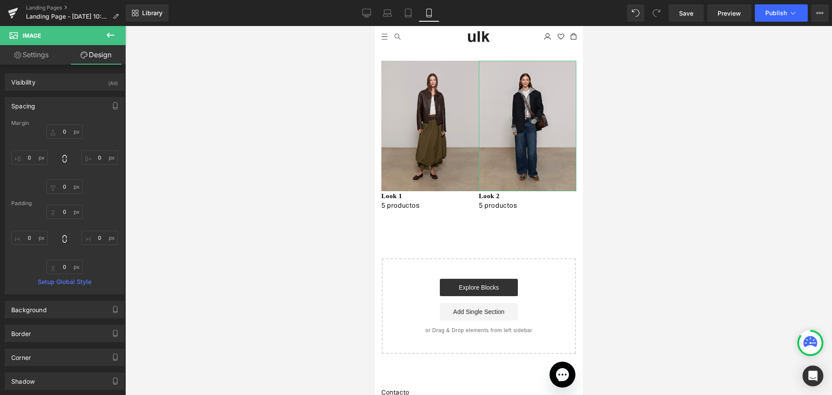
click at [30, 230] on div "0px 0 0px 0 0px 0 0px 0" at bounding box center [64, 238] width 107 height 69
click at [30, 238] on input "0" at bounding box center [29, 237] width 36 height 14
type input "2"
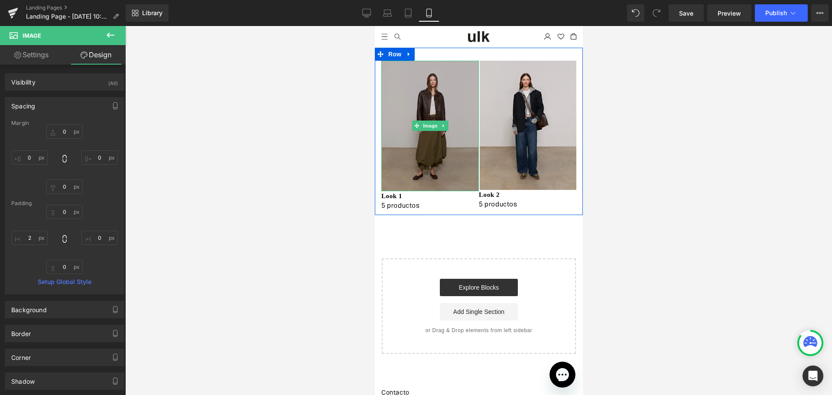
click at [421, 98] on img at bounding box center [429, 126] width 97 height 130
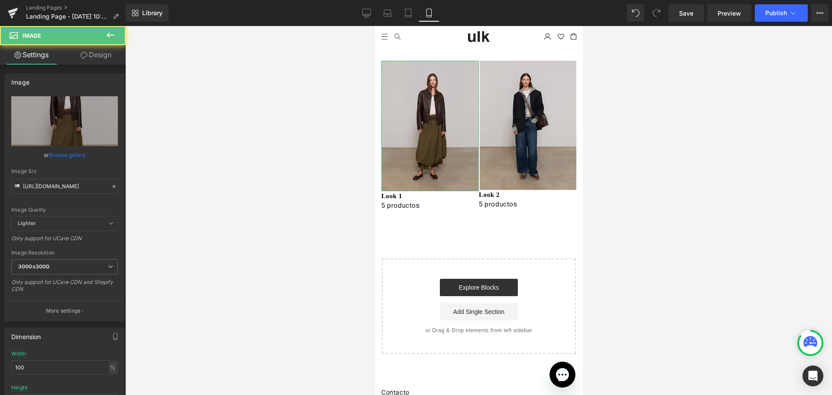
click at [83, 52] on icon at bounding box center [84, 55] width 7 height 7
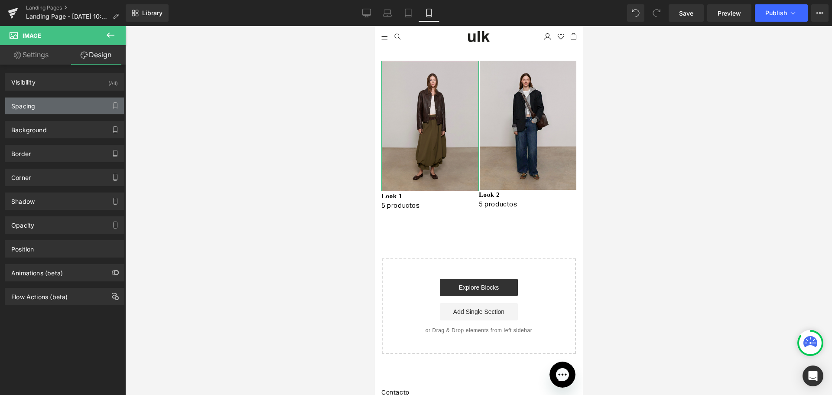
click at [37, 112] on div "Spacing" at bounding box center [64, 105] width 119 height 16
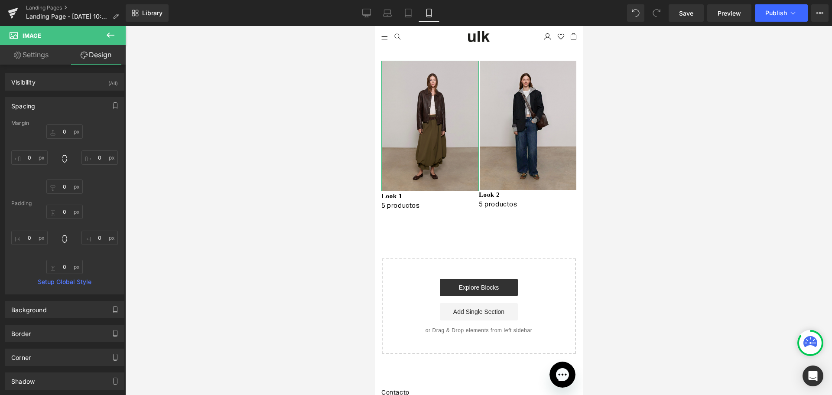
click at [29, 230] on div "0px 0 0px 0 0px 0 0px 0" at bounding box center [64, 238] width 107 height 69
click at [102, 231] on input "0" at bounding box center [99, 237] width 36 height 14
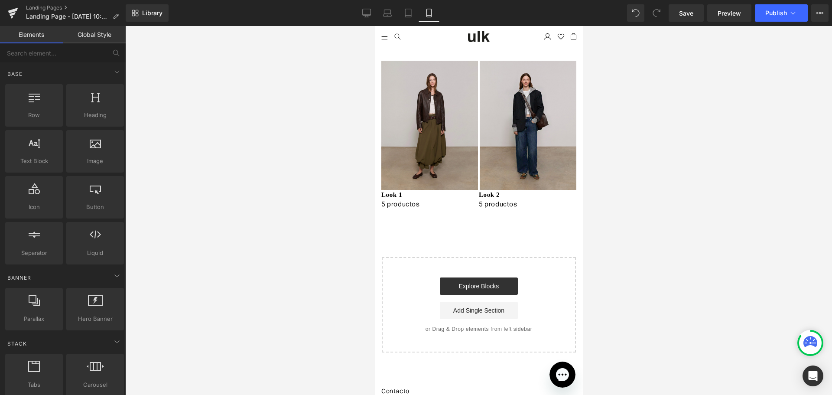
click at [620, 204] on div at bounding box center [478, 210] width 706 height 369
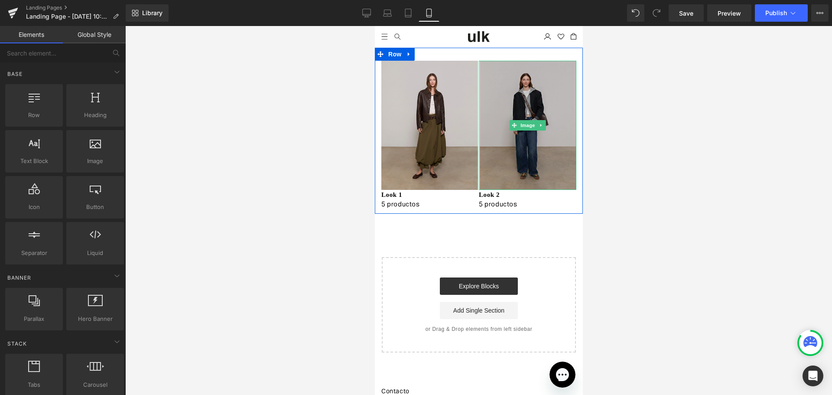
click at [502, 96] on img at bounding box center [526, 125] width 97 height 129
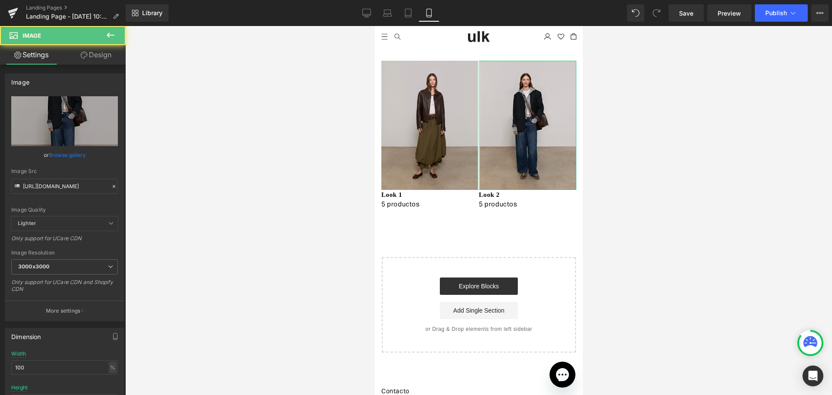
click at [84, 50] on link "Design" at bounding box center [96, 54] width 63 height 19
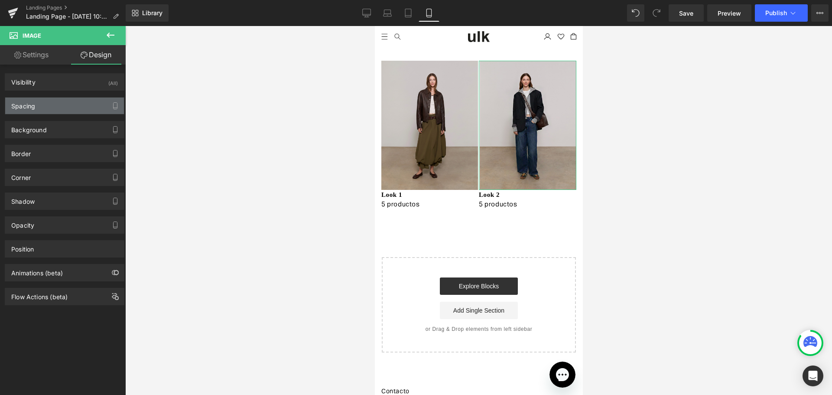
click at [39, 103] on div "Spacing" at bounding box center [64, 105] width 119 height 16
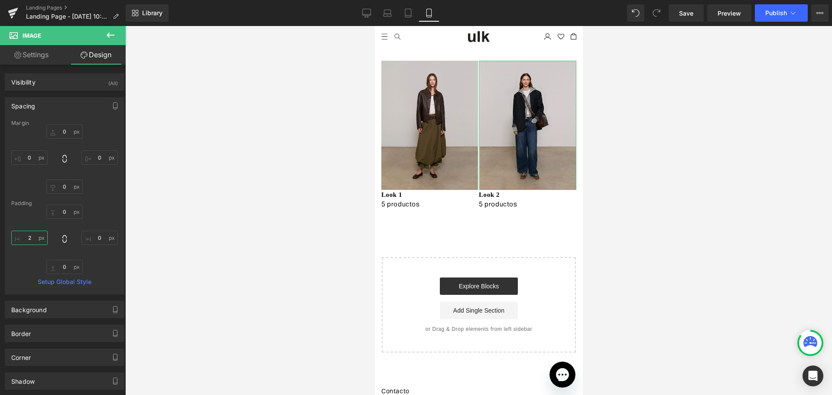
click at [23, 235] on input "2" at bounding box center [29, 237] width 36 height 14
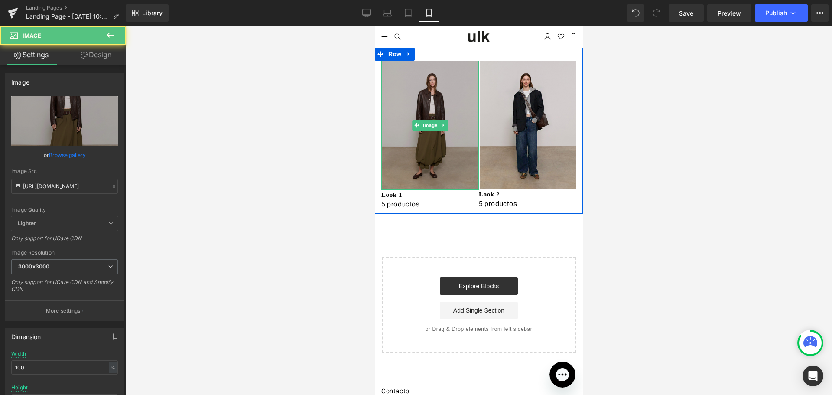
click at [418, 136] on img at bounding box center [429, 125] width 97 height 129
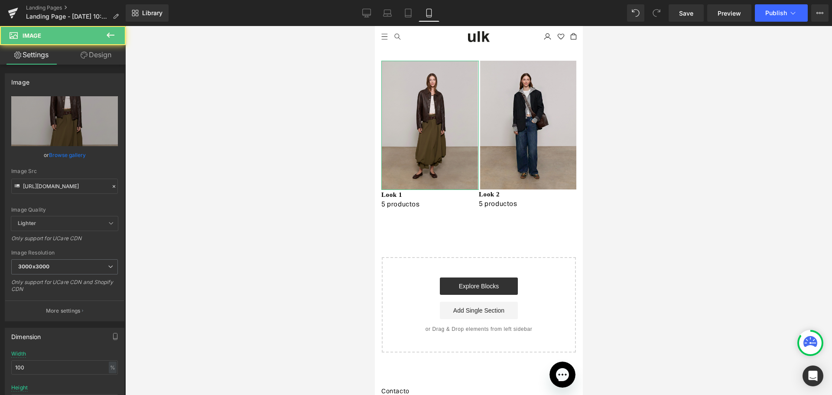
click at [111, 58] on link "Design" at bounding box center [96, 54] width 63 height 19
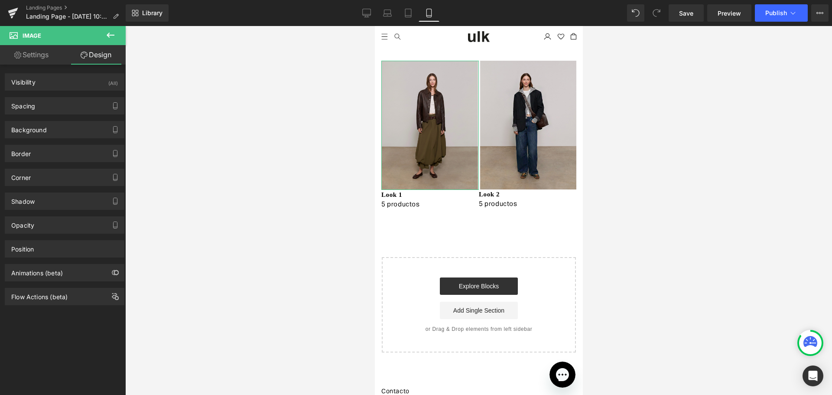
click at [39, 95] on div "Spacing [GEOGRAPHIC_DATA] 0px 0 0px 0 0px 0 0px 0 [GEOGRAPHIC_DATA] 0px 0 2px 2…" at bounding box center [65, 103] width 130 height 24
click at [44, 105] on div "Spacing" at bounding box center [64, 105] width 119 height 16
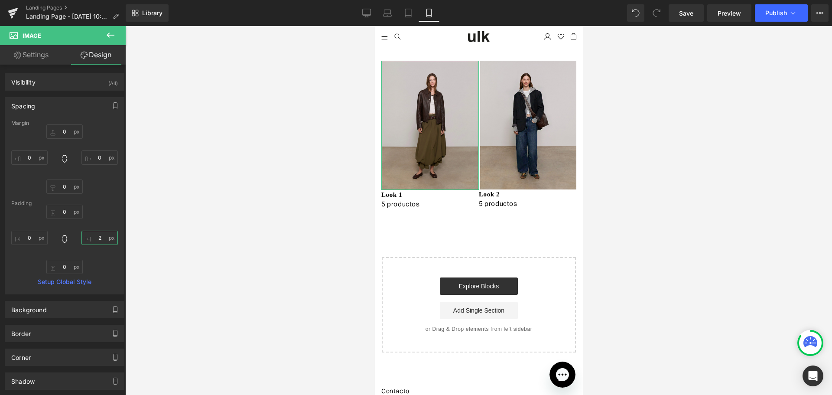
click at [103, 233] on input "2" at bounding box center [99, 237] width 36 height 14
click at [647, 238] on div at bounding box center [478, 210] width 706 height 369
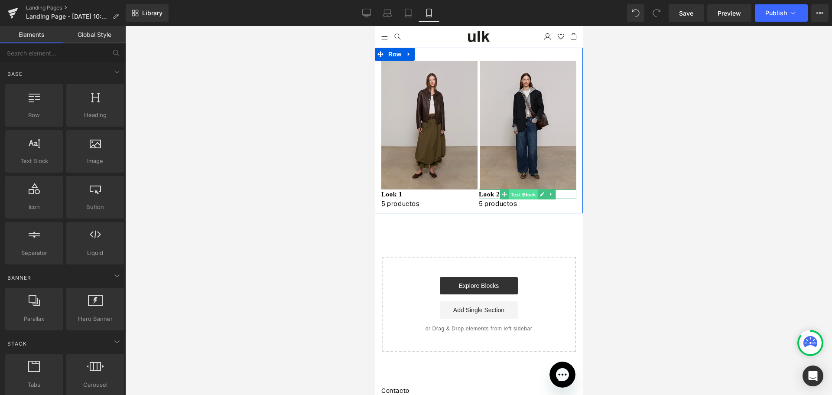
drag, startPoint x: 519, startPoint y: 192, endPoint x: 706, endPoint y: 146, distance: 191.8
click at [519, 192] on span "Text Block" at bounding box center [522, 194] width 29 height 10
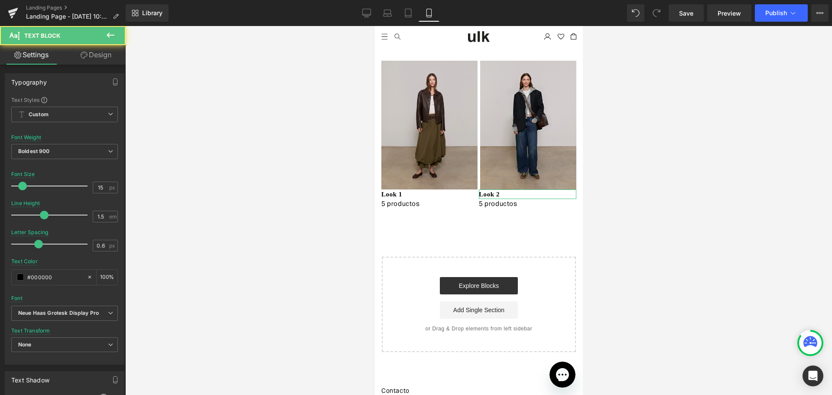
click at [110, 50] on link "Design" at bounding box center [96, 54] width 63 height 19
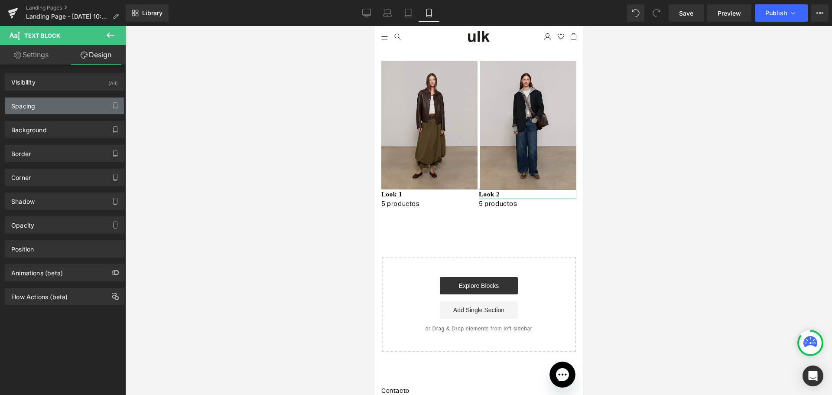
click at [74, 104] on div "Spacing" at bounding box center [64, 105] width 119 height 16
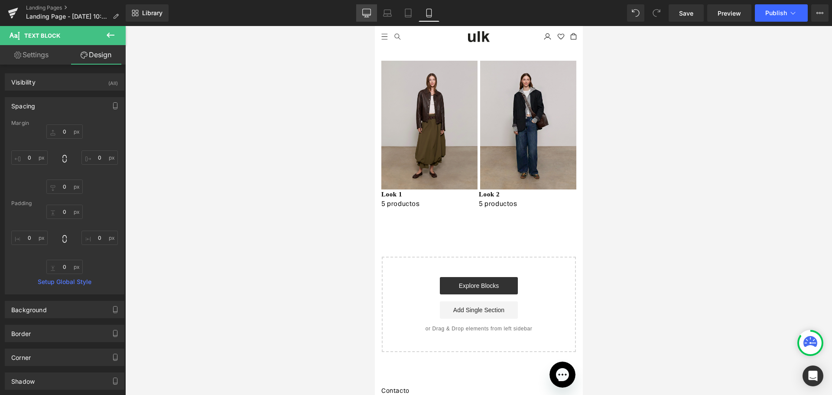
click at [368, 12] on icon at bounding box center [366, 13] width 9 height 9
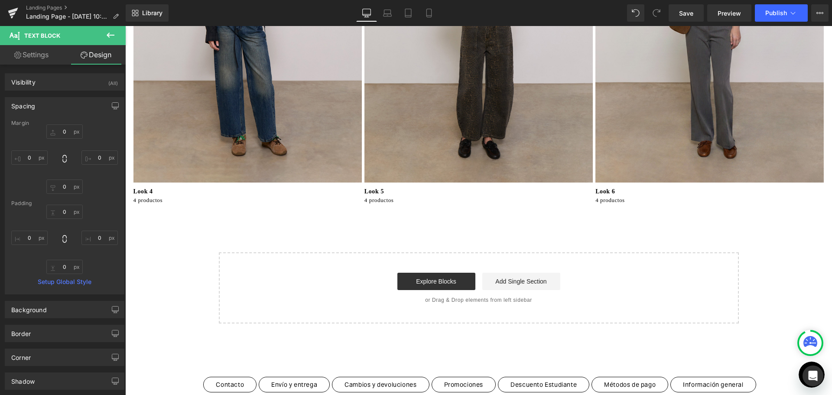
scroll to position [563, 0]
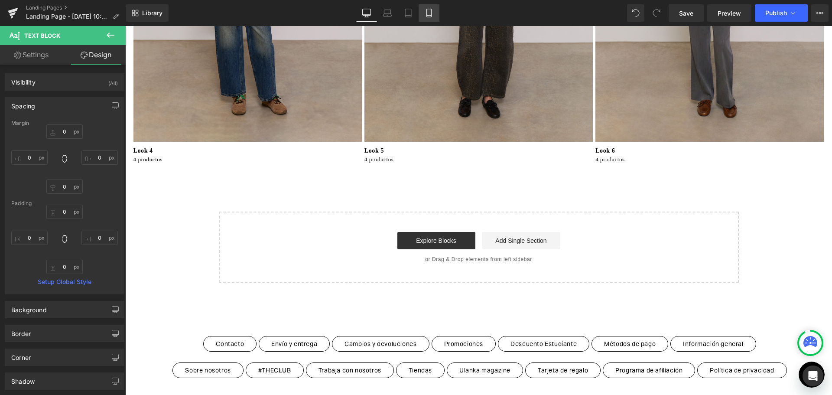
drag, startPoint x: 429, startPoint y: 14, endPoint x: 429, endPoint y: 20, distance: 6.1
click at [430, 14] on icon at bounding box center [428, 13] width 9 height 9
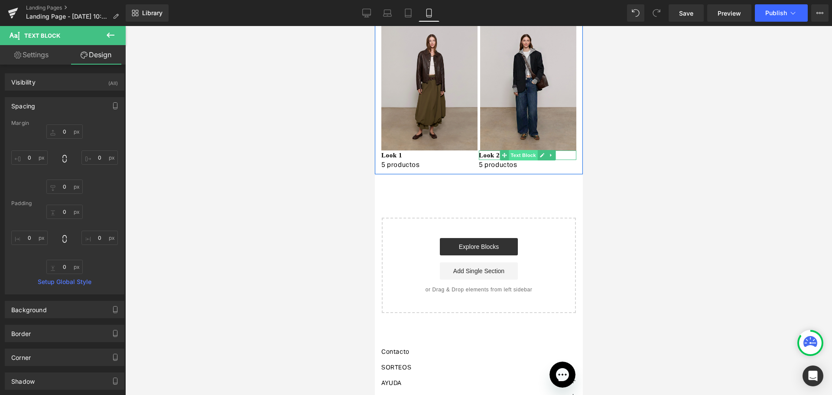
click at [526, 153] on span "Text Block" at bounding box center [522, 155] width 29 height 10
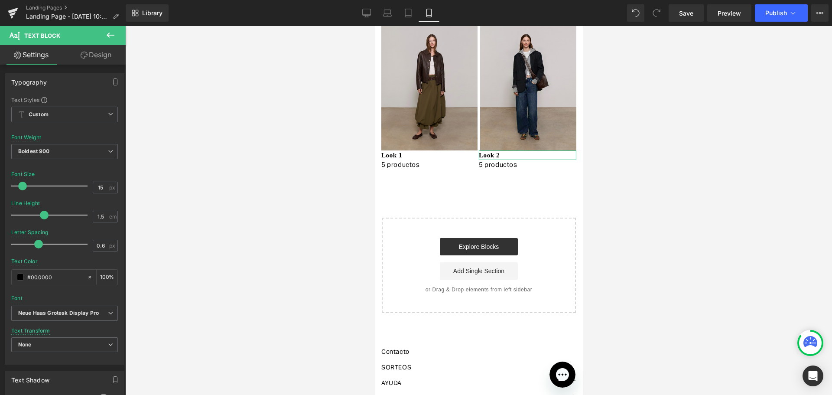
click at [95, 53] on link "Design" at bounding box center [96, 54] width 63 height 19
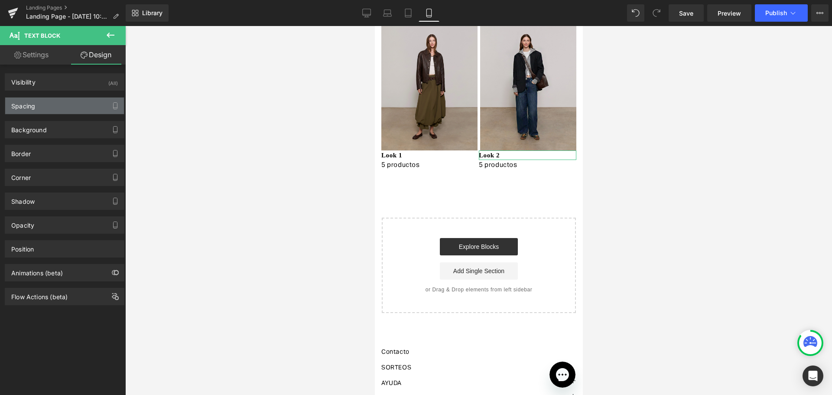
click at [44, 103] on div "Spacing" at bounding box center [64, 105] width 119 height 16
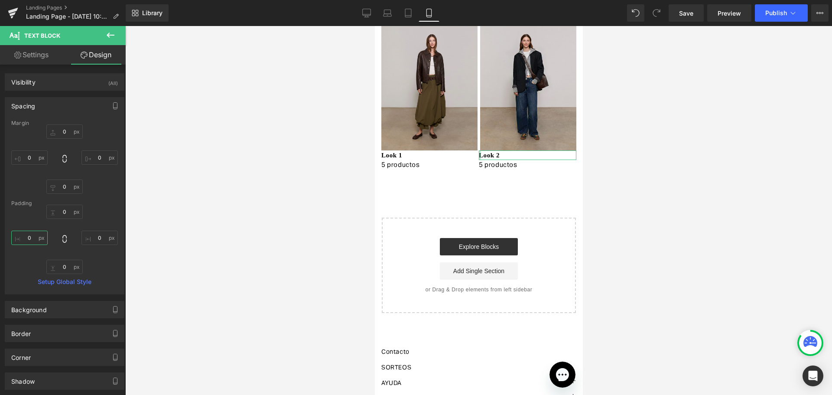
click at [36, 235] on input "0" at bounding box center [29, 237] width 36 height 14
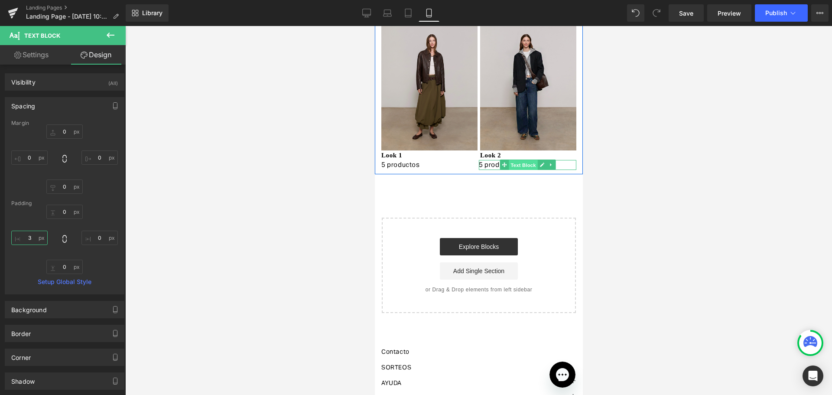
drag, startPoint x: 511, startPoint y: 164, endPoint x: 575, endPoint y: 193, distance: 70.2
click at [511, 164] on span "Text Block" at bounding box center [522, 165] width 29 height 10
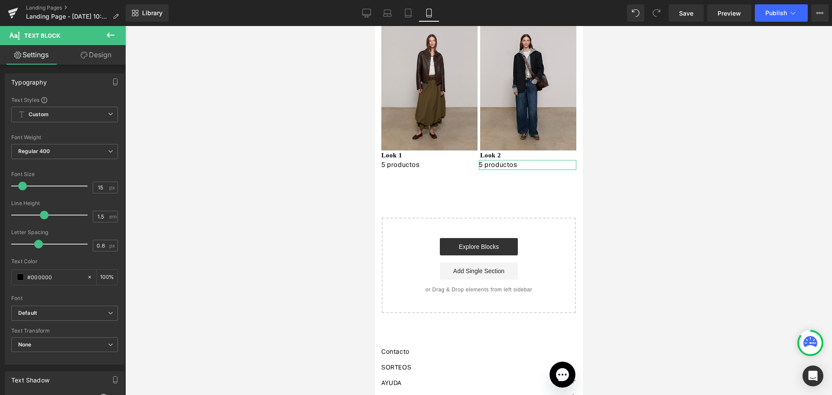
click at [88, 58] on link "Design" at bounding box center [96, 54] width 63 height 19
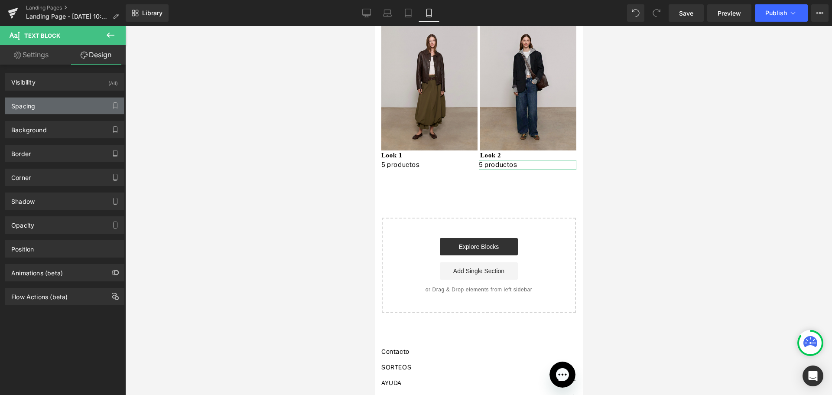
click at [20, 104] on div "Spacing" at bounding box center [23, 103] width 24 height 12
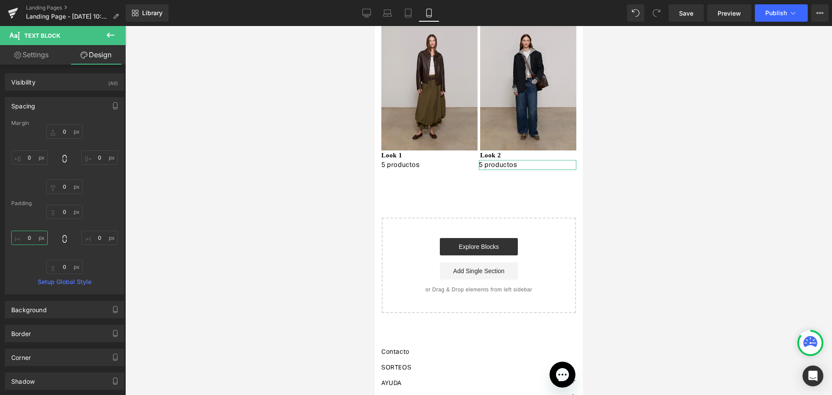
click at [29, 237] on input "0" at bounding box center [29, 237] width 36 height 14
click at [522, 153] on span "Text Block" at bounding box center [522, 155] width 29 height 10
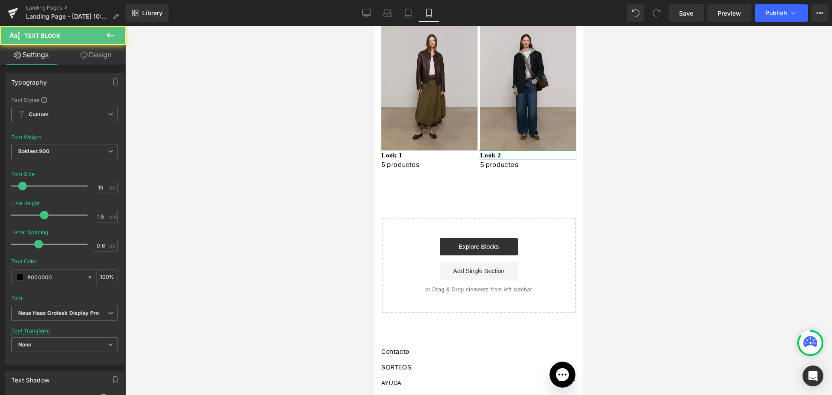
click at [113, 58] on link "Design" at bounding box center [96, 54] width 63 height 19
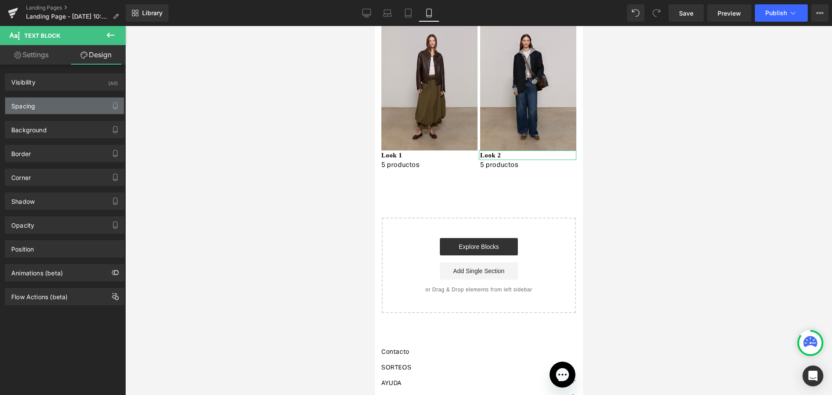
click at [68, 107] on div "Spacing" at bounding box center [64, 105] width 119 height 16
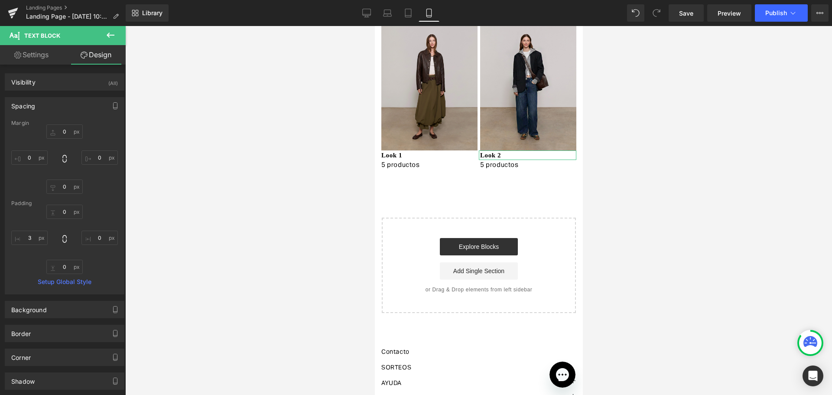
click at [66, 203] on div "Padding" at bounding box center [64, 203] width 107 height 6
click at [63, 208] on input "0" at bounding box center [64, 211] width 36 height 14
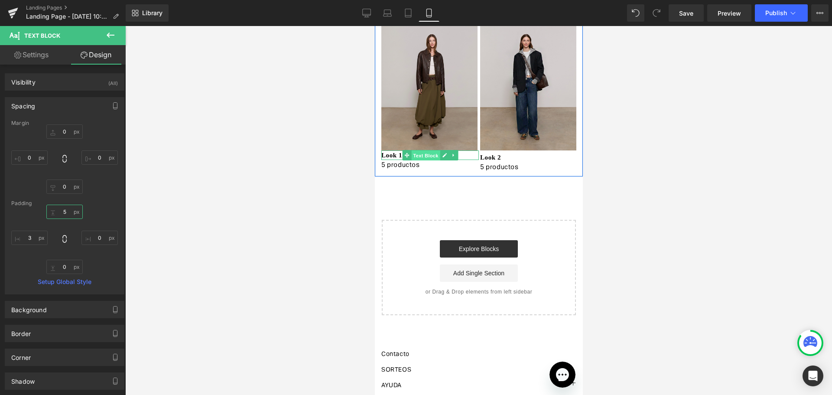
drag, startPoint x: 410, startPoint y: 154, endPoint x: 556, endPoint y: 114, distance: 151.2
click at [411, 154] on span "Text Block" at bounding box center [425, 155] width 29 height 10
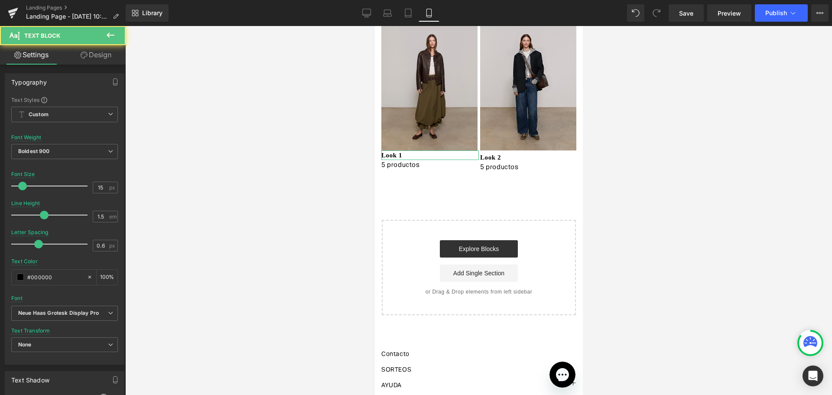
click at [99, 53] on link "Design" at bounding box center [96, 54] width 63 height 19
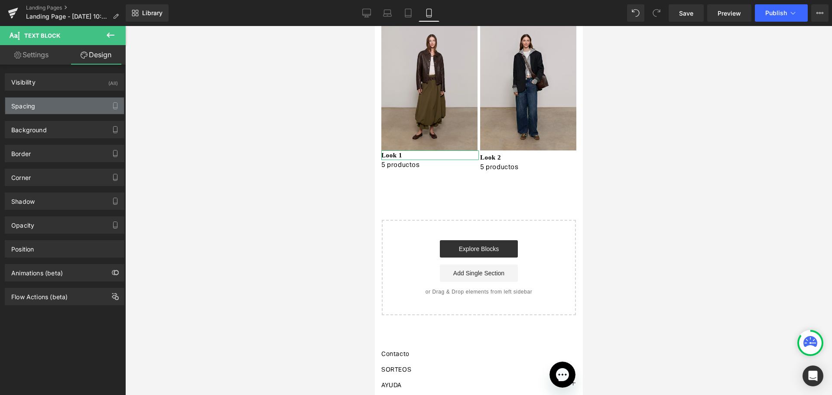
click at [23, 111] on div "Spacing" at bounding box center [64, 105] width 119 height 16
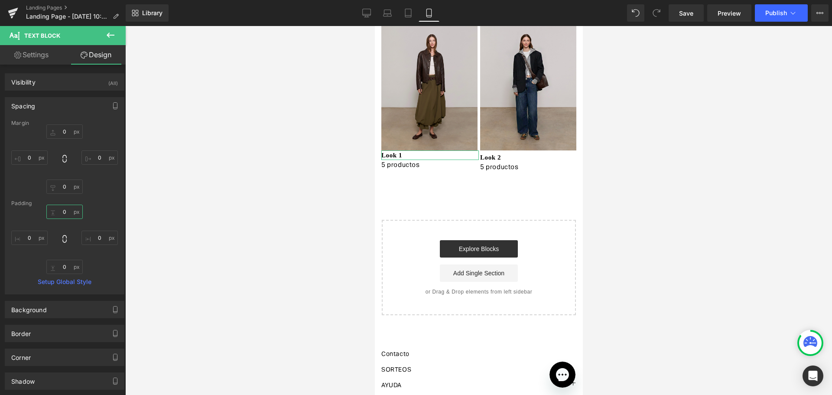
click at [63, 206] on input "0" at bounding box center [64, 211] width 36 height 14
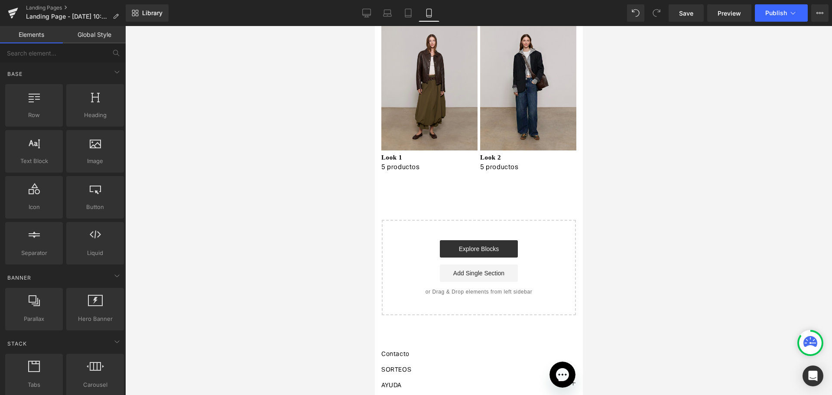
click at [626, 216] on div at bounding box center [478, 210] width 706 height 369
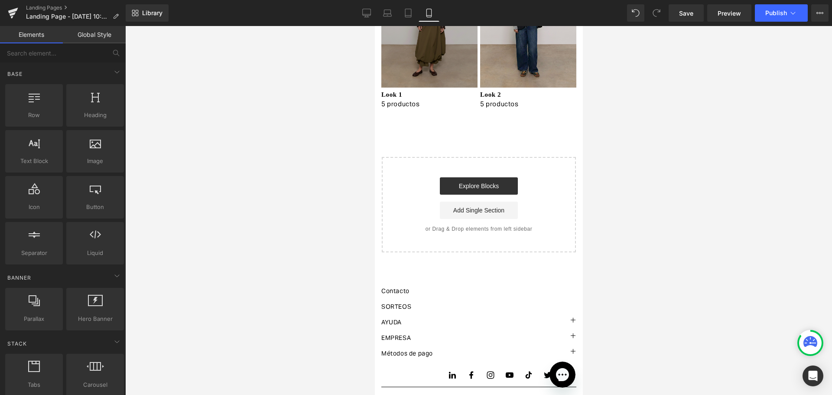
scroll to position [0, 0]
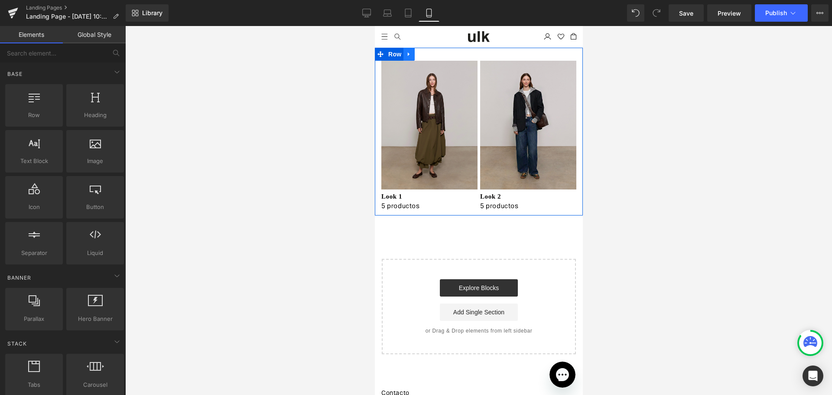
click at [411, 52] on link at bounding box center [408, 54] width 11 height 13
click at [417, 51] on icon at bounding box center [420, 54] width 6 height 6
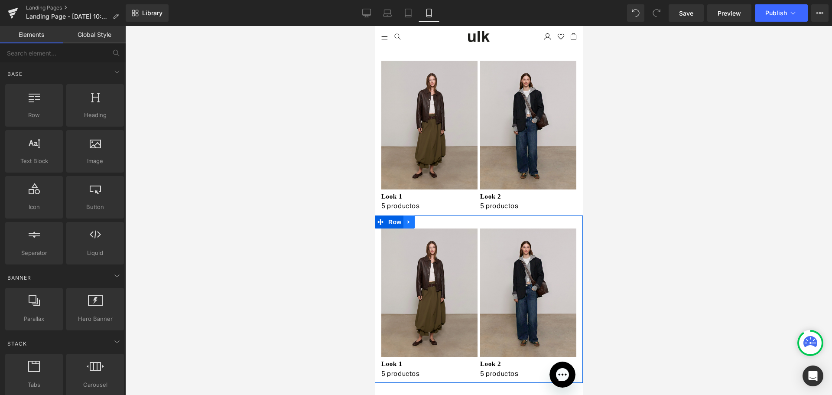
click at [403, 225] on link at bounding box center [408, 221] width 11 height 13
click at [417, 223] on icon at bounding box center [420, 222] width 6 height 6
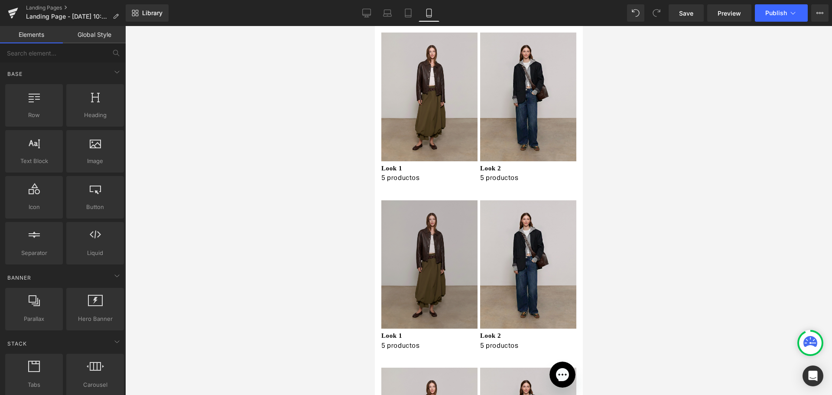
scroll to position [43, 0]
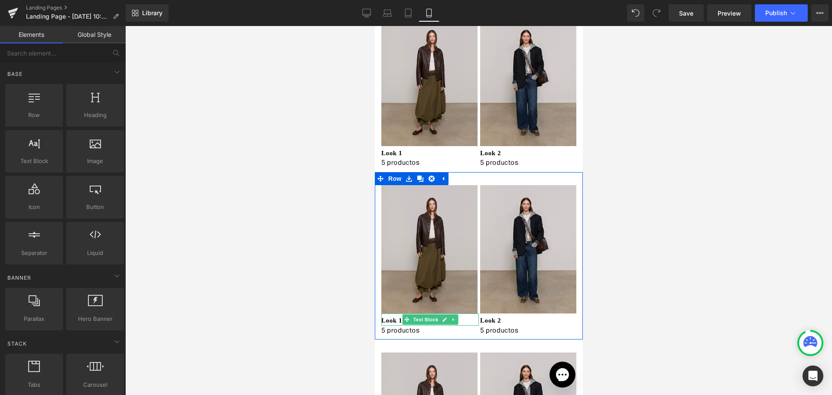
click at [394, 319] on p "Look 1" at bounding box center [429, 320] width 97 height 10
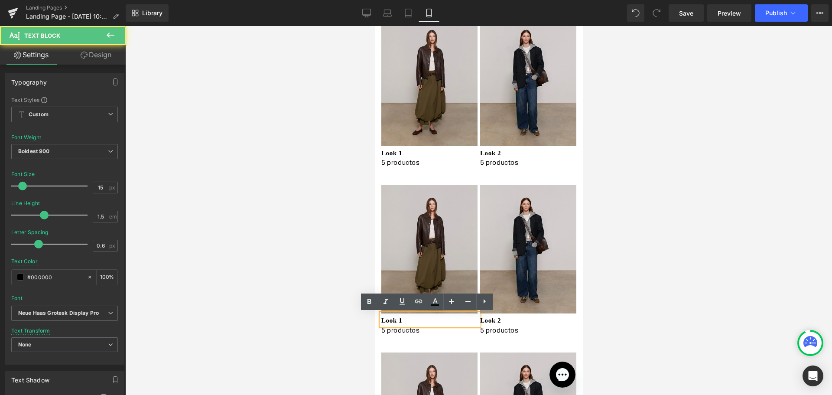
click at [399, 320] on p "Look 1" at bounding box center [429, 320] width 97 height 10
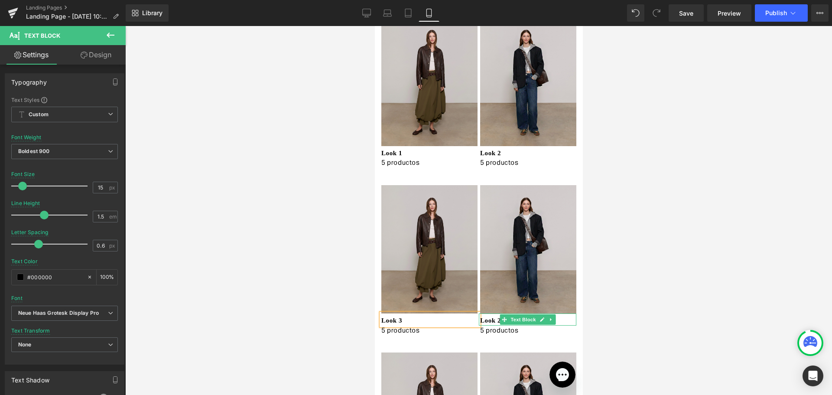
click at [502, 318] on icon at bounding box center [503, 319] width 5 height 5
click at [489, 320] on p "Look 2" at bounding box center [528, 320] width 96 height 10
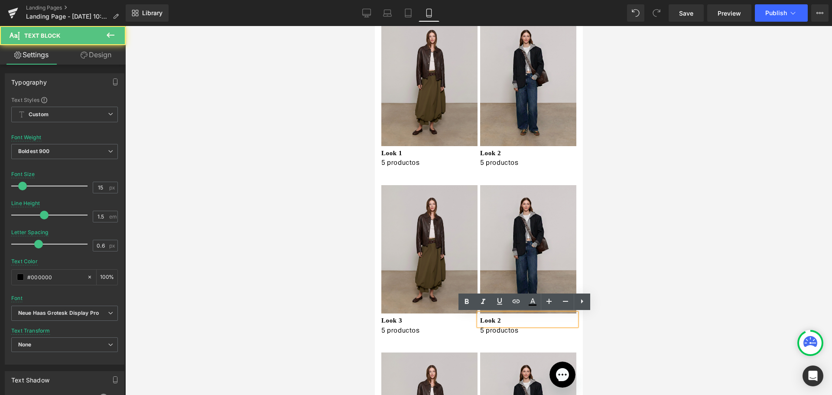
click at [498, 318] on p "Look 2" at bounding box center [528, 320] width 96 height 10
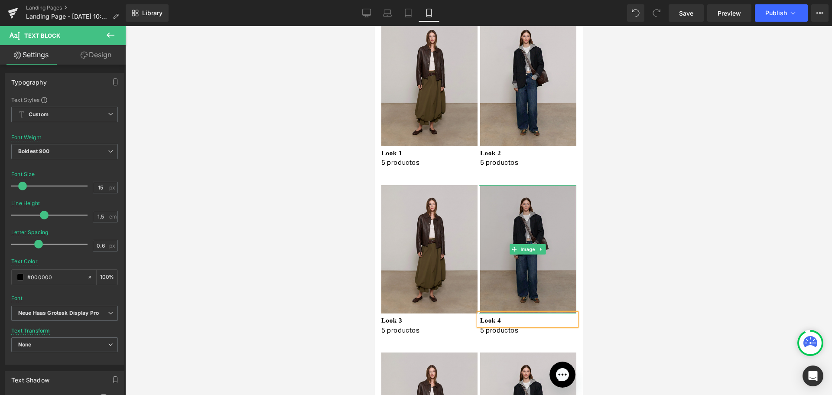
scroll to position [217, 0]
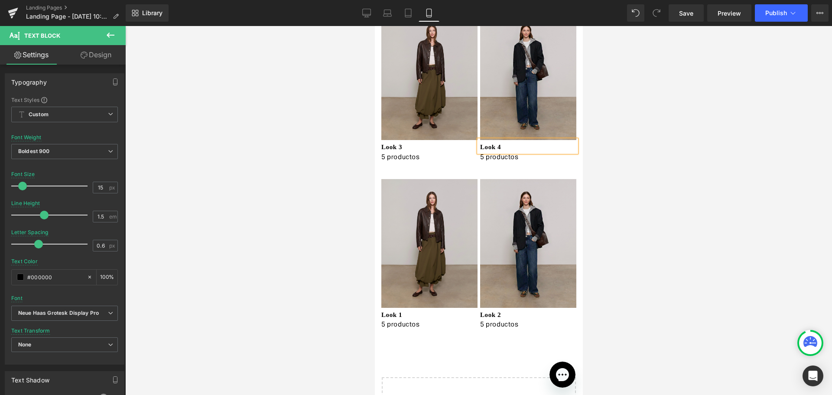
click at [411, 317] on span "Text Block" at bounding box center [425, 313] width 29 height 10
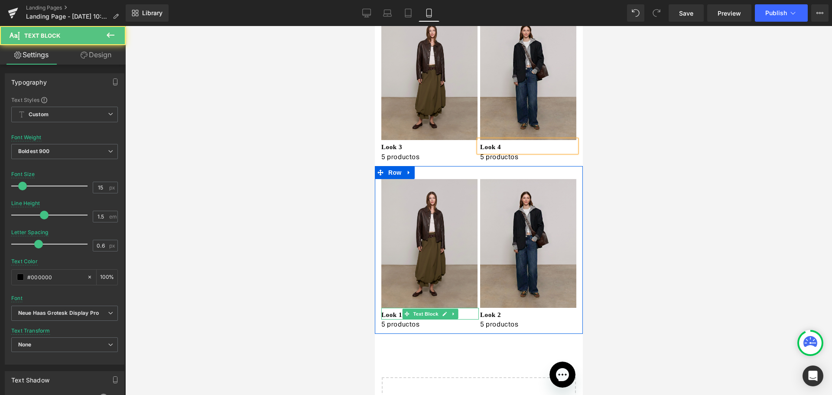
click at [392, 316] on p "Look 1" at bounding box center [429, 315] width 97 height 10
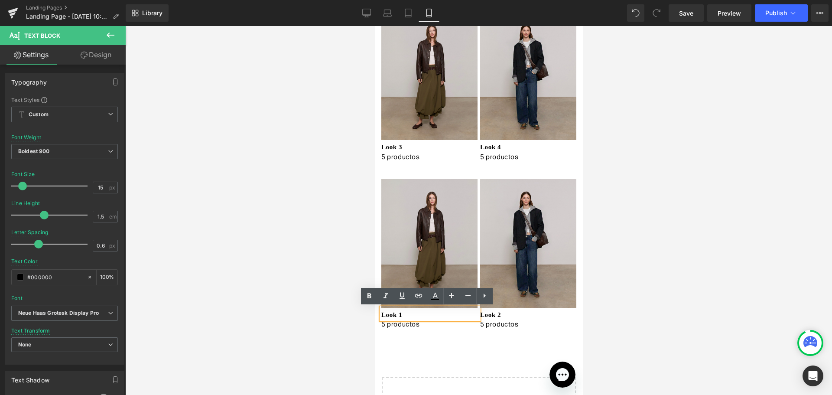
click at [399, 313] on p "Look 1" at bounding box center [429, 315] width 97 height 10
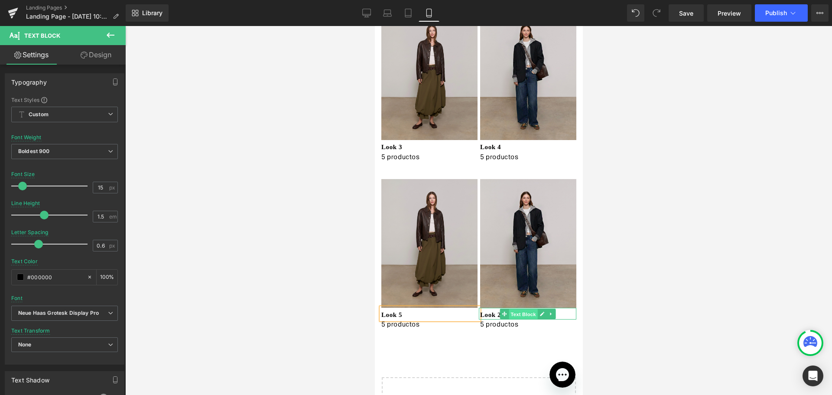
click at [510, 311] on span "Text Block" at bounding box center [522, 313] width 29 height 10
click at [499, 311] on span at bounding box center [503, 313] width 9 height 10
click at [488, 314] on p "Look 2" at bounding box center [528, 315] width 96 height 10
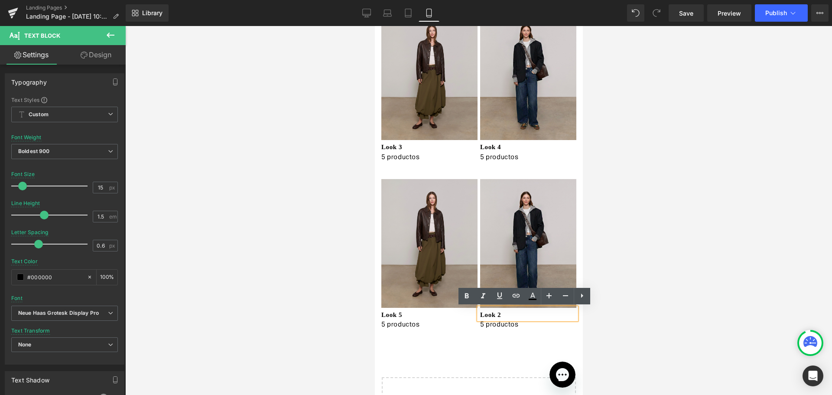
click at [496, 315] on p "Look 2" at bounding box center [528, 315] width 96 height 10
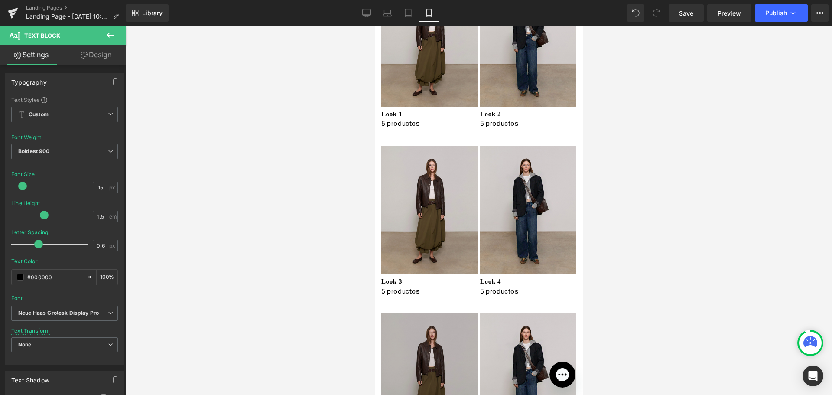
scroll to position [173, 0]
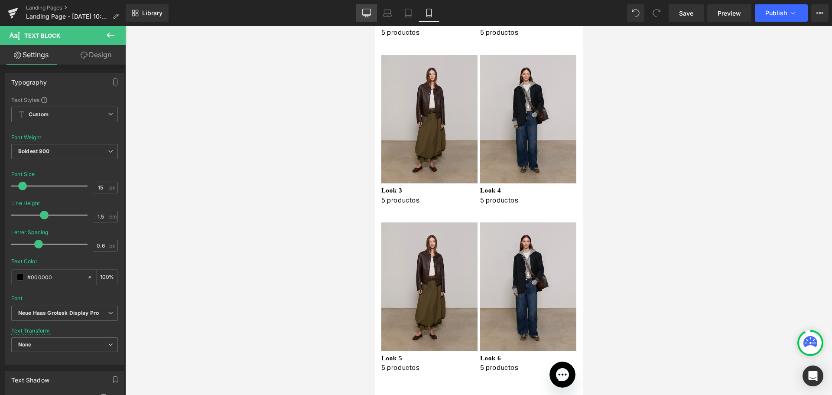
click at [367, 14] on icon at bounding box center [367, 14] width 8 height 0
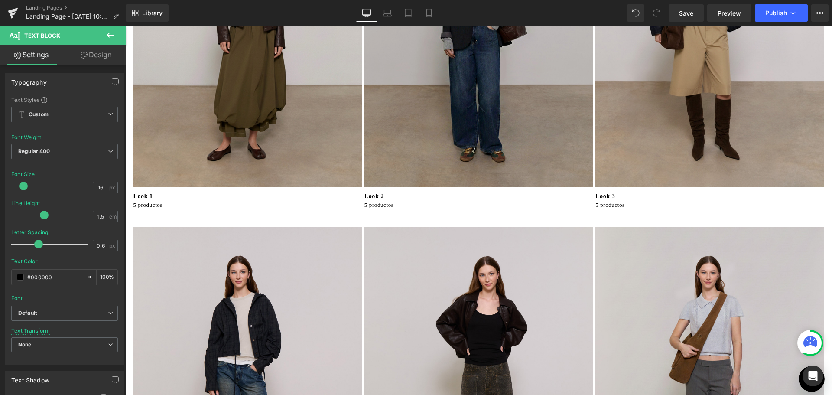
scroll to position [0, 0]
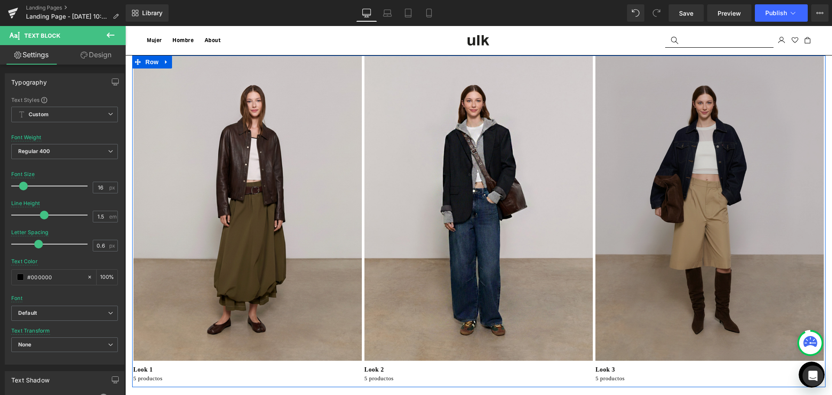
click at [768, 191] on img at bounding box center [709, 207] width 231 height 305
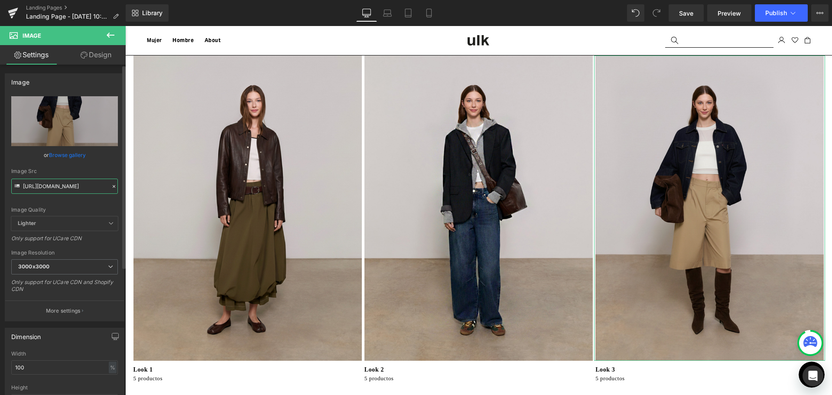
click at [59, 190] on input "[URL][DOMAIN_NAME]" at bounding box center [64, 185] width 107 height 15
click at [421, 17] on link "Mobile" at bounding box center [428, 12] width 21 height 17
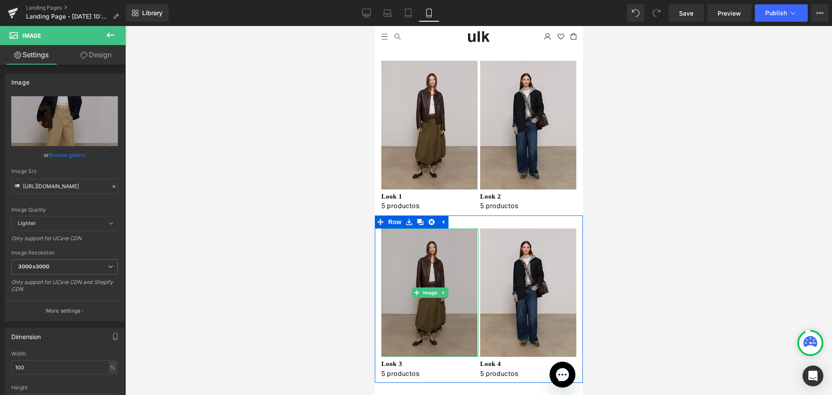
click at [416, 262] on img at bounding box center [429, 292] width 97 height 129
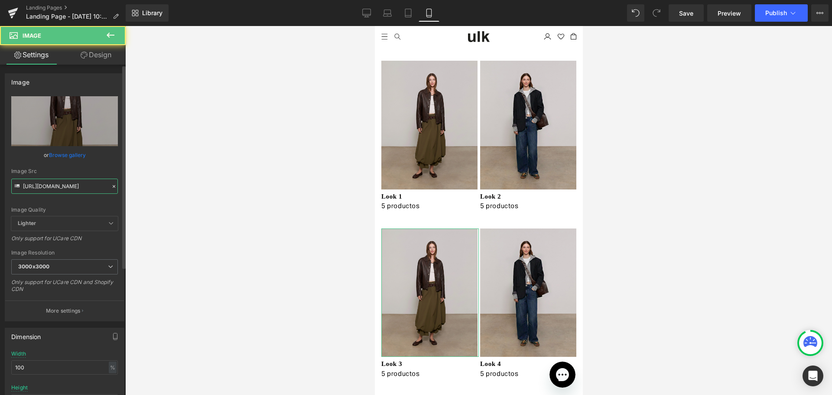
click at [79, 183] on input "[URL][DOMAIN_NAME]" at bounding box center [64, 185] width 107 height 15
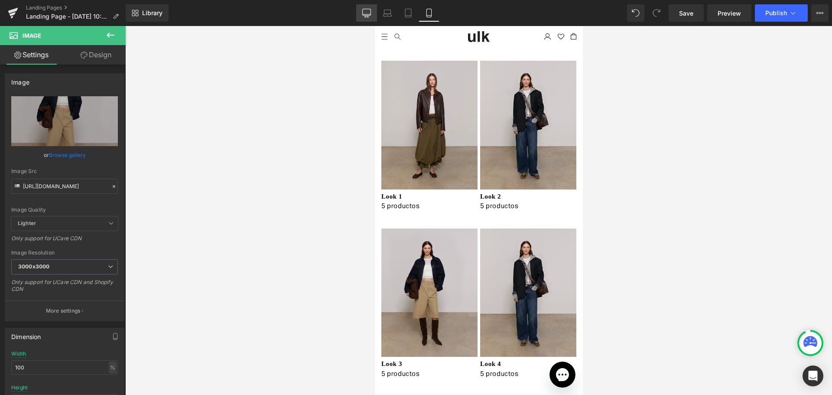
click at [367, 20] on link "Desktop" at bounding box center [366, 12] width 21 height 17
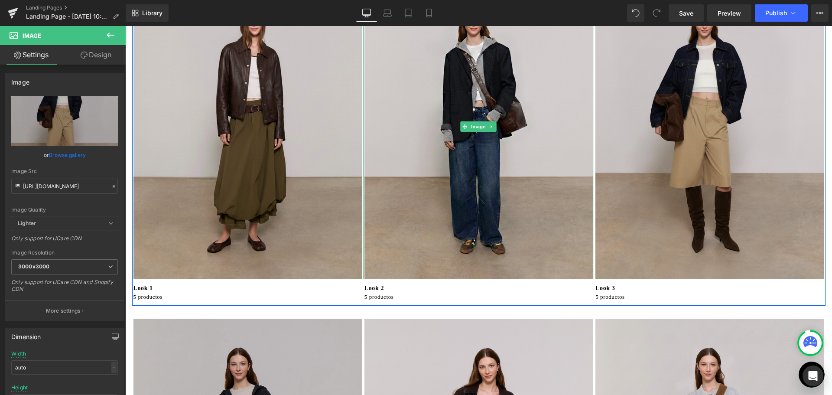
scroll to position [173, 0]
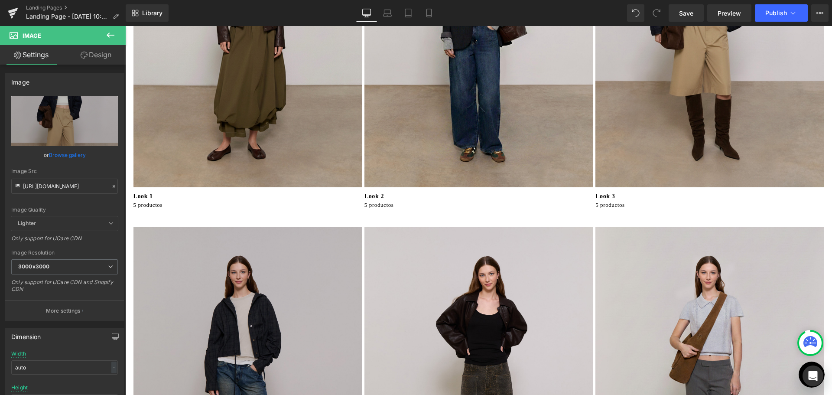
click at [257, 291] on img at bounding box center [247, 379] width 231 height 305
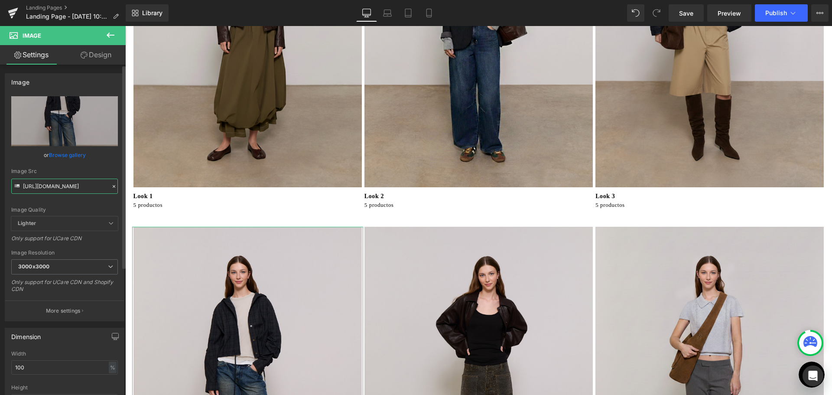
click at [68, 191] on input "[URL][DOMAIN_NAME]" at bounding box center [64, 185] width 107 height 15
click at [432, 12] on icon at bounding box center [428, 13] width 9 height 9
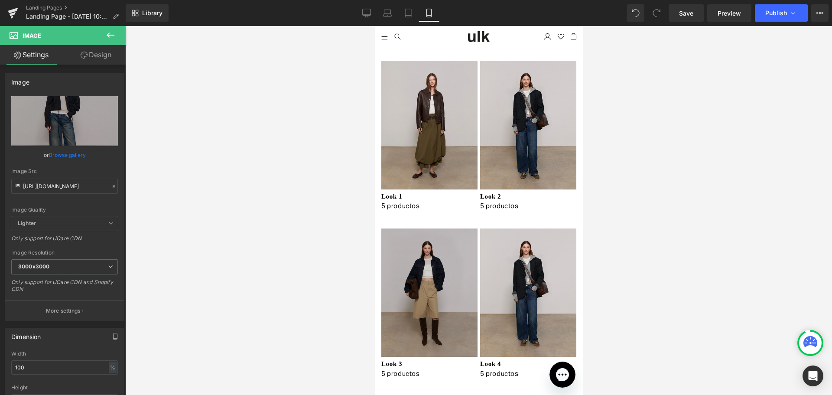
click at [521, 265] on img at bounding box center [526, 292] width 97 height 129
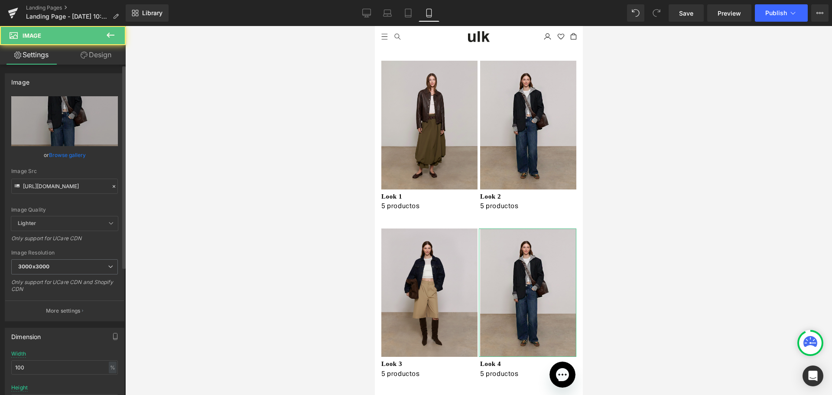
click at [70, 176] on div "Image Src [URL][DOMAIN_NAME]" at bounding box center [64, 181] width 107 height 26
click at [65, 189] on input "[URL][DOMAIN_NAME]" at bounding box center [64, 185] width 107 height 15
paste input "2"
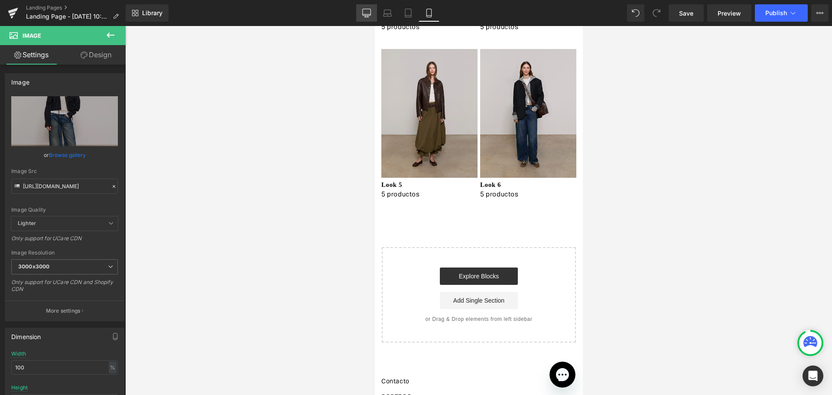
click at [368, 13] on icon at bounding box center [366, 13] width 9 height 9
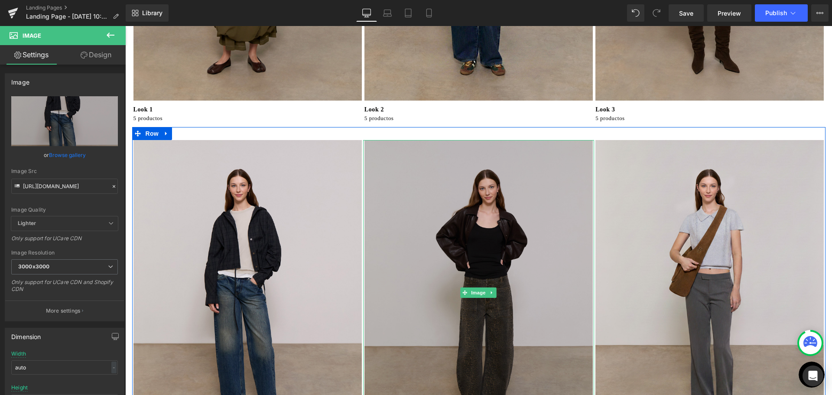
scroll to position [390, 0]
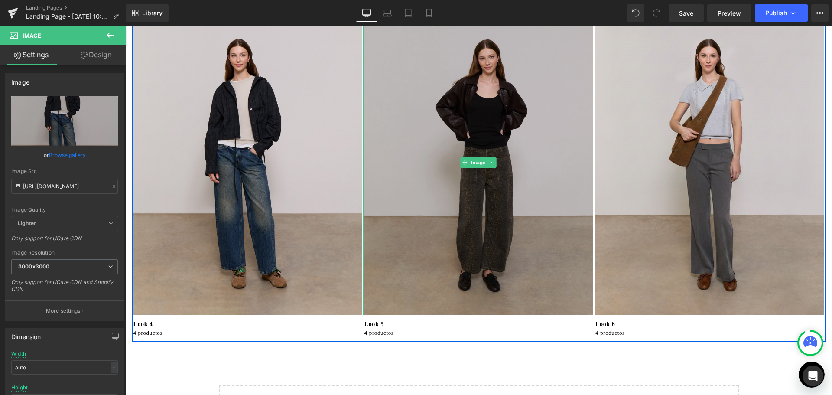
click at [450, 211] on img at bounding box center [478, 162] width 231 height 305
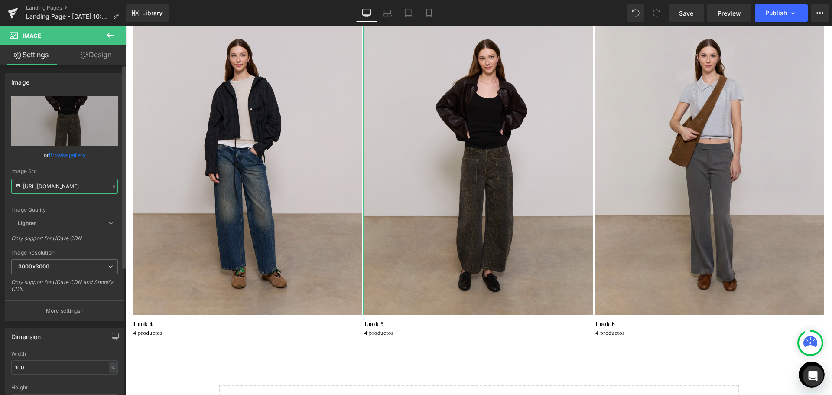
click at [75, 185] on input "[URL][DOMAIN_NAME]" at bounding box center [64, 185] width 107 height 15
click at [426, 13] on icon at bounding box center [428, 13] width 9 height 9
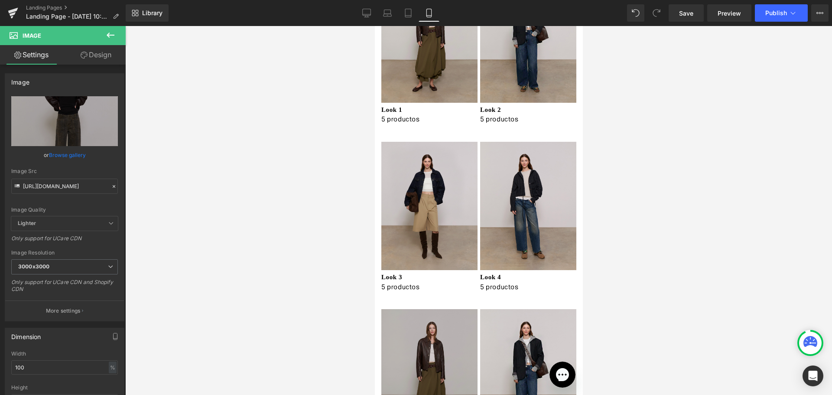
scroll to position [217, 0]
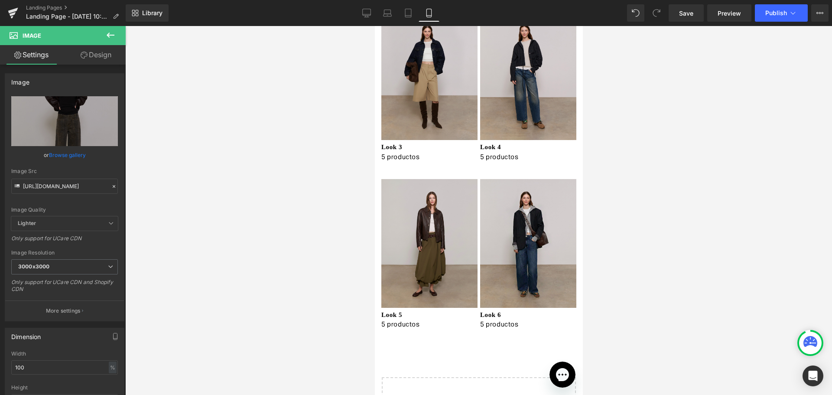
click at [408, 248] on div "Image" at bounding box center [429, 243] width 97 height 129
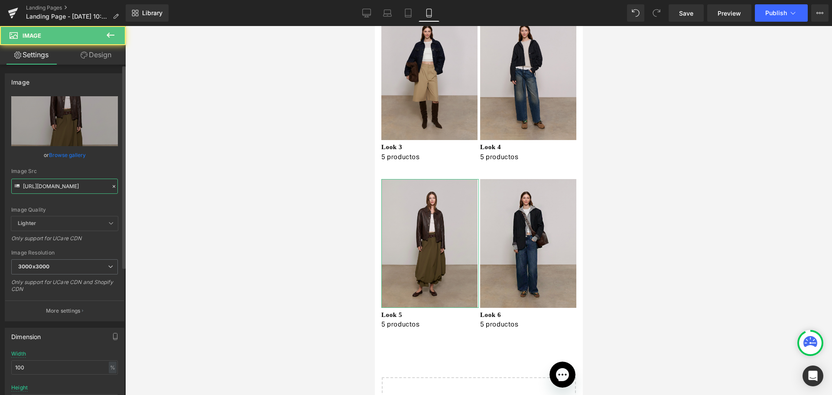
click at [50, 184] on input "[URL][DOMAIN_NAME]" at bounding box center [64, 185] width 107 height 15
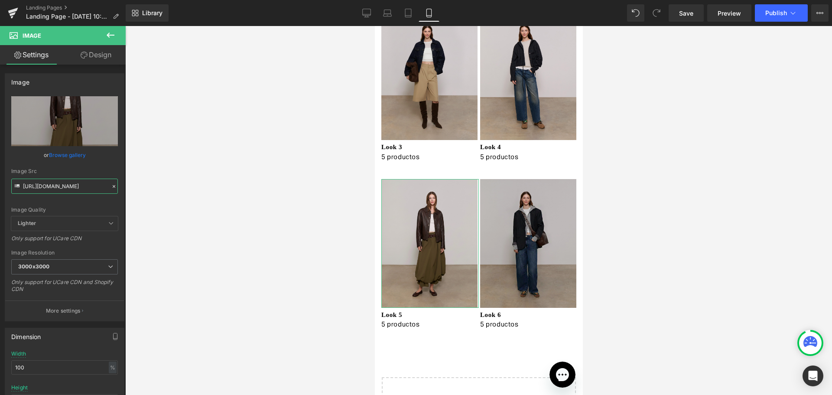
scroll to position [0, 152]
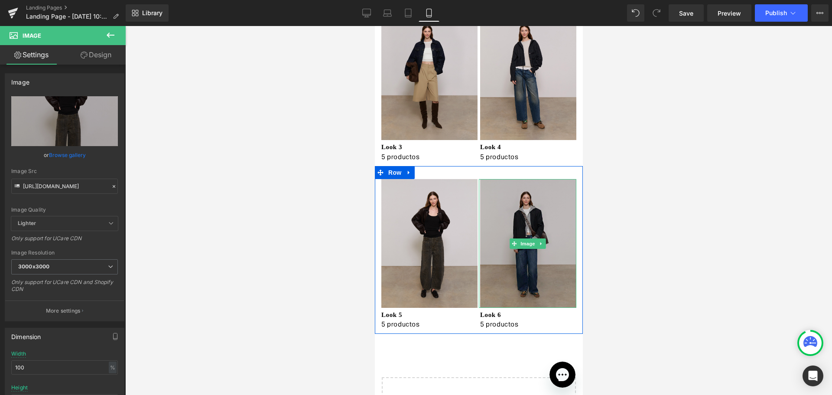
click at [513, 207] on img at bounding box center [526, 243] width 97 height 129
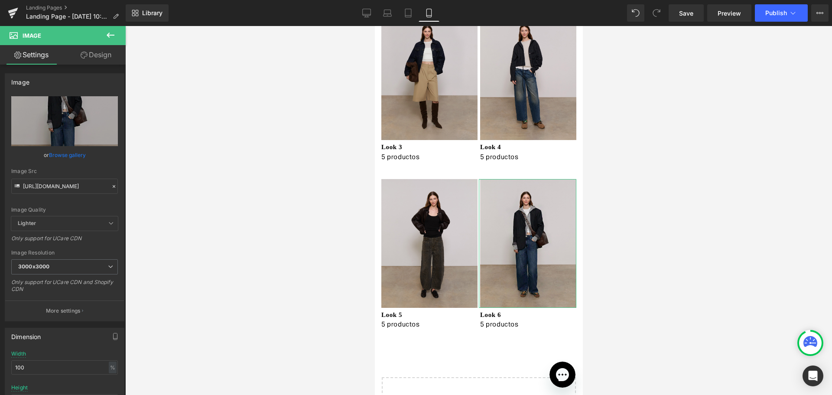
drag, startPoint x: 94, startPoint y: 51, endPoint x: 179, endPoint y: 33, distance: 87.5
click at [94, 51] on link "Design" at bounding box center [96, 54] width 63 height 19
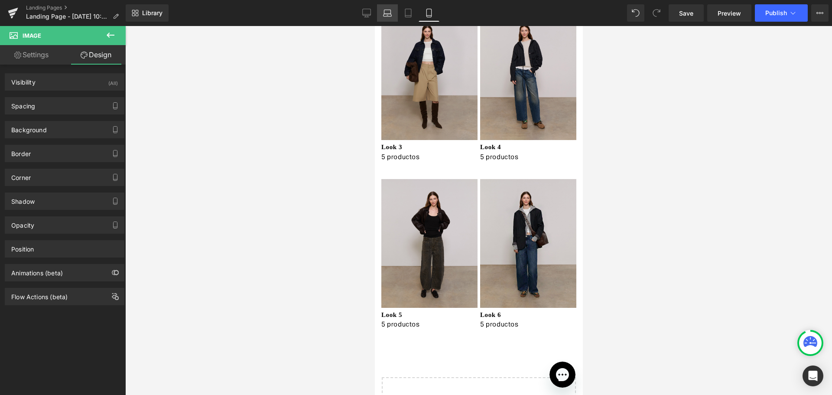
click at [377, 16] on link "Laptop" at bounding box center [387, 12] width 21 height 17
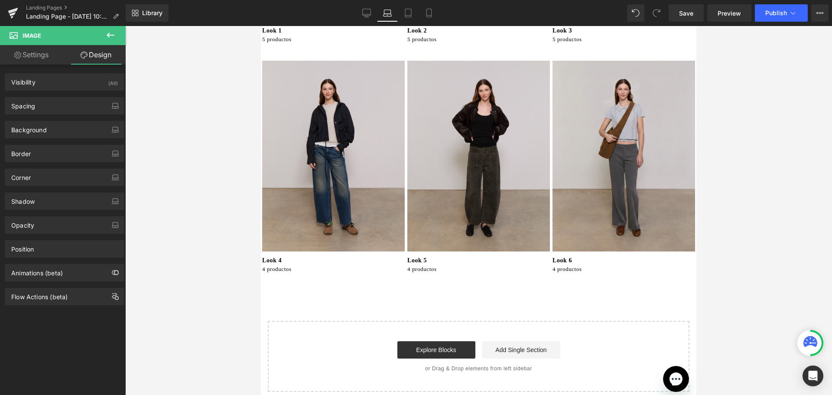
scroll to position [0, 0]
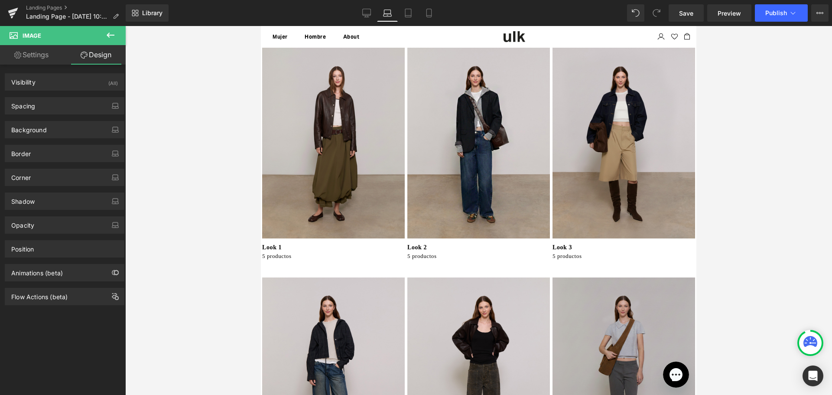
click at [627, 302] on img at bounding box center [623, 372] width 145 height 191
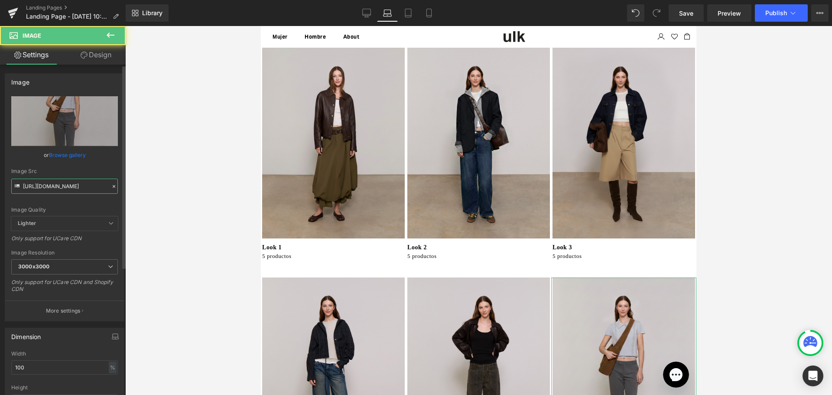
click at [51, 183] on input "[URL][DOMAIN_NAME]" at bounding box center [64, 185] width 107 height 15
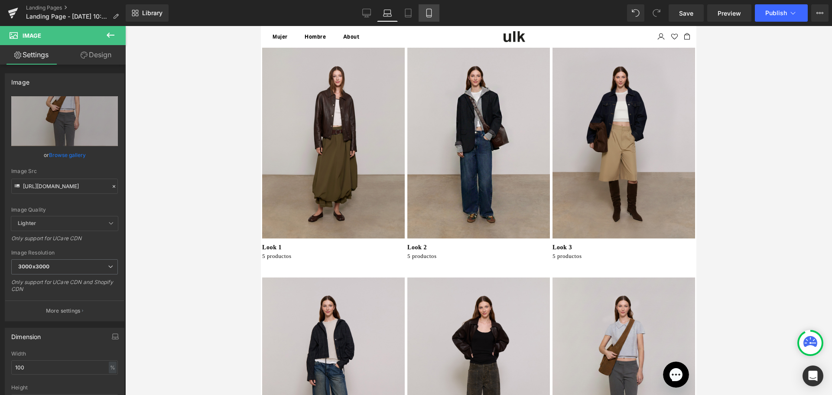
click at [423, 13] on link "Mobile" at bounding box center [428, 12] width 21 height 17
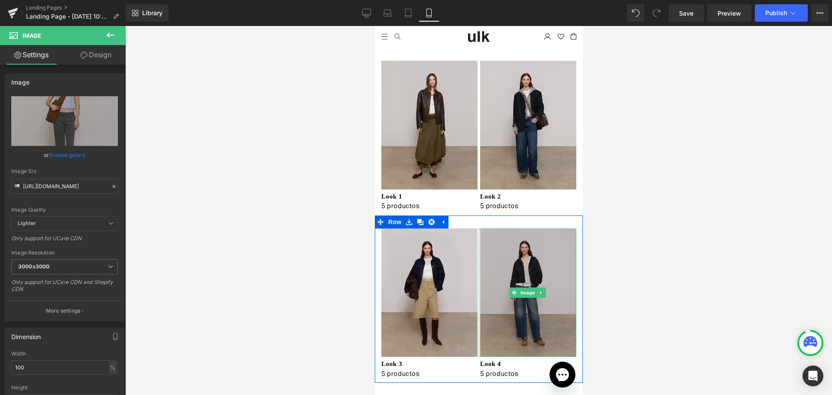
click at [517, 269] on img at bounding box center [526, 292] width 97 height 129
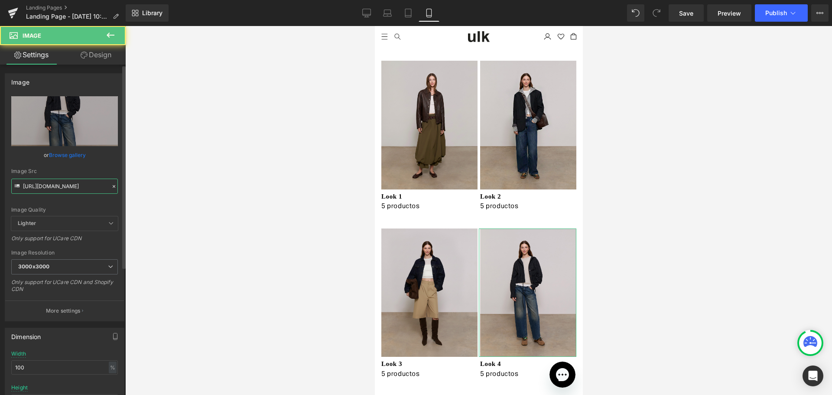
click at [50, 180] on input "[URL][DOMAIN_NAME]" at bounding box center [64, 185] width 107 height 15
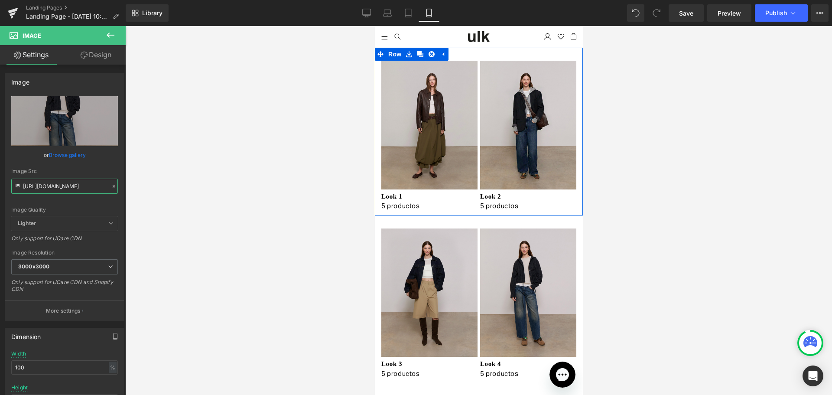
scroll to position [217, 0]
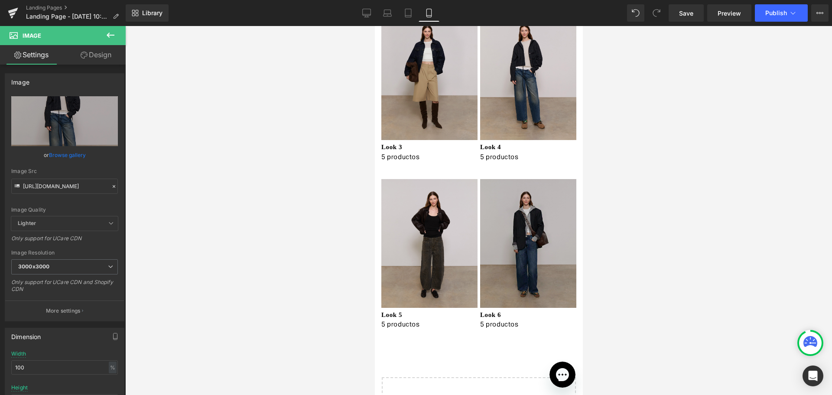
click at [513, 218] on img at bounding box center [526, 243] width 97 height 129
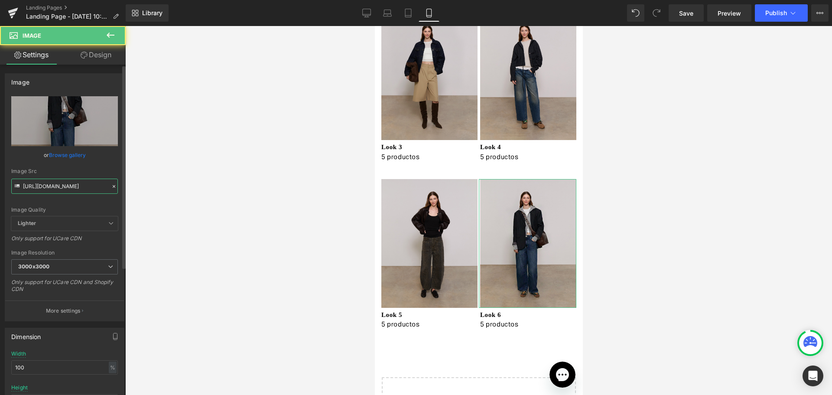
click at [38, 182] on input "[URL][DOMAIN_NAME]" at bounding box center [64, 185] width 107 height 15
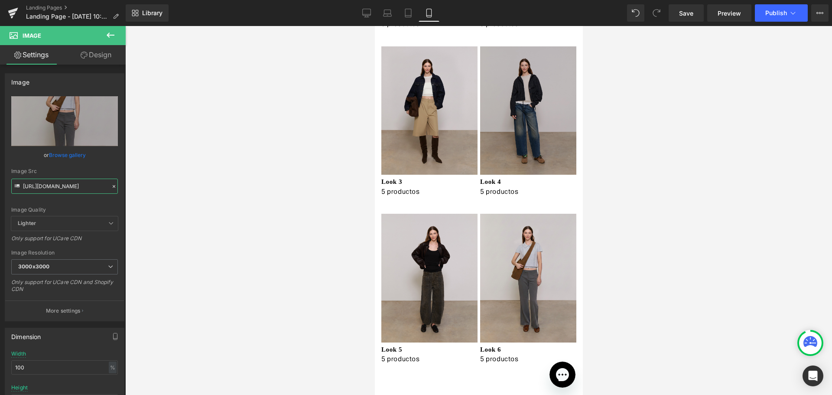
scroll to position [0, 0]
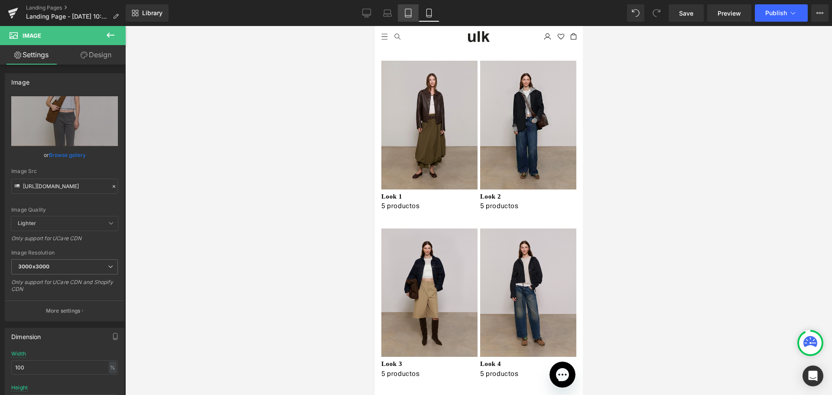
click at [405, 13] on icon at bounding box center [408, 13] width 6 height 8
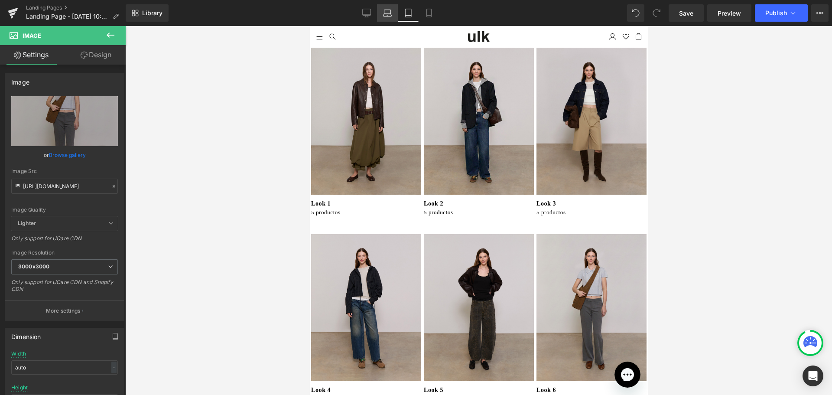
click at [389, 15] on icon at bounding box center [387, 13] width 9 height 9
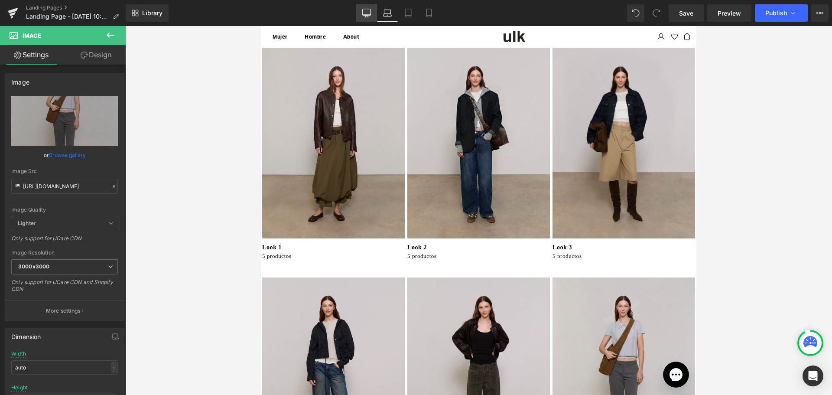
click at [365, 13] on icon at bounding box center [366, 13] width 9 height 9
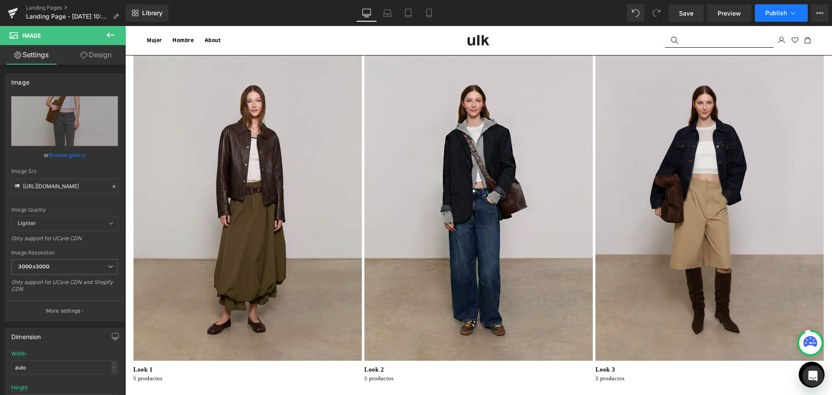
click at [787, 16] on button "Publish" at bounding box center [781, 12] width 53 height 17
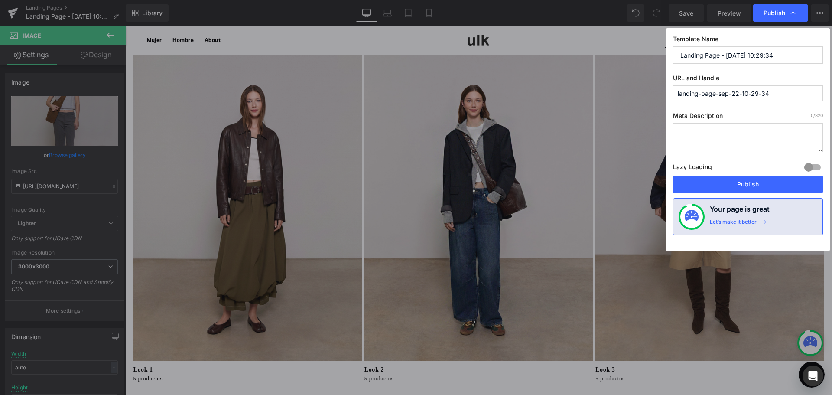
click at [742, 98] on input "landing-page-sep-22-10-29-34" at bounding box center [748, 93] width 150 height 16
click at [758, 74] on div "Template Name Landing Page - [DATE] 10:29:34 URL and Handle landing-page-sep-22…" at bounding box center [748, 139] width 164 height 223
click at [753, 56] on input "Landing Page - [DATE] 10:29:34" at bounding box center [748, 54] width 150 height 17
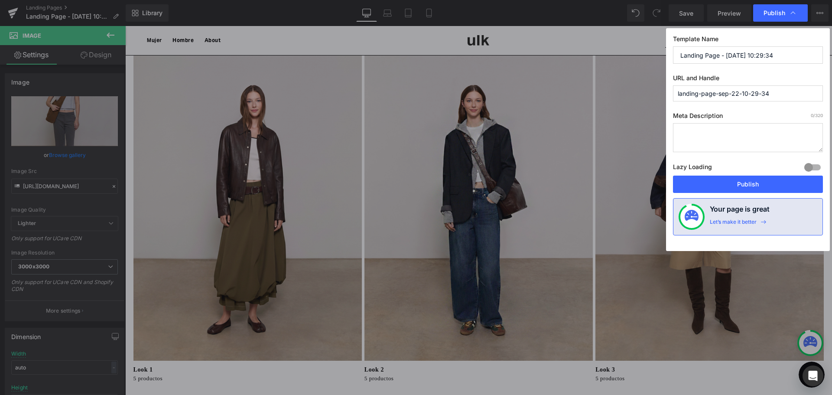
click at [753, 56] on input "Landing Page - [DATE] 10:29:34" at bounding box center [748, 54] width 150 height 17
click at [753, 92] on input "landing-page-sep-22-10-29-34" at bounding box center [748, 93] width 150 height 16
click at [704, 93] on input "shop-the.look-mujer" at bounding box center [748, 93] width 150 height 16
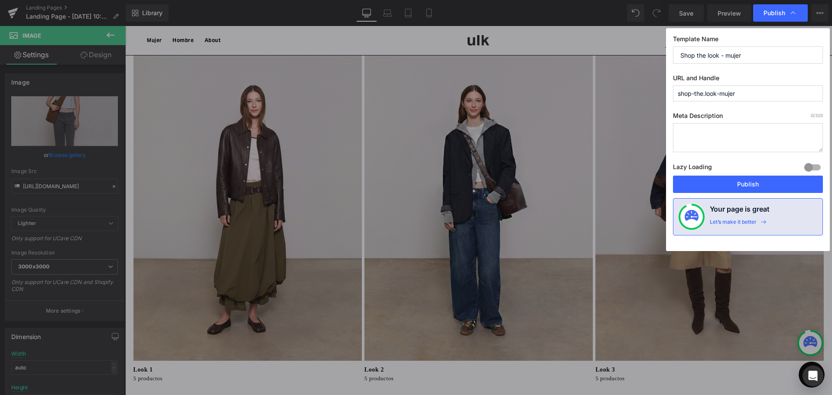
click at [707, 95] on input "shop-the.look-mujer" at bounding box center [748, 93] width 150 height 16
click at [729, 112] on label "Meta Description 0 /320" at bounding box center [748, 117] width 150 height 11
click at [742, 190] on button "Publish" at bounding box center [748, 183] width 150 height 17
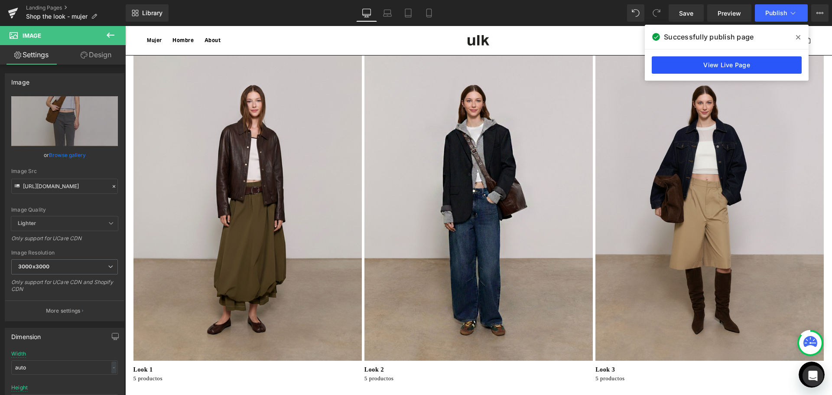
click at [712, 65] on link "View Live Page" at bounding box center [726, 64] width 150 height 17
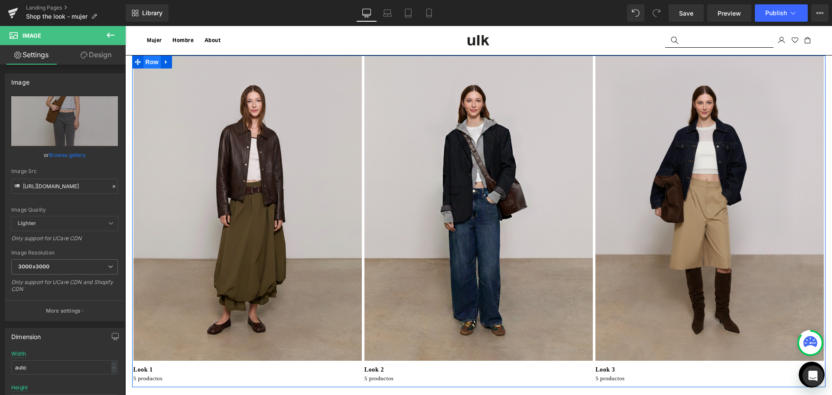
click at [149, 62] on span "Row" at bounding box center [151, 61] width 17 height 13
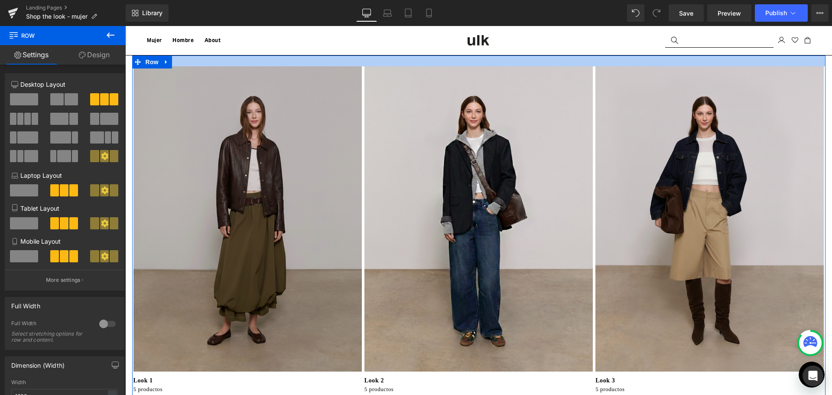
drag, startPoint x: 246, startPoint y: 56, endPoint x: 861, endPoint y: 43, distance: 615.2
click at [243, 67] on div "Image Look 1 Text Block 5 productos Text Block Image Look 2 Text Block 5 produc…" at bounding box center [478, 226] width 693 height 342
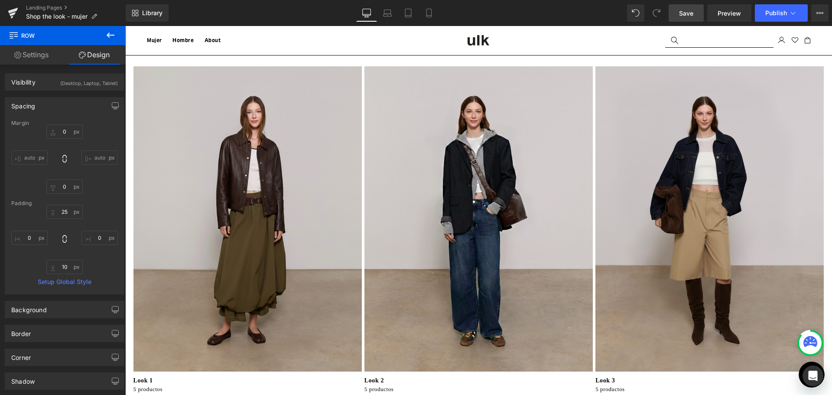
click at [691, 15] on span "Save" at bounding box center [686, 13] width 14 height 9
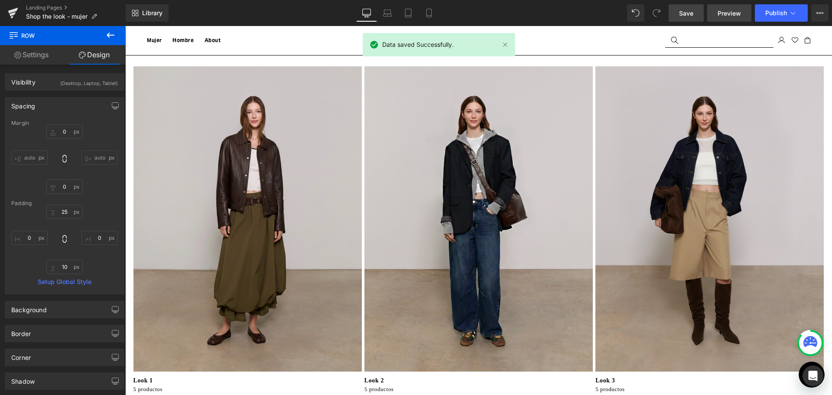
click at [717, 10] on link "Preview" at bounding box center [729, 12] width 44 height 17
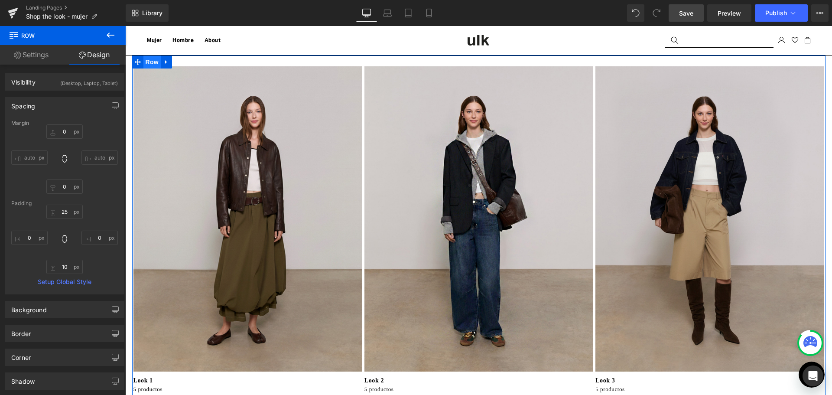
click at [151, 60] on span "Row" at bounding box center [151, 61] width 17 height 13
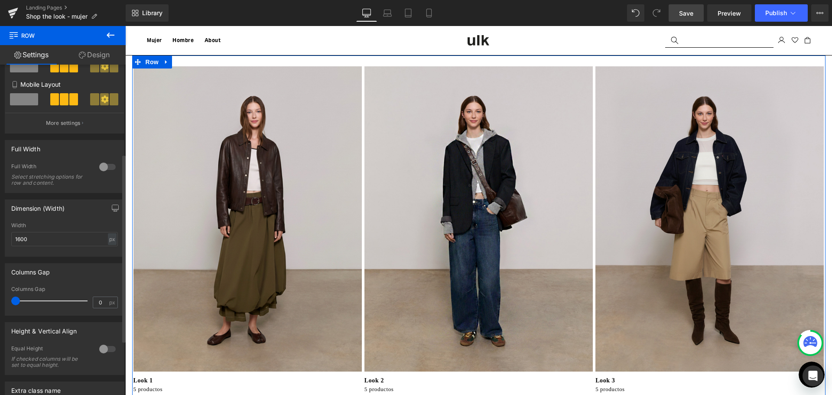
scroll to position [217, 0]
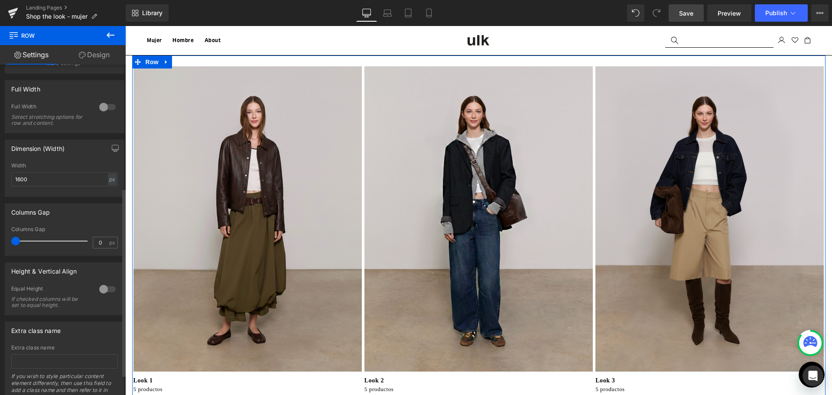
click at [97, 107] on div at bounding box center [107, 107] width 21 height 14
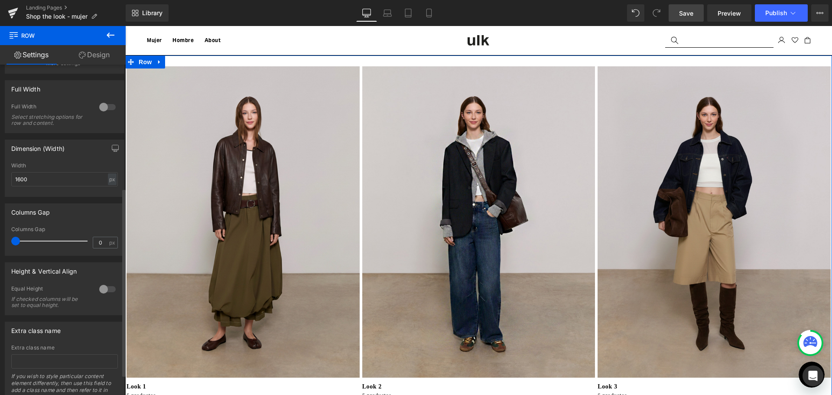
scroll to position [130, 0]
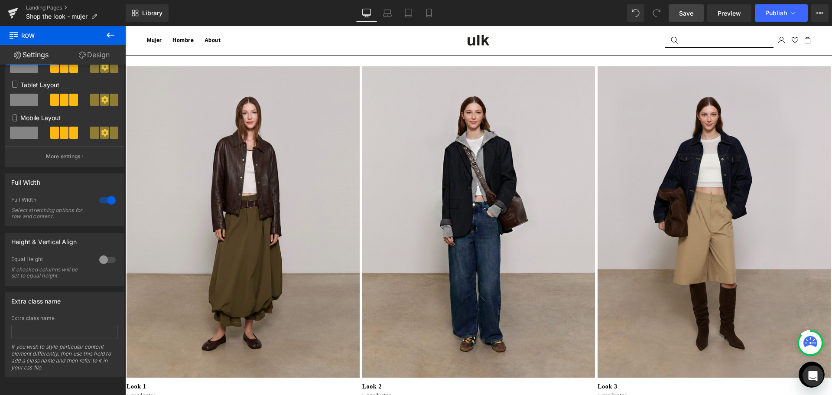
click at [690, 19] on link "Save" at bounding box center [685, 12] width 35 height 17
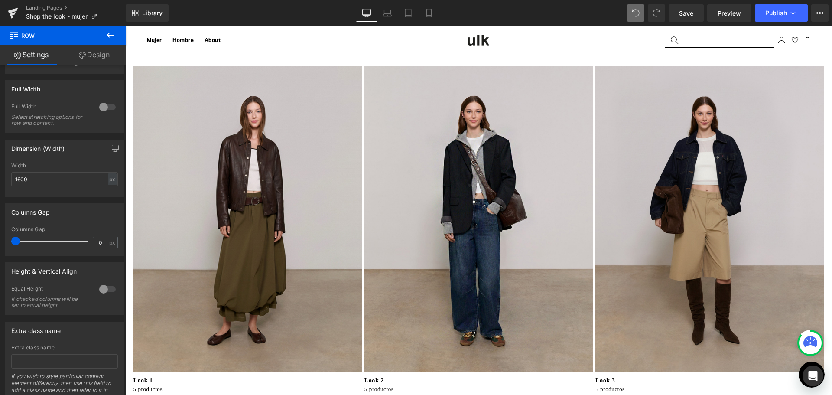
scroll to position [173, 0]
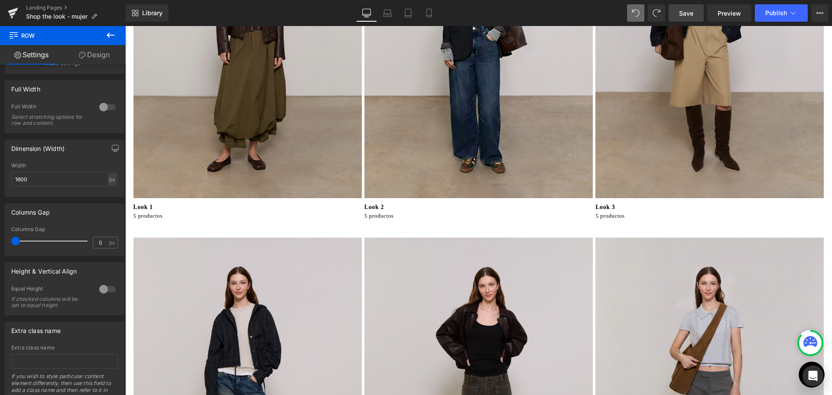
click at [685, 9] on span "Save" at bounding box center [686, 13] width 14 height 9
click at [421, 17] on link "Mobile" at bounding box center [428, 12] width 21 height 17
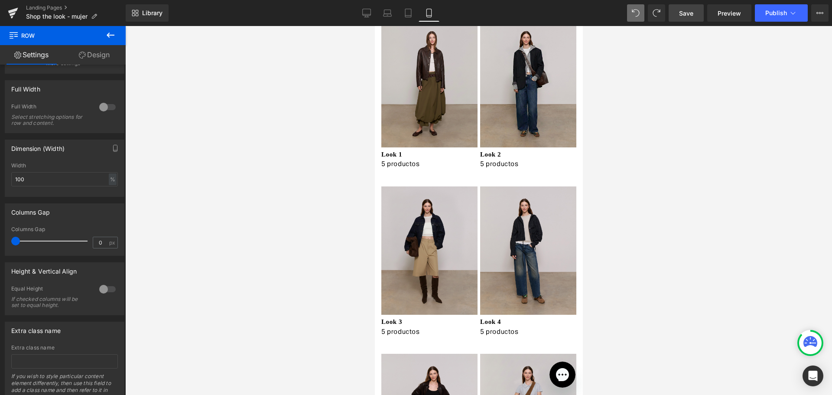
scroll to position [43, 0]
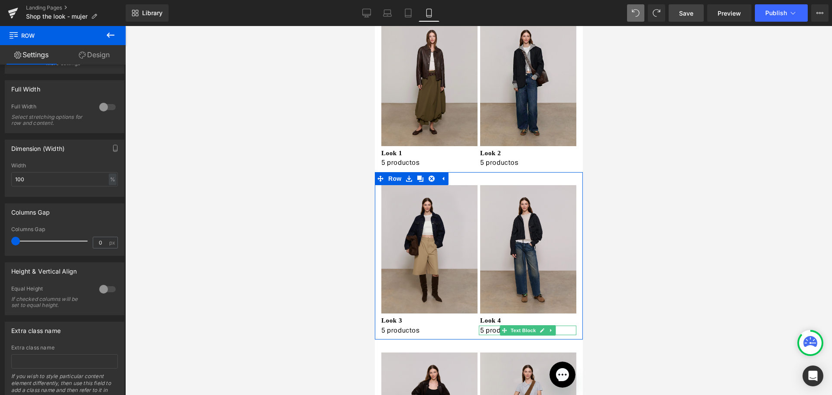
click at [480, 327] on p "5 productos" at bounding box center [528, 330] width 96 height 10
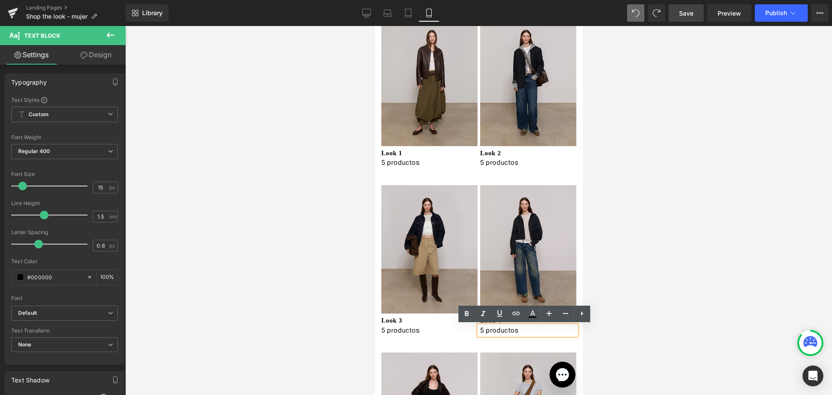
click at [480, 331] on p "5 productos" at bounding box center [528, 330] width 96 height 10
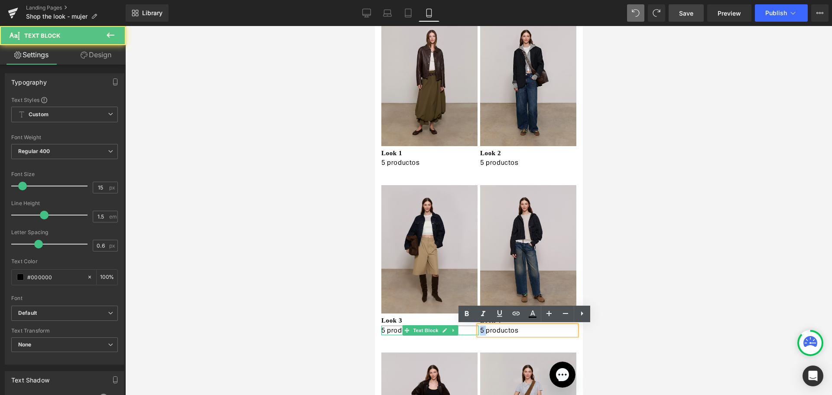
drag, startPoint x: 482, startPoint y: 329, endPoint x: 472, endPoint y: 329, distance: 10.0
click at [472, 329] on div "Image Look 3 Text Block 5 productos Text Block Image Look 4 Text Block 5 produc…" at bounding box center [478, 256] width 208 height 168
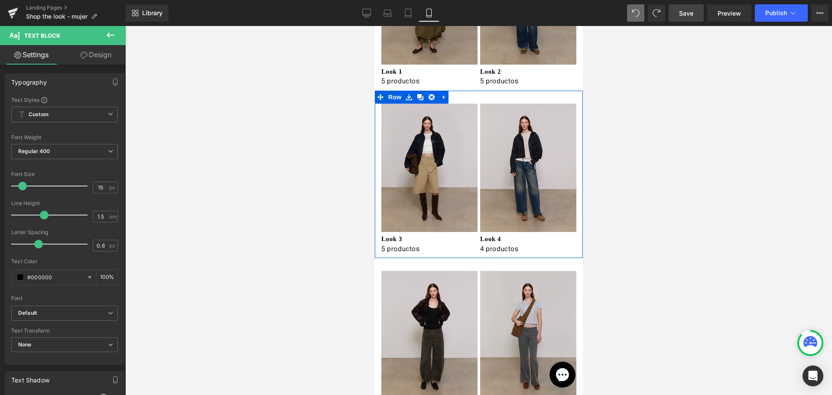
scroll to position [130, 0]
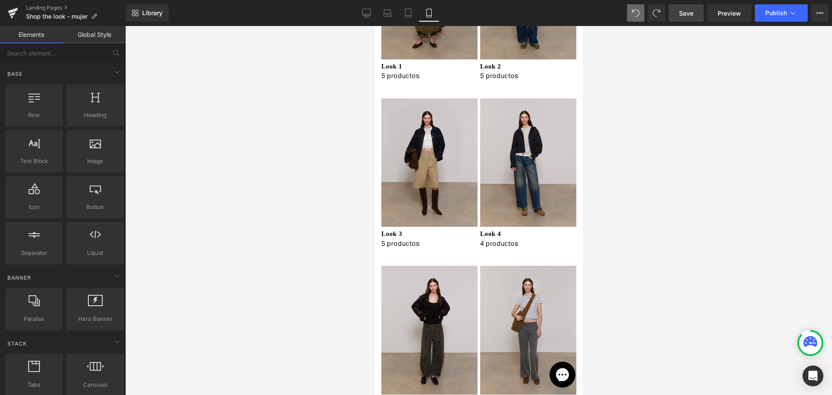
click at [630, 257] on div at bounding box center [478, 210] width 706 height 369
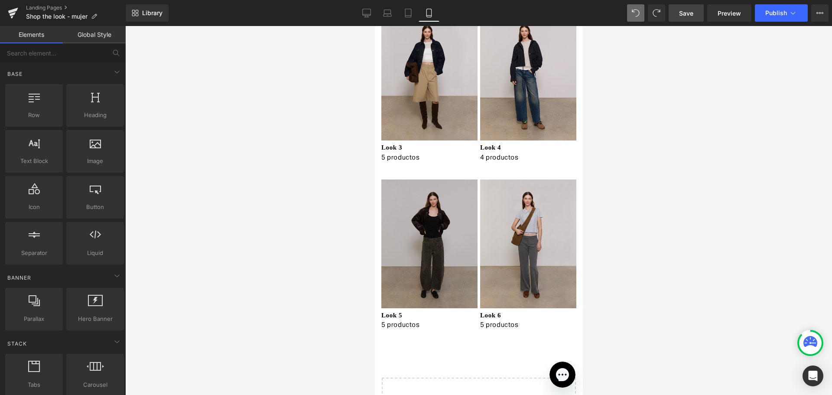
scroll to position [217, 0]
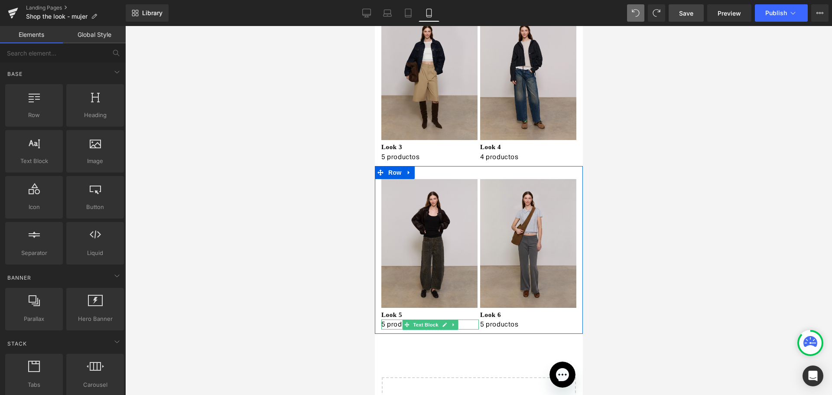
click at [381, 324] on p "5 productos" at bounding box center [429, 324] width 97 height 10
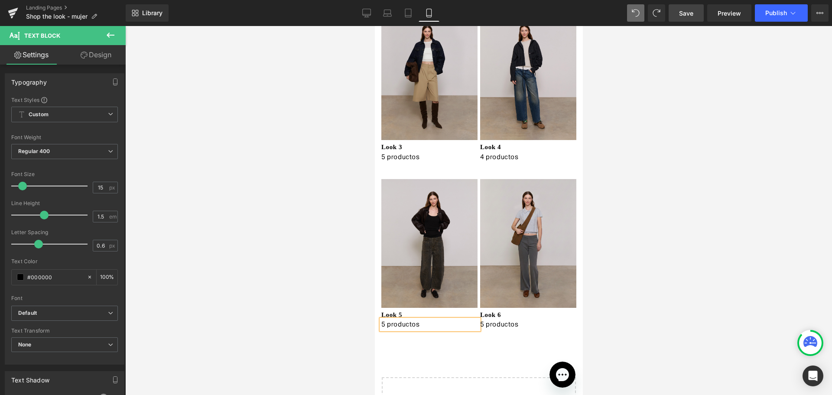
click at [381, 321] on p "5 productos" at bounding box center [429, 324] width 97 height 10
click at [480, 322] on p "5 productos" at bounding box center [528, 324] width 96 height 10
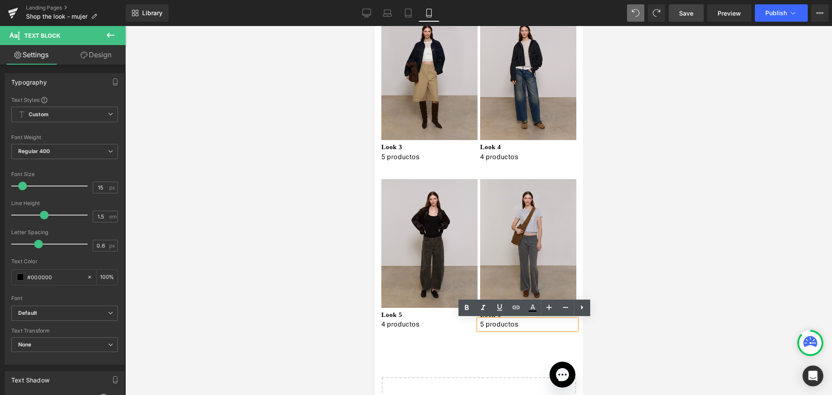
click at [480, 325] on p "5 productos" at bounding box center [528, 324] width 96 height 10
click at [654, 195] on div at bounding box center [478, 210] width 706 height 369
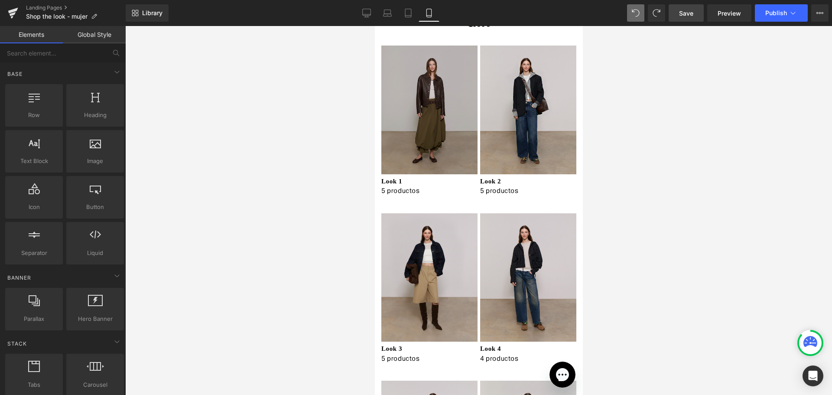
scroll to position [0, 0]
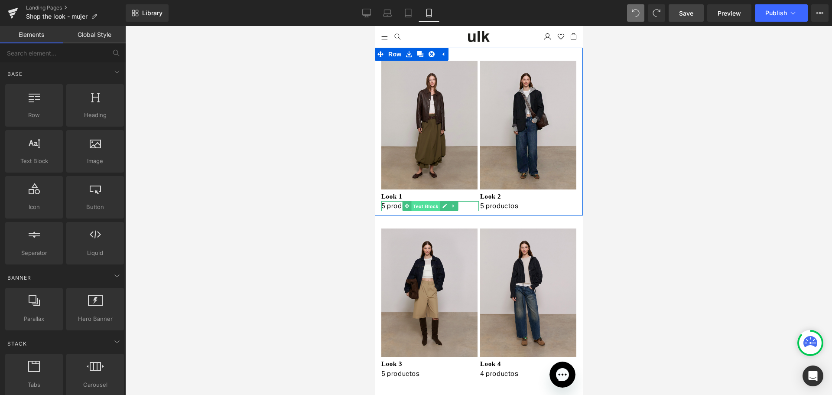
click at [406, 202] on link "Text Block" at bounding box center [421, 206] width 38 height 10
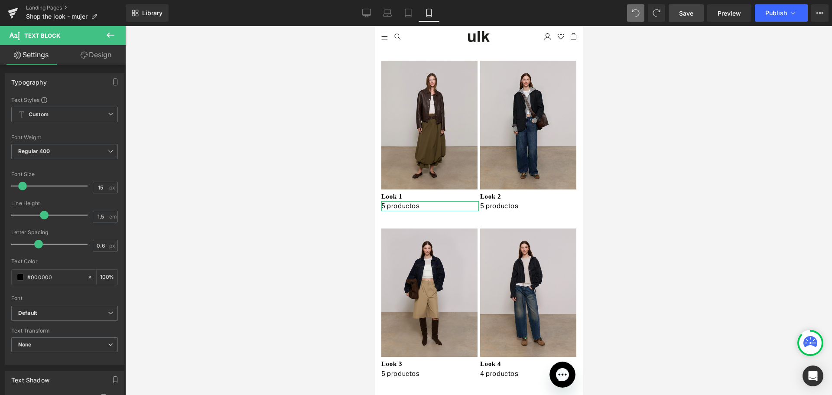
click at [106, 58] on link "Design" at bounding box center [96, 54] width 63 height 19
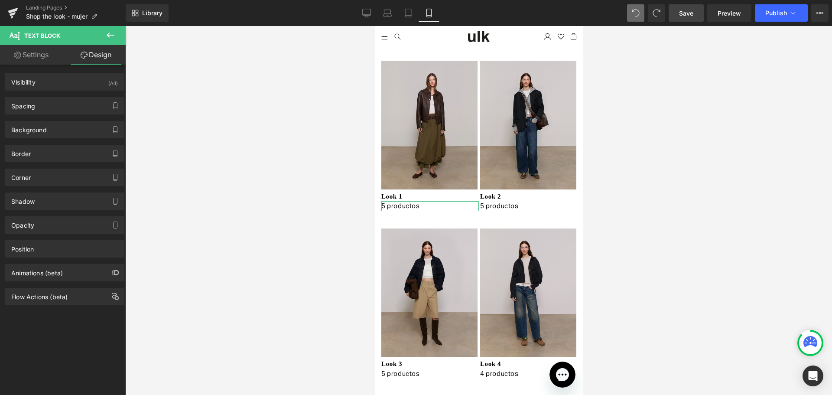
click at [35, 54] on link "Settings" at bounding box center [31, 54] width 63 height 19
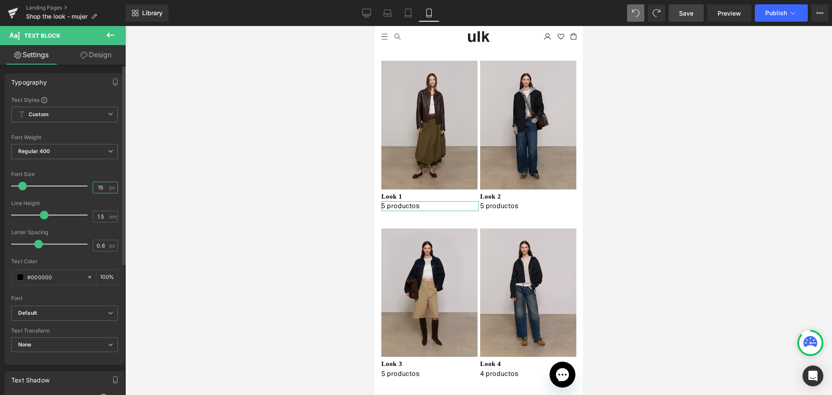
click at [98, 184] on input "15" at bounding box center [100, 187] width 15 height 11
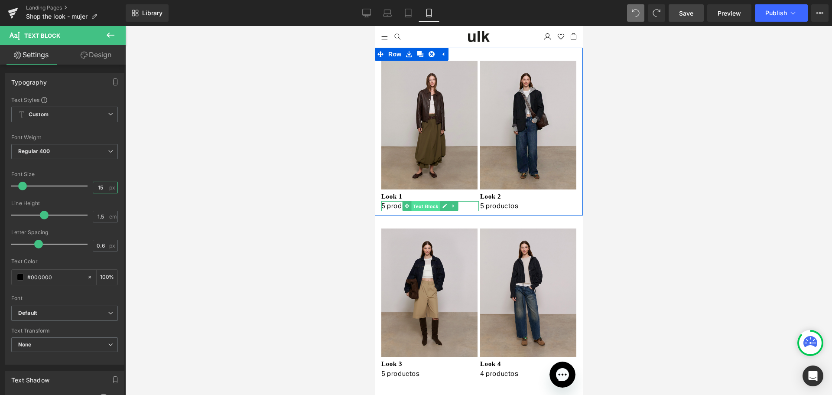
click at [411, 207] on span "Text Block" at bounding box center [425, 206] width 29 height 10
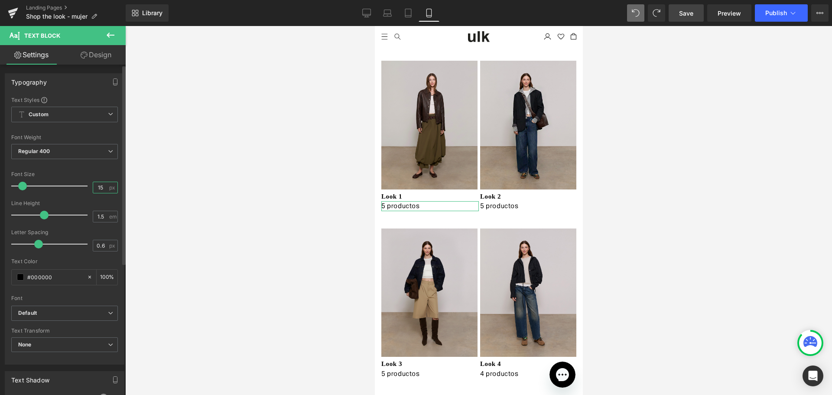
click at [100, 189] on input "15" at bounding box center [100, 187] width 15 height 11
click at [102, 183] on input "15" at bounding box center [100, 187] width 15 height 11
click at [93, 187] on input "15" at bounding box center [100, 187] width 15 height 11
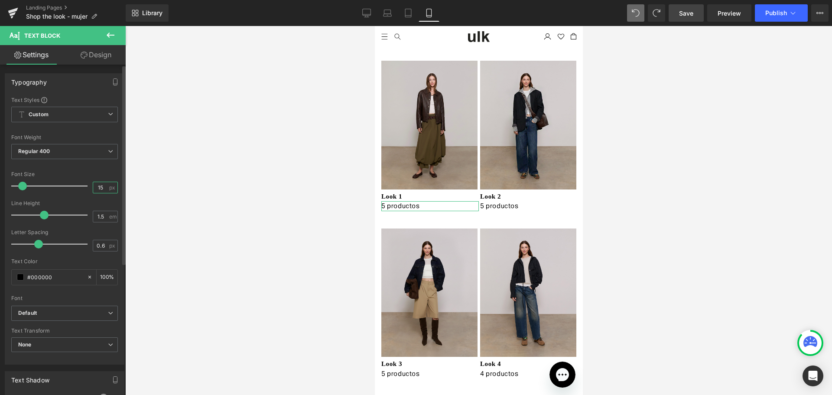
click at [93, 187] on input "15" at bounding box center [100, 187] width 15 height 11
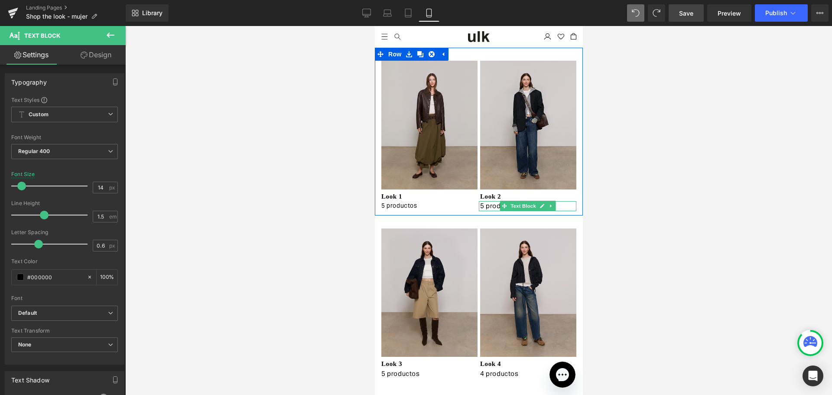
click at [499, 206] on span at bounding box center [503, 206] width 9 height 10
click at [528, 205] on span "Text Block" at bounding box center [522, 206] width 29 height 10
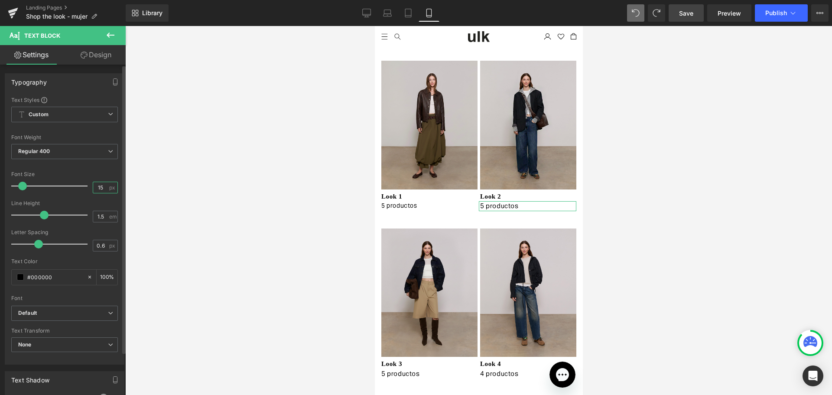
click at [101, 188] on input "15" at bounding box center [100, 187] width 15 height 11
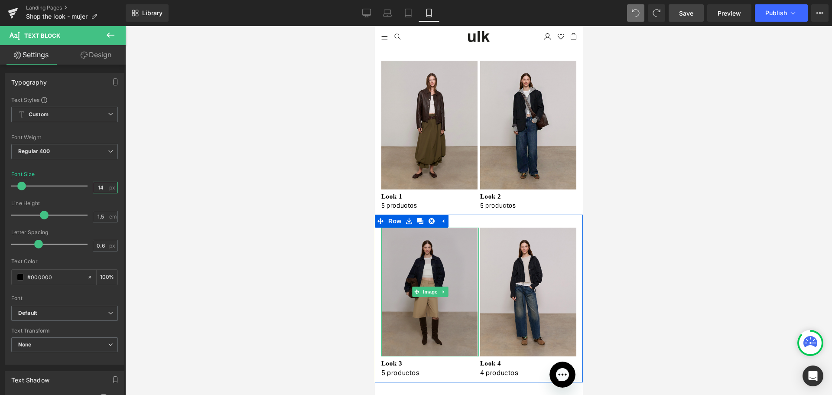
scroll to position [43, 0]
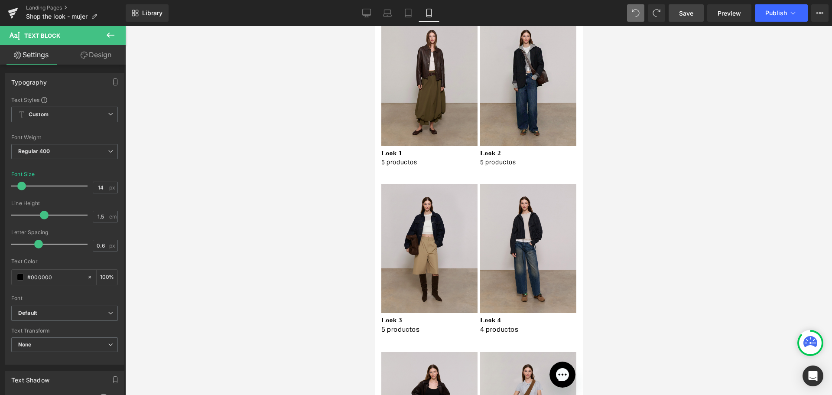
click at [649, 246] on div at bounding box center [478, 210] width 706 height 369
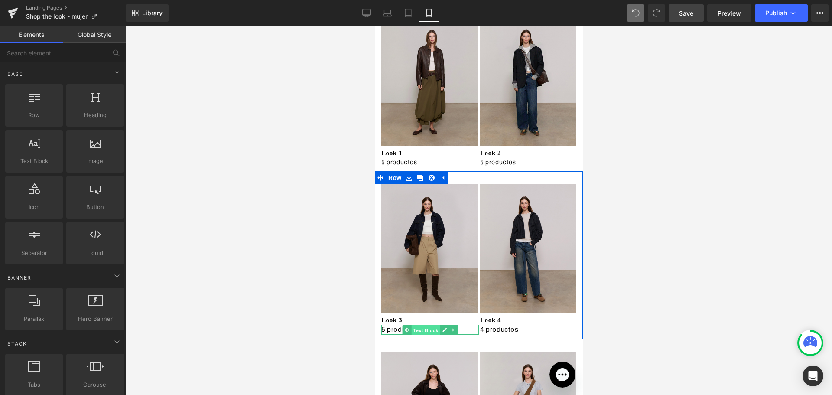
click at [418, 329] on span "Text Block" at bounding box center [425, 329] width 29 height 10
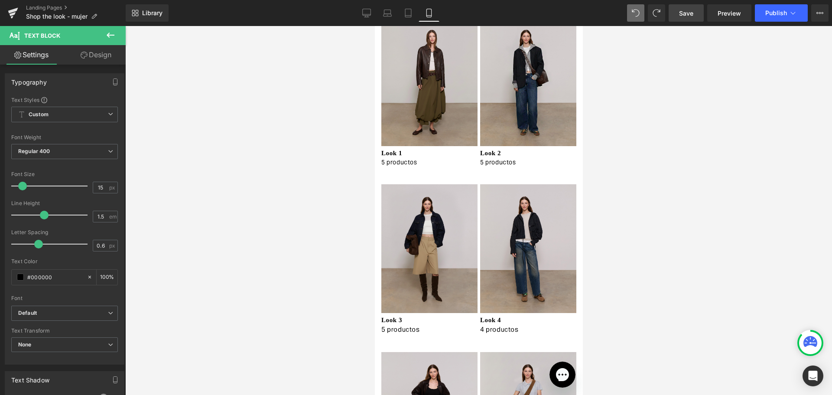
drag, startPoint x: 92, startPoint y: 42, endPoint x: 91, endPoint y: 50, distance: 7.4
click at [92, 42] on span "Text Block" at bounding box center [52, 35] width 87 height 19
click at [91, 54] on link "Design" at bounding box center [96, 54] width 63 height 19
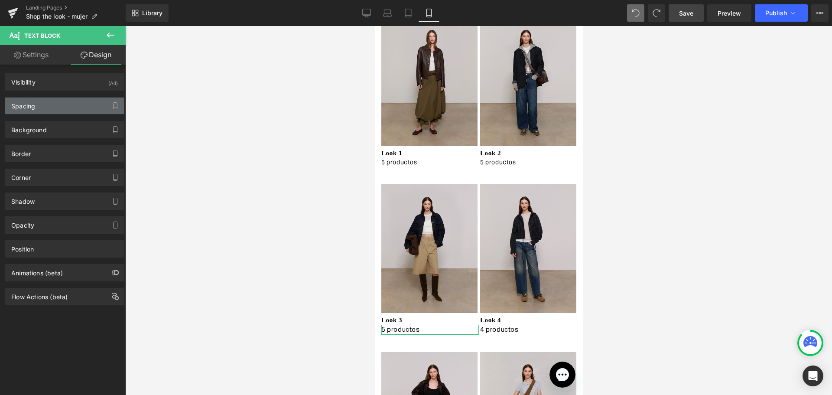
click at [33, 108] on div "Spacing" at bounding box center [23, 103] width 24 height 12
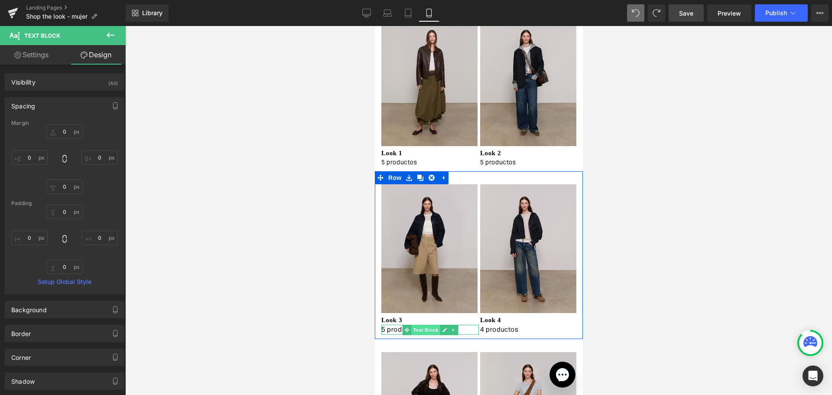
click at [418, 332] on span "Text Block" at bounding box center [425, 329] width 29 height 10
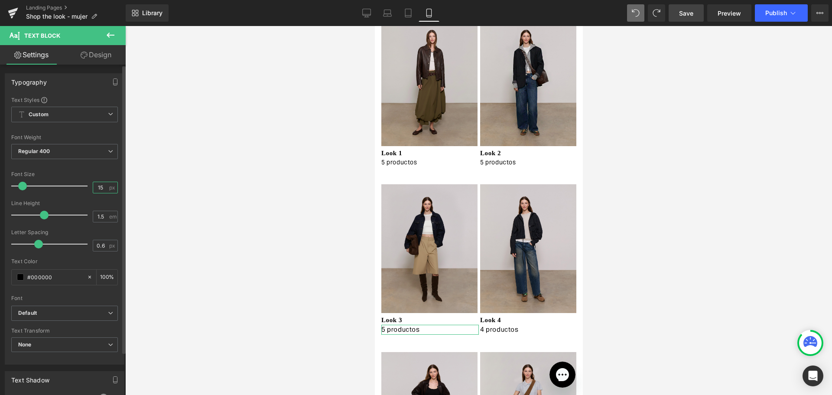
click at [102, 188] on input "15" at bounding box center [100, 187] width 15 height 11
click at [99, 187] on input "15" at bounding box center [100, 187] width 15 height 11
click at [96, 187] on input "15" at bounding box center [100, 187] width 15 height 11
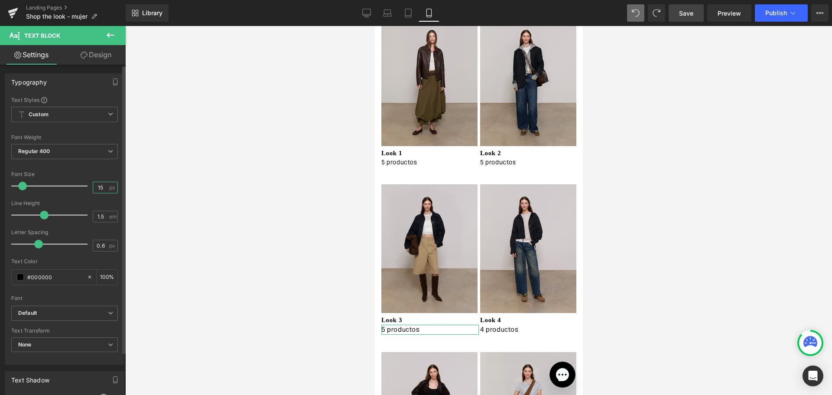
click at [96, 187] on input "15" at bounding box center [100, 187] width 15 height 11
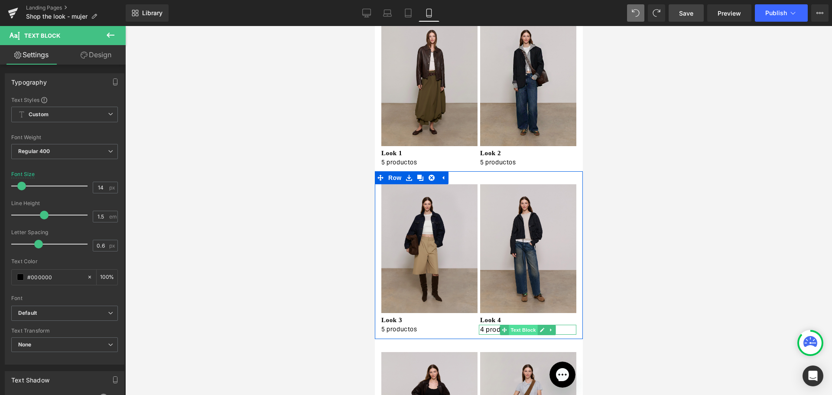
click at [515, 333] on span "Text Block" at bounding box center [522, 329] width 29 height 10
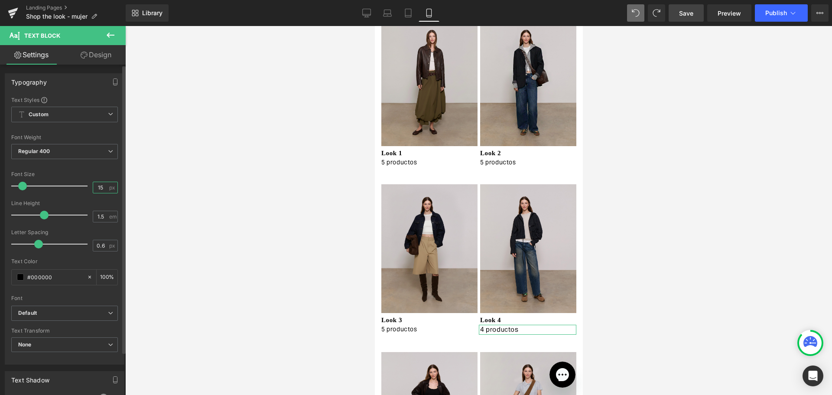
click at [99, 189] on input "15" at bounding box center [100, 187] width 15 height 11
click at [96, 186] on input "15" at bounding box center [100, 187] width 15 height 11
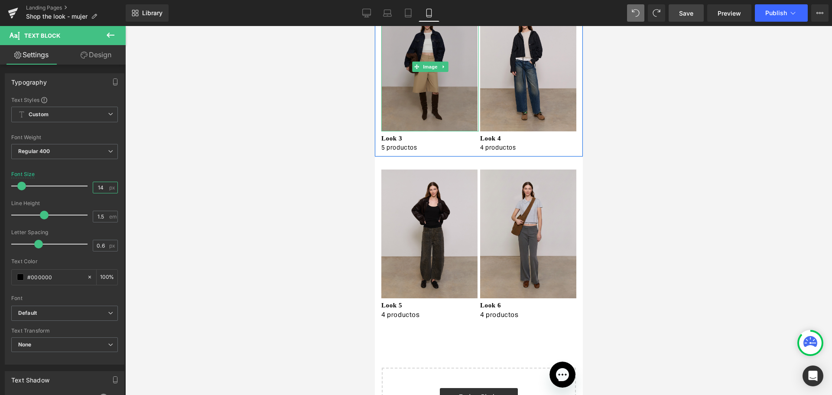
scroll to position [303, 0]
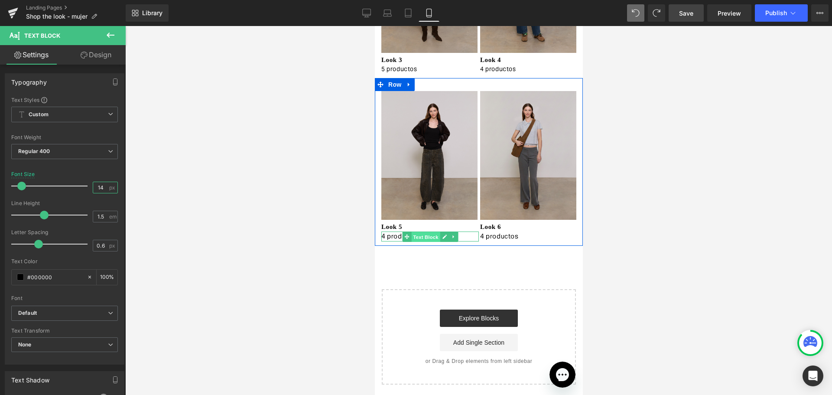
drag, startPoint x: 418, startPoint y: 238, endPoint x: 518, endPoint y: 110, distance: 162.8
click at [418, 238] on span "Text Block" at bounding box center [425, 236] width 29 height 10
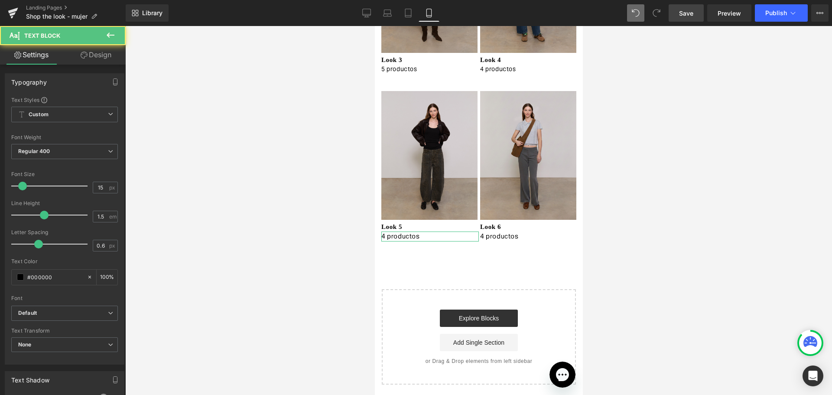
click at [92, 58] on link "Design" at bounding box center [96, 54] width 63 height 19
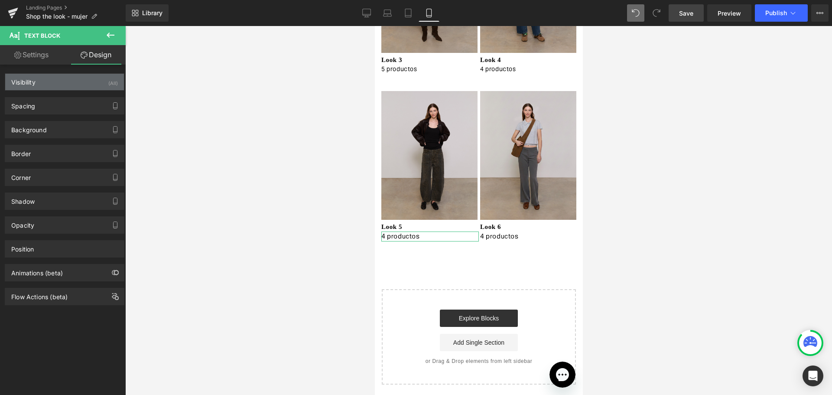
click at [67, 85] on div "Visibility (All)" at bounding box center [64, 82] width 119 height 16
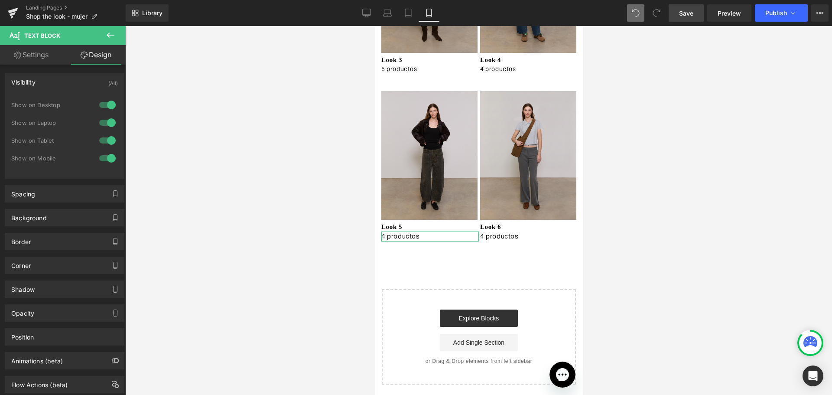
click at [52, 48] on link "Settings" at bounding box center [31, 54] width 63 height 19
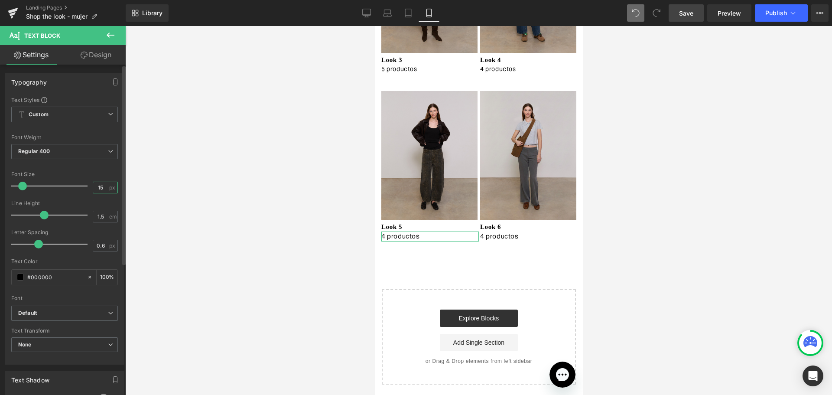
click at [99, 185] on input "15" at bounding box center [100, 187] width 15 height 11
click at [97, 185] on input "15" at bounding box center [100, 187] width 15 height 11
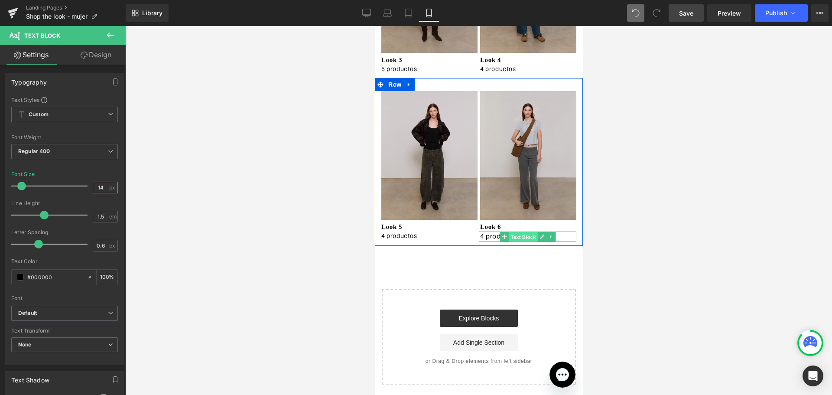
drag, startPoint x: 512, startPoint y: 236, endPoint x: 522, endPoint y: 176, distance: 60.7
click at [512, 236] on span "Text Block" at bounding box center [522, 236] width 29 height 10
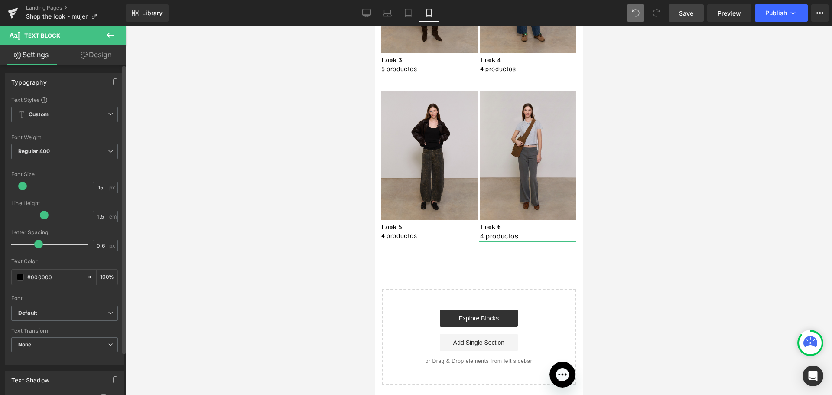
click at [99, 180] on div "Font Size 15 px" at bounding box center [64, 185] width 107 height 29
click at [99, 183] on input "15" at bounding box center [100, 187] width 15 height 11
click at [93, 188] on input "15" at bounding box center [100, 187] width 15 height 11
click at [95, 186] on input "15" at bounding box center [100, 187] width 15 height 11
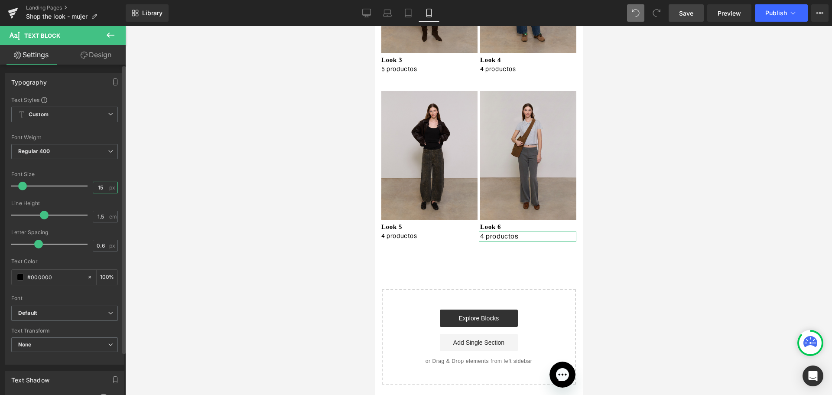
click at [95, 186] on input "15" at bounding box center [100, 187] width 15 height 11
click at [797, 216] on div at bounding box center [478, 210] width 706 height 369
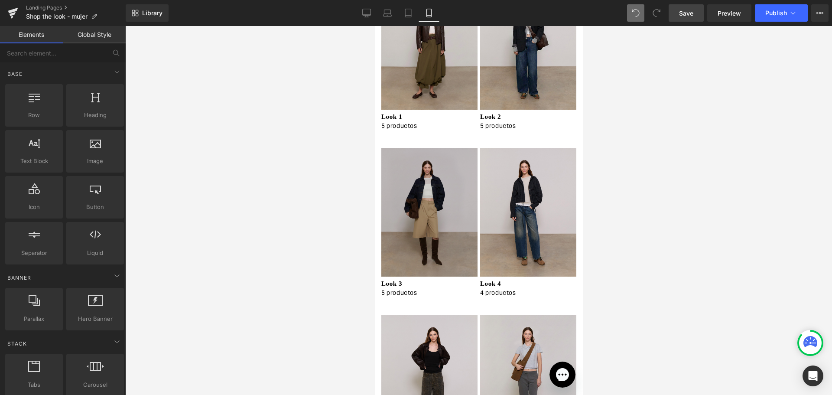
scroll to position [0, 0]
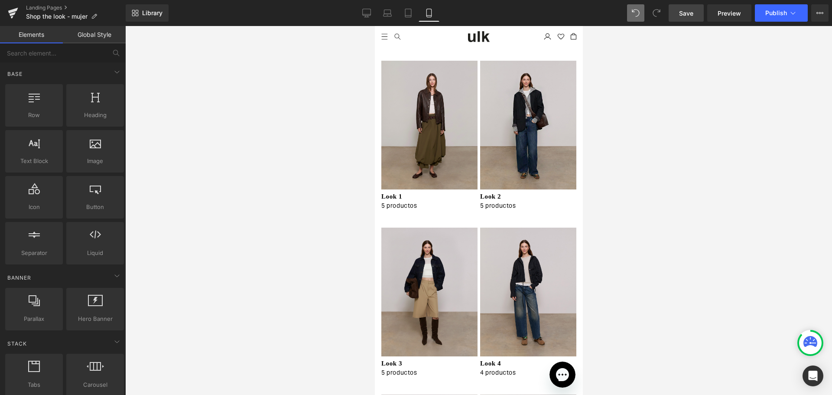
click at [682, 14] on span "Save" at bounding box center [686, 13] width 14 height 9
click at [361, 13] on link "Desktop" at bounding box center [366, 12] width 21 height 17
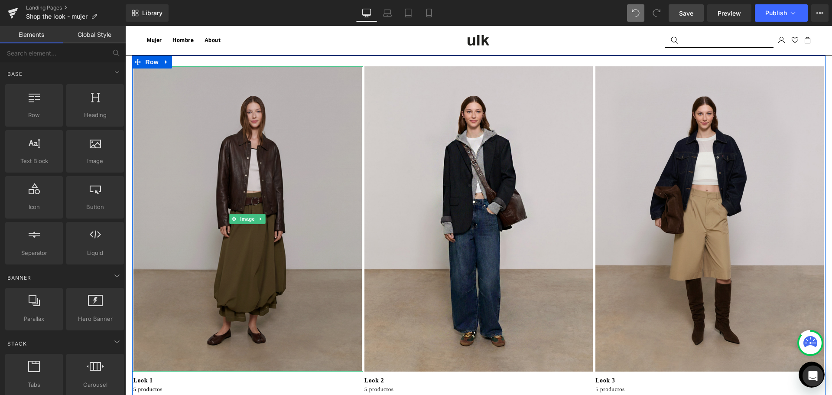
click at [207, 333] on img at bounding box center [247, 218] width 231 height 305
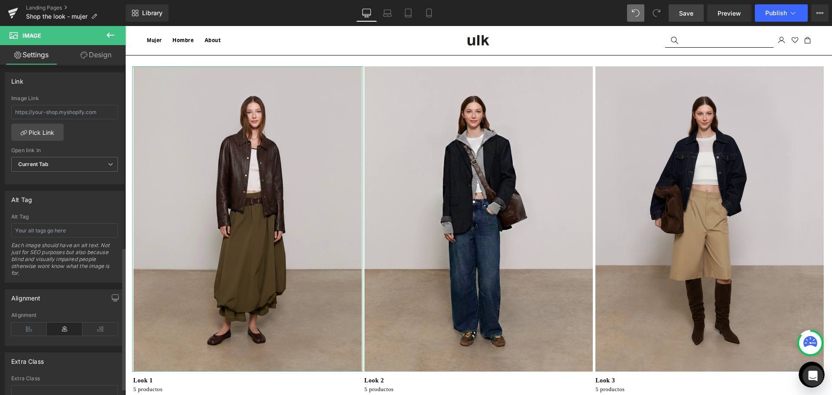
scroll to position [265, 0]
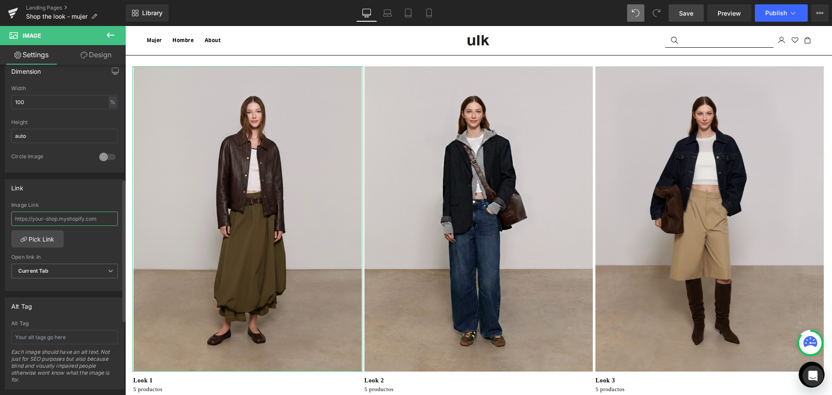
click at [50, 218] on input "text" at bounding box center [64, 218] width 107 height 14
click at [82, 230] on div "[URL][DOMAIN_NAME] Image Link [URL][DOMAIN_NAME] Pick Link Current Tab New Tab …" at bounding box center [64, 246] width 119 height 89
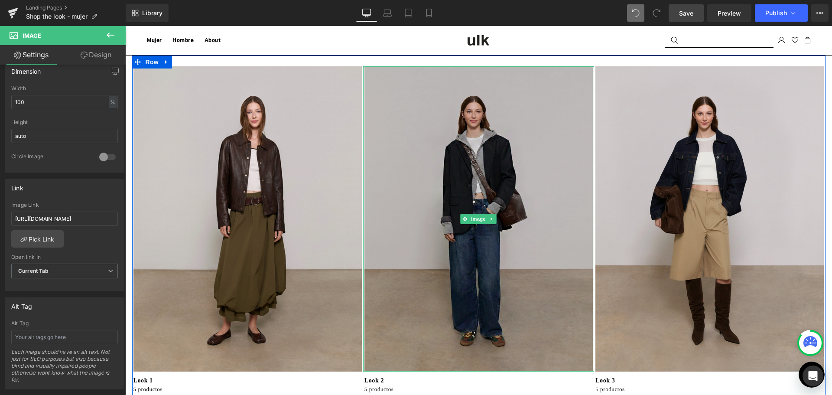
click at [467, 110] on img at bounding box center [478, 218] width 231 height 305
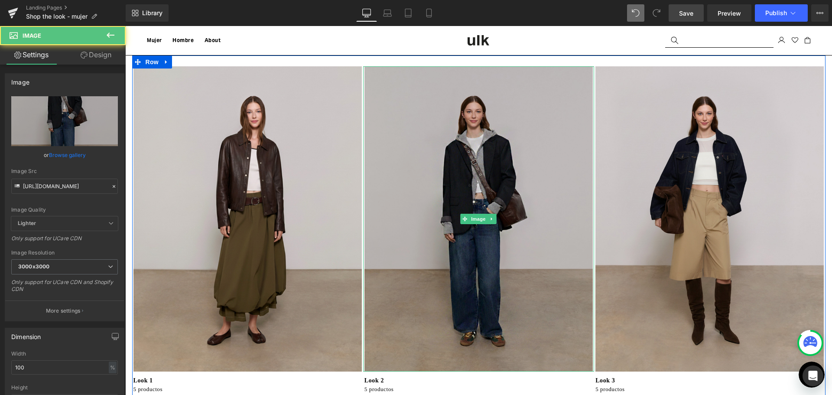
click at [427, 296] on img at bounding box center [478, 218] width 231 height 305
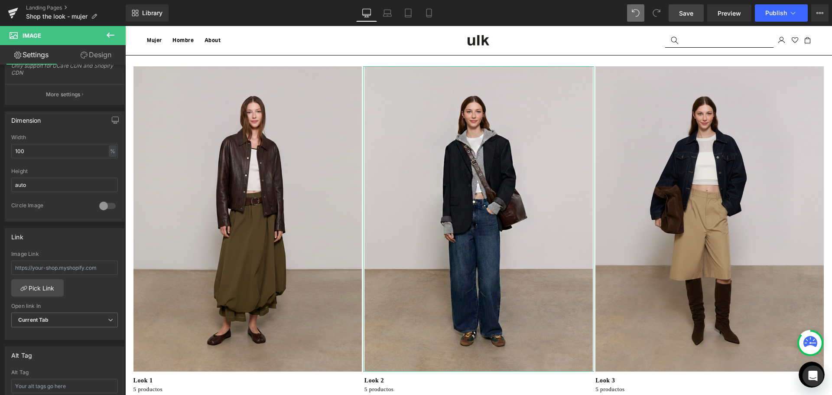
scroll to position [217, 0]
click at [34, 269] on input "text" at bounding box center [64, 267] width 107 height 14
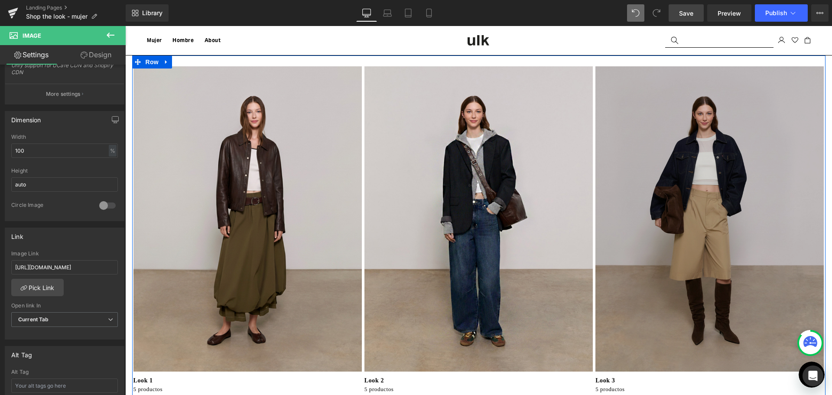
click at [646, 143] on img at bounding box center [709, 218] width 231 height 305
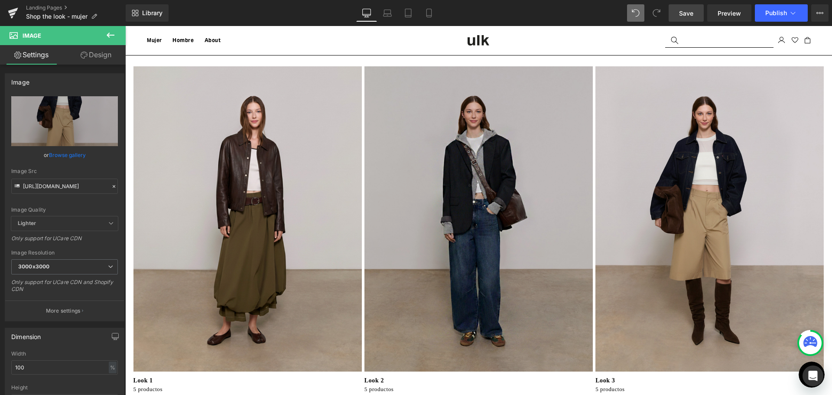
click at [425, 145] on img at bounding box center [478, 218] width 231 height 305
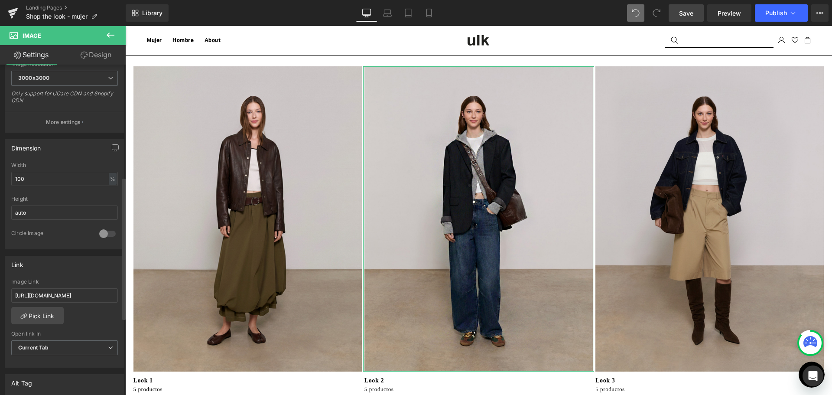
scroll to position [260, 0]
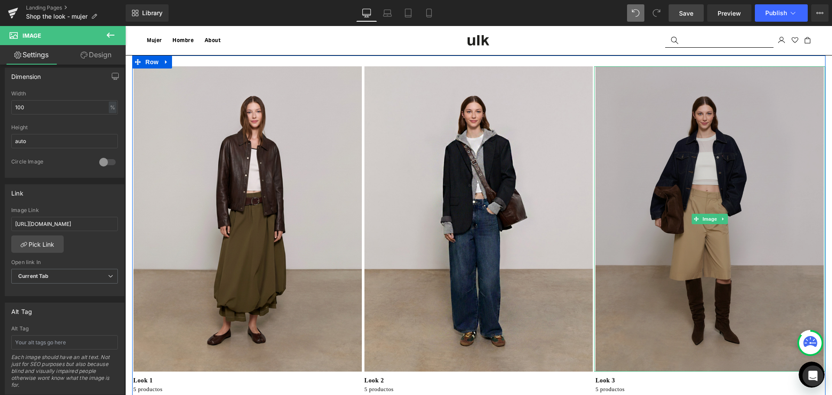
click at [675, 123] on img at bounding box center [709, 218] width 231 height 305
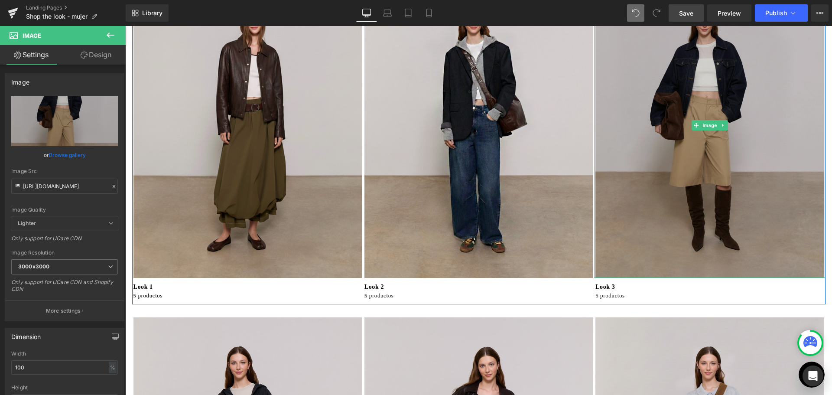
scroll to position [130, 0]
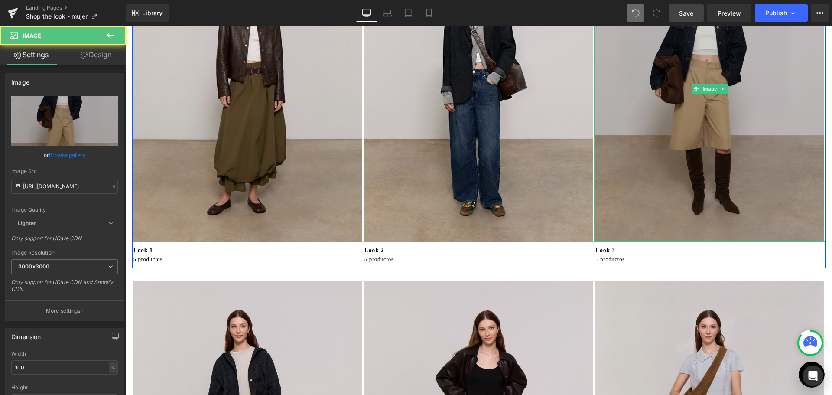
drag, startPoint x: 679, startPoint y: 162, endPoint x: 674, endPoint y: 162, distance: 4.8
click at [679, 162] on img at bounding box center [709, 88] width 231 height 305
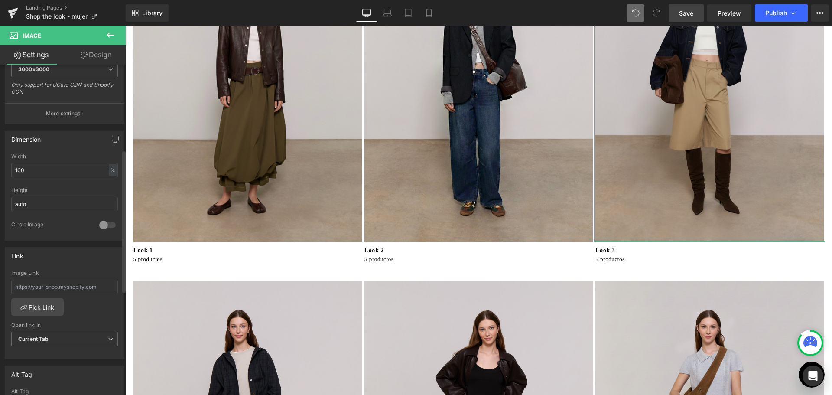
scroll to position [217, 0]
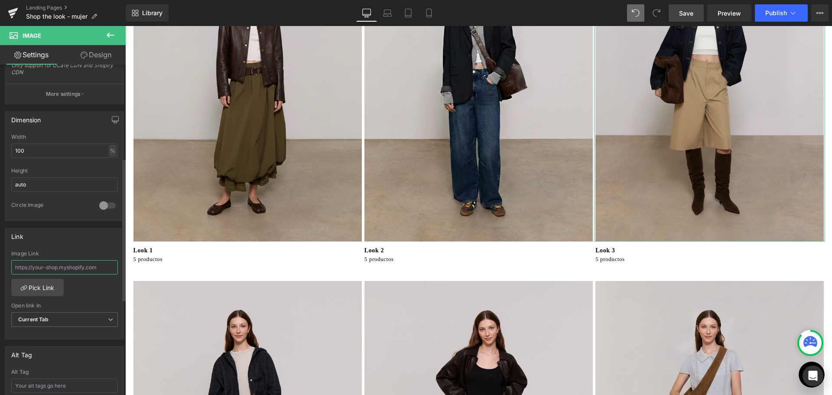
click at [56, 266] on input "text" at bounding box center [64, 267] width 107 height 14
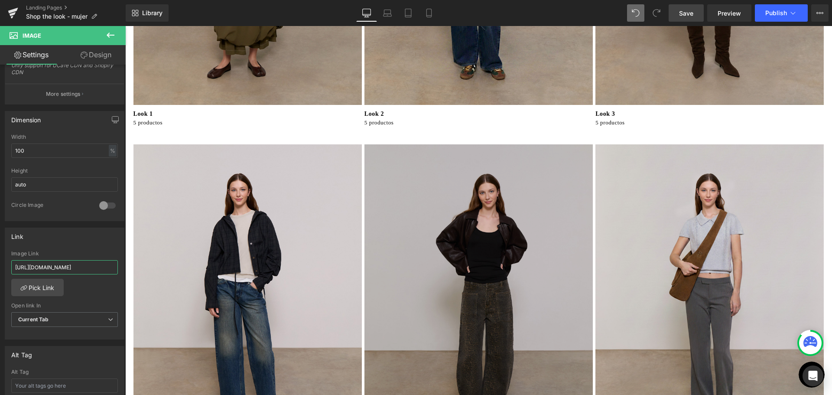
scroll to position [390, 0]
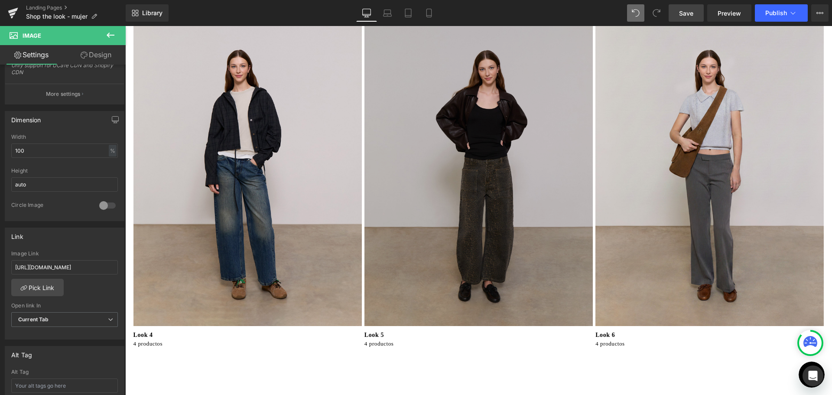
click at [440, 232] on img at bounding box center [478, 173] width 231 height 305
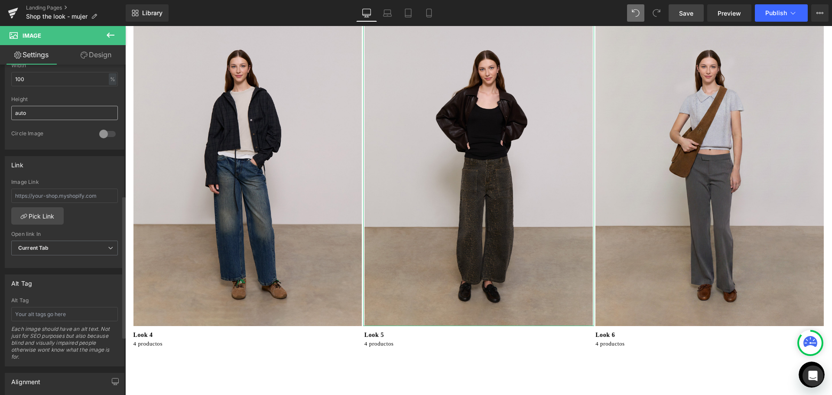
scroll to position [303, 0]
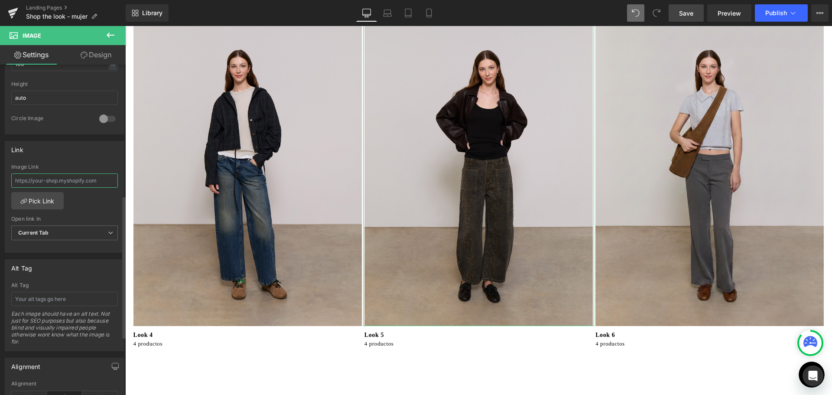
click at [21, 178] on input "text" at bounding box center [64, 180] width 107 height 14
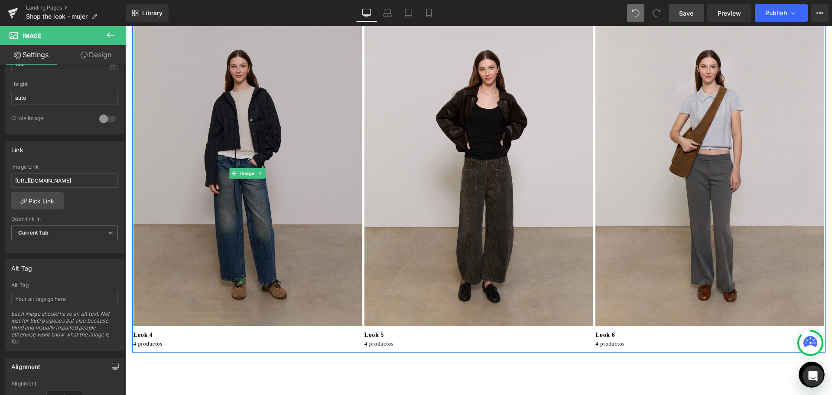
click at [227, 136] on img at bounding box center [247, 173] width 231 height 305
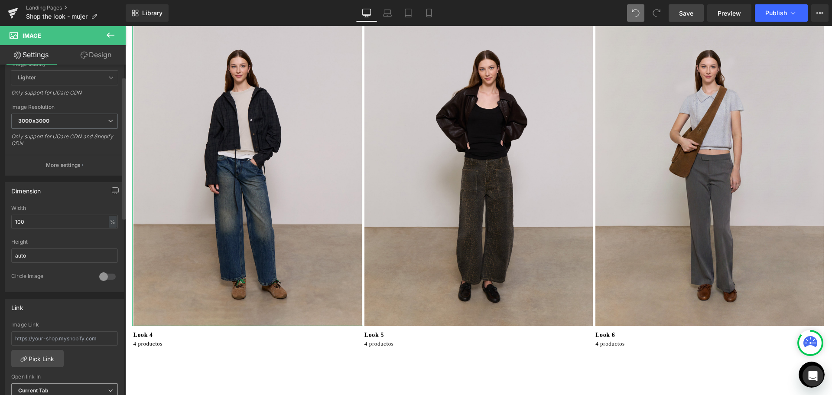
scroll to position [260, 0]
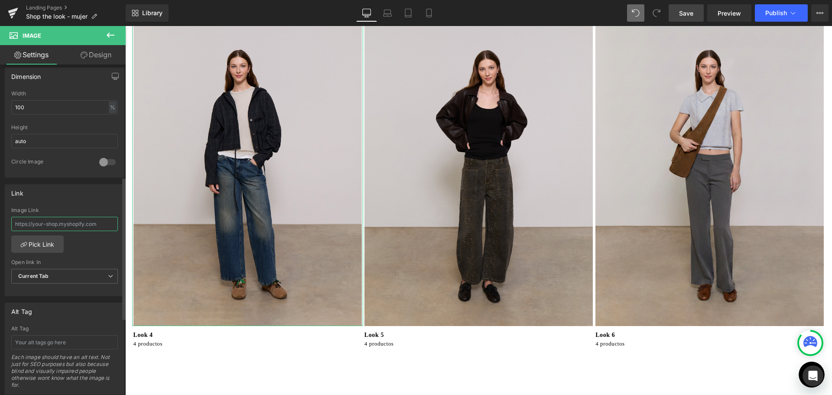
click at [52, 218] on input "text" at bounding box center [64, 224] width 107 height 14
click at [95, 240] on div "[URL][DOMAIN_NAME] Image Link [URL][DOMAIN_NAME] Pick Link Current Tab New Tab …" at bounding box center [64, 251] width 119 height 89
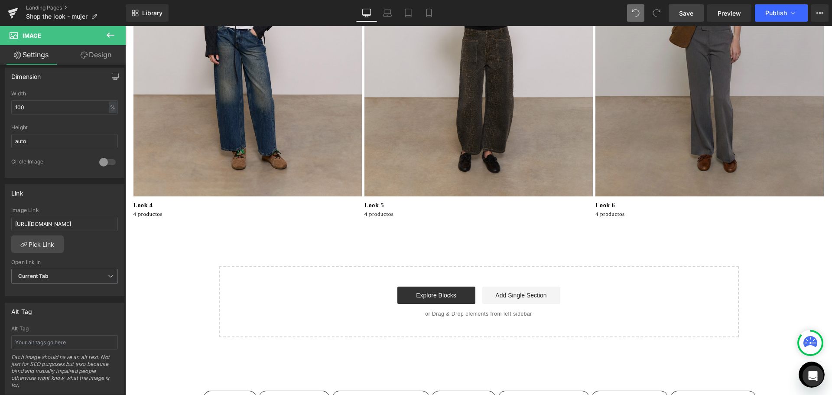
scroll to position [520, 0]
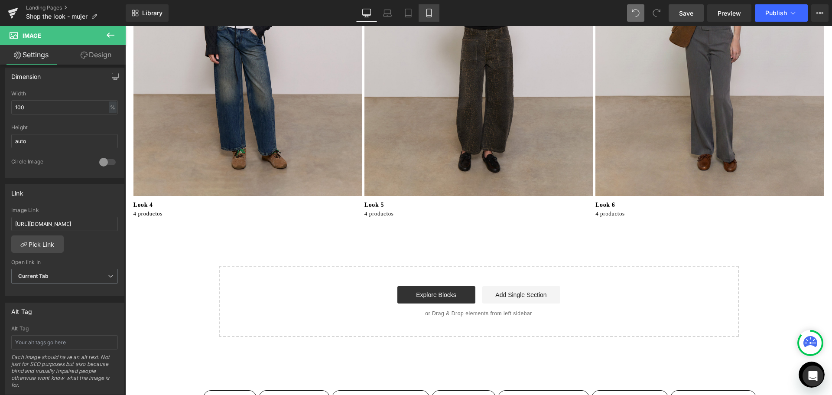
click at [430, 14] on icon at bounding box center [428, 13] width 9 height 9
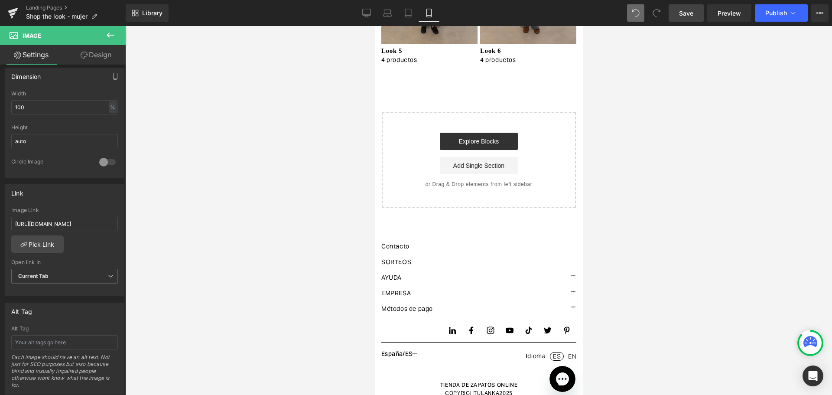
scroll to position [0, 0]
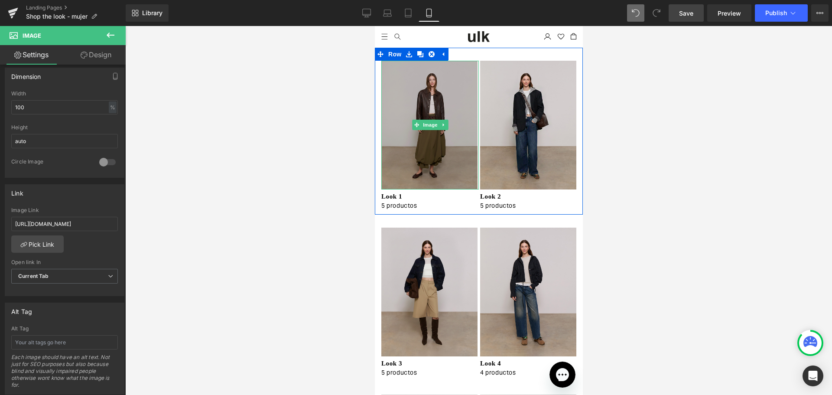
click at [447, 117] on img at bounding box center [429, 125] width 97 height 129
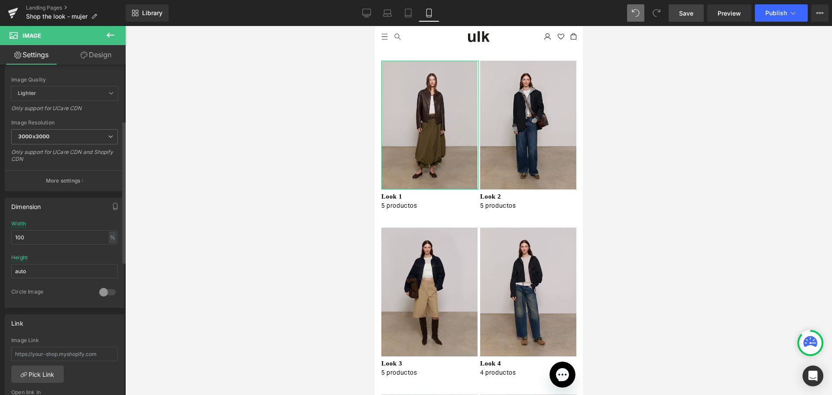
scroll to position [260, 0]
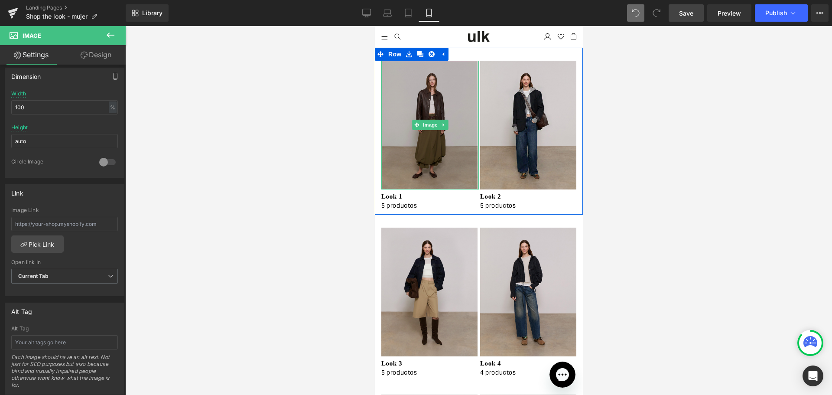
click at [402, 107] on img at bounding box center [429, 125] width 97 height 129
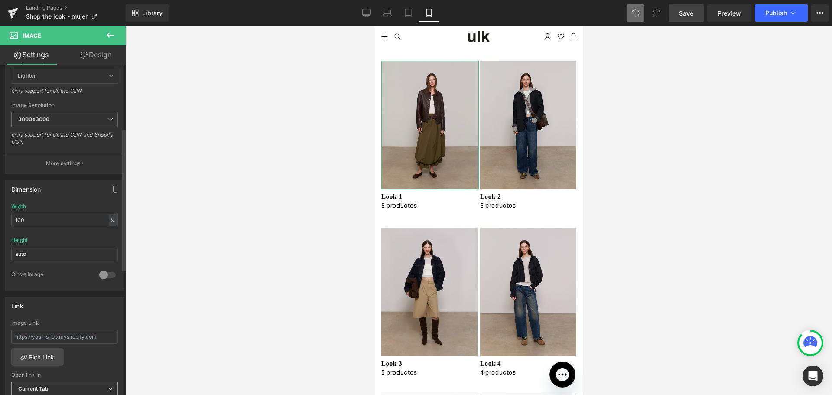
scroll to position [222, 0]
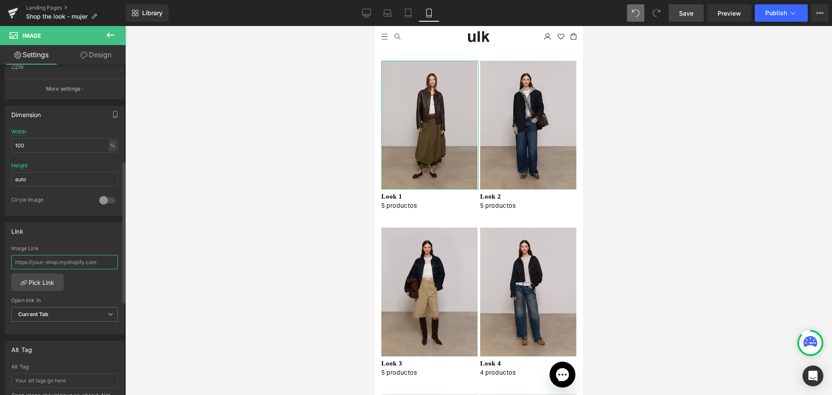
click at [33, 260] on input "text" at bounding box center [64, 262] width 107 height 14
paste input "[URL][DOMAIN_NAME]"
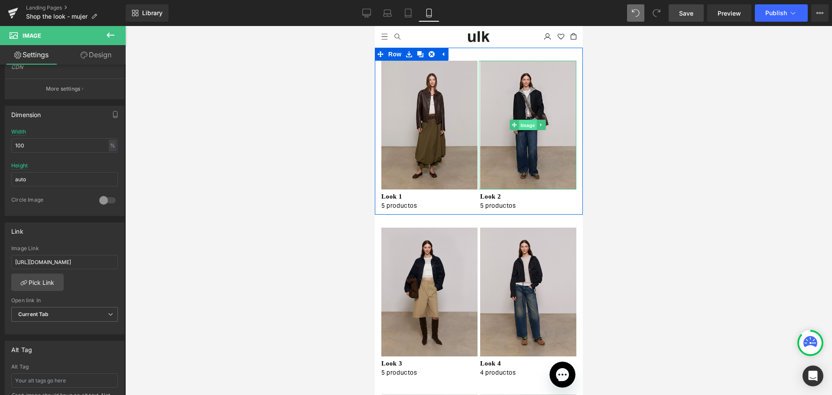
click at [526, 125] on span "Image" at bounding box center [527, 125] width 18 height 10
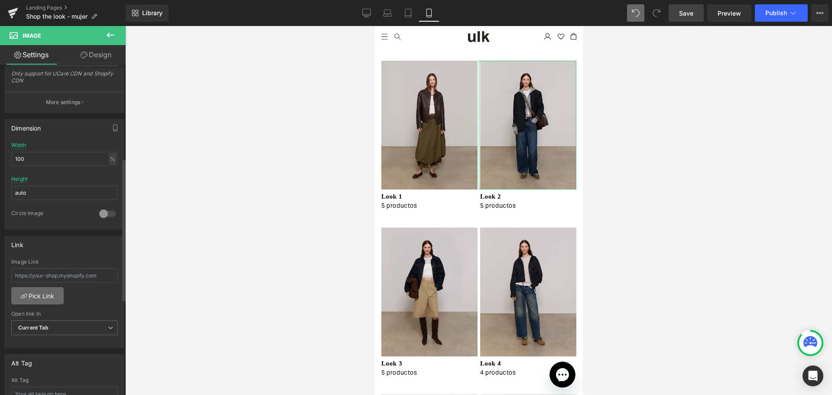
scroll to position [217, 0]
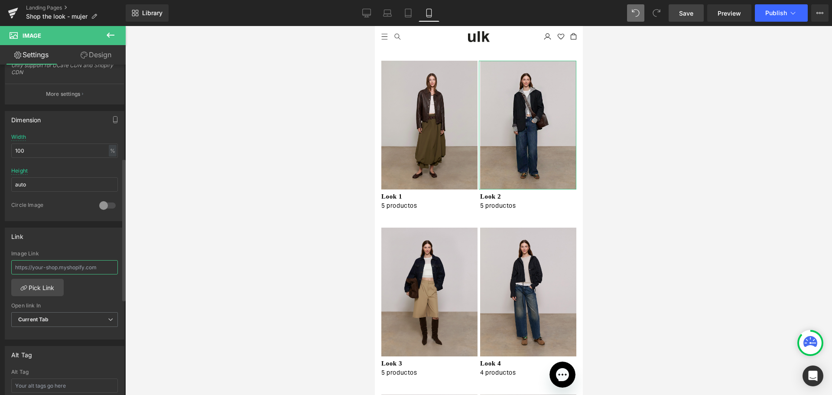
click at [27, 262] on input "text" at bounding box center [64, 267] width 107 height 14
paste input "[URL][DOMAIN_NAME]"
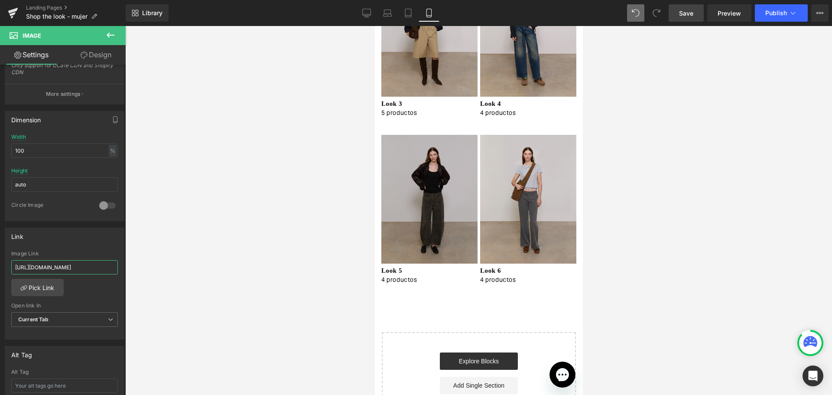
scroll to position [260, 0]
drag, startPoint x: 407, startPoint y: 164, endPoint x: 382, endPoint y: 175, distance: 27.4
click at [407, 164] on img at bounding box center [429, 198] width 97 height 129
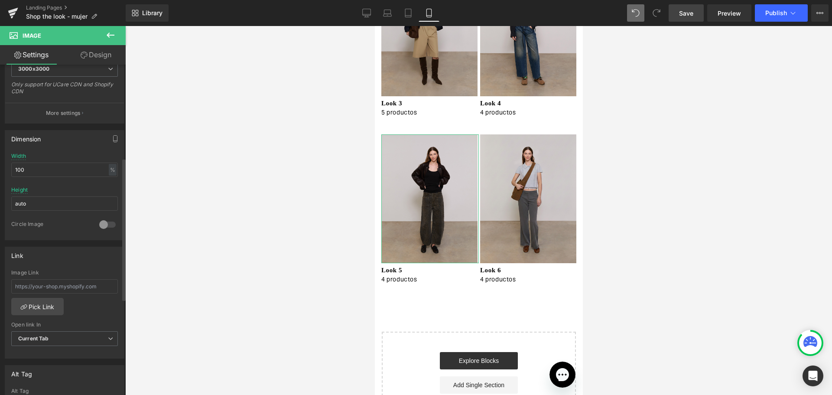
scroll to position [217, 0]
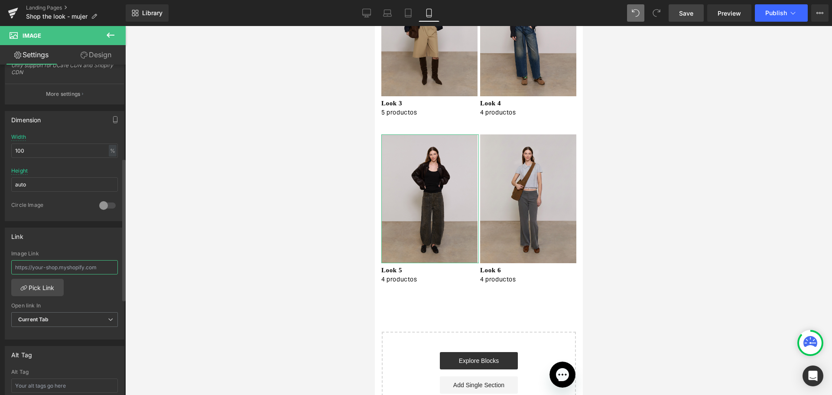
click at [54, 266] on input "text" at bounding box center [64, 267] width 107 height 14
click at [105, 294] on div "[URL][DOMAIN_NAME] Image Link [URL][DOMAIN_NAME] Pick Link Current Tab New Tab …" at bounding box center [64, 294] width 119 height 89
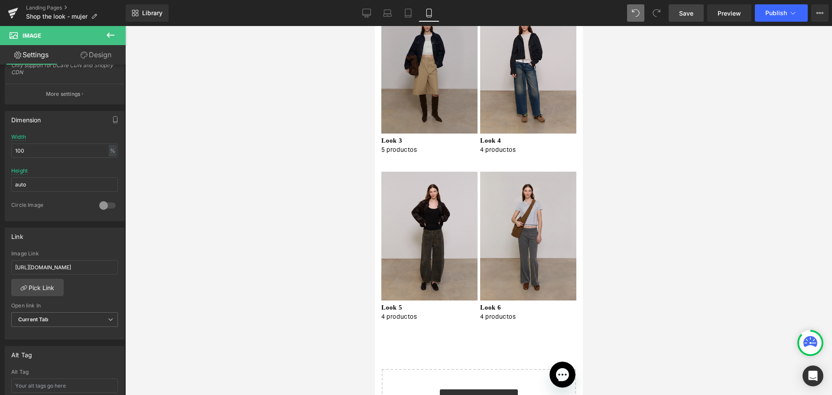
scroll to position [260, 0]
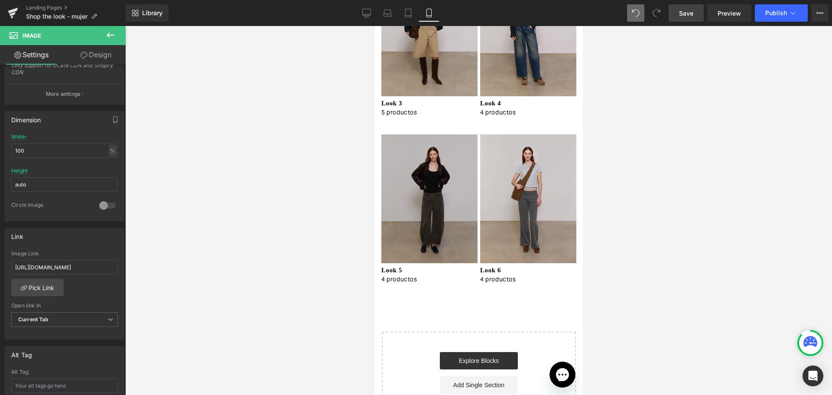
click at [443, 191] on img at bounding box center [429, 198] width 97 height 129
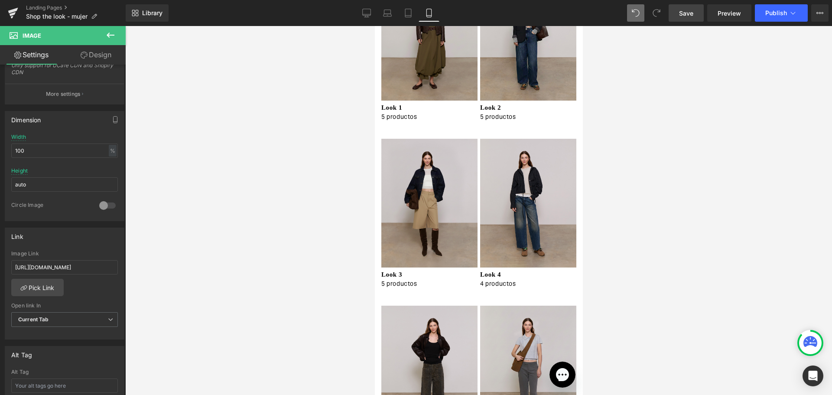
scroll to position [87, 0]
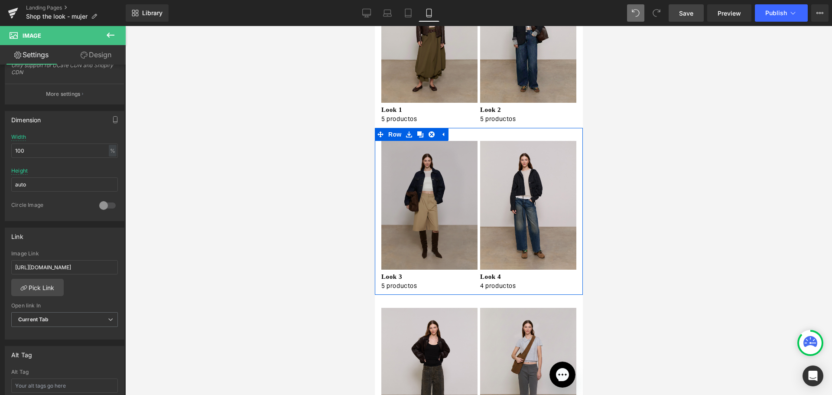
click at [522, 185] on img at bounding box center [526, 205] width 97 height 129
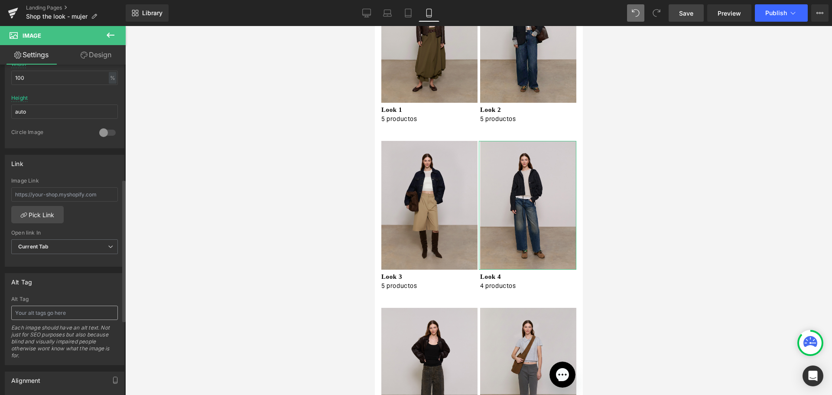
scroll to position [265, 0]
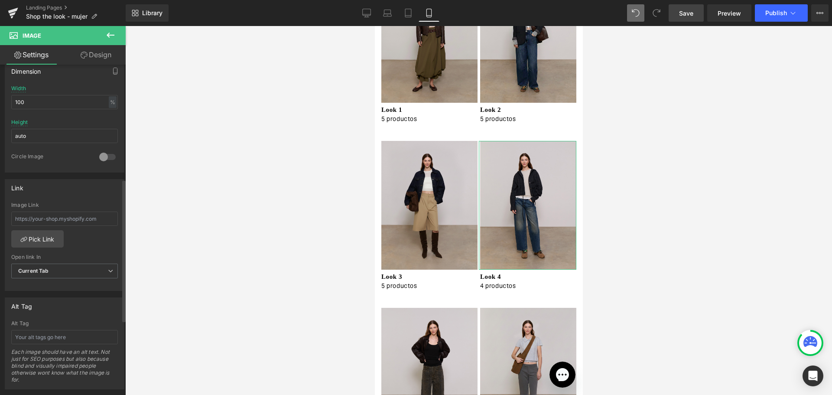
click at [54, 210] on div "Image Link" at bounding box center [64, 216] width 107 height 28
click at [56, 222] on input "text" at bounding box center [64, 218] width 107 height 14
paste input "[URL][DOMAIN_NAME]"
click at [363, 14] on icon at bounding box center [366, 13] width 9 height 9
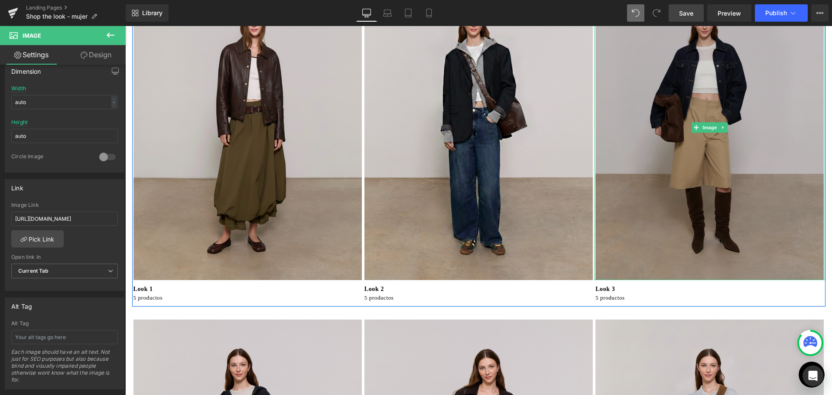
scroll to position [217, 0]
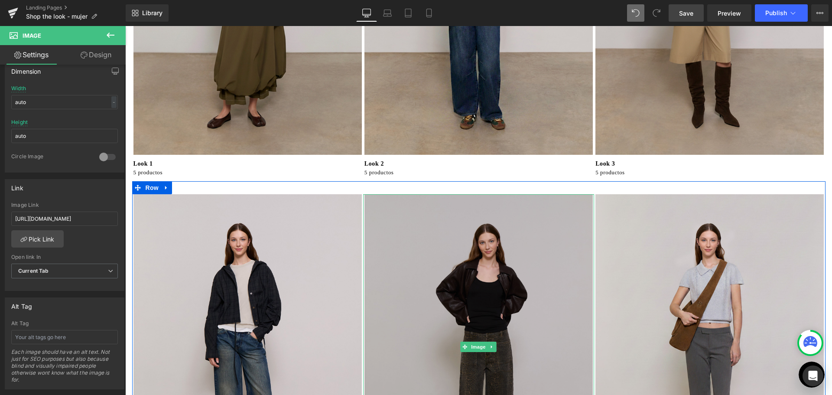
click at [492, 238] on img at bounding box center [478, 346] width 231 height 305
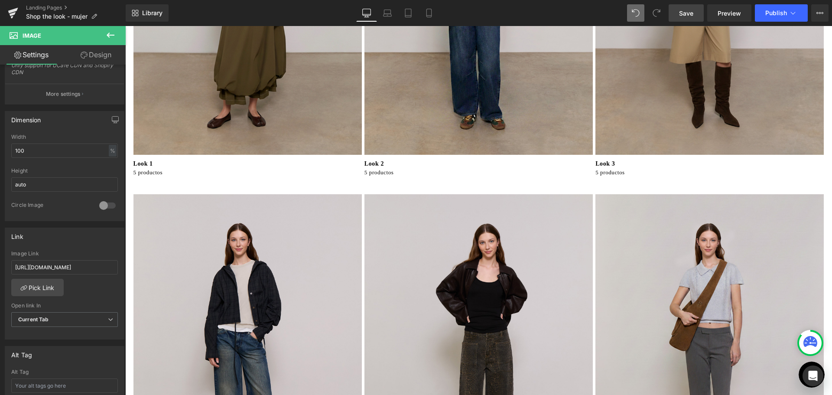
click at [691, 16] on span "Save" at bounding box center [686, 13] width 14 height 9
click at [386, 12] on icon at bounding box center [387, 13] width 9 height 9
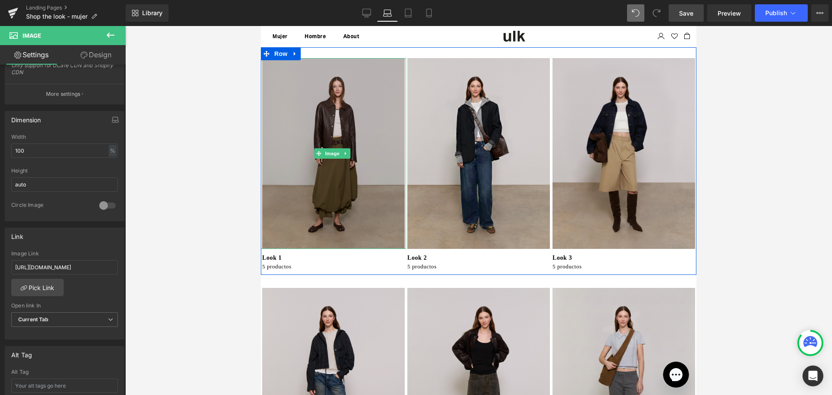
scroll to position [0, 0]
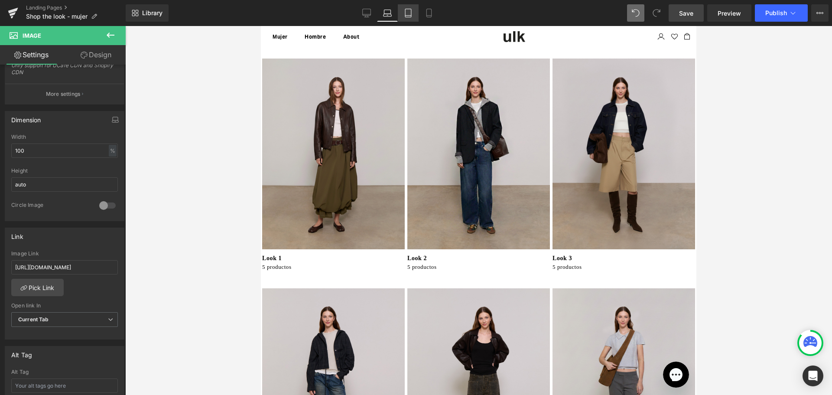
click at [414, 14] on link "Tablet" at bounding box center [408, 12] width 21 height 17
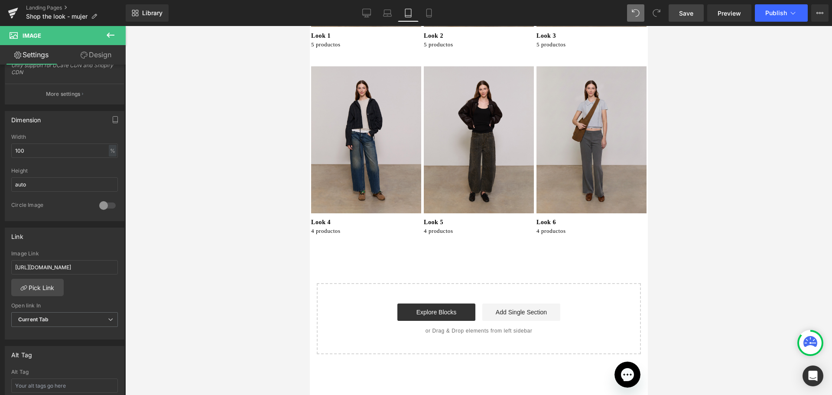
scroll to position [43, 0]
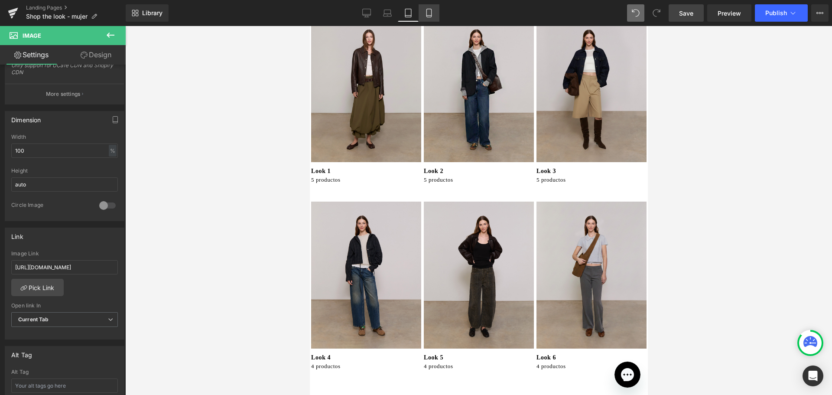
click at [433, 17] on icon at bounding box center [428, 13] width 9 height 9
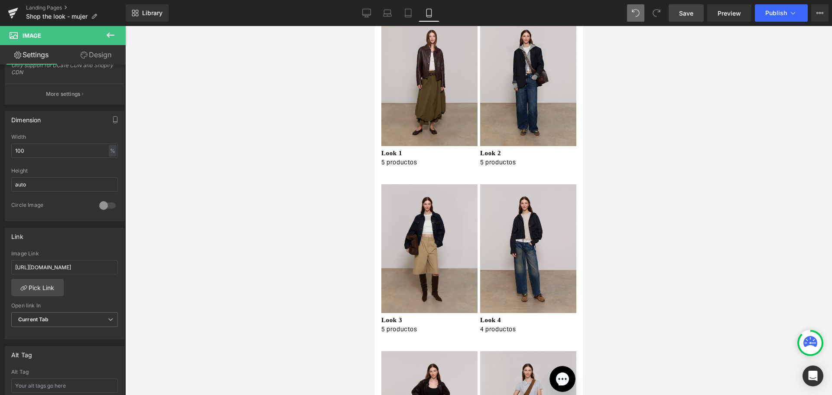
scroll to position [0, 0]
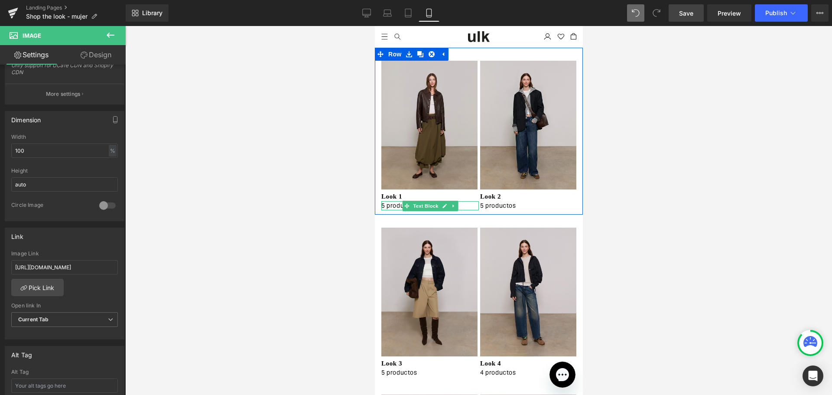
click at [402, 207] on span at bounding box center [406, 206] width 9 height 10
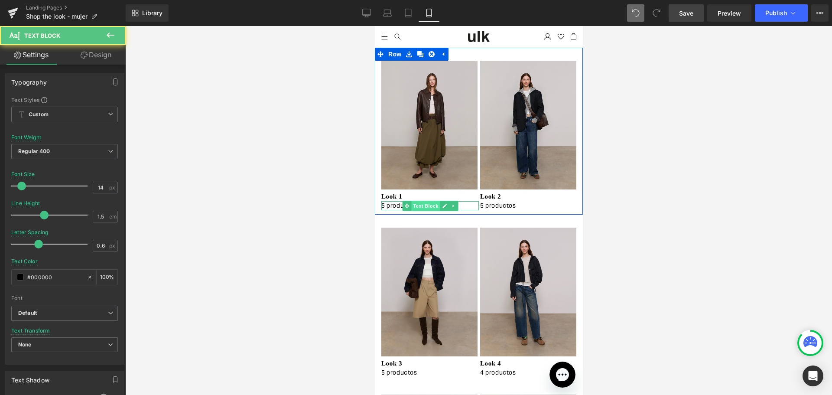
click at [419, 207] on span "Text Block" at bounding box center [425, 206] width 29 height 10
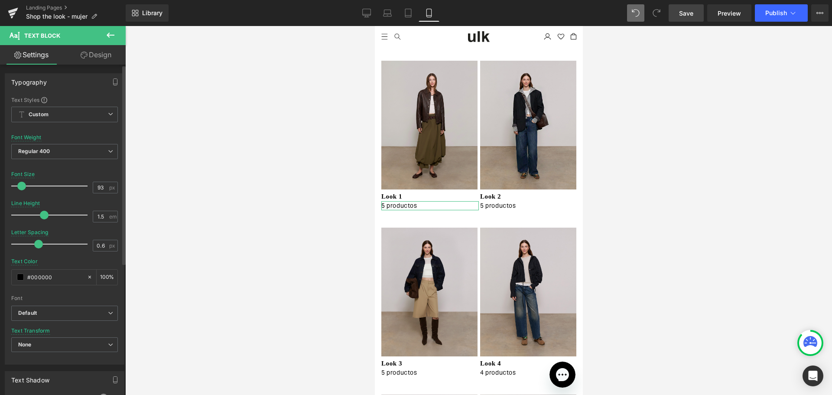
click at [79, 179] on div at bounding box center [52, 185] width 72 height 17
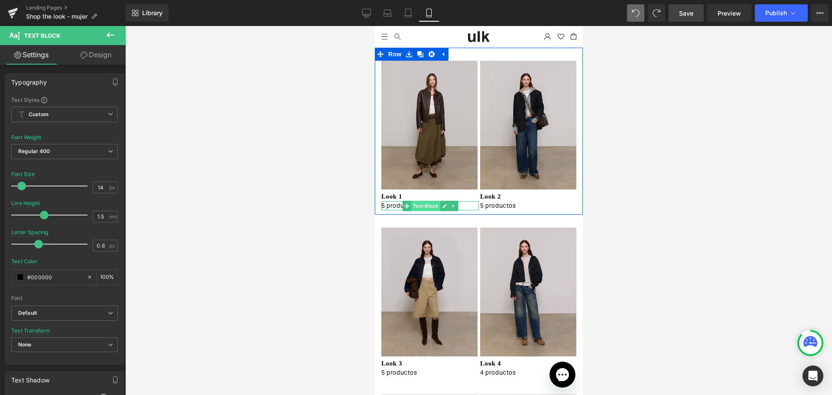
click at [411, 204] on span "Text Block" at bounding box center [425, 206] width 29 height 10
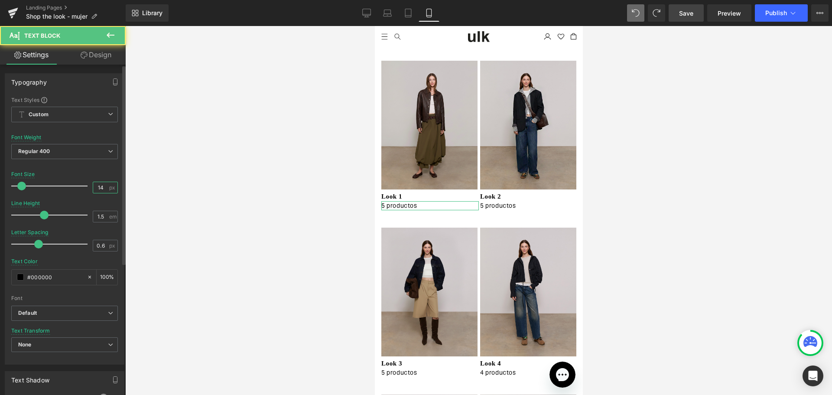
click at [99, 185] on input "14" at bounding box center [100, 187] width 15 height 11
click at [96, 185] on input "14" at bounding box center [100, 187] width 15 height 11
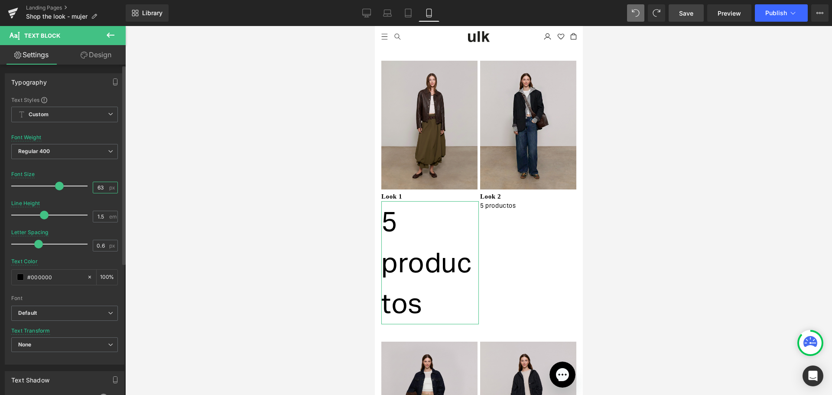
click at [97, 186] on input "63" at bounding box center [100, 187] width 15 height 11
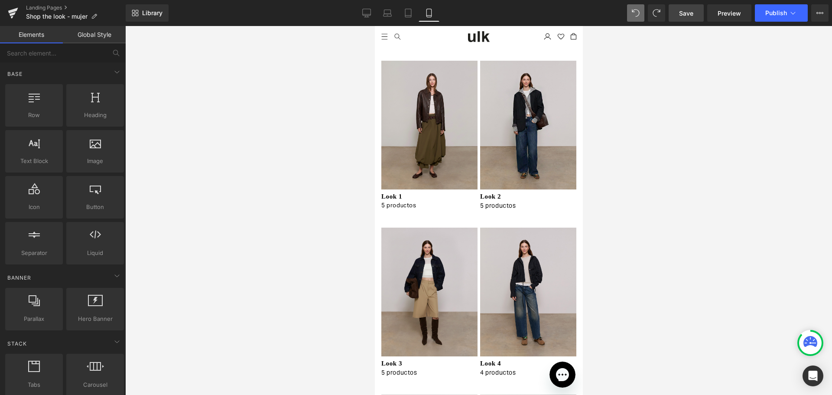
click at [672, 242] on div at bounding box center [478, 210] width 706 height 369
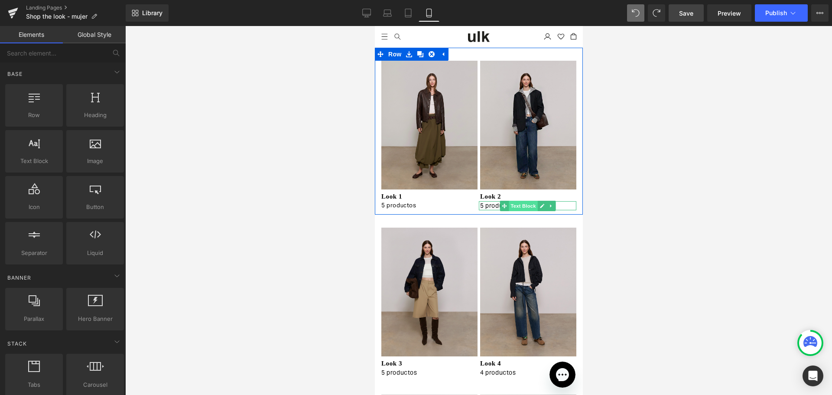
click at [513, 203] on span "Text Block" at bounding box center [522, 206] width 29 height 10
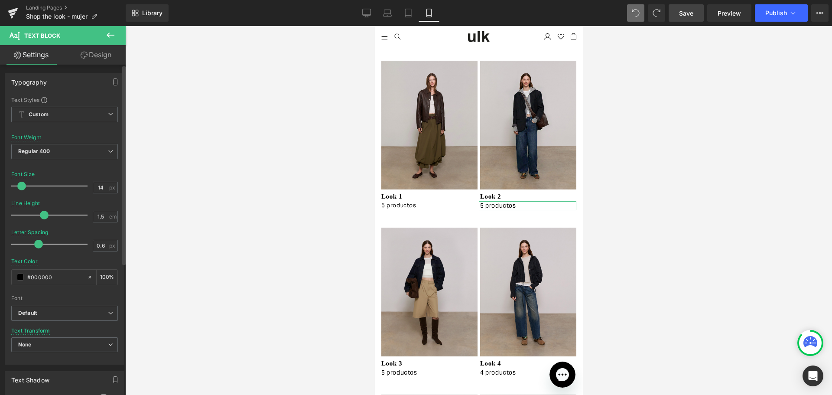
click at [102, 196] on div at bounding box center [64, 197] width 107 height 6
click at [98, 188] on input "14" at bounding box center [100, 187] width 15 height 11
click at [99, 188] on input "14" at bounding box center [100, 187] width 15 height 11
click at [97, 188] on input "14" at bounding box center [100, 187] width 15 height 11
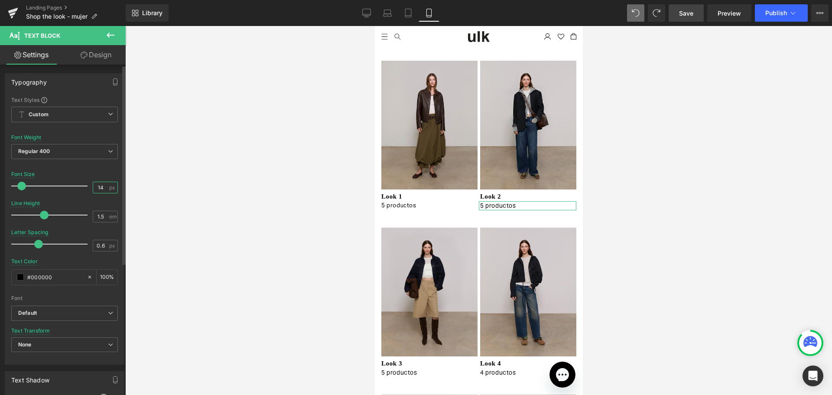
click at [97, 188] on input "14" at bounding box center [100, 187] width 15 height 11
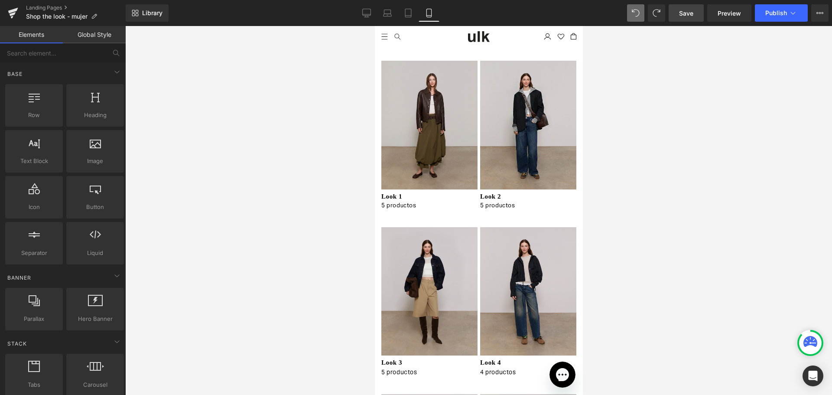
click at [675, 233] on div at bounding box center [478, 210] width 706 height 369
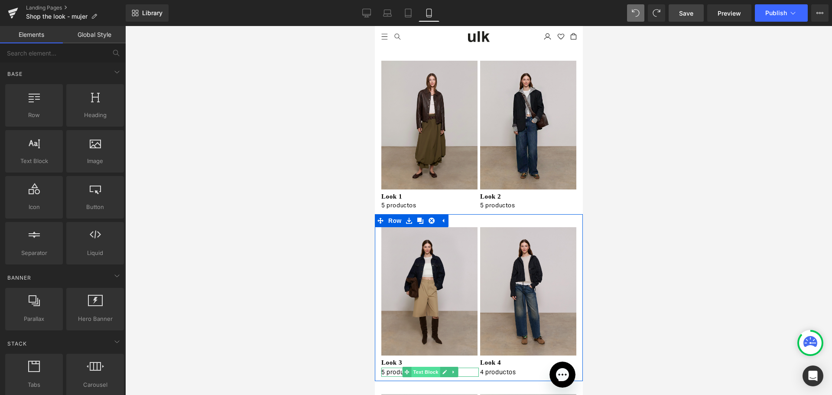
click at [415, 370] on span "Text Block" at bounding box center [425, 371] width 29 height 10
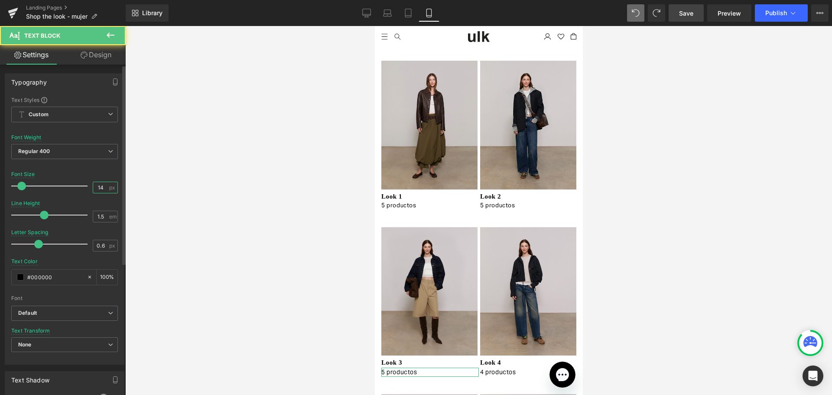
click at [95, 191] on input "14" at bounding box center [100, 187] width 15 height 11
click at [97, 185] on input "14" at bounding box center [100, 187] width 15 height 11
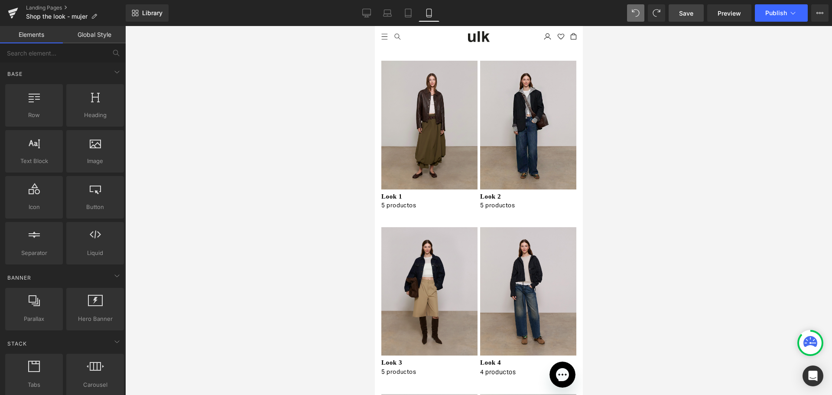
click at [651, 330] on div at bounding box center [478, 210] width 706 height 369
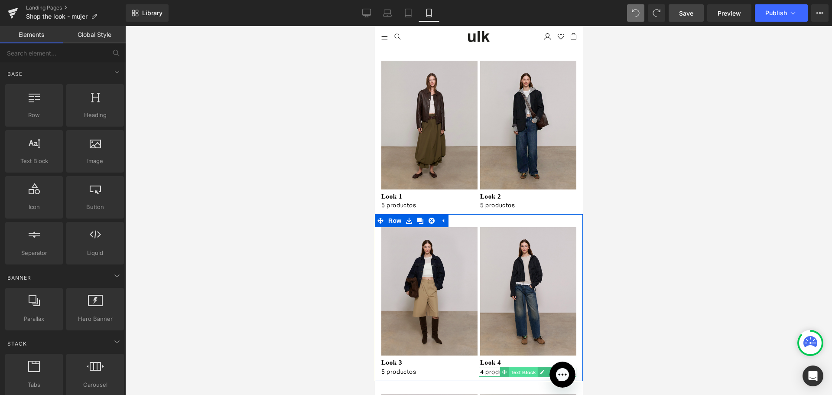
drag, startPoint x: 520, startPoint y: 369, endPoint x: 482, endPoint y: 210, distance: 163.0
click at [520, 369] on span "Text Block" at bounding box center [522, 372] width 29 height 10
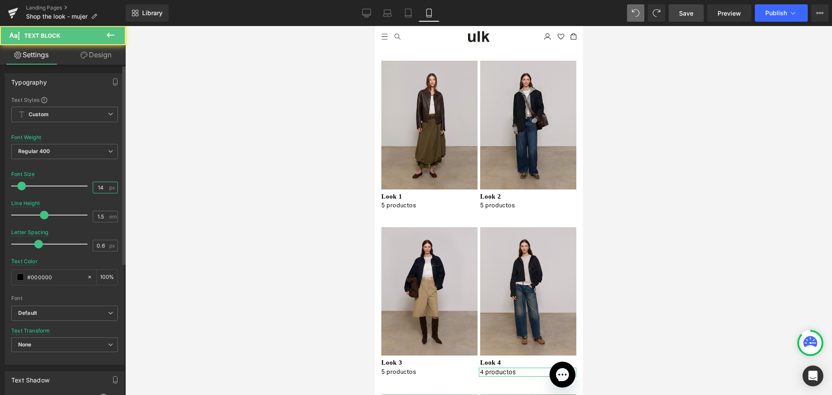
click at [104, 189] on input "14" at bounding box center [100, 187] width 15 height 11
click at [97, 185] on input "14" at bounding box center [100, 187] width 15 height 11
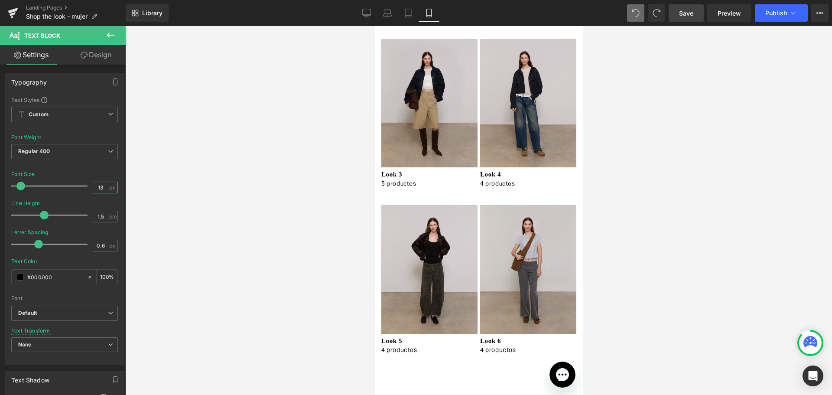
scroll to position [217, 0]
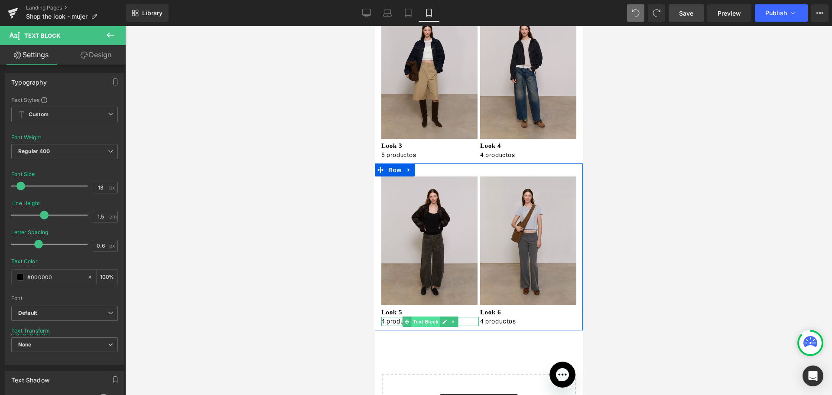
click at [417, 321] on span "Text Block" at bounding box center [425, 321] width 29 height 10
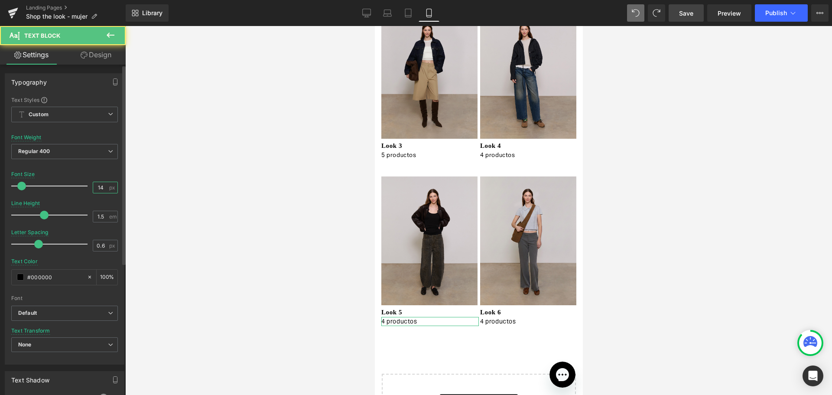
click at [97, 185] on input "14" at bounding box center [100, 187] width 15 height 11
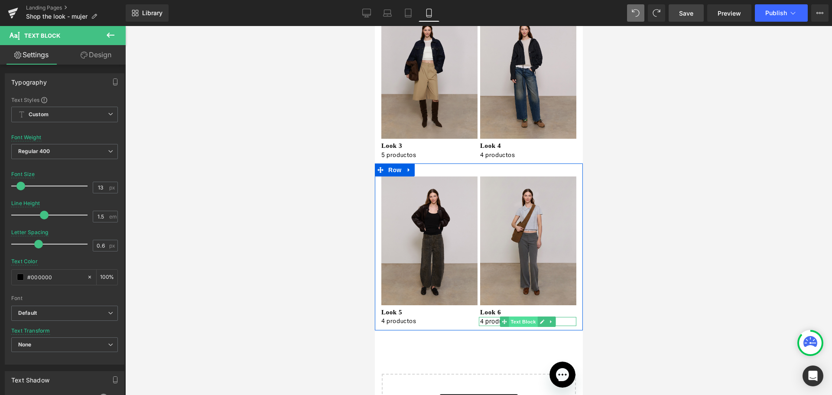
click at [516, 324] on span "Text Block" at bounding box center [522, 321] width 29 height 10
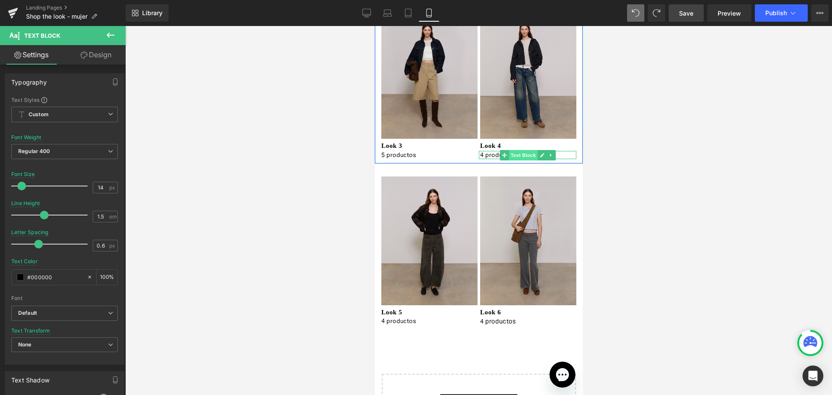
click at [511, 153] on span "Text Block" at bounding box center [522, 155] width 29 height 10
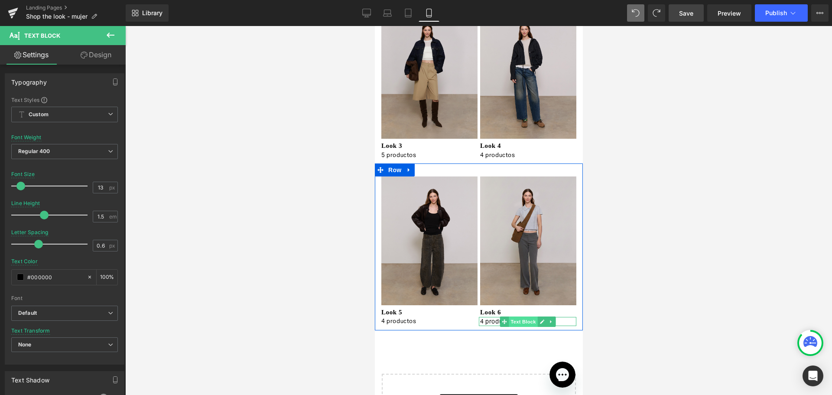
click at [520, 322] on span "Text Block" at bounding box center [522, 321] width 29 height 10
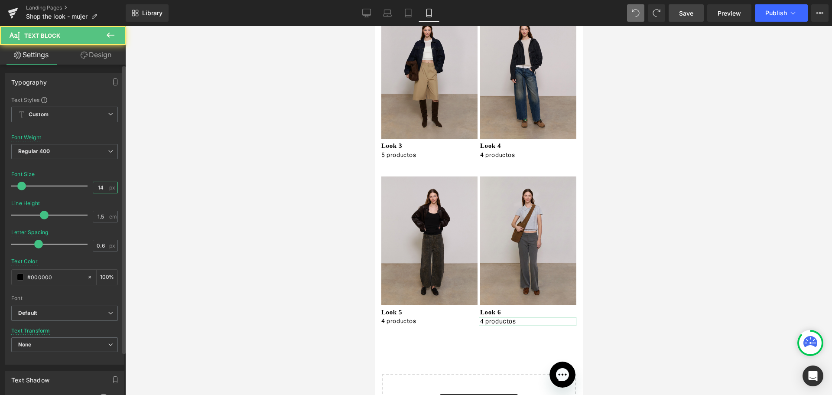
click at [98, 187] on input "14" at bounding box center [100, 187] width 15 height 11
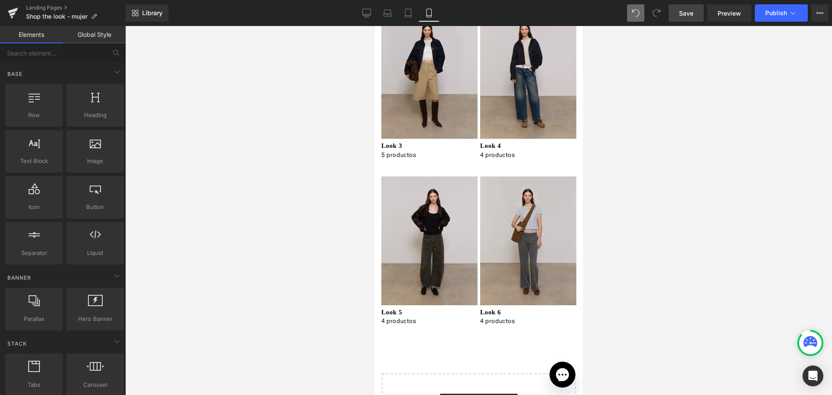
click at [664, 264] on div at bounding box center [478, 210] width 706 height 369
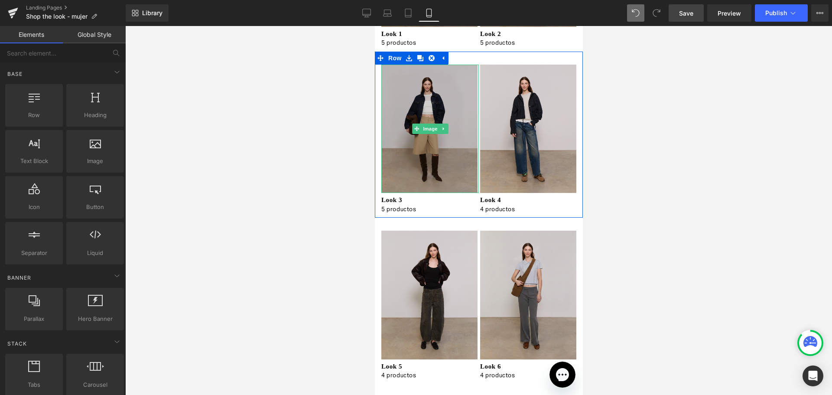
scroll to position [87, 0]
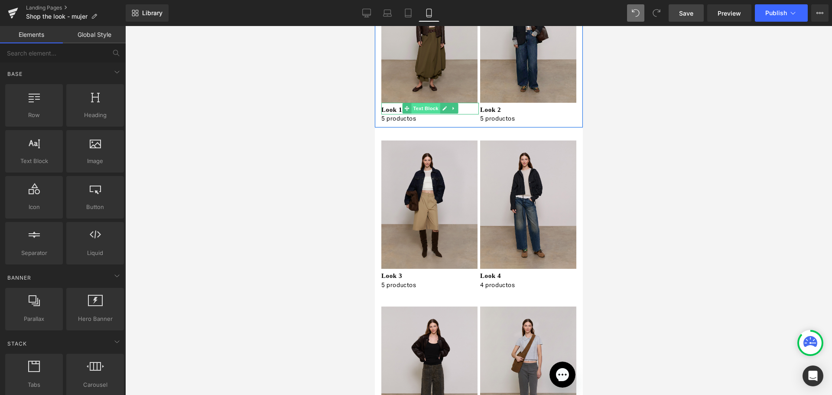
drag, startPoint x: 420, startPoint y: 108, endPoint x: 608, endPoint y: 129, distance: 189.2
click at [420, 108] on span "Text Block" at bounding box center [425, 108] width 29 height 10
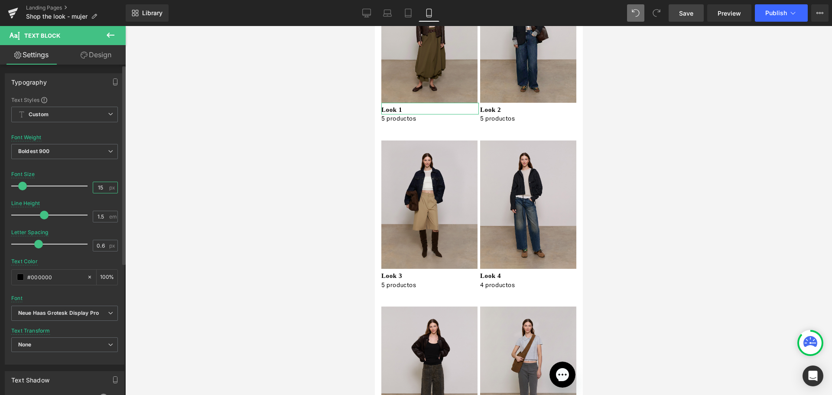
click at [100, 187] on input "15" at bounding box center [100, 187] width 15 height 11
click at [98, 187] on input "15" at bounding box center [100, 187] width 15 height 11
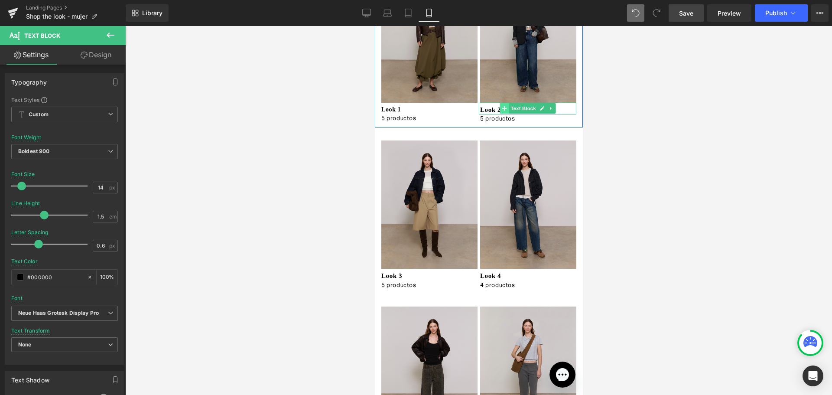
click at [504, 109] on span at bounding box center [503, 108] width 9 height 10
click at [509, 107] on span "Text Block" at bounding box center [522, 108] width 29 height 10
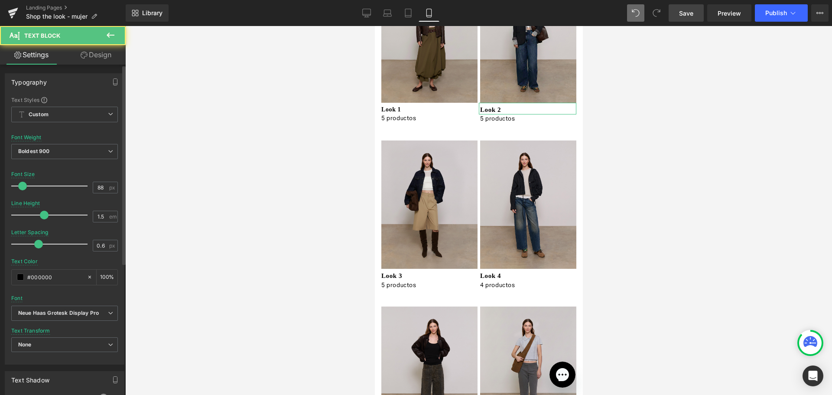
click at [75, 189] on div at bounding box center [52, 185] width 72 height 17
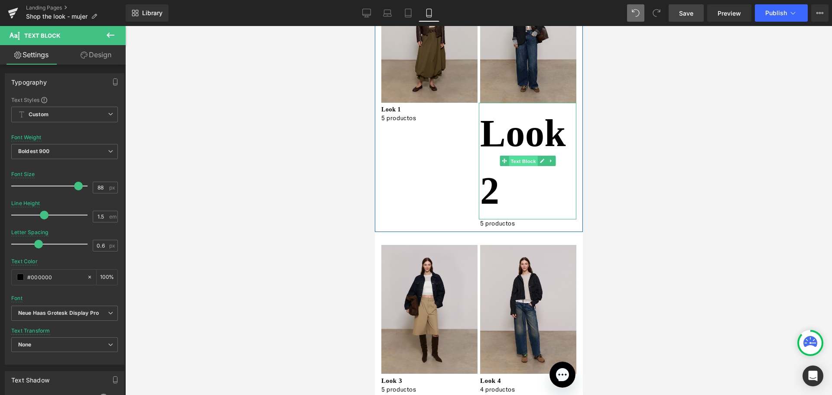
click at [525, 162] on span "Text Block" at bounding box center [522, 161] width 29 height 10
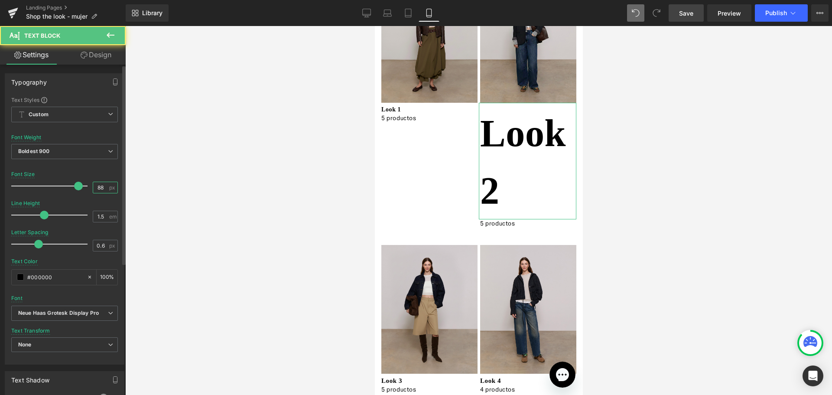
click at [94, 189] on input "88" at bounding box center [100, 187] width 15 height 11
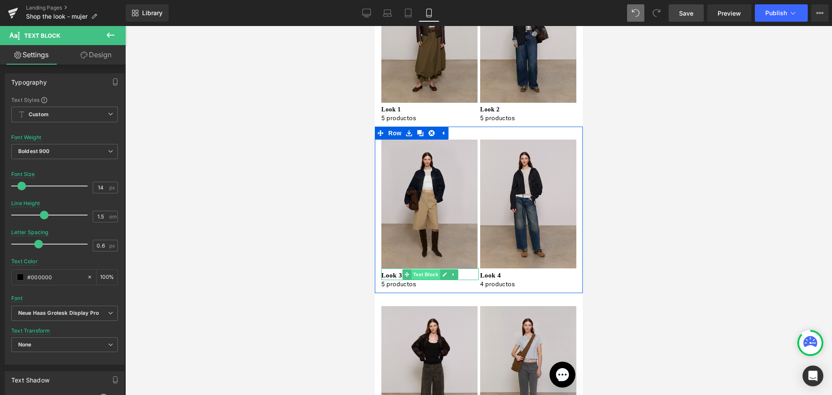
click at [419, 274] on span "Text Block" at bounding box center [425, 274] width 29 height 10
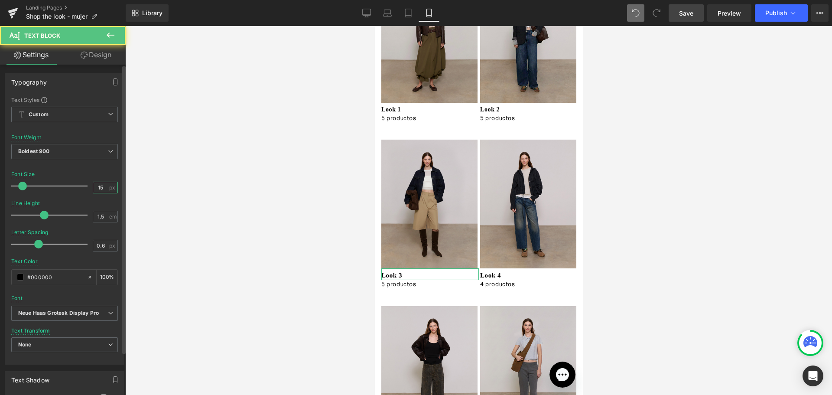
click at [94, 185] on input "15" at bounding box center [100, 187] width 15 height 11
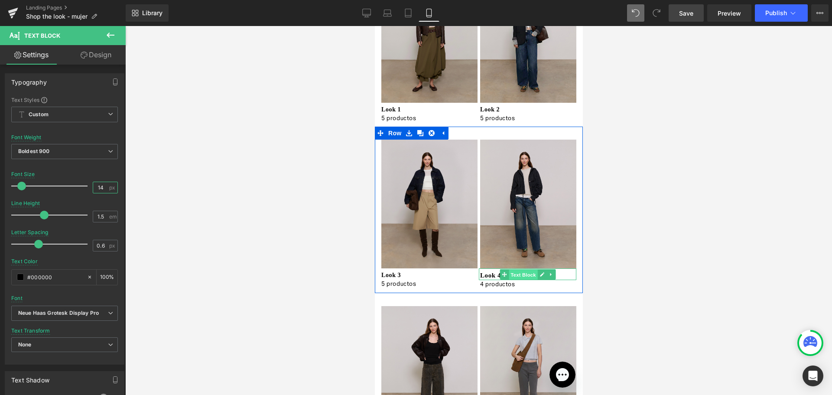
drag, startPoint x: 512, startPoint y: 274, endPoint x: 536, endPoint y: 230, distance: 50.0
click at [512, 274] on span "Text Block" at bounding box center [522, 274] width 29 height 10
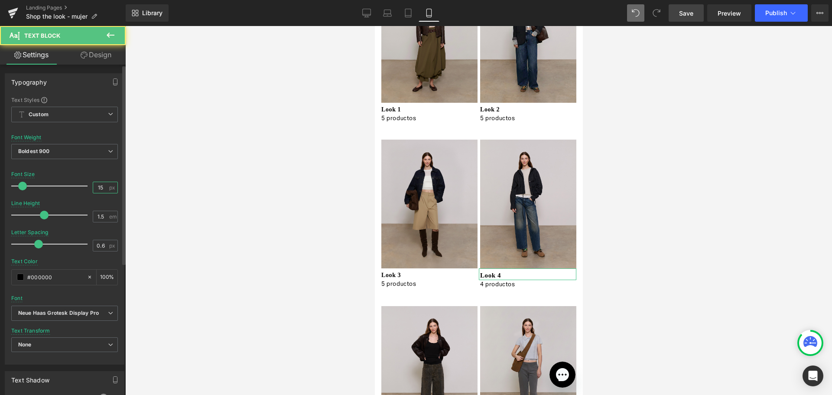
click at [99, 185] on input "15" at bounding box center [100, 187] width 15 height 11
click at [97, 185] on input "15" at bounding box center [100, 187] width 15 height 11
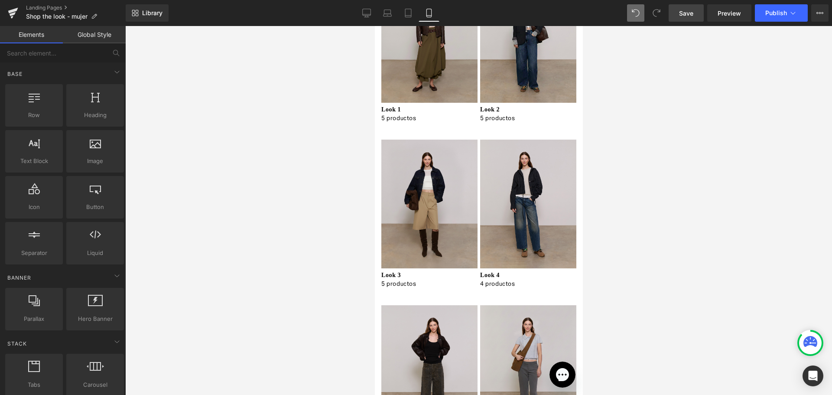
click at [198, 215] on div at bounding box center [478, 210] width 706 height 369
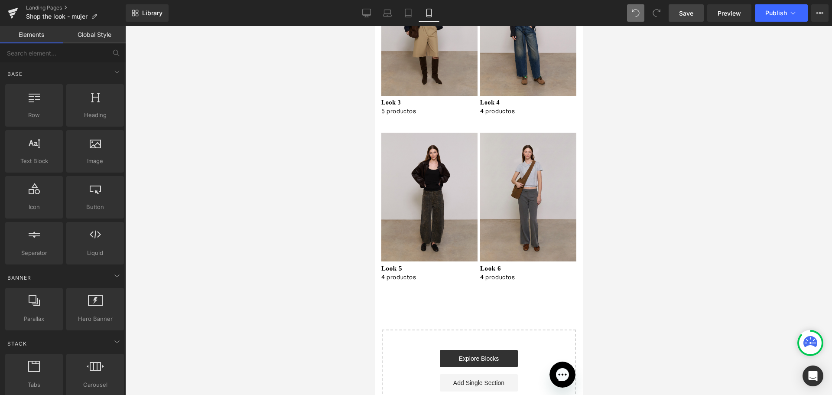
scroll to position [347, 0]
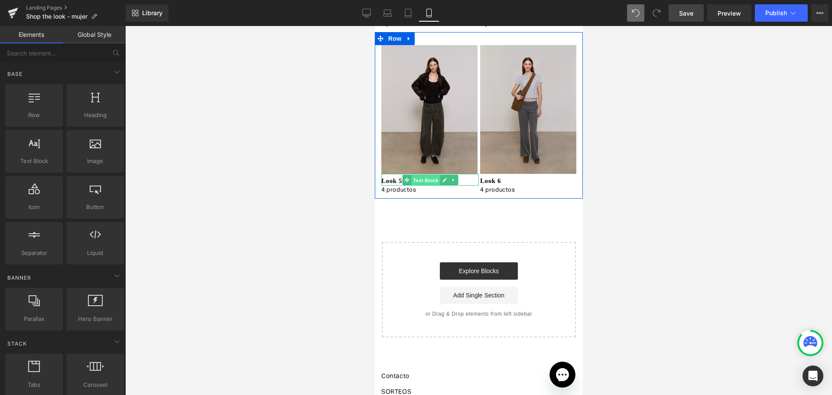
drag, startPoint x: 421, startPoint y: 180, endPoint x: 514, endPoint y: 203, distance: 96.4
click at [421, 180] on span "Text Block" at bounding box center [425, 180] width 29 height 10
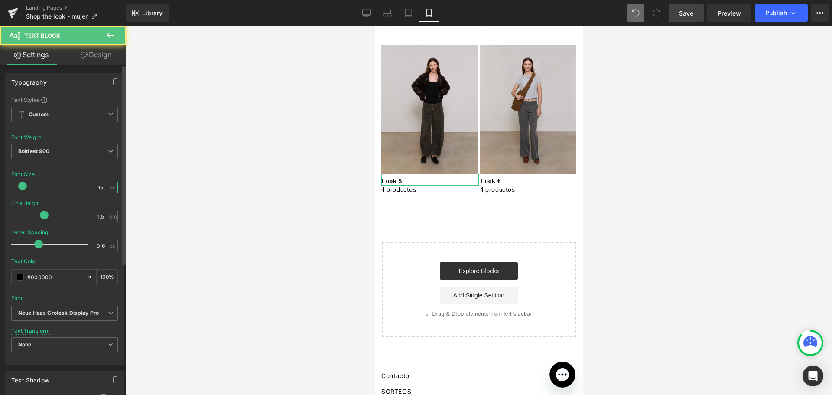
click at [100, 190] on input "15" at bounding box center [100, 187] width 15 height 11
click at [99, 188] on input "15" at bounding box center [100, 187] width 15 height 11
click at [98, 186] on input "15" at bounding box center [100, 187] width 15 height 11
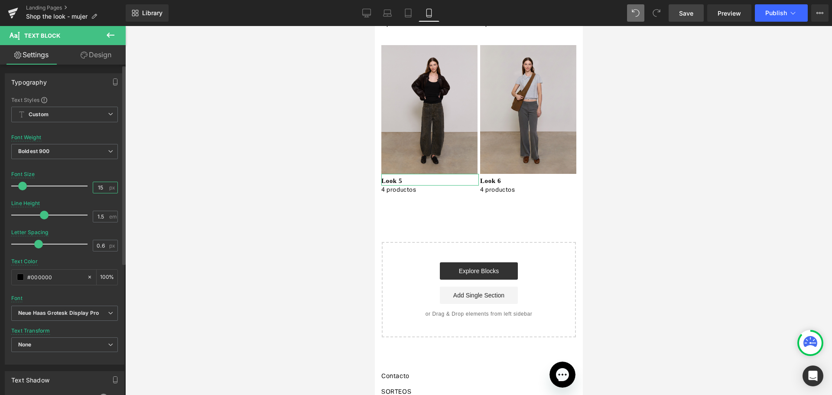
click at [98, 186] on input "15" at bounding box center [100, 187] width 15 height 11
click at [97, 187] on input "15" at bounding box center [100, 187] width 15 height 11
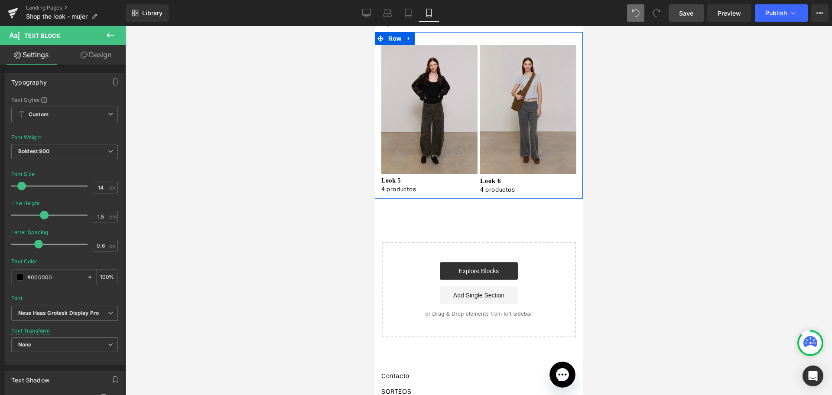
click at [522, 183] on span "Text Block" at bounding box center [522, 180] width 29 height 10
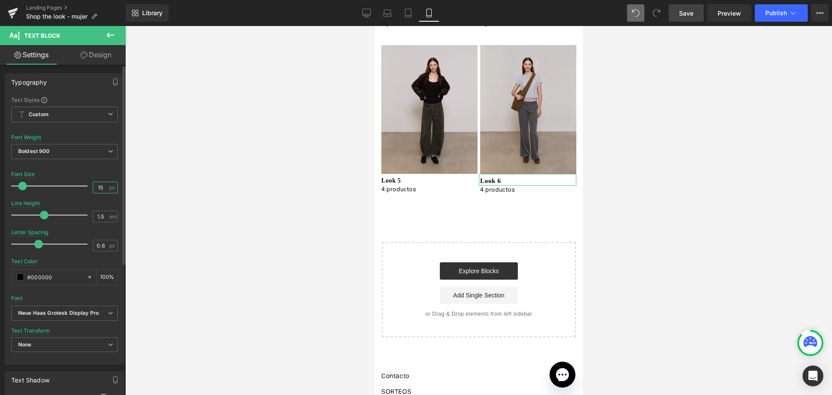
click at [98, 185] on input "15" at bounding box center [100, 187] width 15 height 11
click at [97, 186] on input "15" at bounding box center [100, 187] width 15 height 11
click at [658, 207] on div at bounding box center [478, 210] width 706 height 369
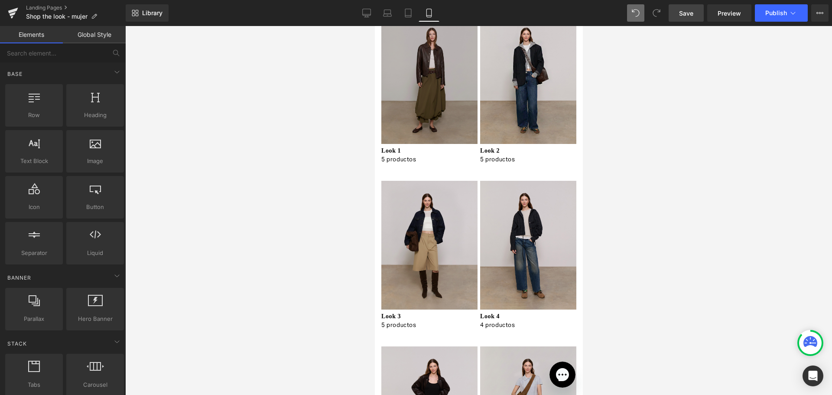
scroll to position [0, 0]
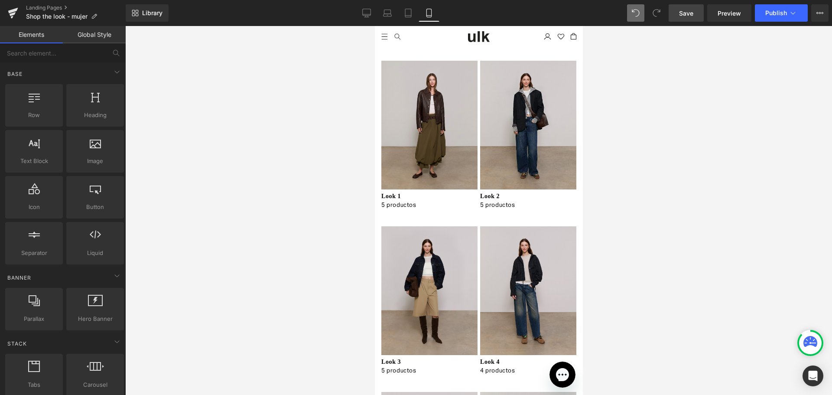
click at [687, 9] on span "Save" at bounding box center [686, 13] width 14 height 9
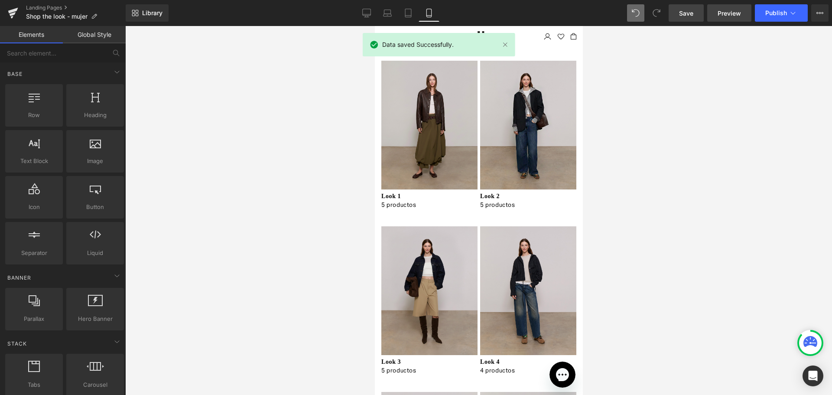
click at [726, 16] on span "Preview" at bounding box center [728, 13] width 23 height 9
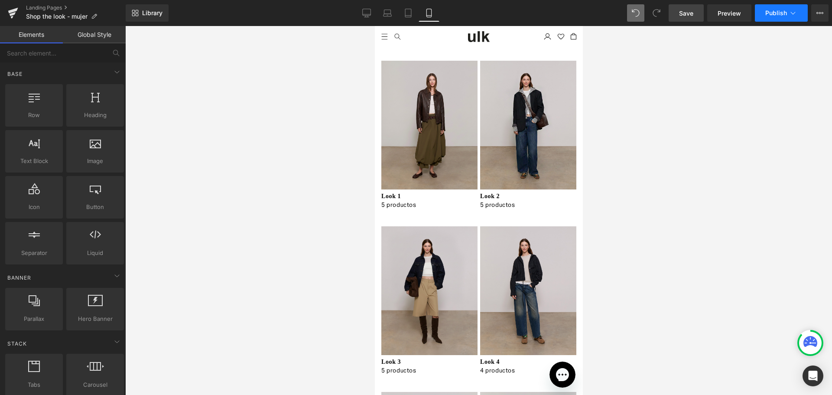
click at [784, 18] on button "Publish" at bounding box center [781, 12] width 53 height 17
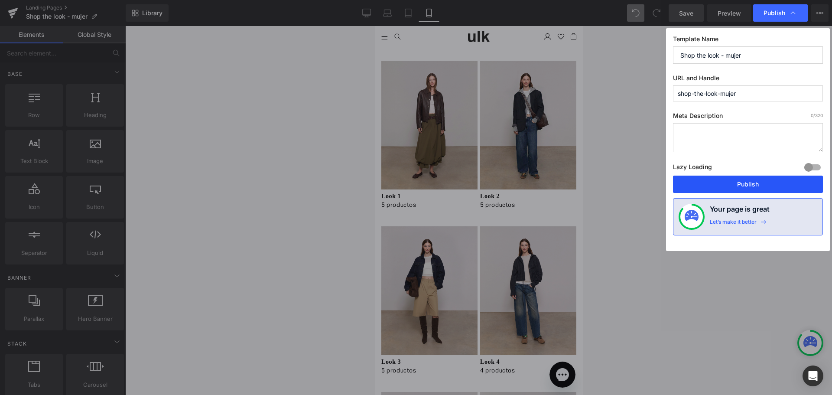
click at [756, 184] on button "Publish" at bounding box center [748, 183] width 150 height 17
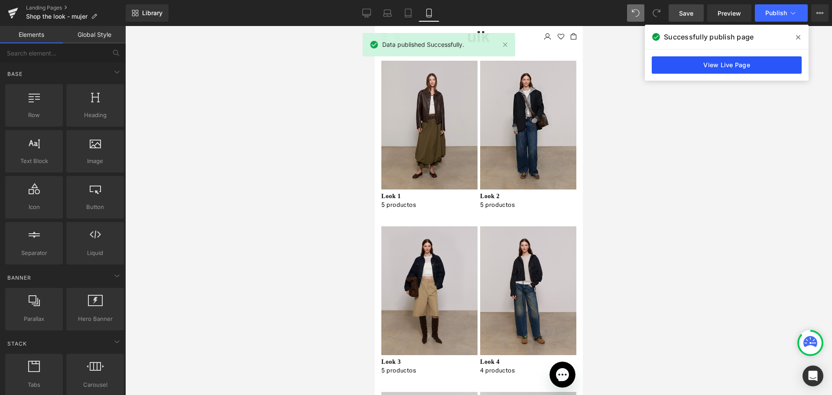
click at [708, 65] on link "View Live Page" at bounding box center [726, 64] width 150 height 17
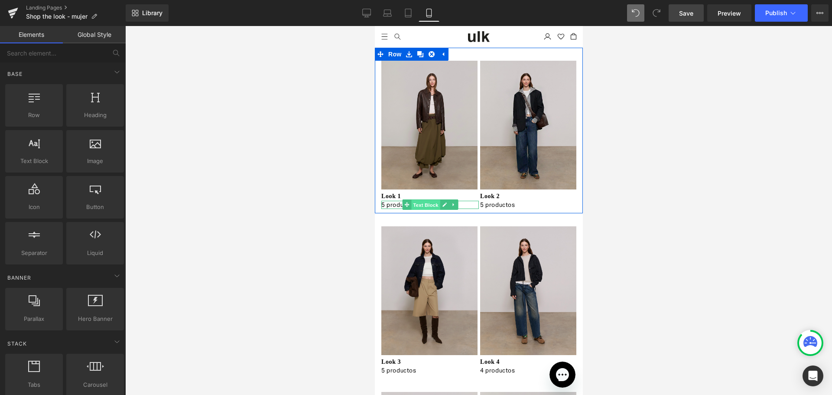
click at [423, 204] on span "Text Block" at bounding box center [425, 205] width 29 height 10
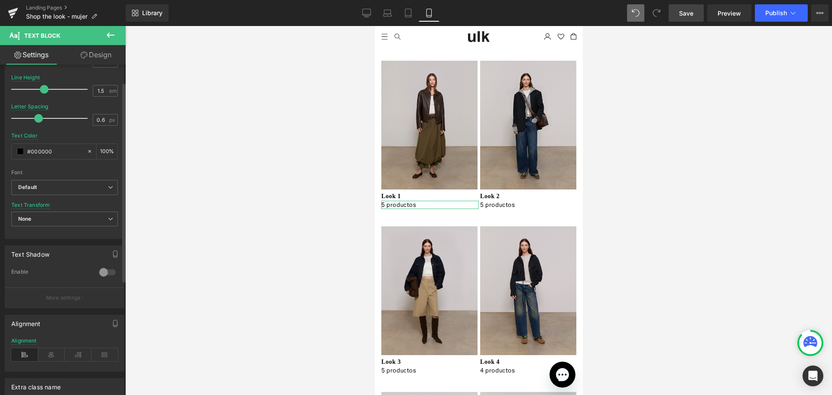
scroll to position [130, 0]
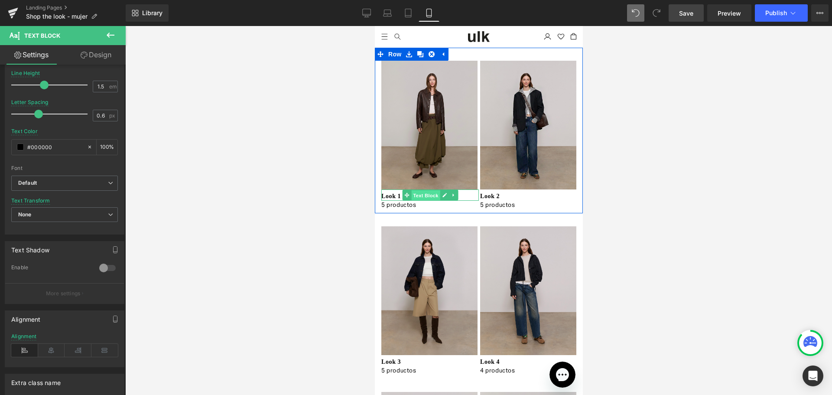
click at [420, 192] on span "Text Block" at bounding box center [425, 195] width 29 height 10
